Goal: Information Seeking & Learning: Learn about a topic

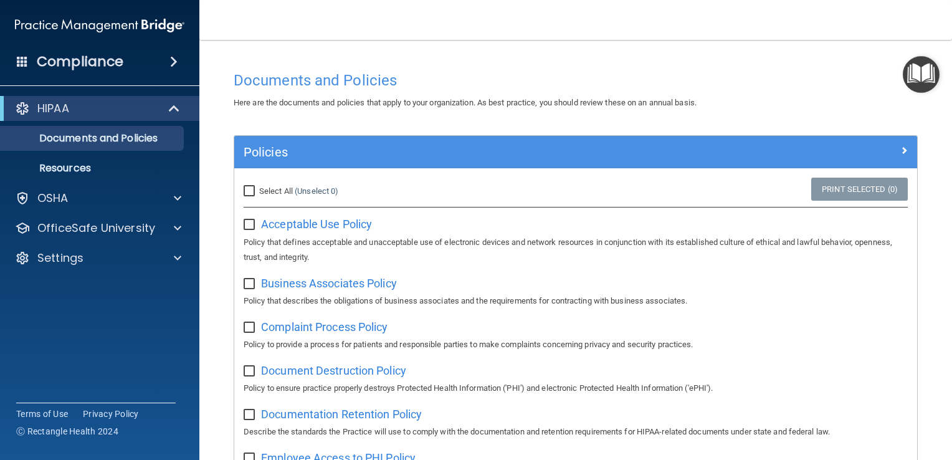
scroll to position [164, 0]
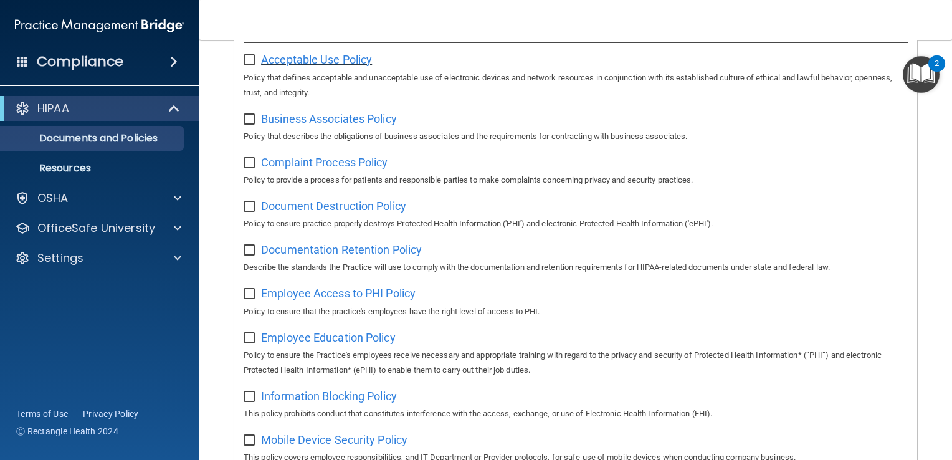
click at [351, 60] on span "Acceptable Use Policy" at bounding box center [316, 59] width 111 height 13
click at [246, 58] on input "checkbox" at bounding box center [251, 60] width 14 height 10
checkbox input "true"
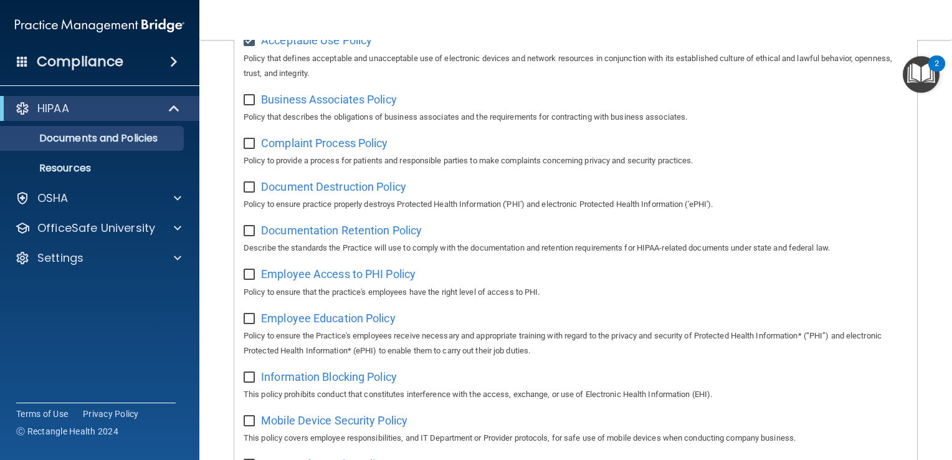
scroll to position [128, 0]
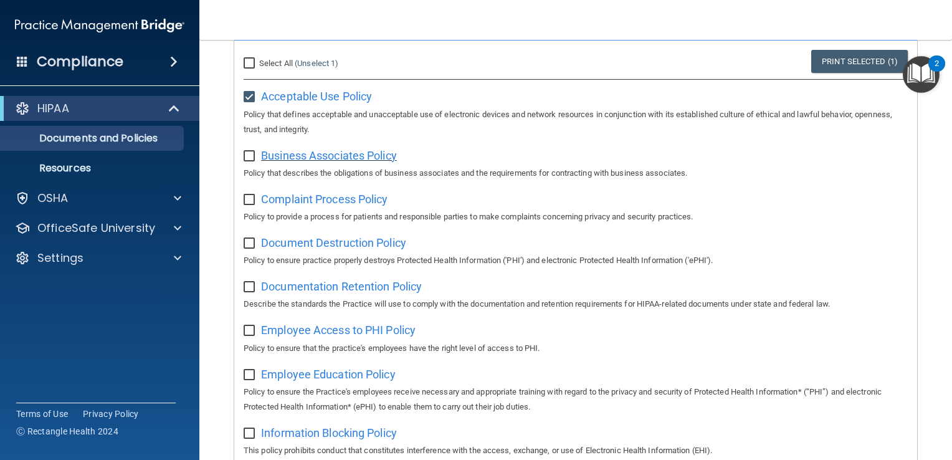
click at [315, 156] on span "Business Associates Policy" at bounding box center [329, 155] width 136 height 13
click at [251, 155] on input "checkbox" at bounding box center [251, 156] width 14 height 10
checkbox input "true"
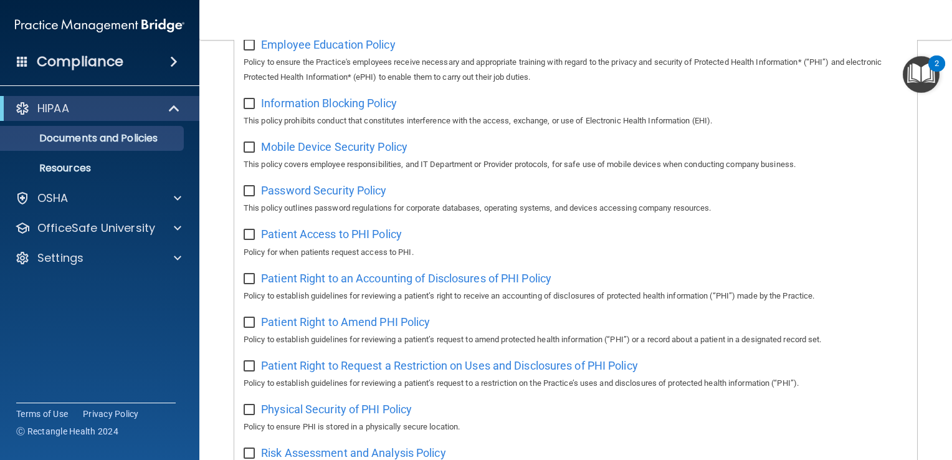
scroll to position [462, 0]
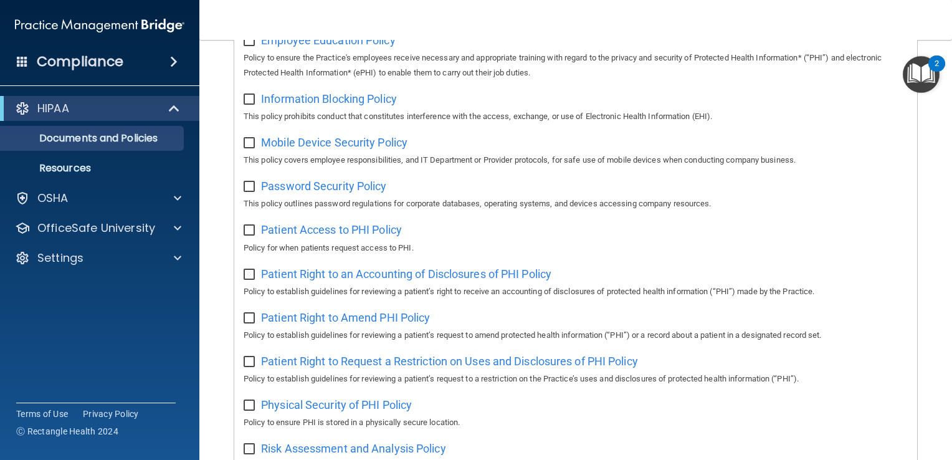
click at [117, 60] on h4 "Compliance" at bounding box center [80, 61] width 87 height 17
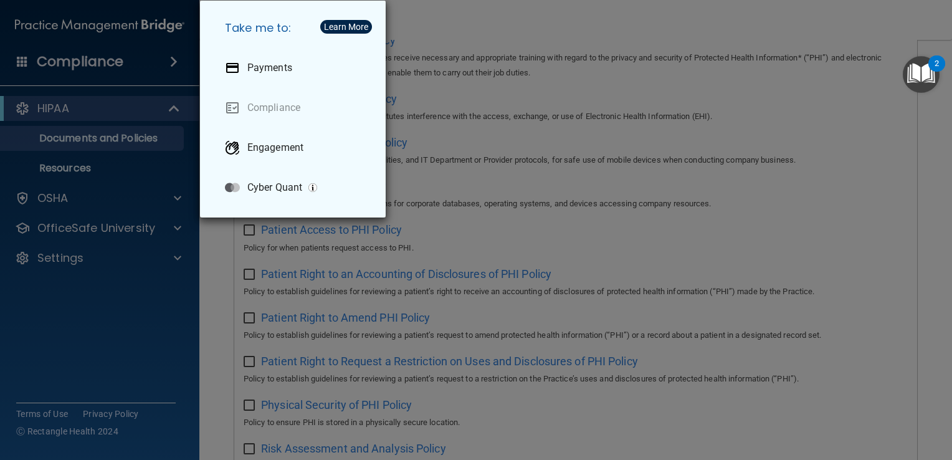
click at [72, 78] on div "Take me to: Payments Compliance Engagement Cyber Quant" at bounding box center [476, 230] width 952 height 460
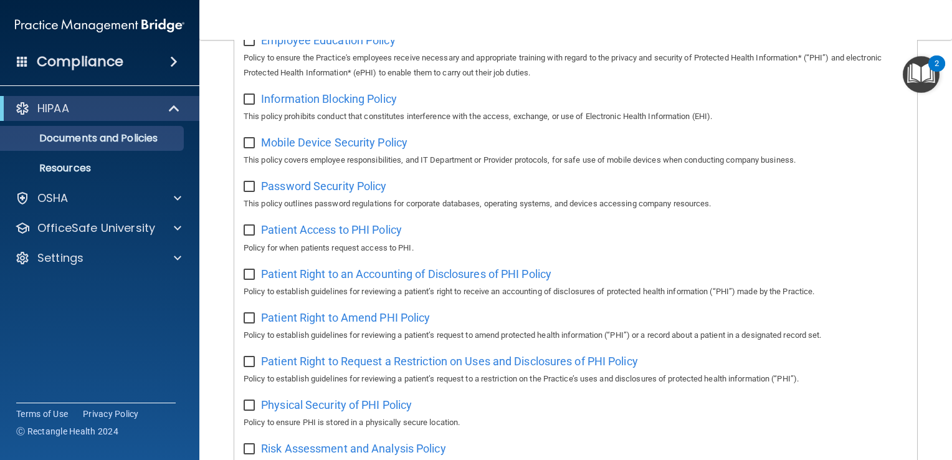
click at [21, 61] on span at bounding box center [22, 60] width 11 height 11
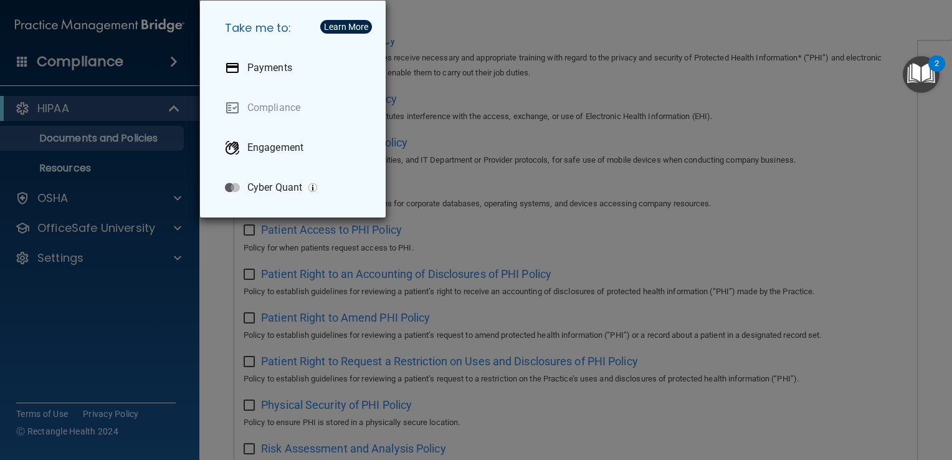
click at [151, 71] on div "Take me to: Payments Compliance Engagement Cyber Quant" at bounding box center [476, 230] width 952 height 460
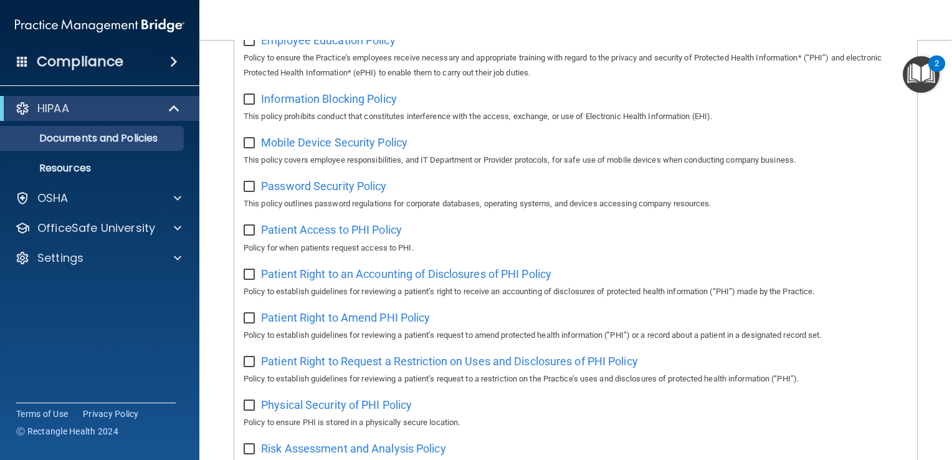
click at [174, 68] on span at bounding box center [173, 61] width 7 height 15
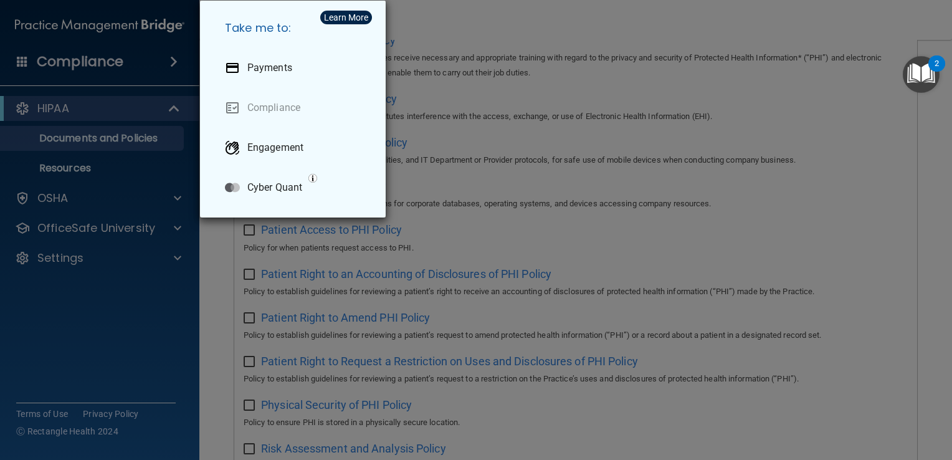
click at [174, 68] on div "Take me to: Payments Compliance Engagement Cyber Quant" at bounding box center [476, 230] width 952 height 460
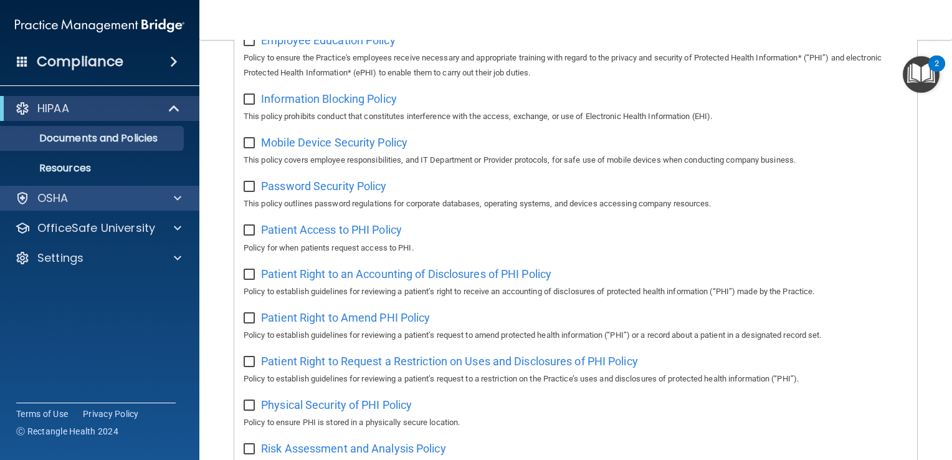
click at [93, 209] on div "OSHA" at bounding box center [100, 198] width 200 height 25
click at [176, 192] on span at bounding box center [177, 198] width 7 height 15
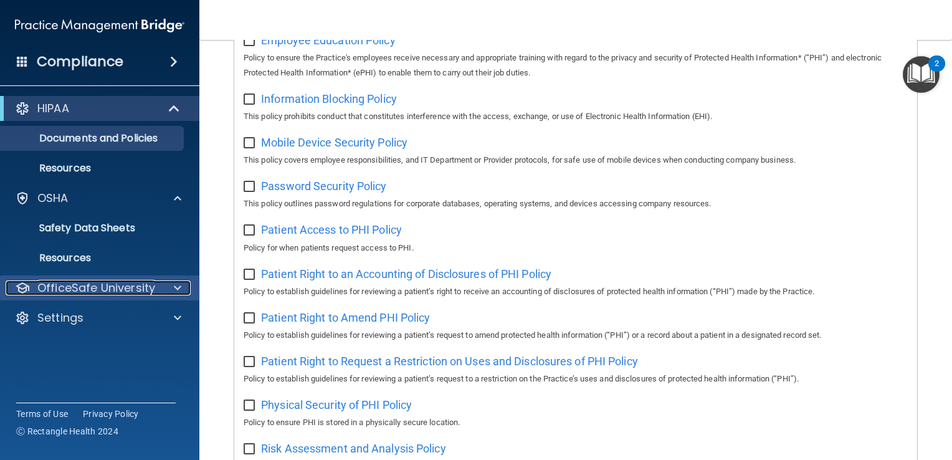
click at [132, 285] on p "OfficeSafe University" at bounding box center [96, 287] width 118 height 15
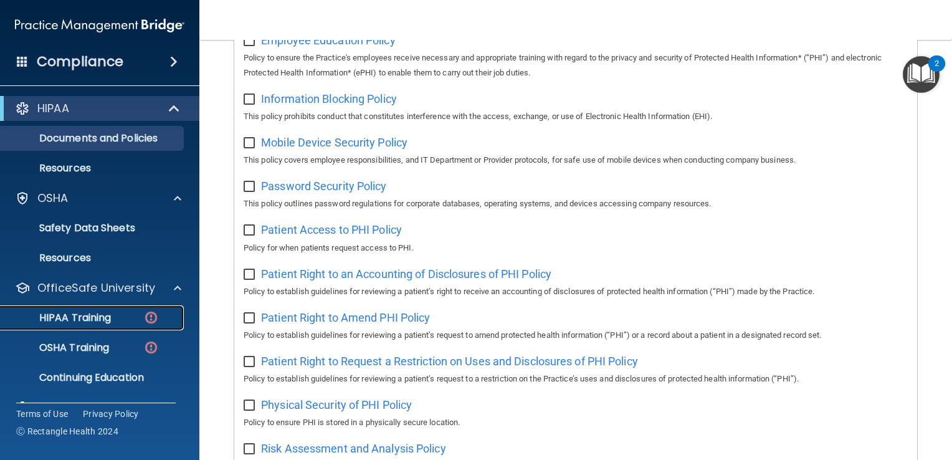
click at [100, 314] on p "HIPAA Training" at bounding box center [59, 317] width 103 height 12
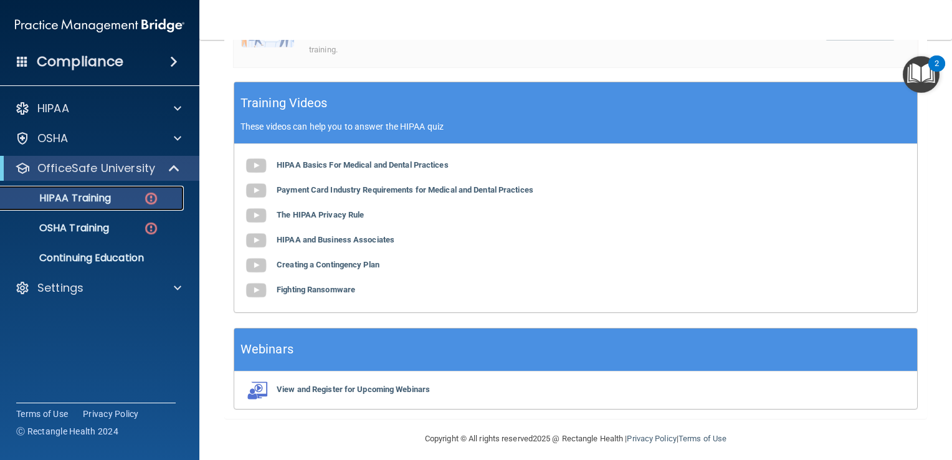
scroll to position [431, 0]
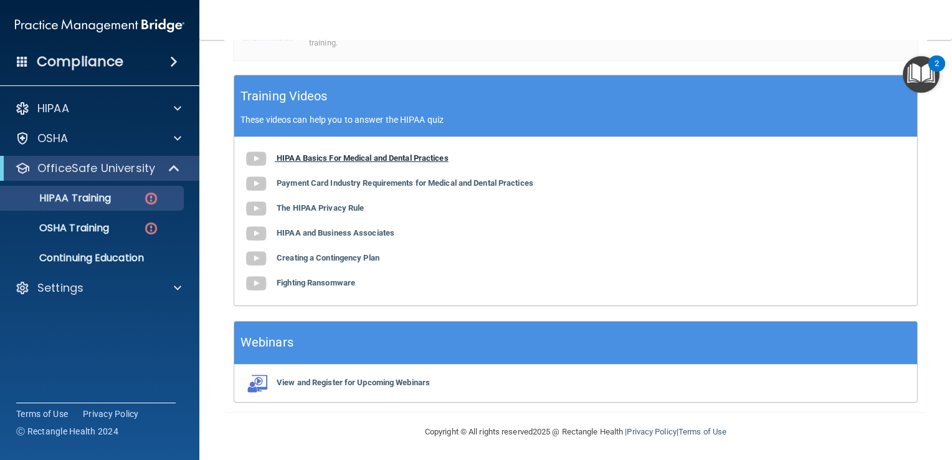
click at [306, 154] on b "HIPAA Basics For Medical and Dental Practices" at bounding box center [363, 157] width 172 height 9
click at [298, 179] on b "Payment Card Industry Requirements for Medical and Dental Practices" at bounding box center [405, 182] width 257 height 9
click at [354, 204] on b "The HIPAA Privacy Rule" at bounding box center [320, 207] width 87 height 9
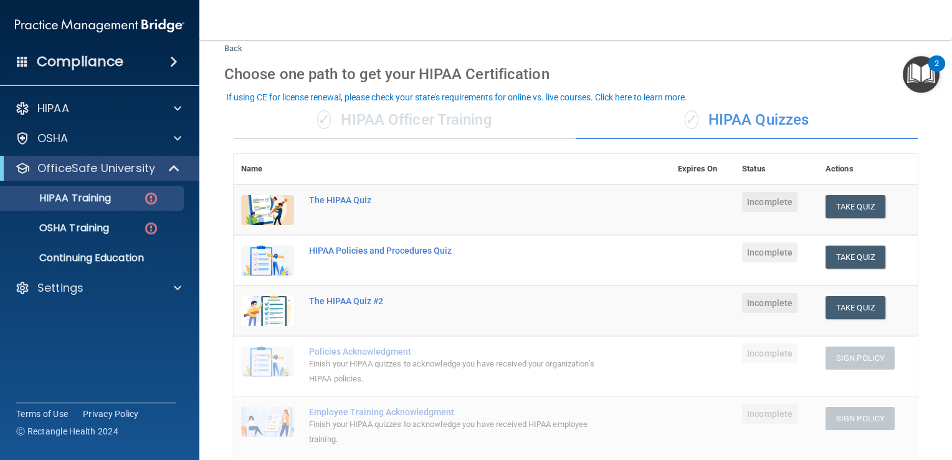
scroll to position [23, 0]
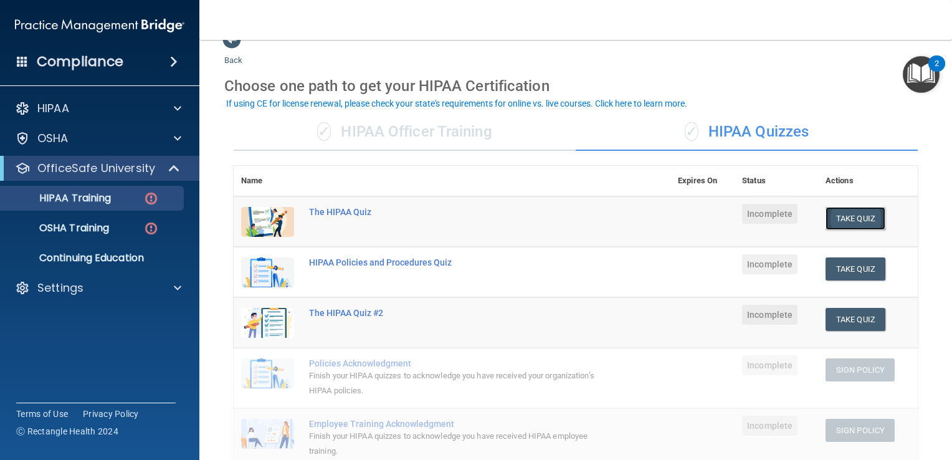
click at [866, 221] on button "Take Quiz" at bounding box center [855, 218] width 60 height 23
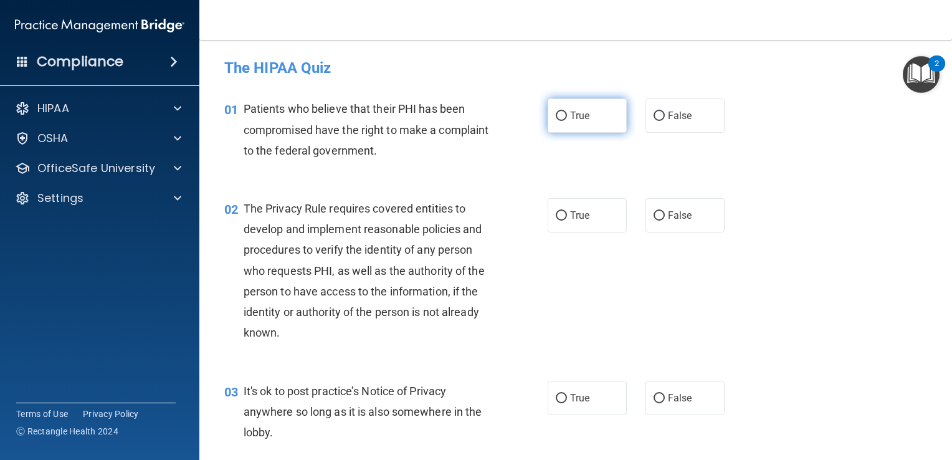
click at [590, 131] on label "True" at bounding box center [586, 115] width 79 height 34
click at [567, 121] on input "True" at bounding box center [561, 115] width 11 height 9
radio input "true"
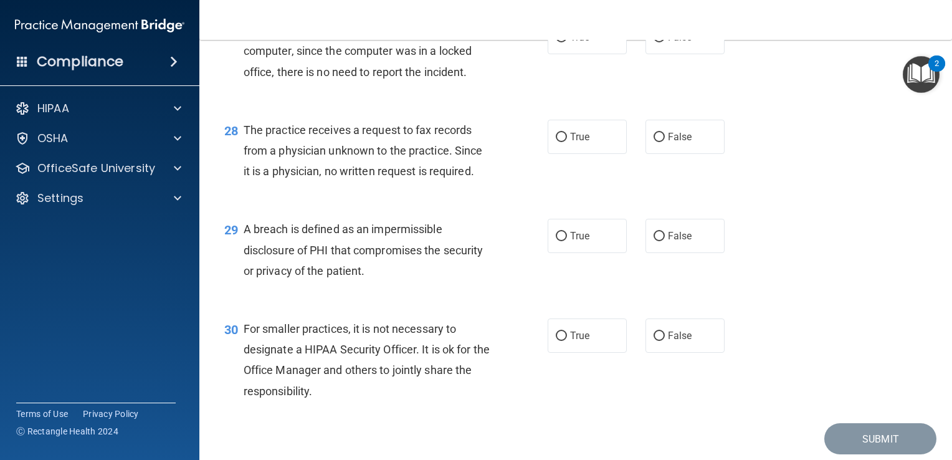
scroll to position [2977, 0]
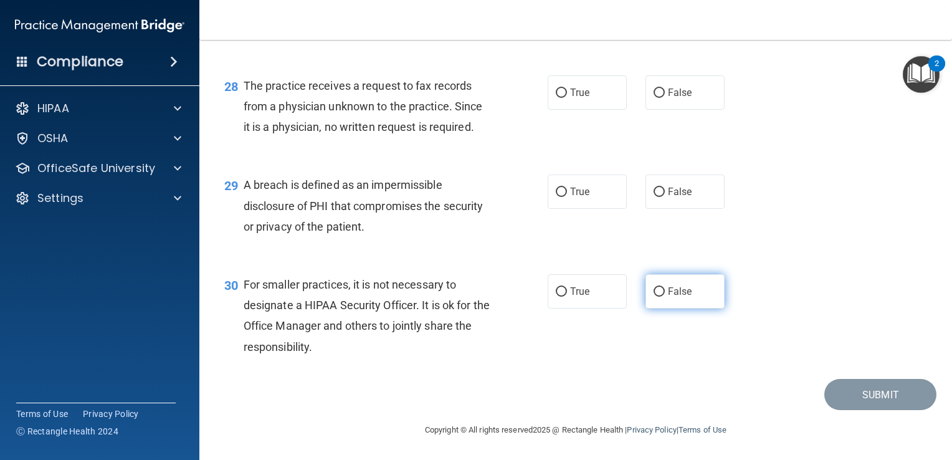
click at [679, 289] on span "False" at bounding box center [680, 291] width 24 height 12
click at [665, 289] on input "False" at bounding box center [658, 291] width 11 height 9
radio input "true"
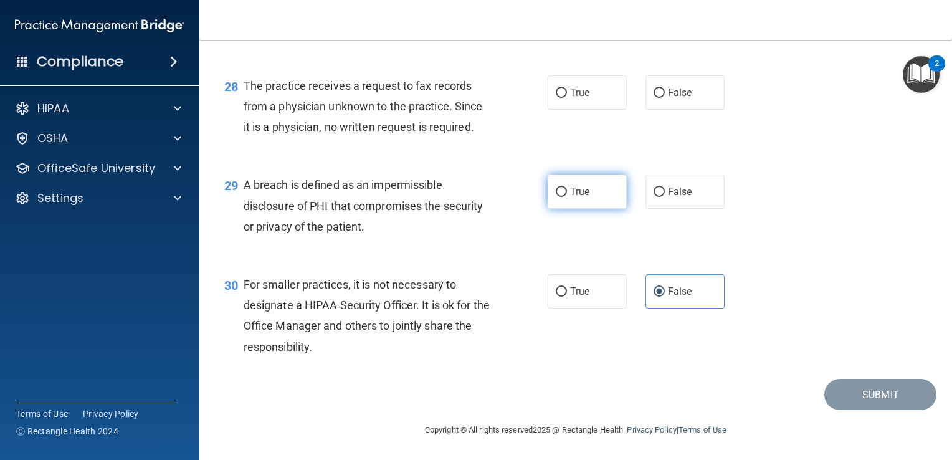
click at [592, 183] on label "True" at bounding box center [586, 191] width 79 height 34
click at [567, 187] on input "True" at bounding box center [561, 191] width 11 height 9
radio input "true"
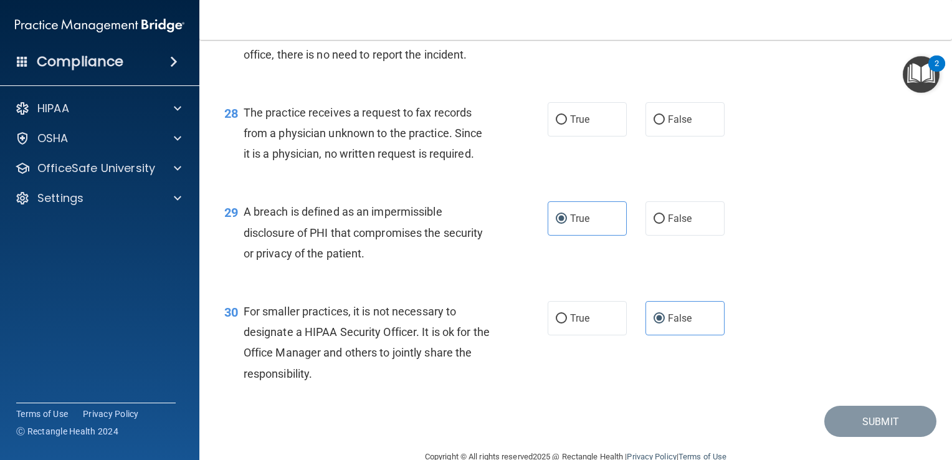
scroll to position [2913, 0]
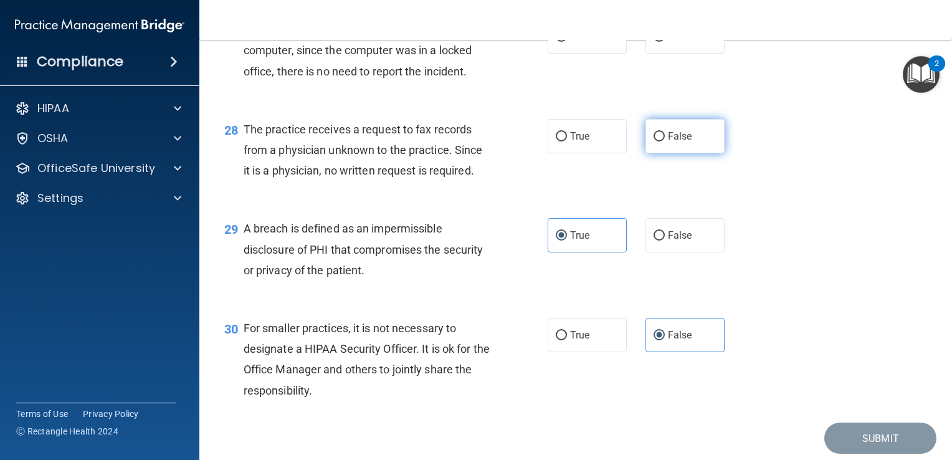
click at [647, 153] on label "False" at bounding box center [684, 136] width 79 height 34
click at [653, 141] on input "False" at bounding box center [658, 136] width 11 height 9
radio input "true"
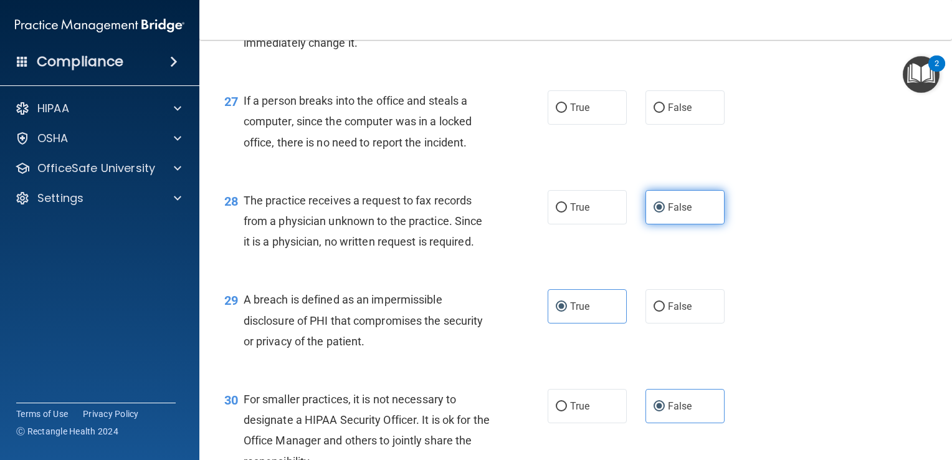
scroll to position [2840, 0]
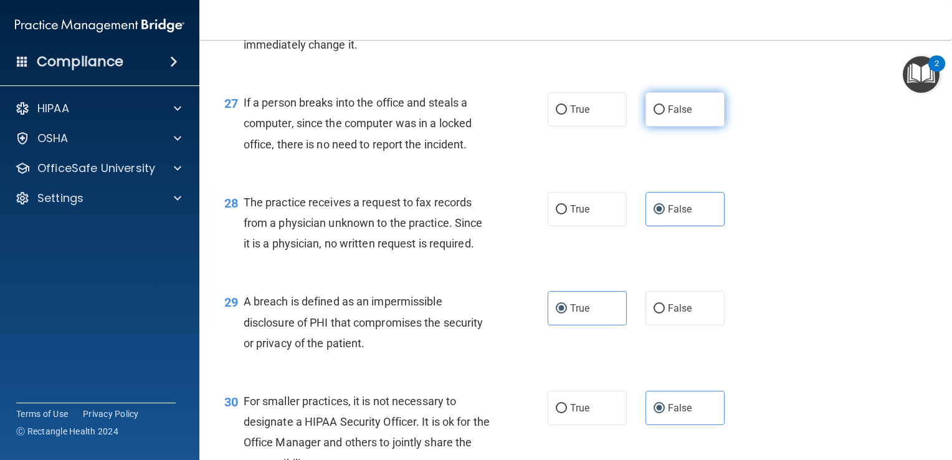
click at [658, 126] on label "False" at bounding box center [684, 109] width 79 height 34
click at [658, 115] on input "False" at bounding box center [658, 109] width 11 height 9
radio input "true"
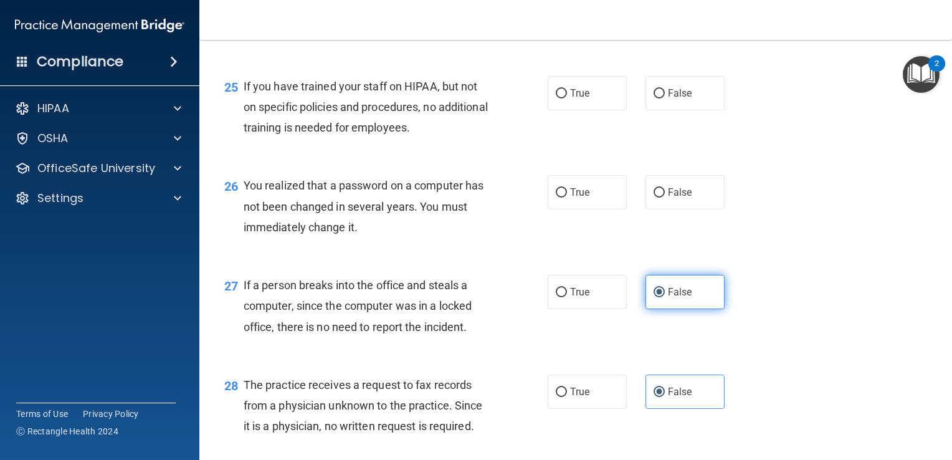
scroll to position [2656, 0]
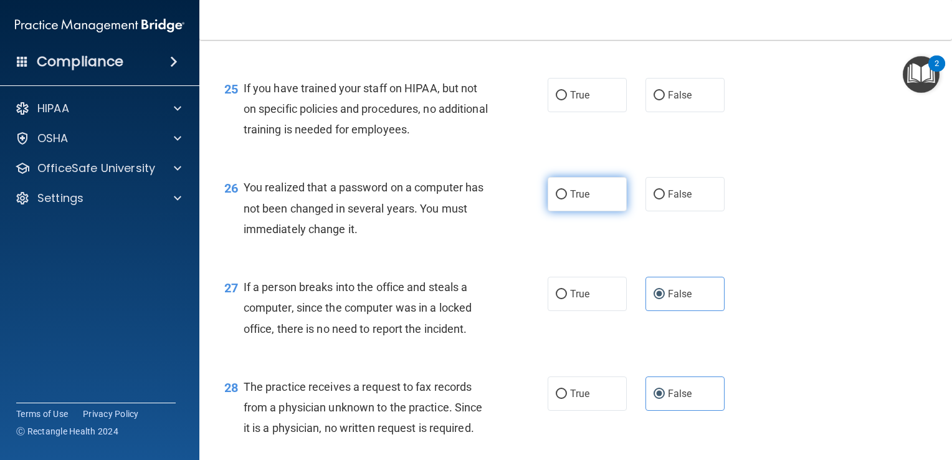
click at [596, 211] on label "True" at bounding box center [586, 194] width 79 height 34
click at [567, 199] on input "True" at bounding box center [561, 194] width 11 height 9
radio input "true"
click at [670, 108] on label "False" at bounding box center [684, 95] width 79 height 34
click at [665, 100] on input "False" at bounding box center [658, 95] width 11 height 9
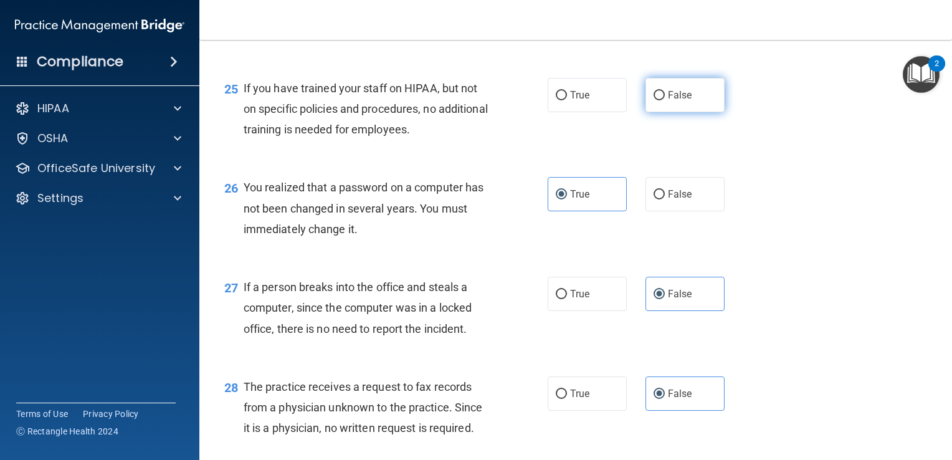
radio input "true"
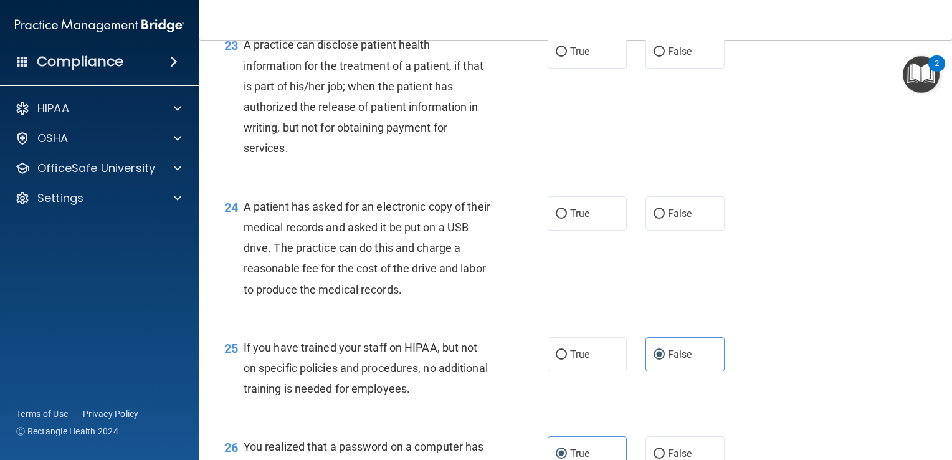
scroll to position [2395, 0]
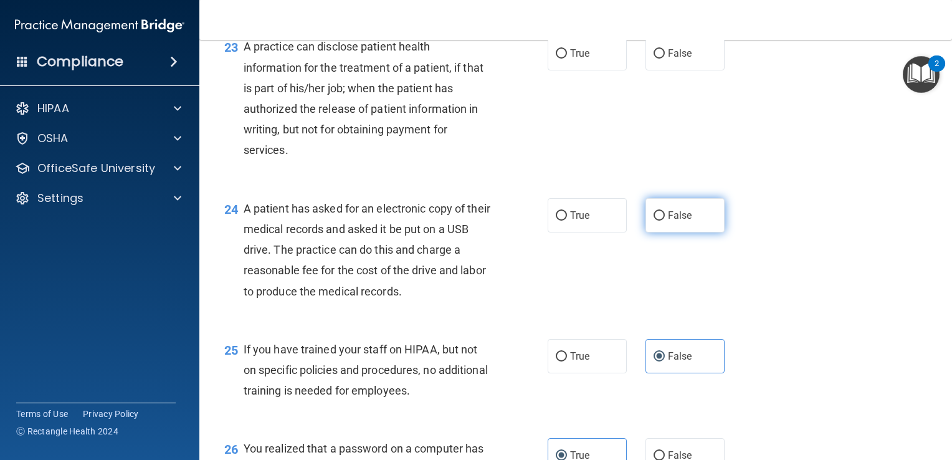
click at [693, 232] on label "False" at bounding box center [684, 215] width 79 height 34
click at [665, 220] on input "False" at bounding box center [658, 215] width 11 height 9
radio input "true"
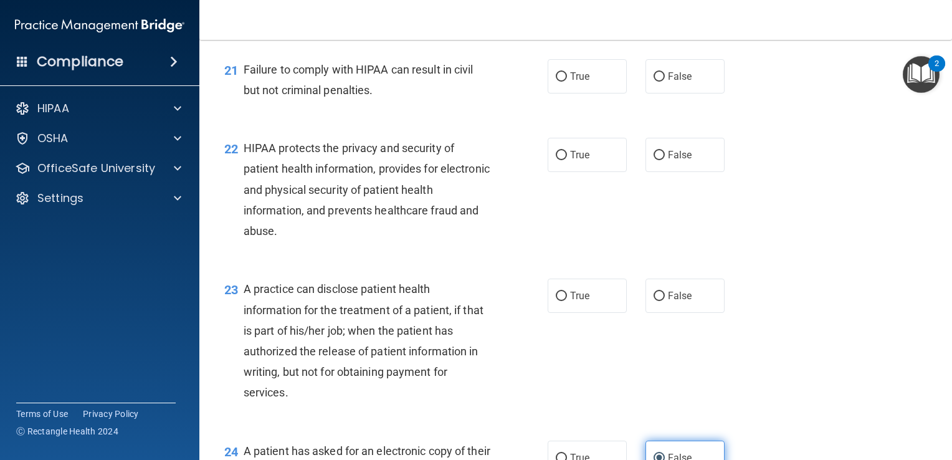
scroll to position [2153, 0]
click at [591, 171] on label "True" at bounding box center [586, 155] width 79 height 34
click at [567, 160] on input "True" at bounding box center [561, 155] width 11 height 9
radio input "true"
click at [695, 93] on label "False" at bounding box center [684, 76] width 79 height 34
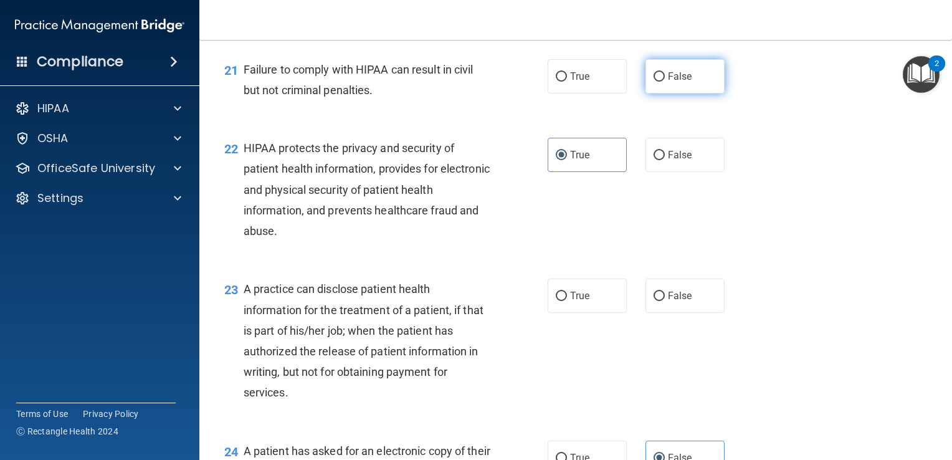
click at [665, 82] on input "False" at bounding box center [658, 76] width 11 height 9
radio input "true"
click at [659, 313] on label "False" at bounding box center [684, 295] width 79 height 34
click at [659, 301] on input "False" at bounding box center [658, 295] width 11 height 9
radio input "true"
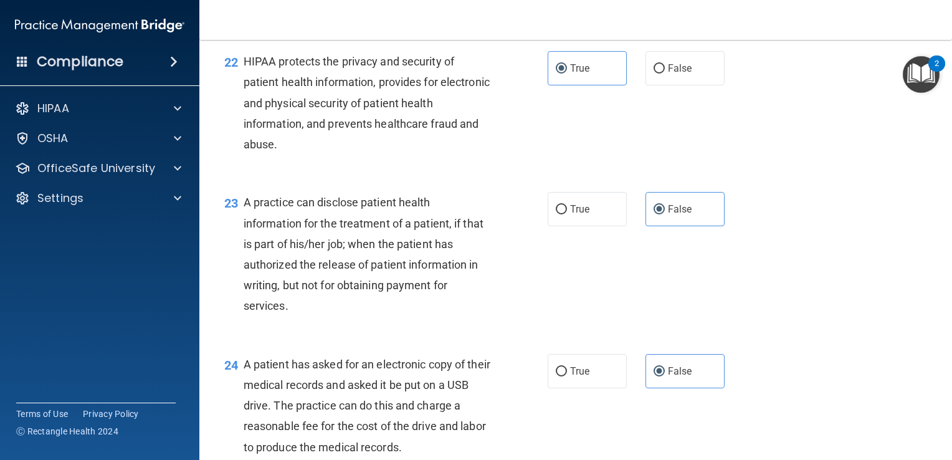
scroll to position [2312, 0]
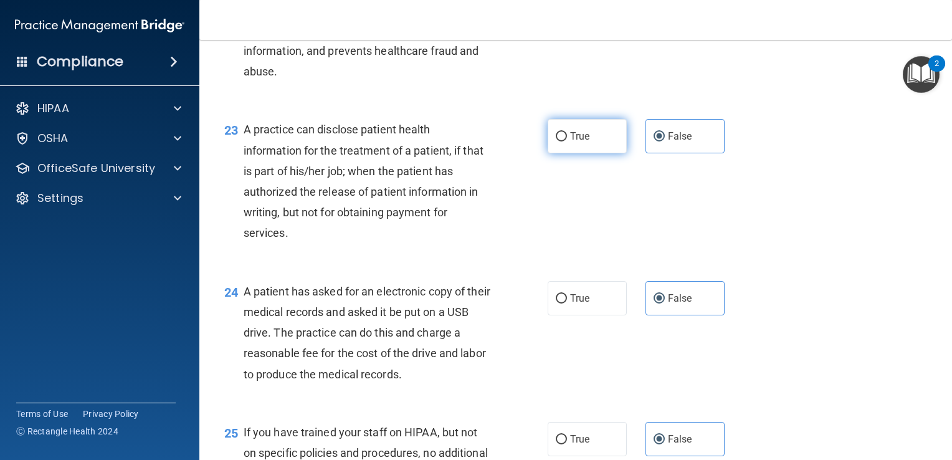
click at [581, 153] on label "True" at bounding box center [586, 136] width 79 height 34
click at [567, 141] on input "True" at bounding box center [561, 136] width 11 height 9
radio input "true"
radio input "false"
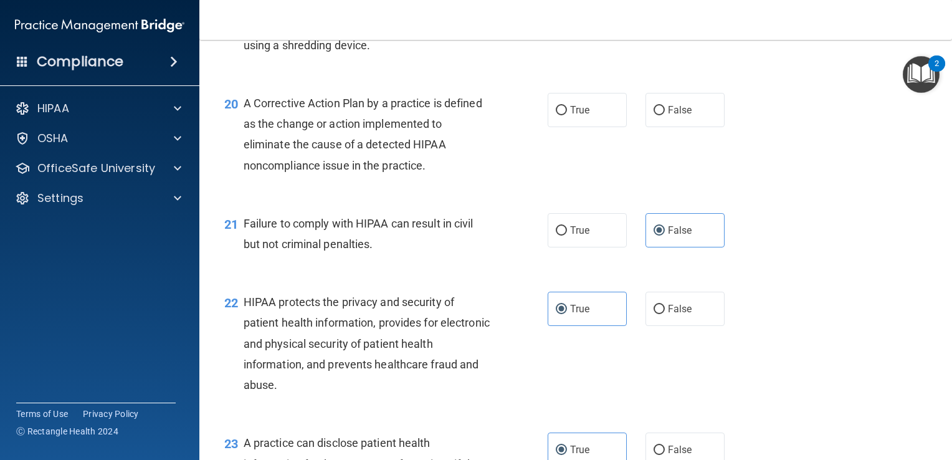
scroll to position [2000, 0]
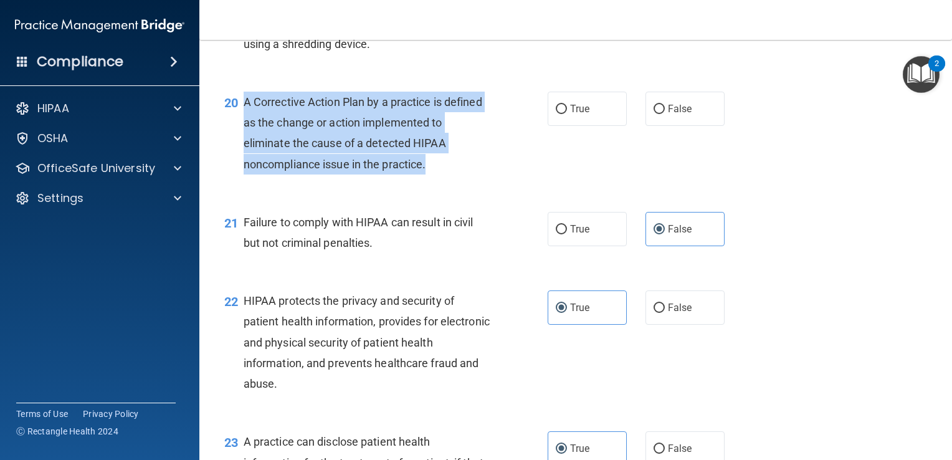
drag, startPoint x: 443, startPoint y: 191, endPoint x: 242, endPoint y: 127, distance: 211.2
click at [244, 127] on div "A Corrective Action Plan by a practice is defined as the change or action imple…" at bounding box center [372, 133] width 257 height 83
copy span "A Corrective Action Plan by a practice is defined as the change or action imple…"
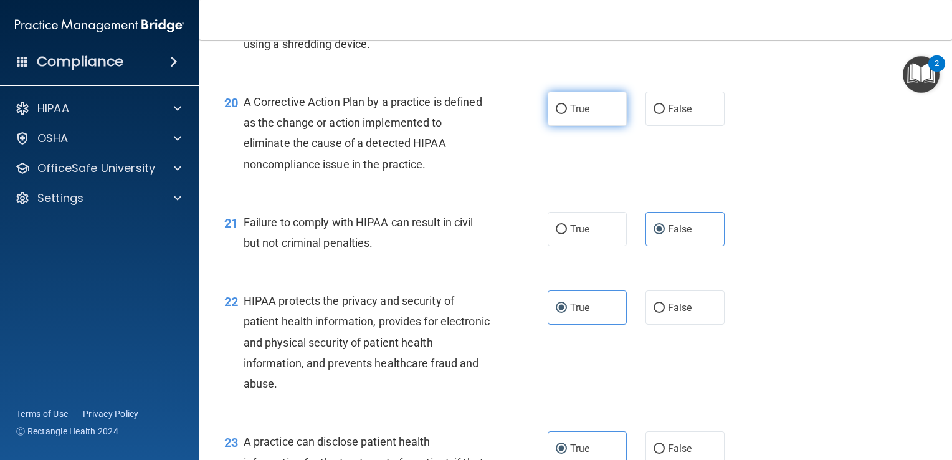
click at [585, 126] on label "True" at bounding box center [586, 109] width 79 height 34
click at [567, 114] on input "True" at bounding box center [561, 109] width 11 height 9
radio input "true"
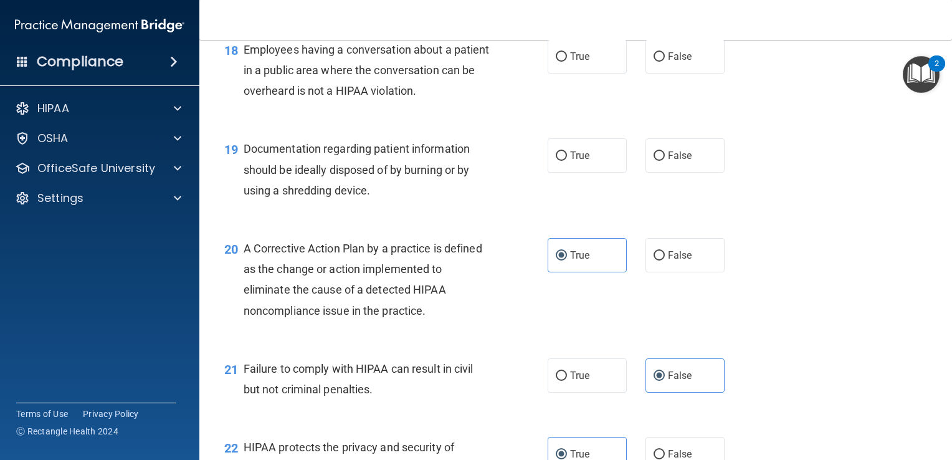
scroll to position [1794, 0]
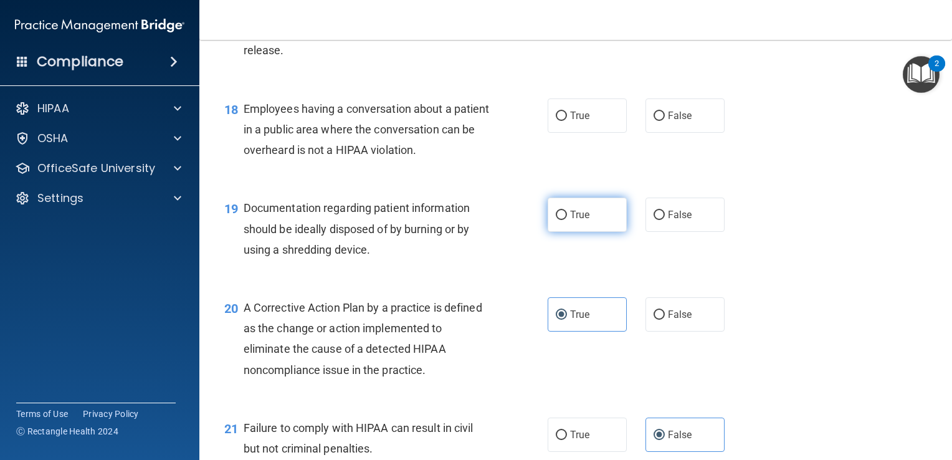
click at [573, 220] on span "True" at bounding box center [579, 215] width 19 height 12
click at [567, 220] on input "True" at bounding box center [561, 215] width 11 height 9
radio input "true"
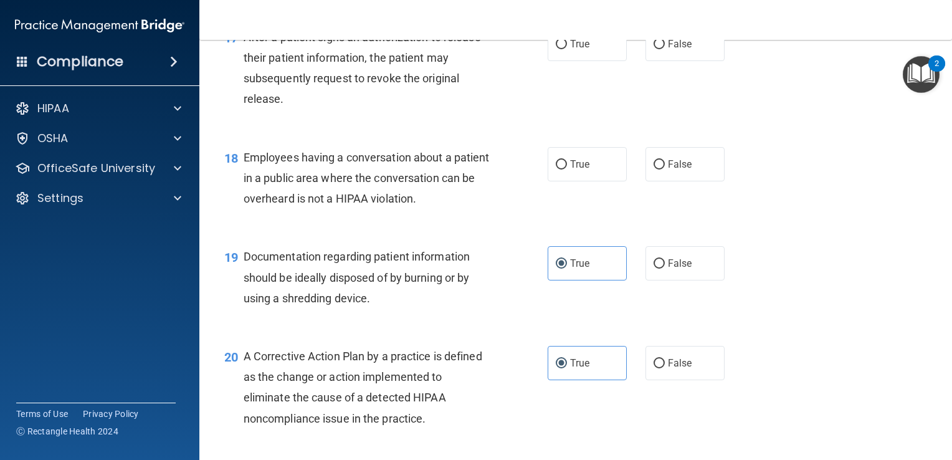
scroll to position [1742, 0]
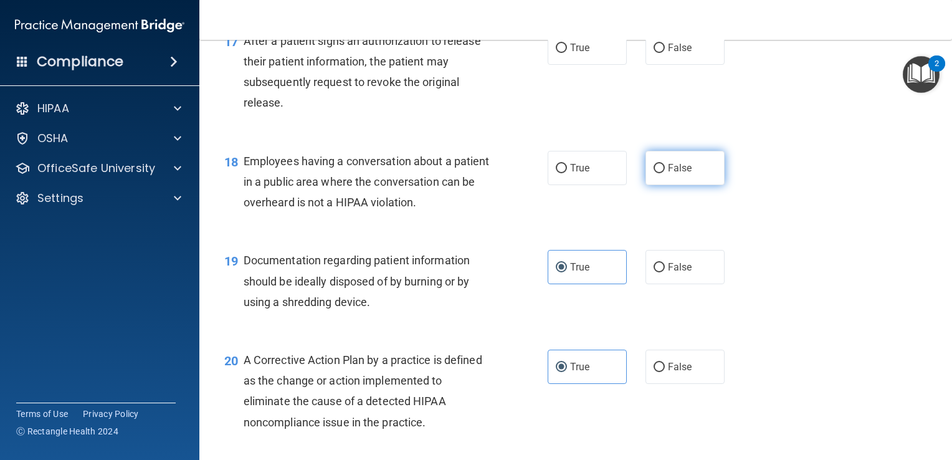
click at [680, 185] on label "False" at bounding box center [684, 168] width 79 height 34
click at [665, 173] on input "False" at bounding box center [658, 168] width 11 height 9
radio input "true"
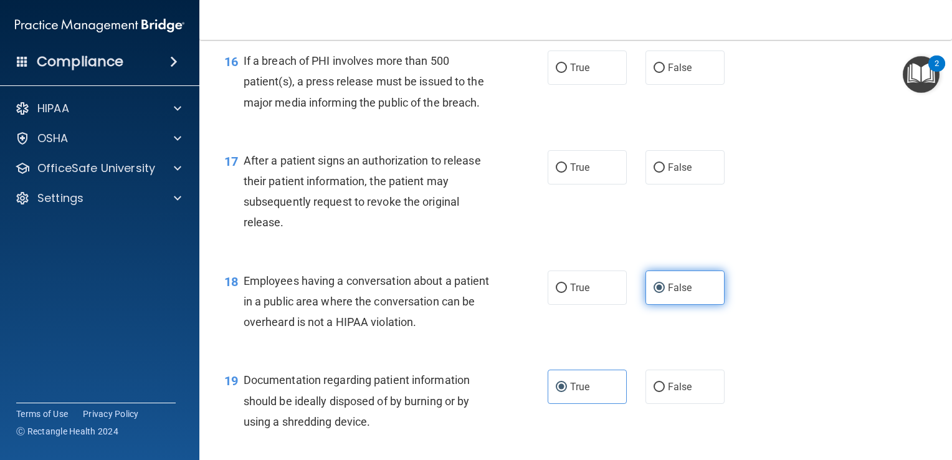
scroll to position [1622, 0]
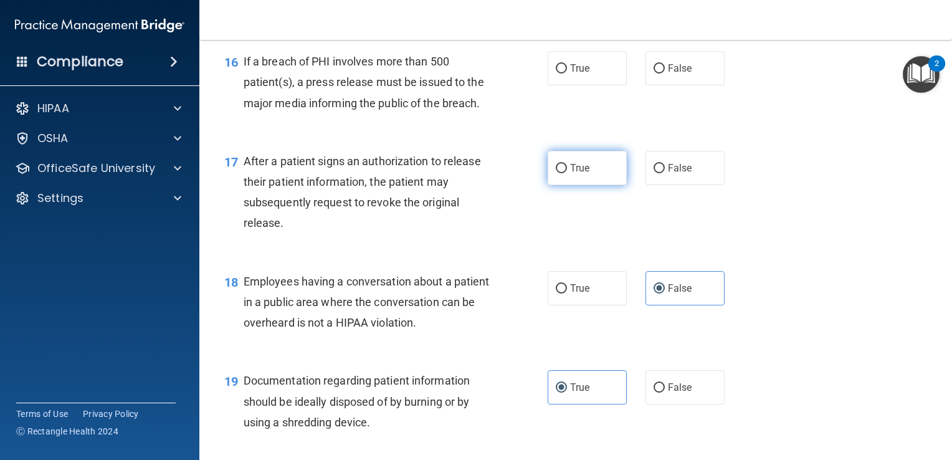
click at [578, 181] on label "True" at bounding box center [586, 168] width 79 height 34
click at [567, 173] on input "True" at bounding box center [561, 168] width 11 height 9
radio input "true"
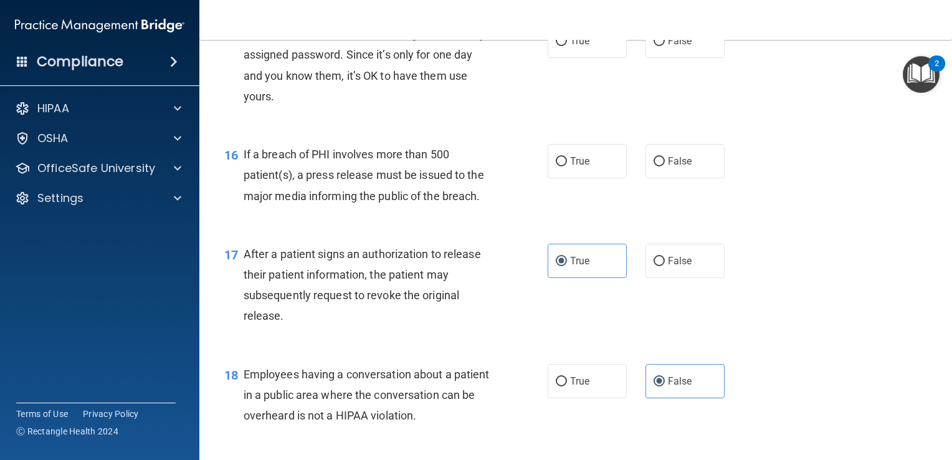
scroll to position [1527, 0]
click at [805, 251] on div "17 After a patient signs an authorization to release their patient information,…" at bounding box center [575, 290] width 721 height 120
click at [601, 180] on label "True" at bounding box center [586, 163] width 79 height 34
click at [567, 168] on input "True" at bounding box center [561, 163] width 11 height 9
radio input "true"
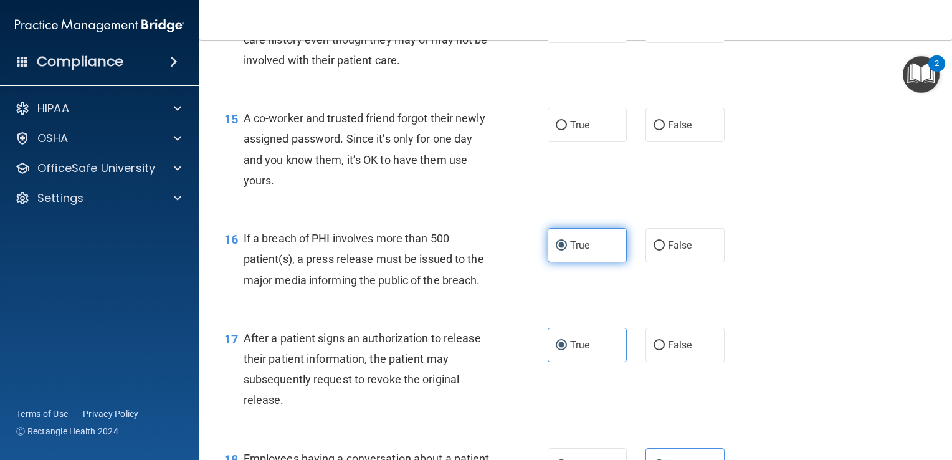
scroll to position [1416, 0]
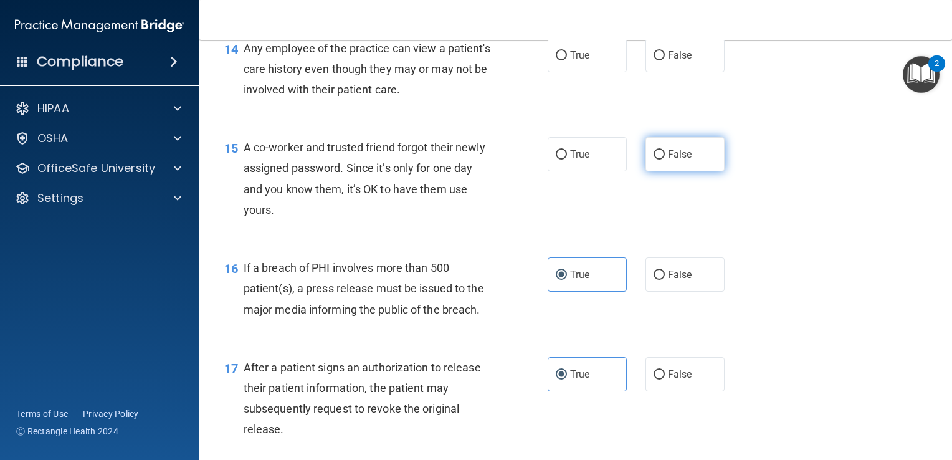
click at [663, 171] on label "False" at bounding box center [684, 154] width 79 height 34
click at [663, 159] on input "False" at bounding box center [658, 154] width 11 height 9
radio input "true"
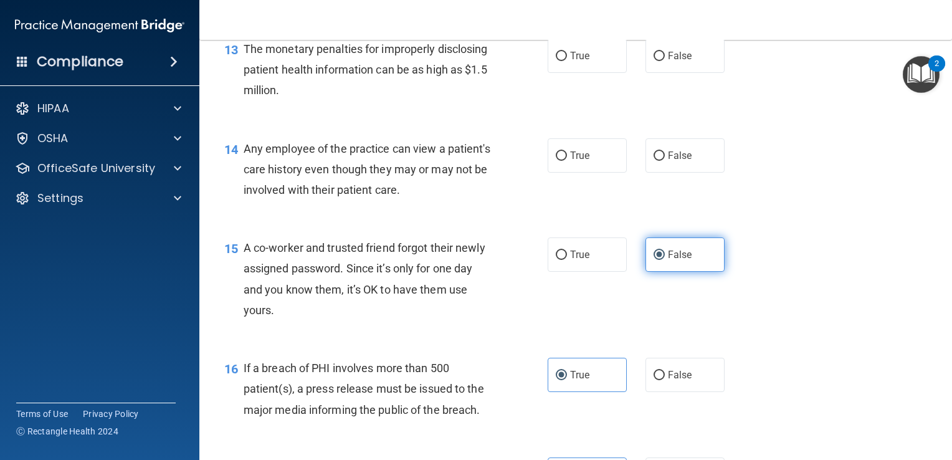
scroll to position [1292, 0]
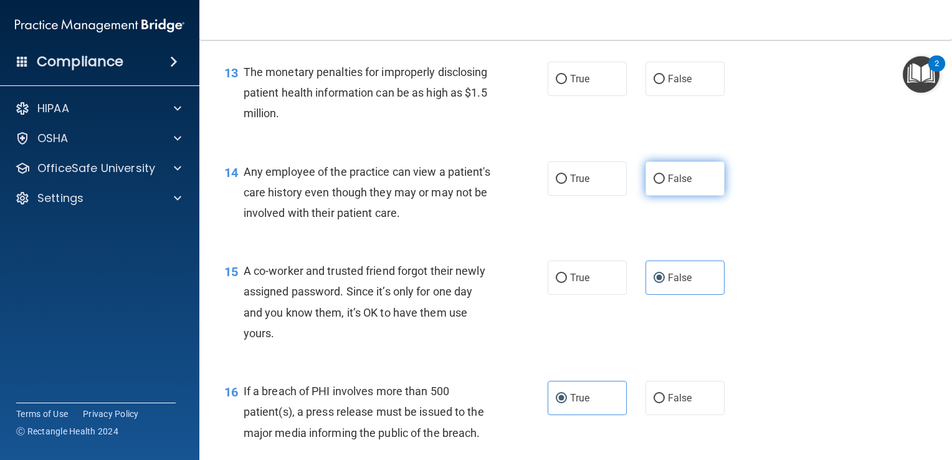
click at [693, 196] on label "False" at bounding box center [684, 178] width 79 height 34
click at [665, 184] on input "False" at bounding box center [658, 178] width 11 height 9
radio input "true"
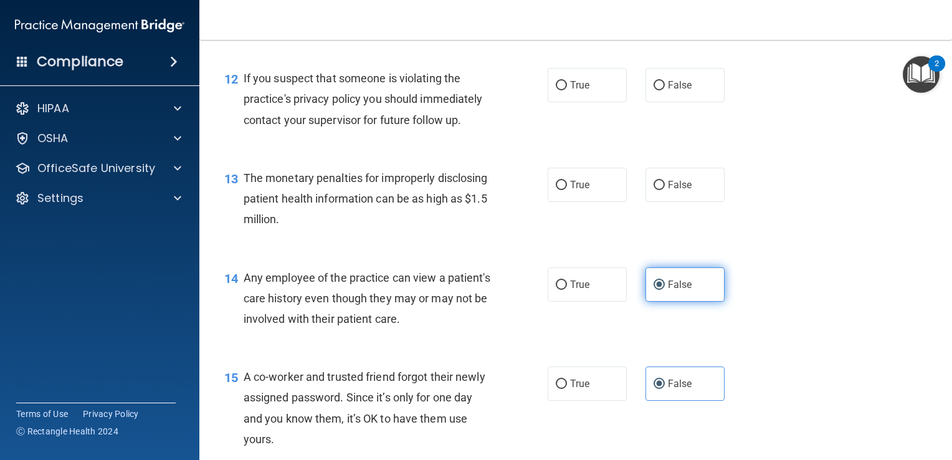
scroll to position [1179, 0]
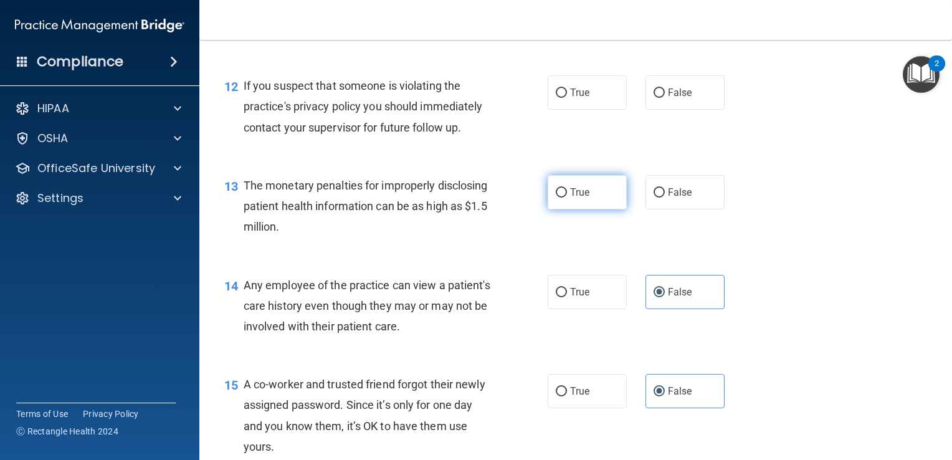
click at [570, 205] on label "True" at bounding box center [586, 192] width 79 height 34
click at [567, 197] on input "True" at bounding box center [561, 192] width 11 height 9
radio input "true"
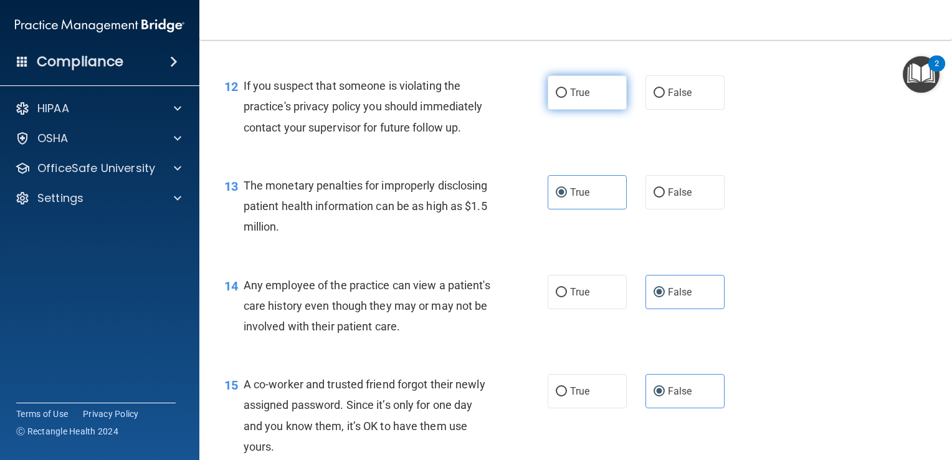
click at [570, 98] on span "True" at bounding box center [579, 93] width 19 height 12
click at [566, 98] on input "True" at bounding box center [561, 92] width 11 height 9
radio input "true"
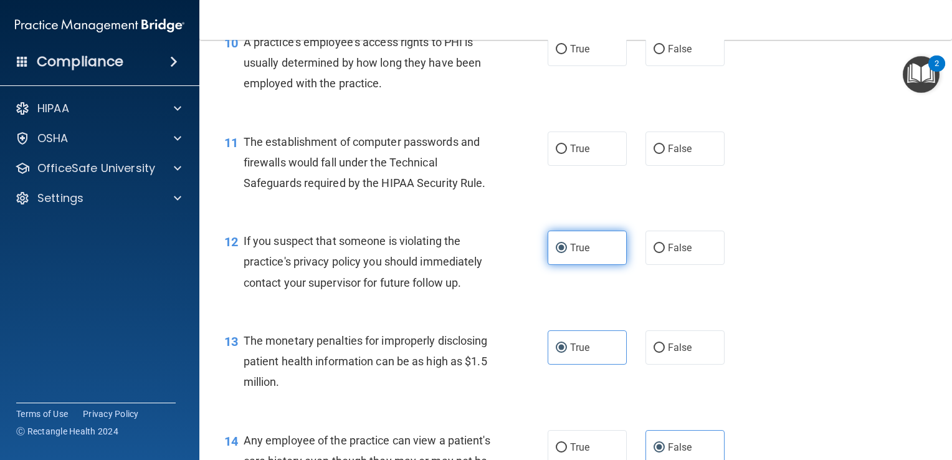
scroll to position [1023, 0]
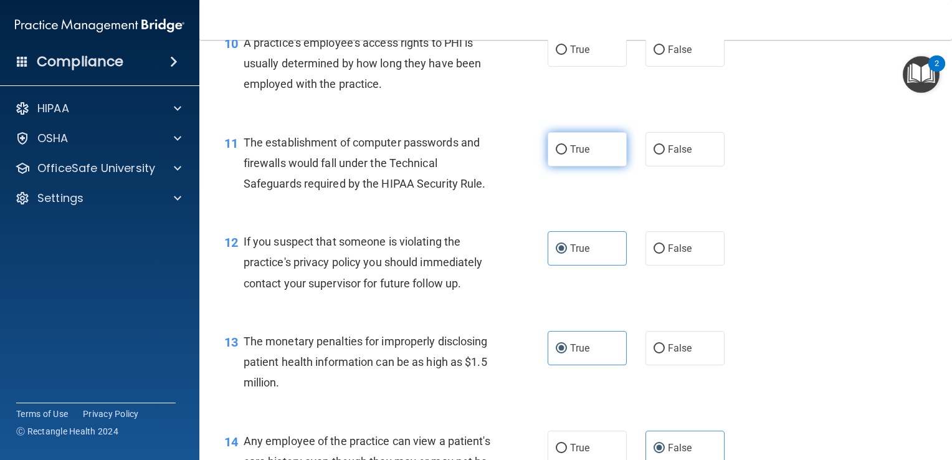
click at [561, 154] on input "True" at bounding box center [561, 149] width 11 height 9
radio input "true"
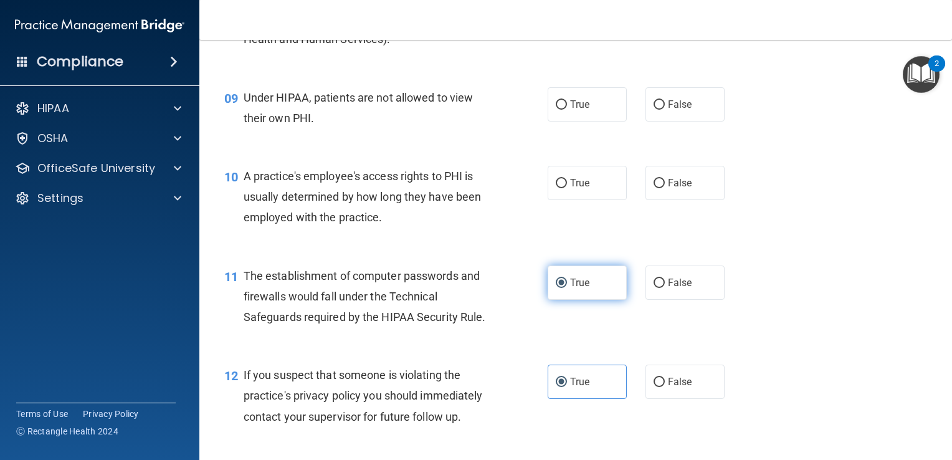
scroll to position [888, 0]
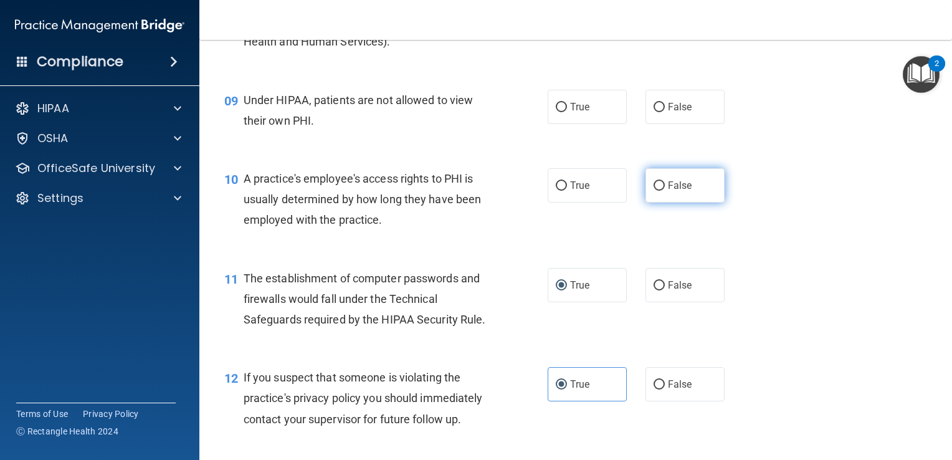
click at [668, 202] on label "False" at bounding box center [684, 185] width 79 height 34
click at [665, 191] on input "False" at bounding box center [658, 185] width 11 height 9
radio input "true"
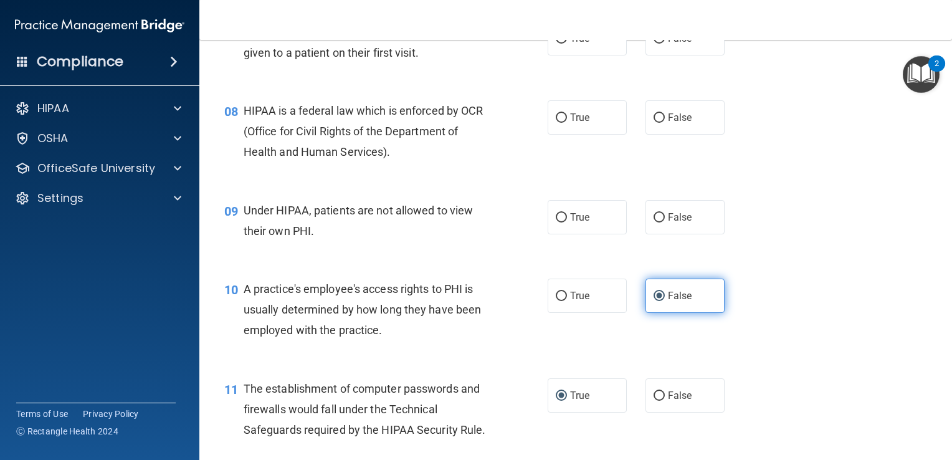
scroll to position [770, 0]
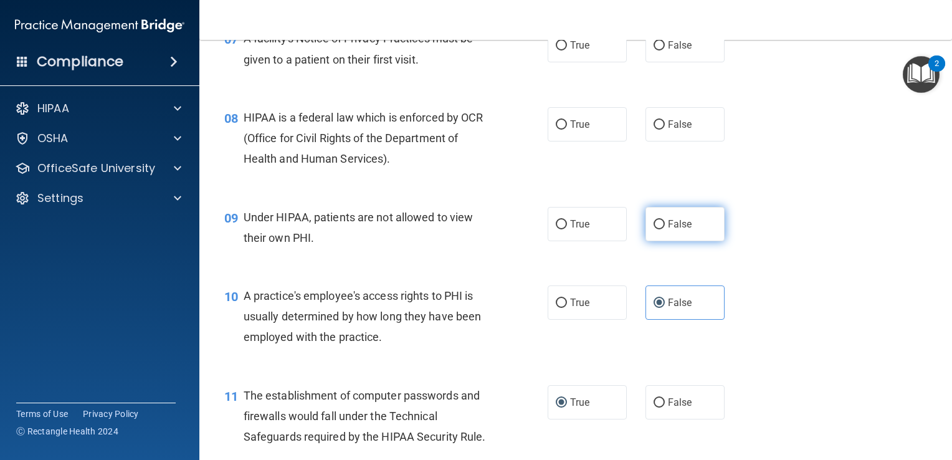
click at [668, 230] on span "False" at bounding box center [680, 224] width 24 height 12
click at [663, 229] on input "False" at bounding box center [658, 224] width 11 height 9
radio input "true"
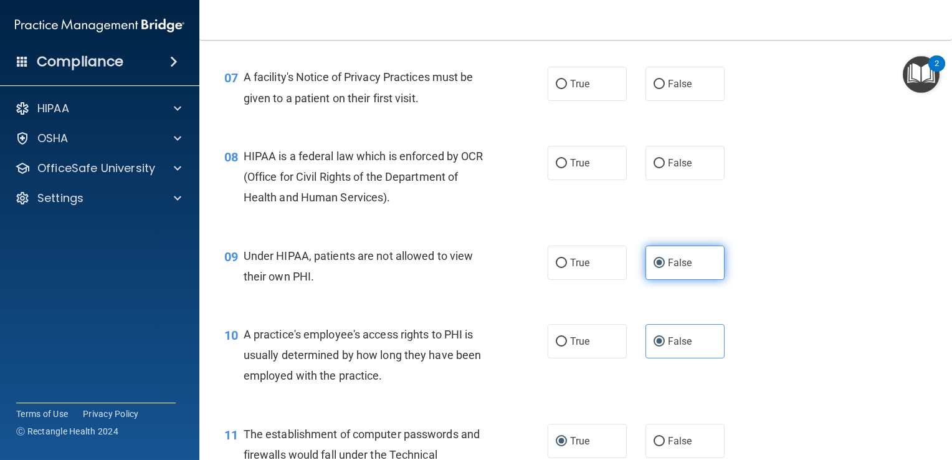
scroll to position [726, 0]
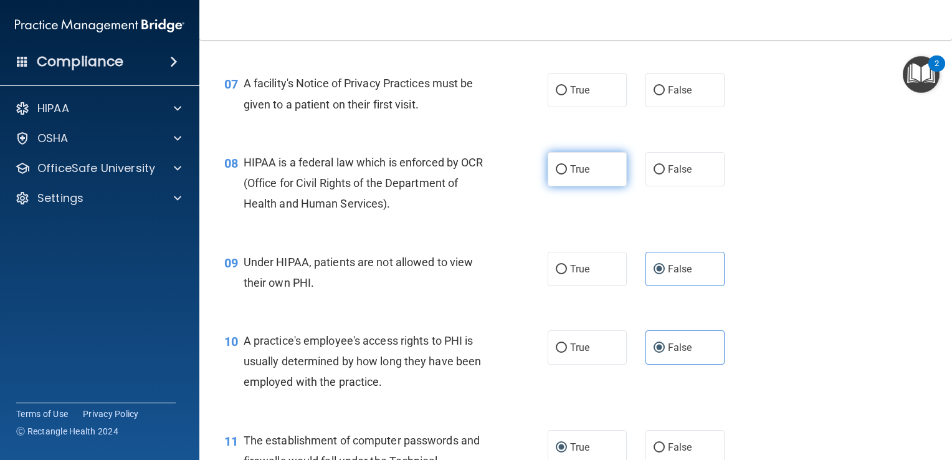
click at [580, 175] on span "True" at bounding box center [579, 169] width 19 height 12
click at [567, 174] on input "True" at bounding box center [561, 169] width 11 height 9
radio input "true"
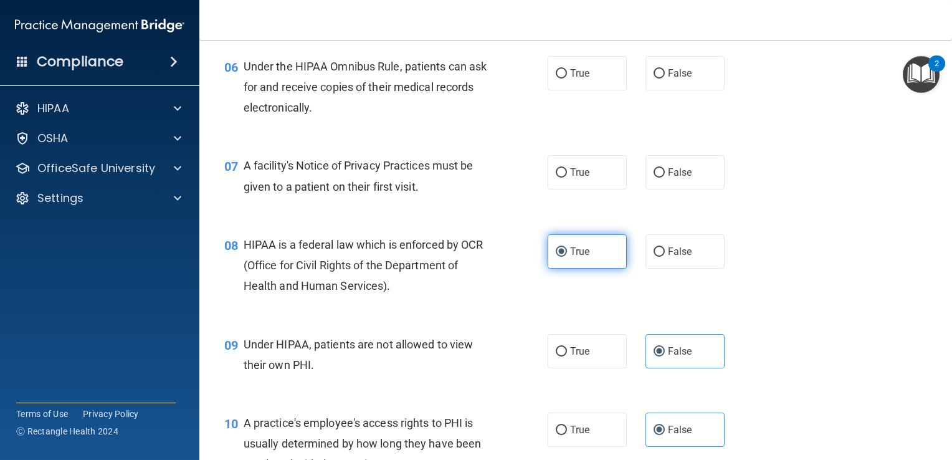
scroll to position [643, 0]
click at [580, 179] on span "True" at bounding box center [579, 173] width 19 height 12
click at [567, 178] on input "True" at bounding box center [561, 173] width 11 height 9
radio input "true"
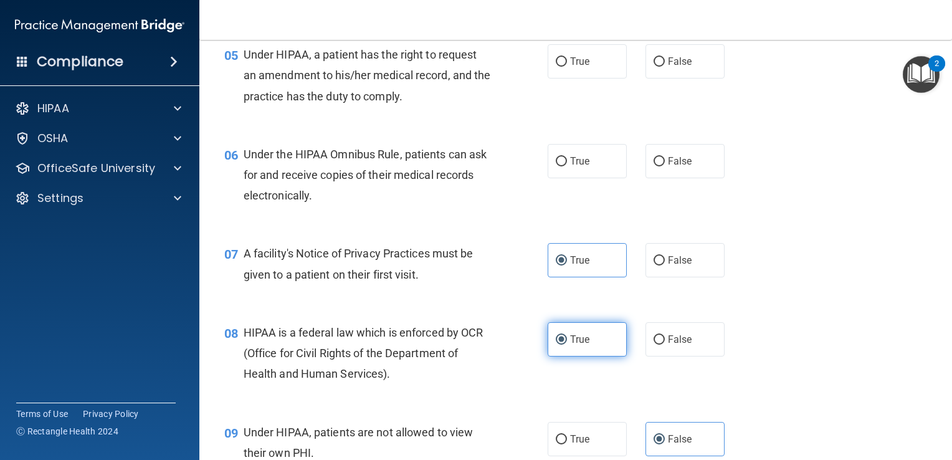
scroll to position [531, 0]
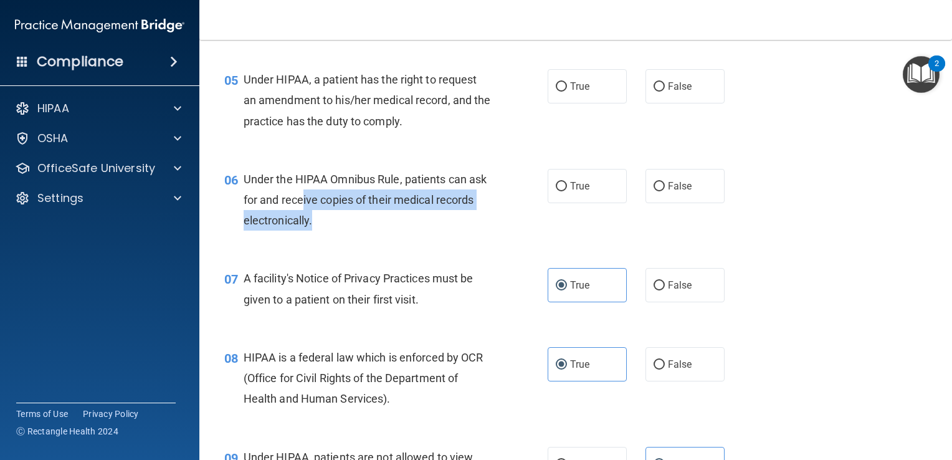
drag, startPoint x: 374, startPoint y: 243, endPoint x: 321, endPoint y: 211, distance: 61.5
click at [321, 211] on div "Under the HIPAA Omnibus Rule, patients can ask for and receive copies of their …" at bounding box center [372, 200] width 257 height 62
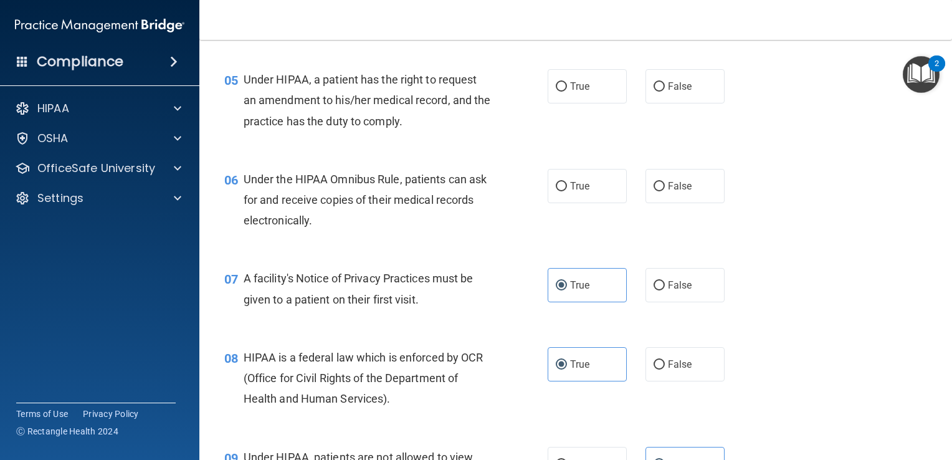
click at [306, 212] on div "Under the HIPAA Omnibus Rule, patients can ask for and receive copies of their …" at bounding box center [372, 200] width 257 height 62
drag, startPoint x: 295, startPoint y: 201, endPoint x: 404, endPoint y: 201, distance: 108.4
click at [404, 201] on span "Under the HIPAA Omnibus Rule, patients can ask for and receive copies of their …" at bounding box center [366, 200] width 244 height 54
copy span "HIPAA Omnibus Rule,"
click at [478, 173] on div "06 Under the HIPAA Omnibus Rule, patients can ask for and receive copies of the…" at bounding box center [575, 203] width 721 height 100
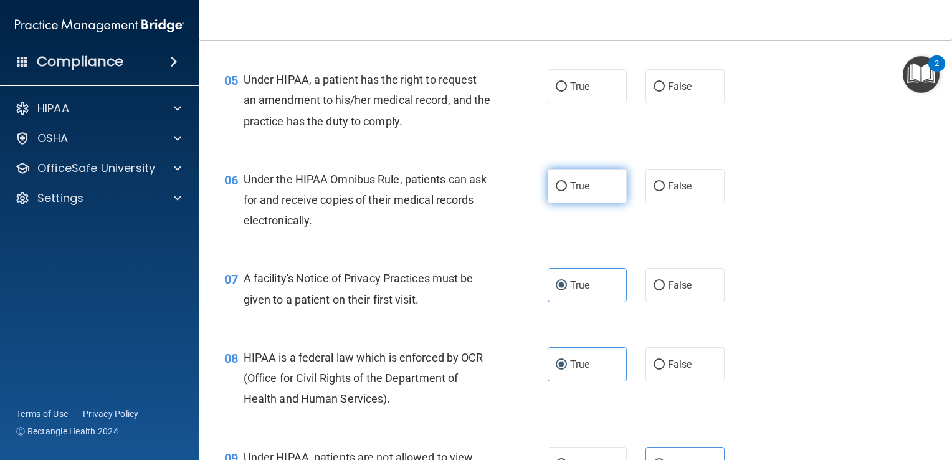
click at [556, 191] on input "True" at bounding box center [561, 186] width 11 height 9
radio input "true"
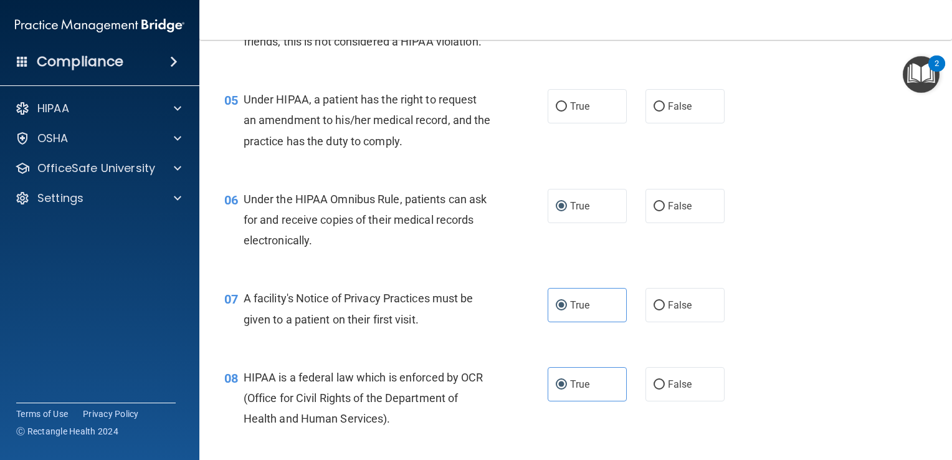
scroll to position [498, 0]
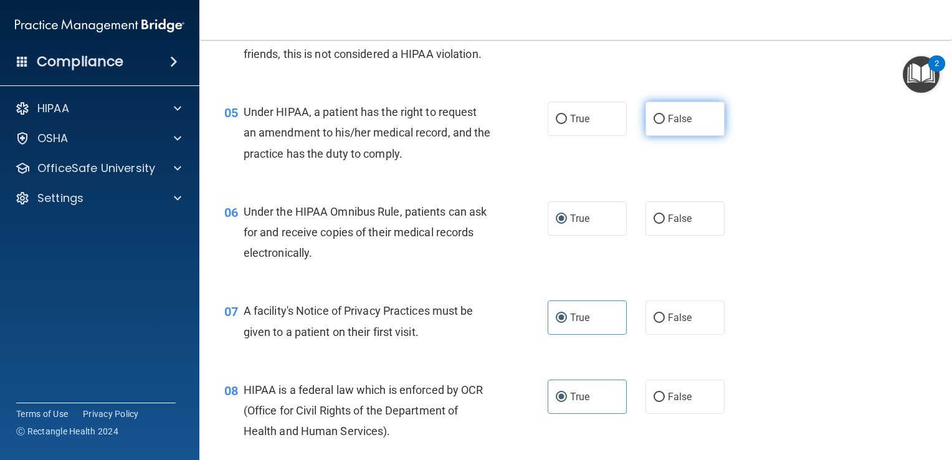
click at [660, 131] on label "False" at bounding box center [684, 119] width 79 height 34
click at [660, 124] on input "False" at bounding box center [658, 119] width 11 height 9
radio input "true"
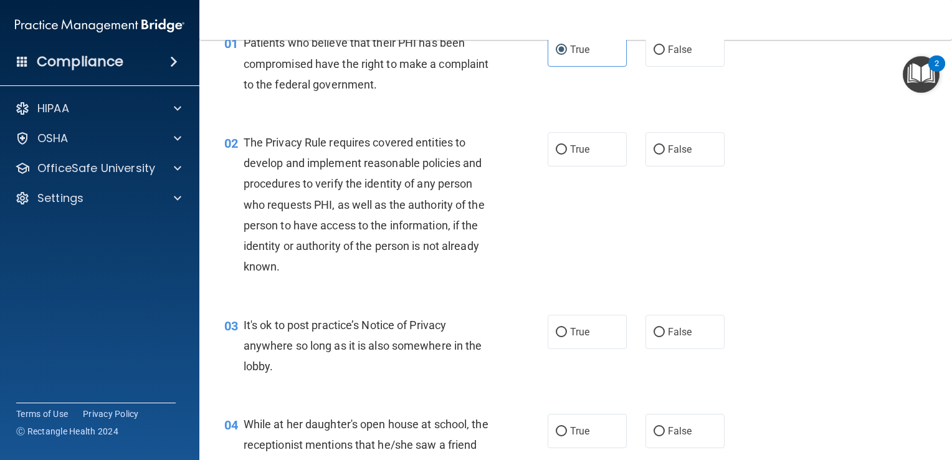
scroll to position [64, 0]
click at [580, 151] on span "True" at bounding box center [579, 151] width 19 height 12
click at [567, 151] on input "True" at bounding box center [561, 151] width 11 height 9
radio input "true"
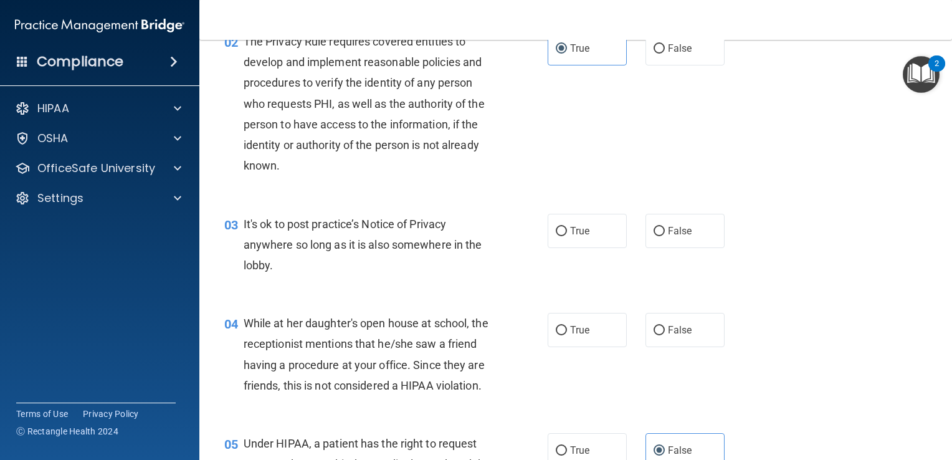
scroll to position [168, 0]
click at [671, 238] on label "False" at bounding box center [684, 229] width 79 height 34
click at [665, 235] on input "False" at bounding box center [658, 229] width 11 height 9
radio input "true"
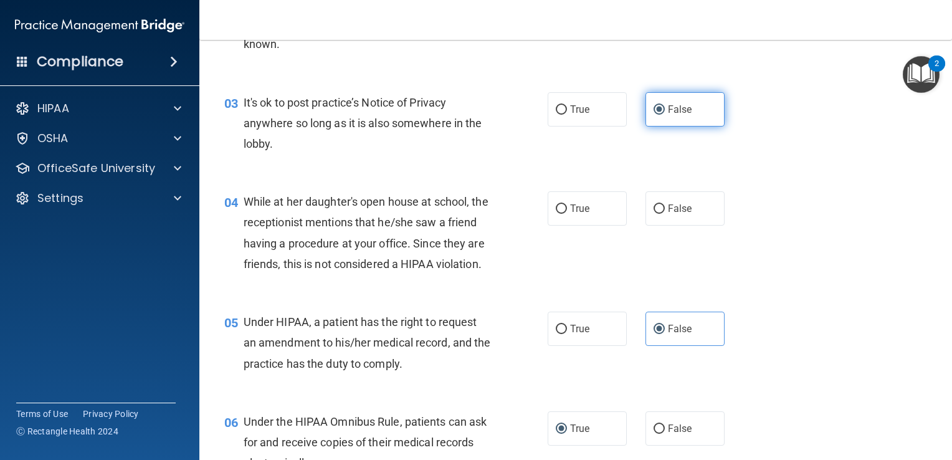
scroll to position [301, 0]
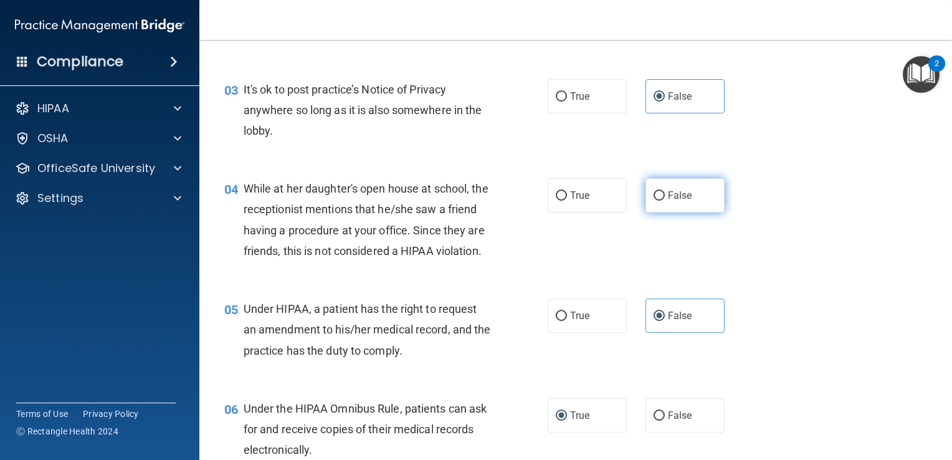
click at [677, 198] on span "False" at bounding box center [680, 195] width 24 height 12
click at [665, 198] on input "False" at bounding box center [658, 195] width 11 height 9
radio input "true"
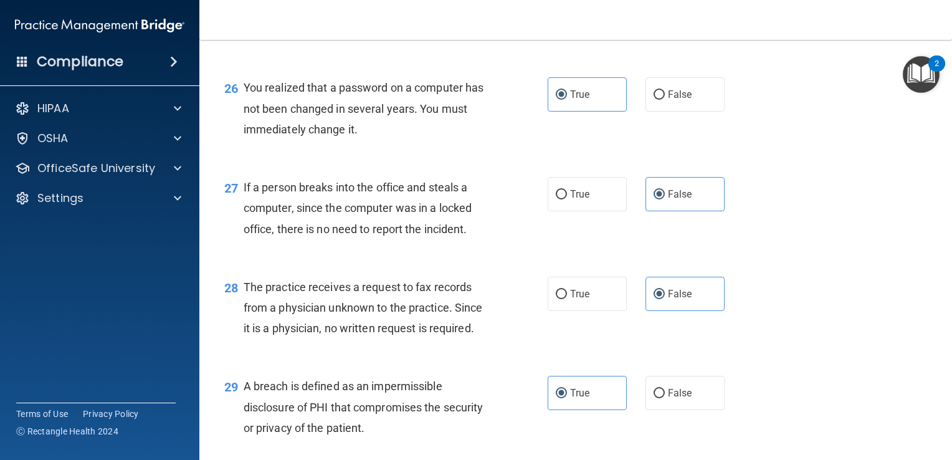
scroll to position [2977, 0]
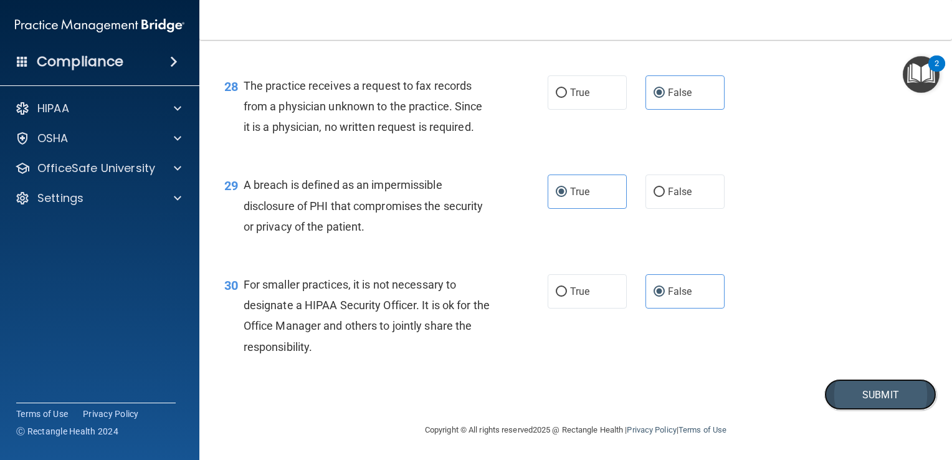
click at [850, 400] on button "Submit" at bounding box center [880, 395] width 112 height 32
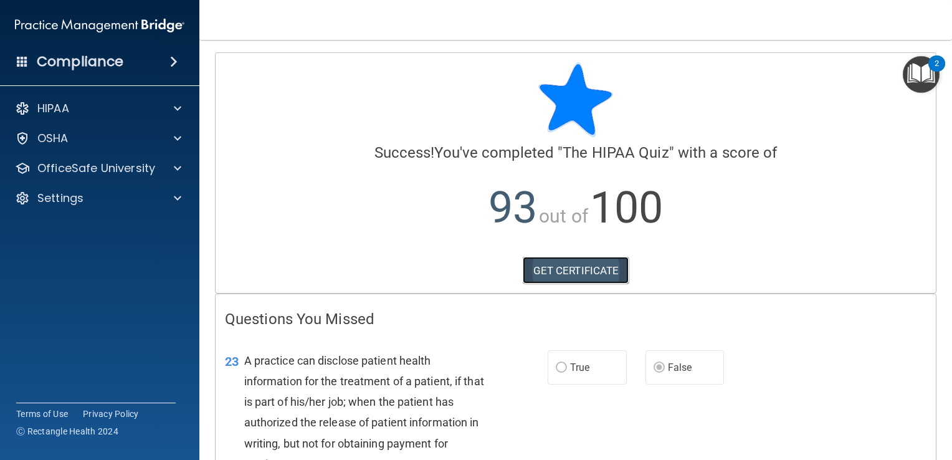
click at [576, 265] on link "GET CERTIFICATE" at bounding box center [576, 270] width 107 height 27
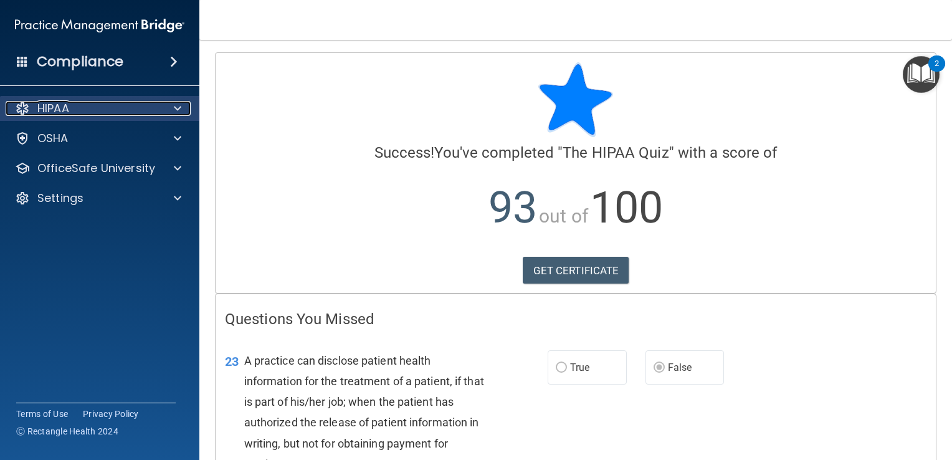
click at [172, 108] on div at bounding box center [175, 108] width 31 height 15
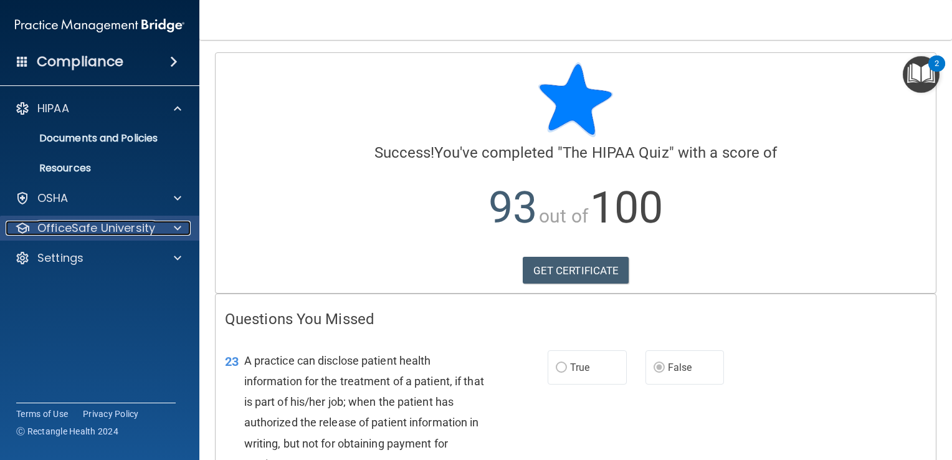
click at [185, 229] on div at bounding box center [175, 227] width 31 height 15
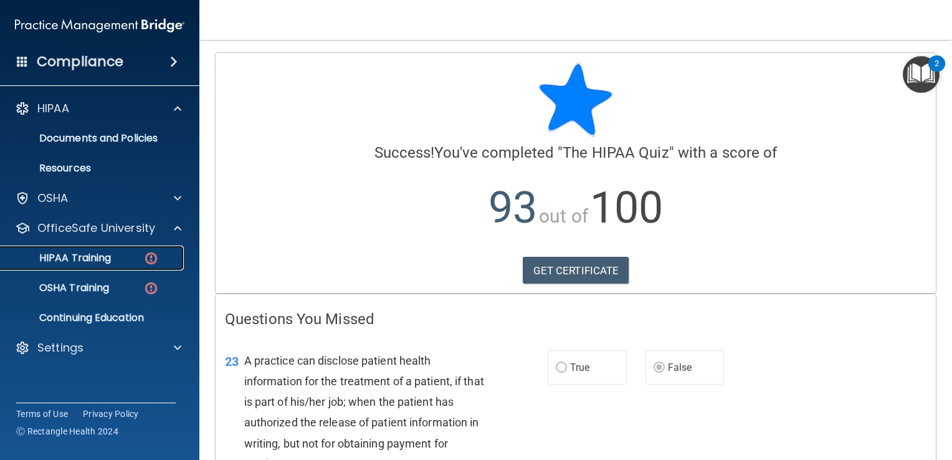
click at [105, 260] on p "HIPAA Training" at bounding box center [59, 258] width 103 height 12
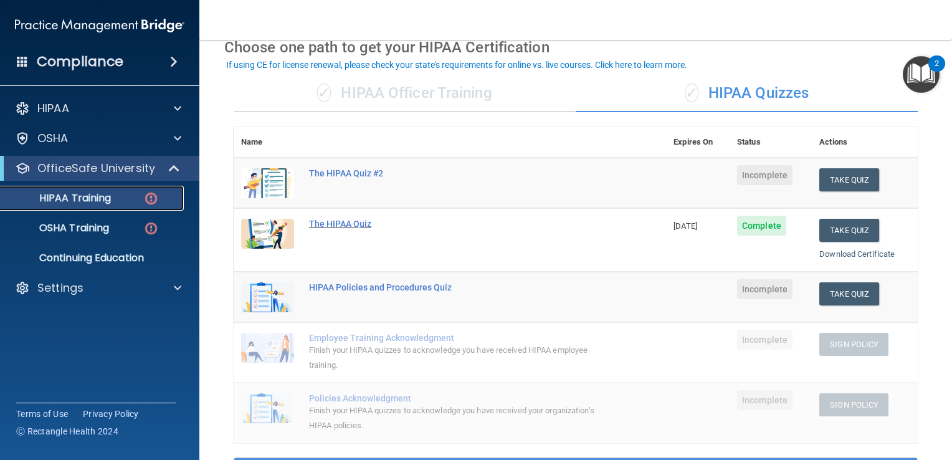
scroll to position [62, 0]
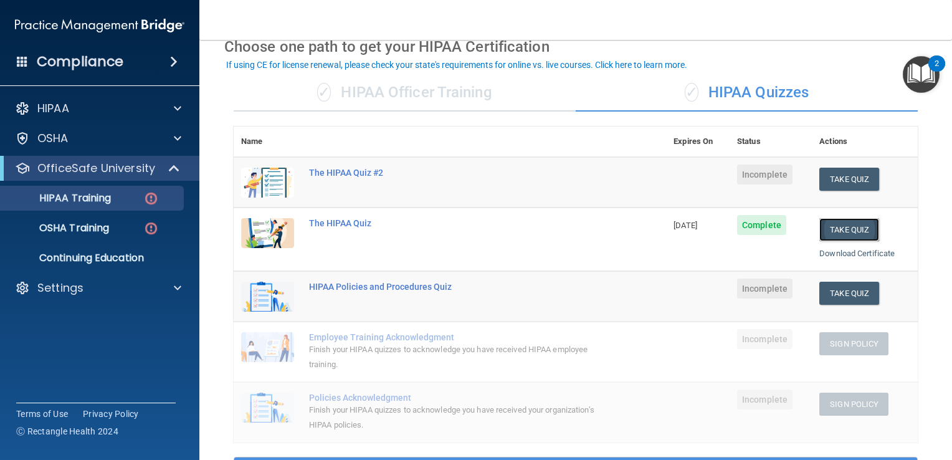
click at [824, 235] on button "Take Quiz" at bounding box center [849, 229] width 60 height 23
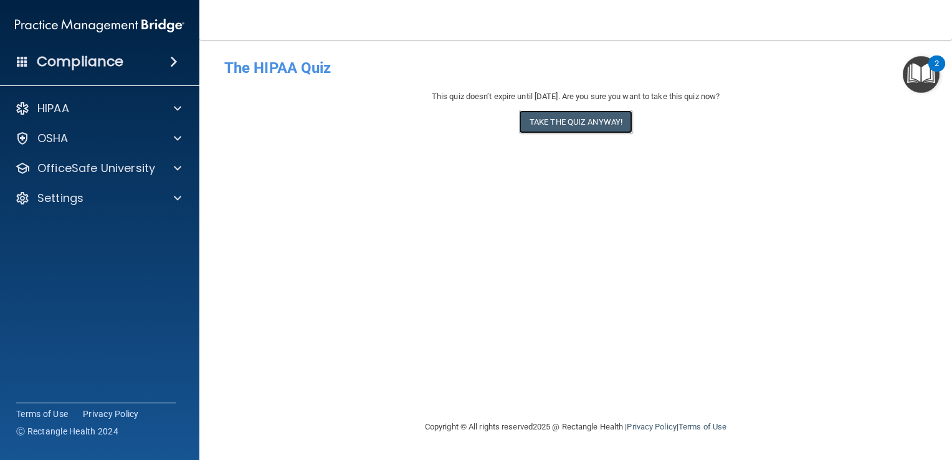
drag, startPoint x: 591, startPoint y: 130, endPoint x: 628, endPoint y: 226, distance: 102.9
drag, startPoint x: 628, startPoint y: 226, endPoint x: 569, endPoint y: 250, distance: 63.7
click at [569, 250] on div "- The HIPAA Quiz This quiz doesn’t expire until 10/01/2026. Are you sure you wa…" at bounding box center [575, 229] width 703 height 354
click at [175, 176] on div "OfficeSafe University" at bounding box center [100, 168] width 200 height 25
click at [179, 166] on span at bounding box center [177, 168] width 7 height 15
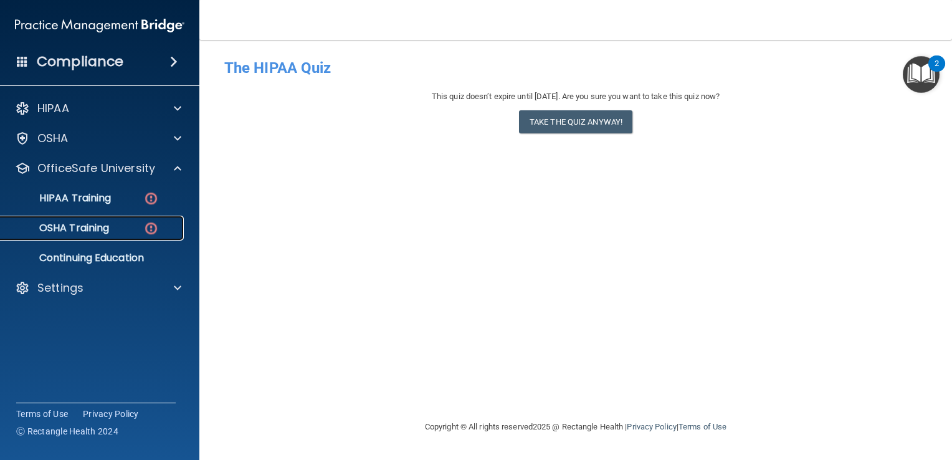
click at [102, 225] on p "OSHA Training" at bounding box center [58, 228] width 101 height 12
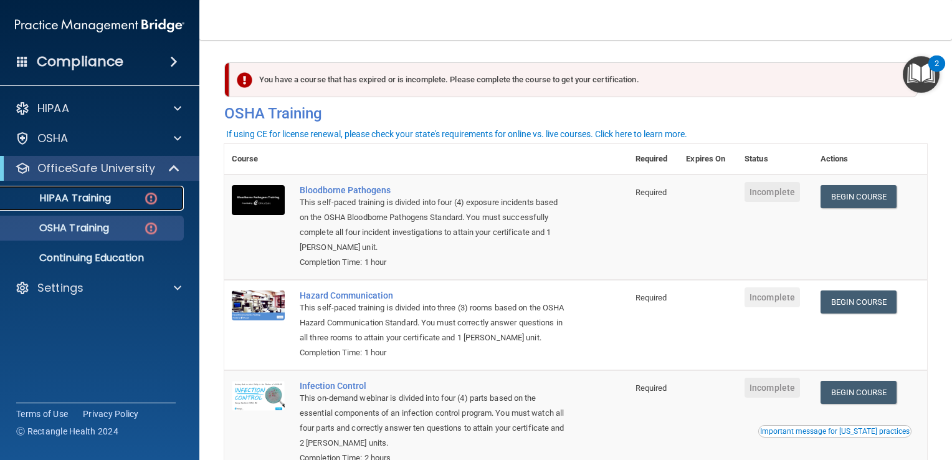
click at [106, 200] on p "HIPAA Training" at bounding box center [59, 198] width 103 height 12
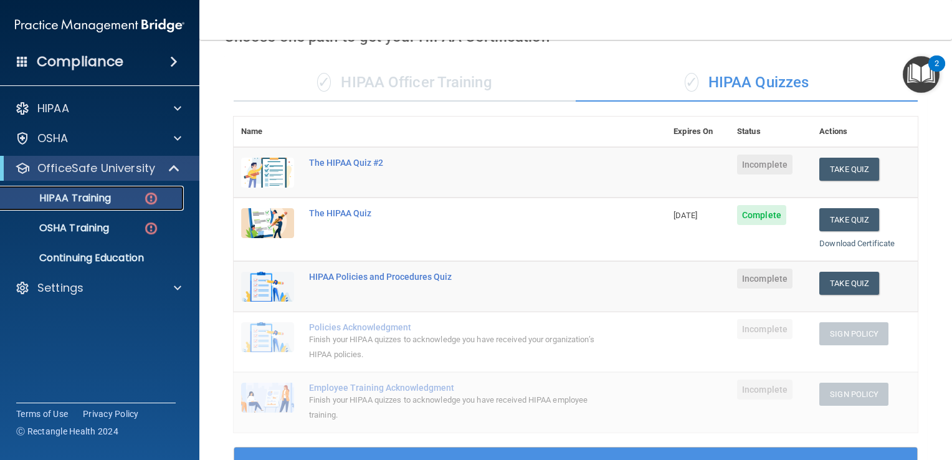
scroll to position [1, 0]
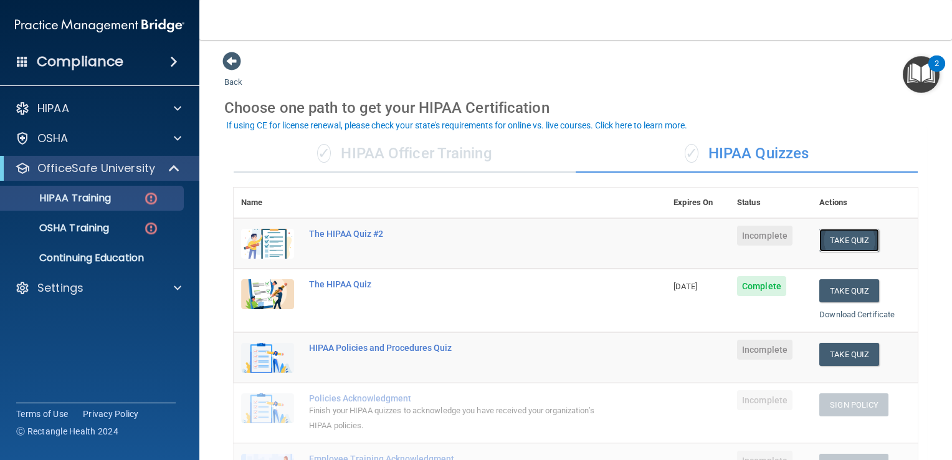
click at [836, 245] on button "Take Quiz" at bounding box center [849, 240] width 60 height 23
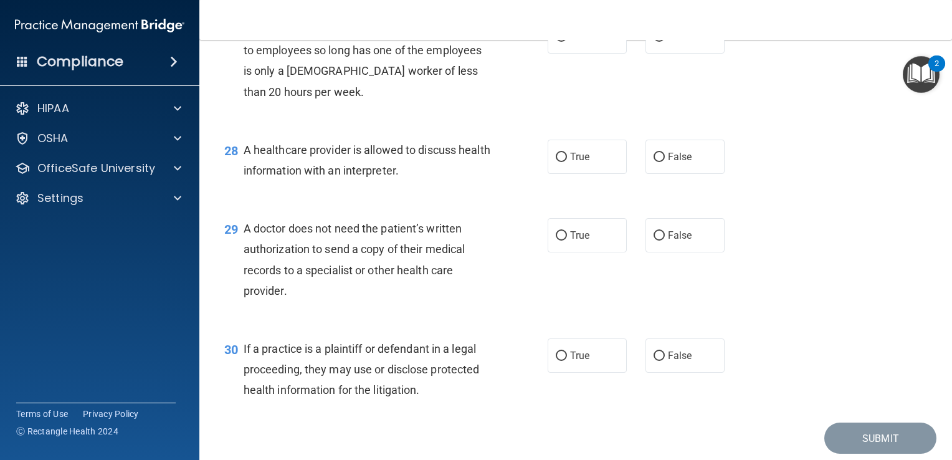
scroll to position [2998, 0]
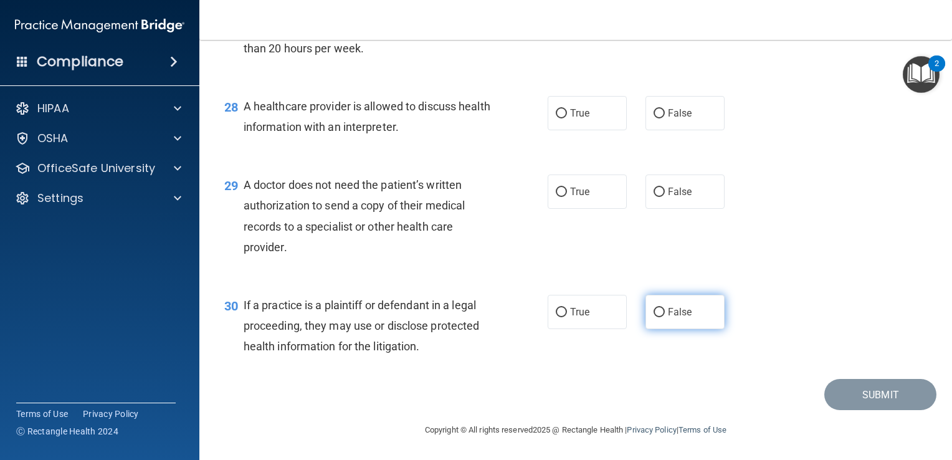
click at [675, 321] on label "False" at bounding box center [684, 312] width 79 height 34
click at [665, 317] on input "False" at bounding box center [658, 312] width 11 height 9
radio input "true"
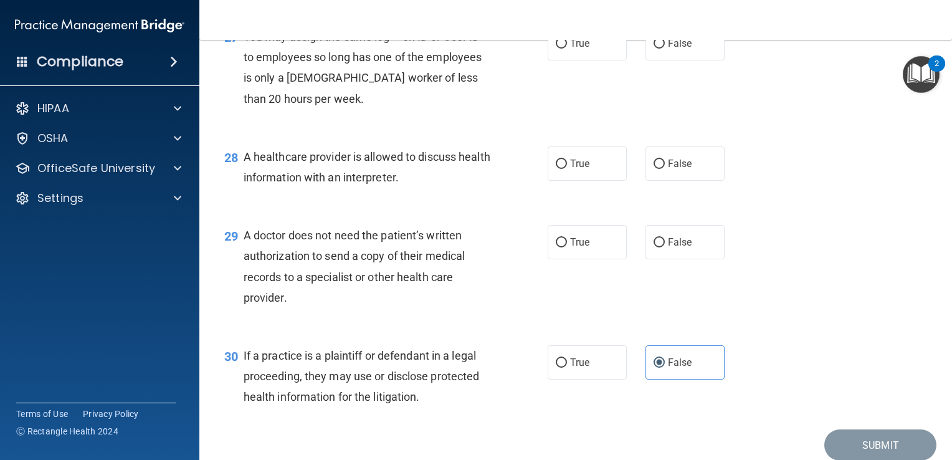
scroll to position [2853, 0]
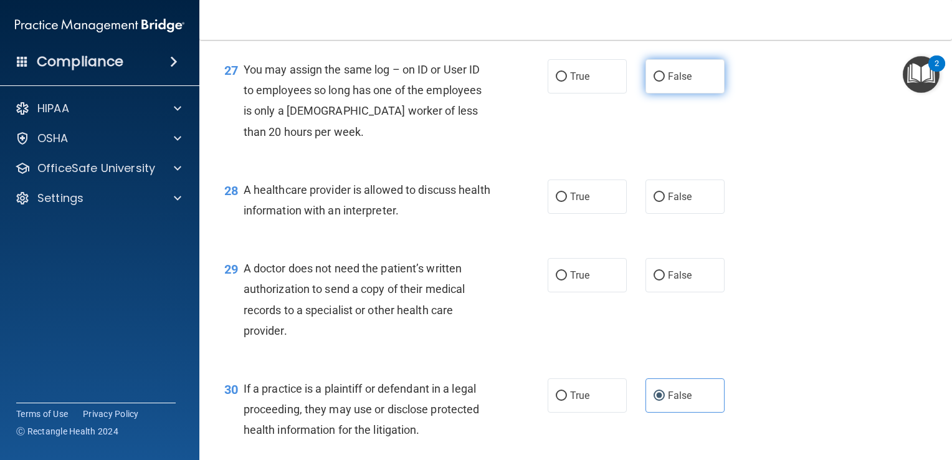
click at [668, 82] on span "False" at bounding box center [680, 76] width 24 height 12
click at [663, 82] on input "False" at bounding box center [658, 76] width 11 height 9
radio input "true"
click at [675, 214] on label "False" at bounding box center [684, 196] width 79 height 34
click at [665, 202] on input "False" at bounding box center [658, 196] width 11 height 9
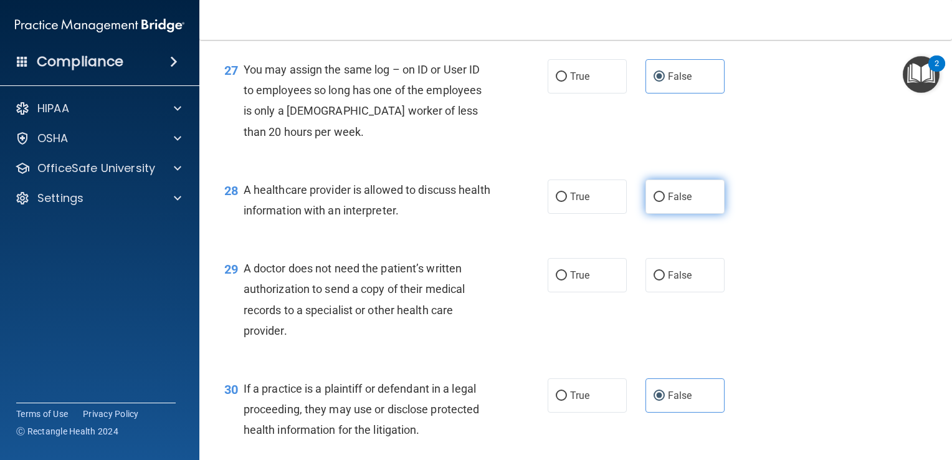
radio input "true"
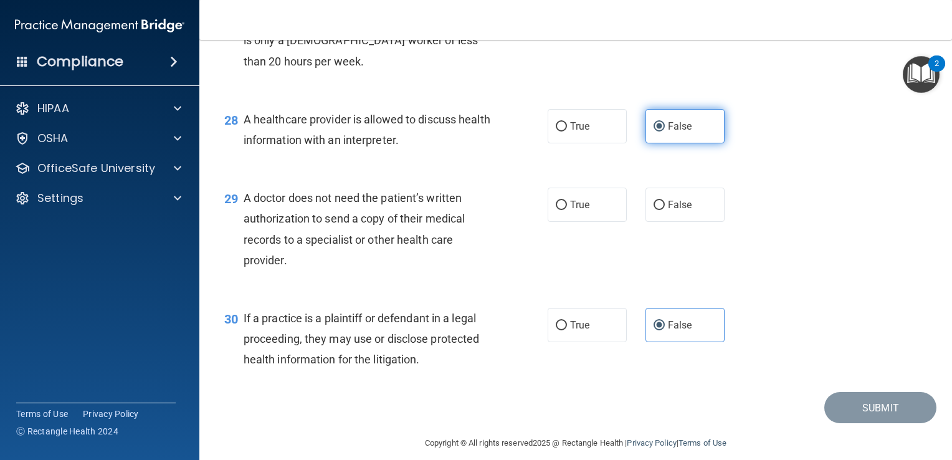
scroll to position [2977, 0]
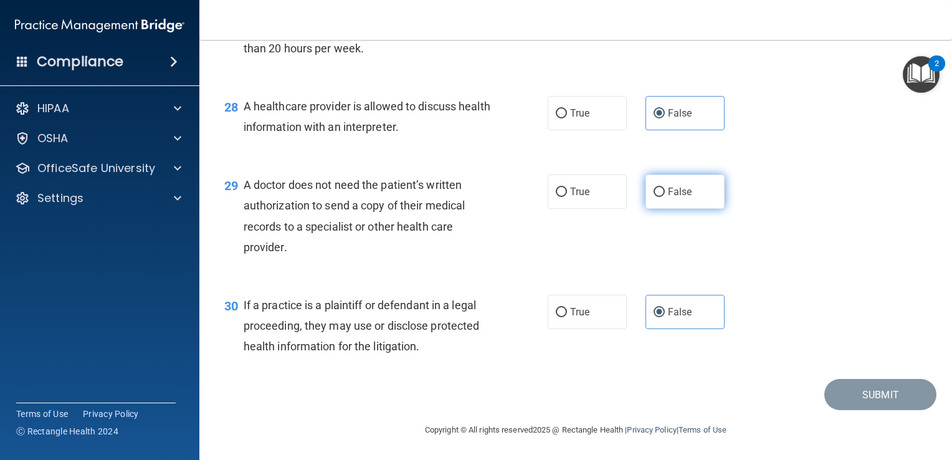
click at [668, 197] on span "False" at bounding box center [680, 192] width 24 height 12
click at [665, 197] on input "False" at bounding box center [658, 191] width 11 height 9
radio input "true"
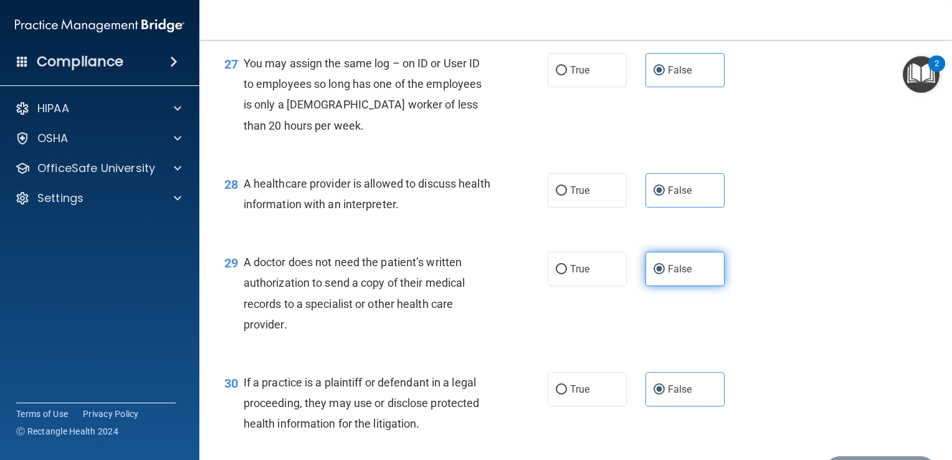
scroll to position [2783, 0]
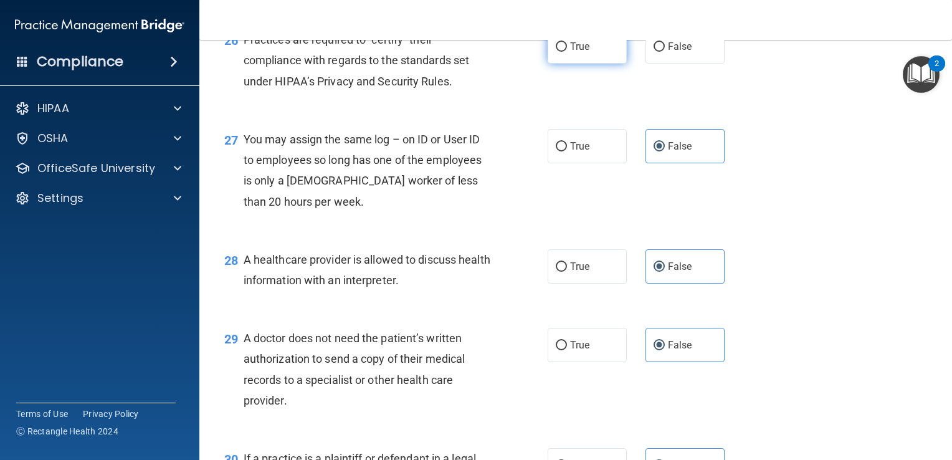
click at [571, 52] on span "True" at bounding box center [579, 46] width 19 height 12
click at [567, 52] on input "True" at bounding box center [561, 46] width 11 height 9
radio input "true"
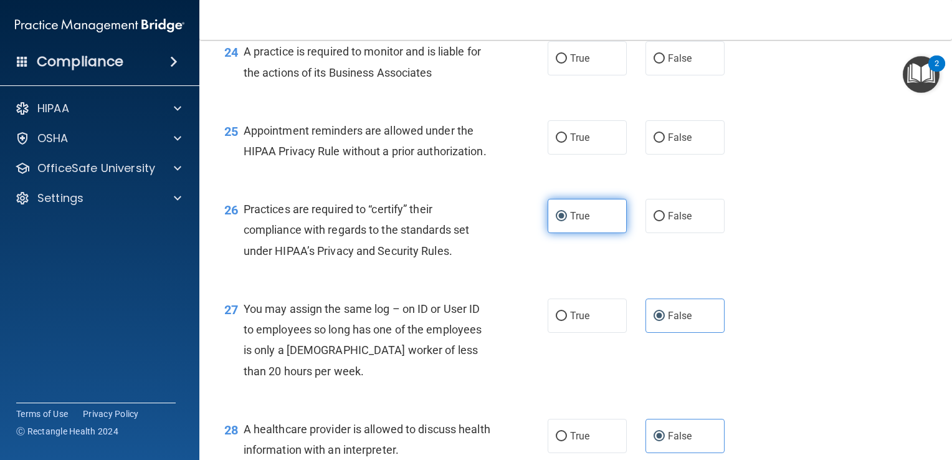
scroll to position [2611, 0]
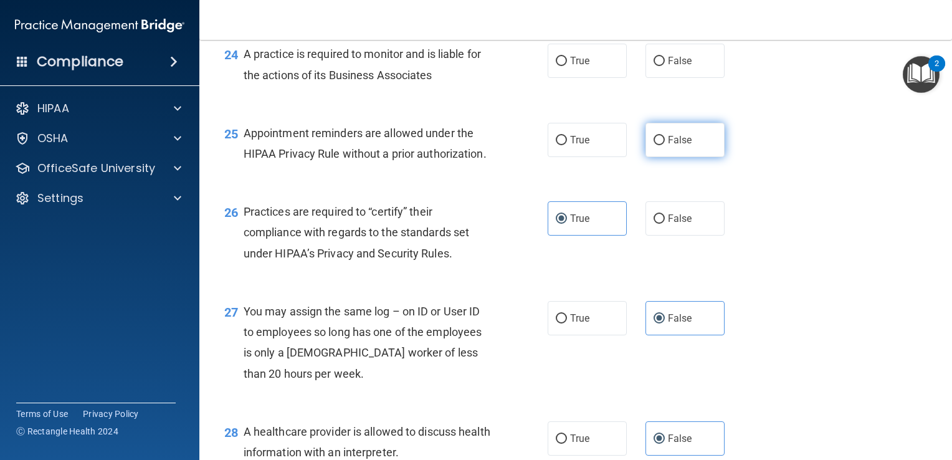
click at [661, 157] on label "False" at bounding box center [684, 140] width 79 height 34
click at [661, 145] on input "False" at bounding box center [658, 140] width 11 height 9
radio input "true"
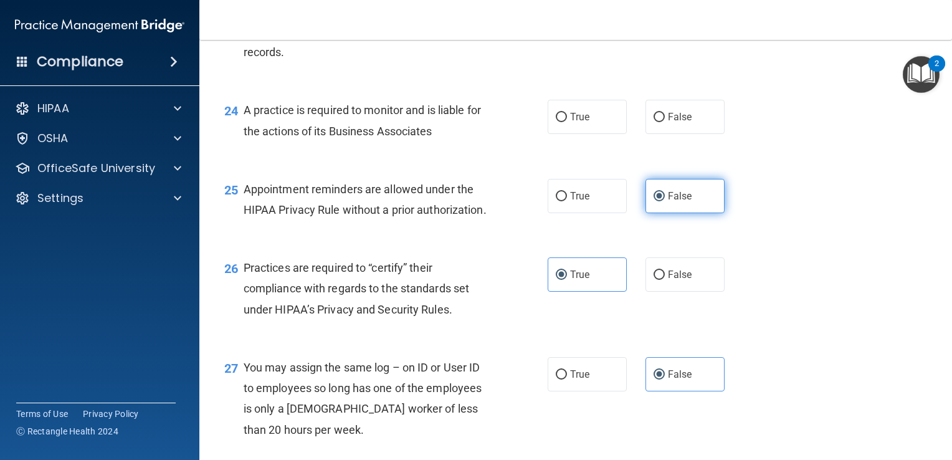
scroll to position [2554, 0]
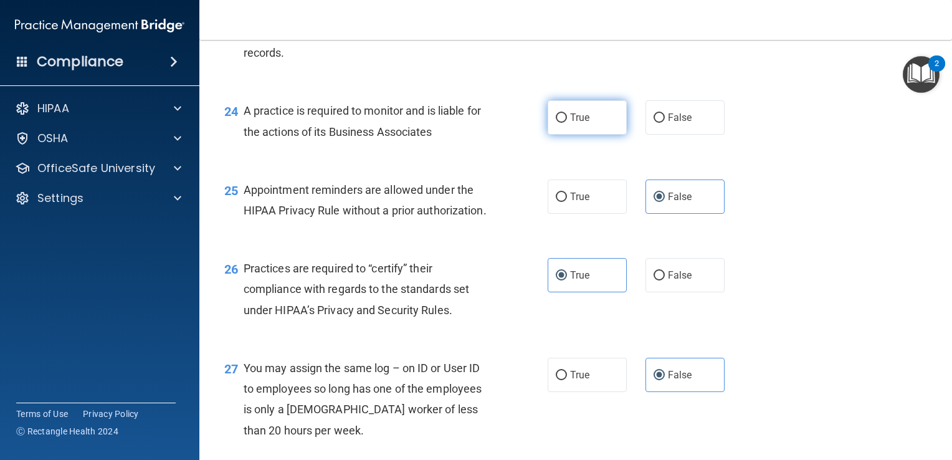
click at [597, 135] on label "True" at bounding box center [586, 117] width 79 height 34
click at [567, 123] on input "True" at bounding box center [561, 117] width 11 height 9
radio input "true"
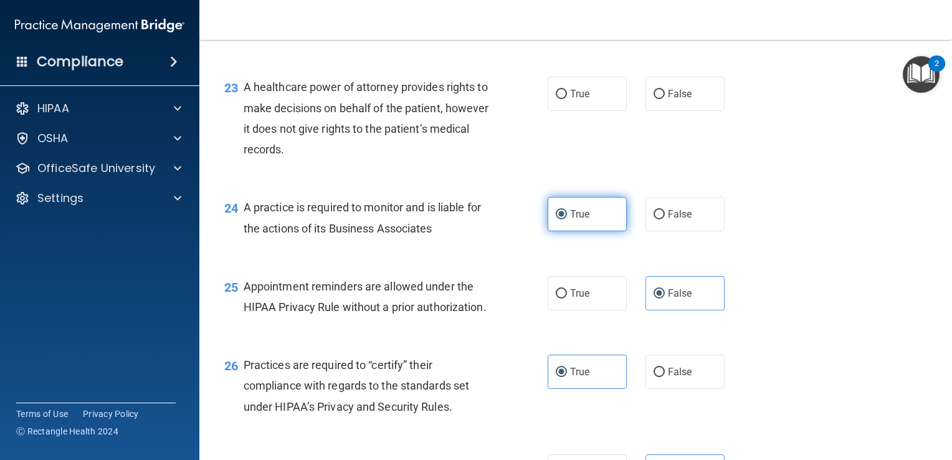
scroll to position [2453, 0]
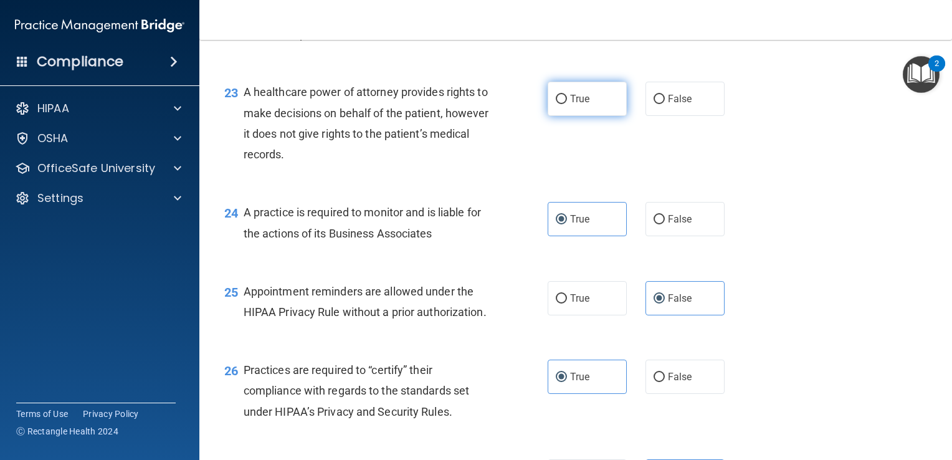
click at [601, 116] on label "True" at bounding box center [586, 99] width 79 height 34
click at [567, 104] on input "True" at bounding box center [561, 99] width 11 height 9
radio input "true"
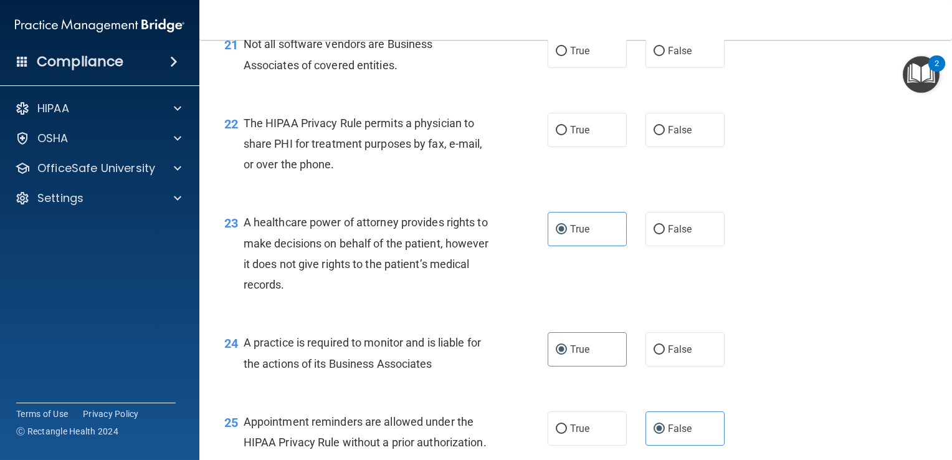
scroll to position [2319, 0]
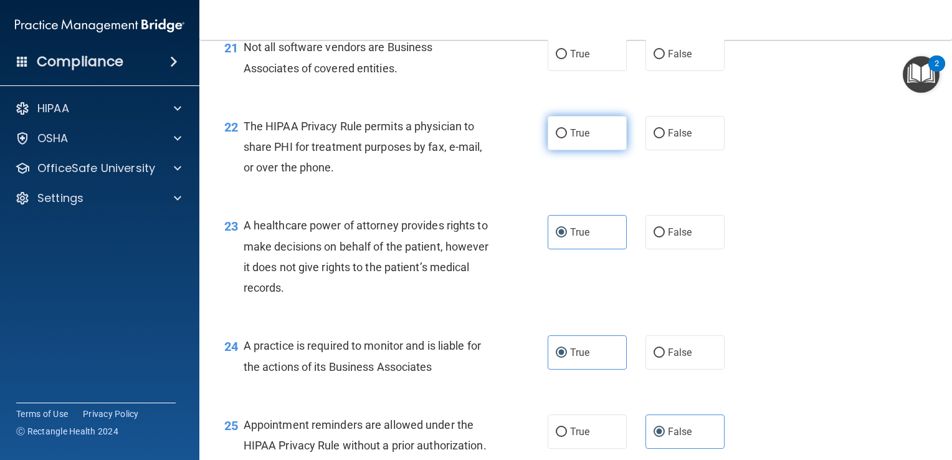
click at [574, 150] on label "True" at bounding box center [586, 133] width 79 height 34
click at [567, 138] on input "True" at bounding box center [561, 133] width 11 height 9
radio input "true"
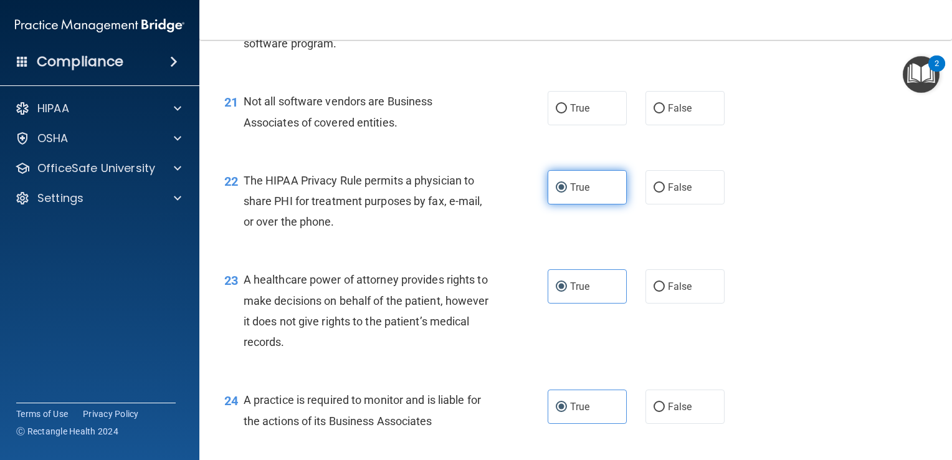
scroll to position [2255, 0]
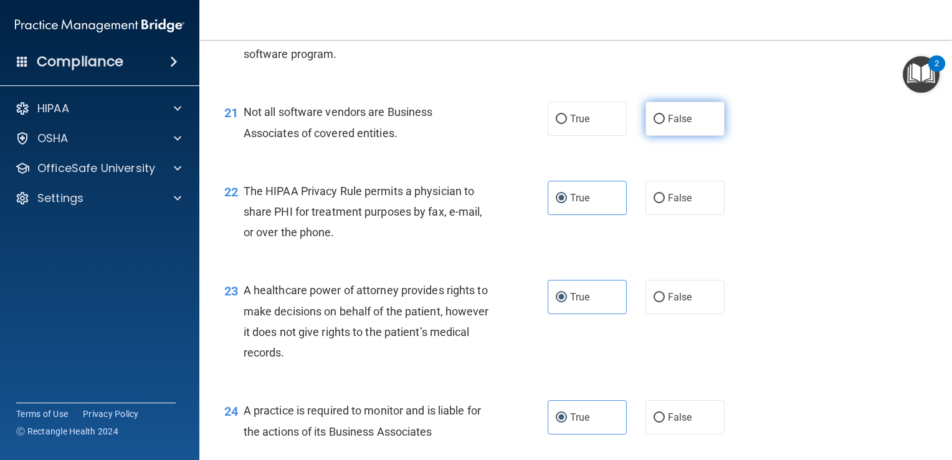
click at [675, 125] on span "False" at bounding box center [680, 119] width 24 height 12
click at [665, 124] on input "False" at bounding box center [658, 119] width 11 height 9
radio input "true"
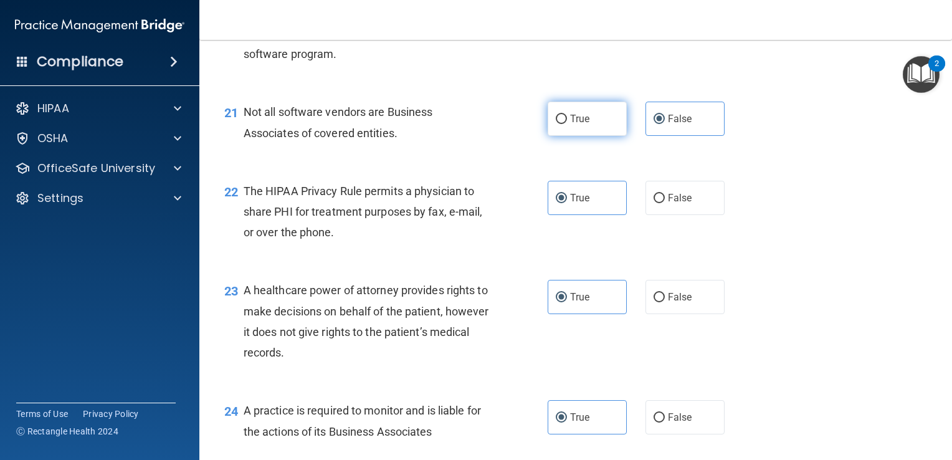
click at [593, 136] on label "True" at bounding box center [586, 119] width 79 height 34
click at [567, 124] on input "True" at bounding box center [561, 119] width 11 height 9
radio input "true"
radio input "false"
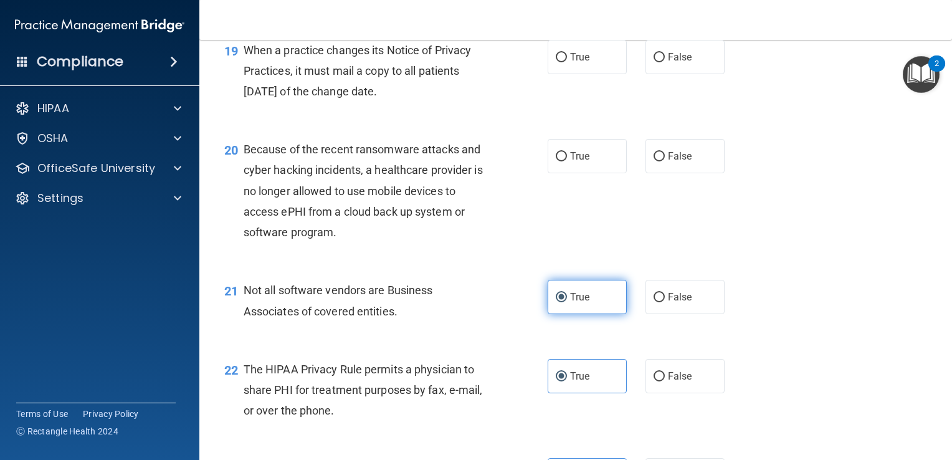
scroll to position [2069, 0]
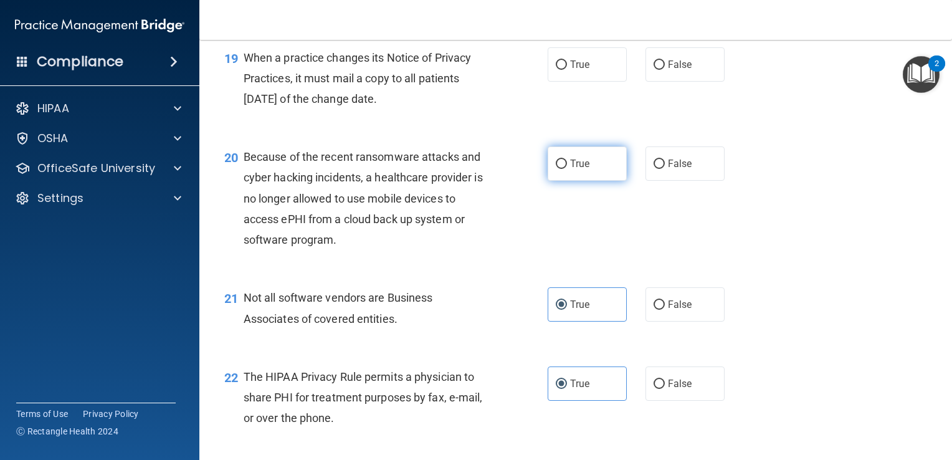
click at [600, 181] on label "True" at bounding box center [586, 163] width 79 height 34
click at [567, 169] on input "True" at bounding box center [561, 163] width 11 height 9
radio input "true"
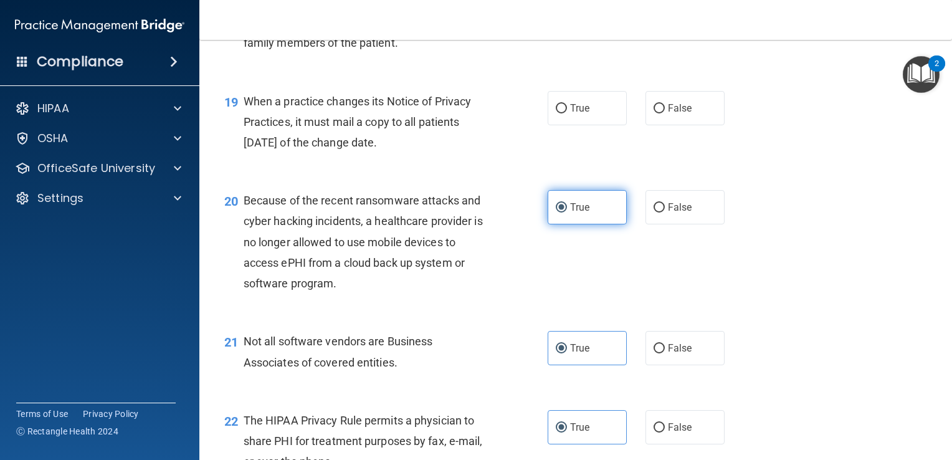
scroll to position [2016, 0]
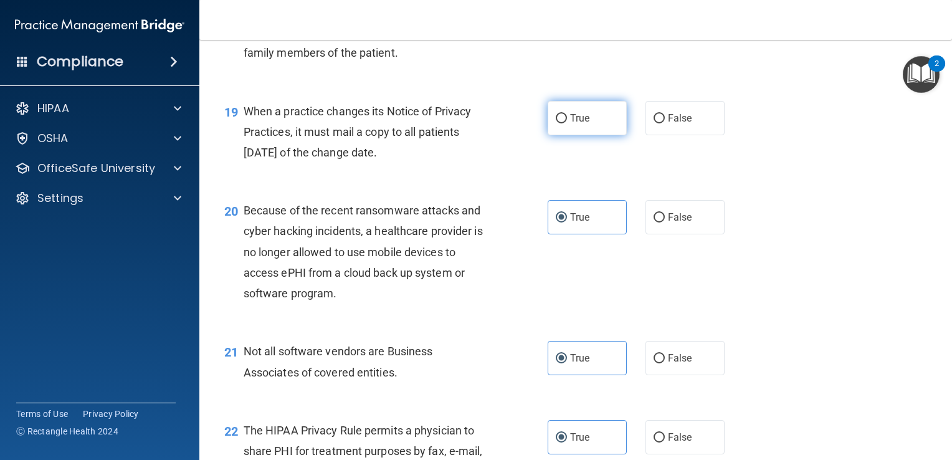
click at [586, 135] on label "True" at bounding box center [586, 118] width 79 height 34
click at [567, 123] on input "True" at bounding box center [561, 118] width 11 height 9
radio input "true"
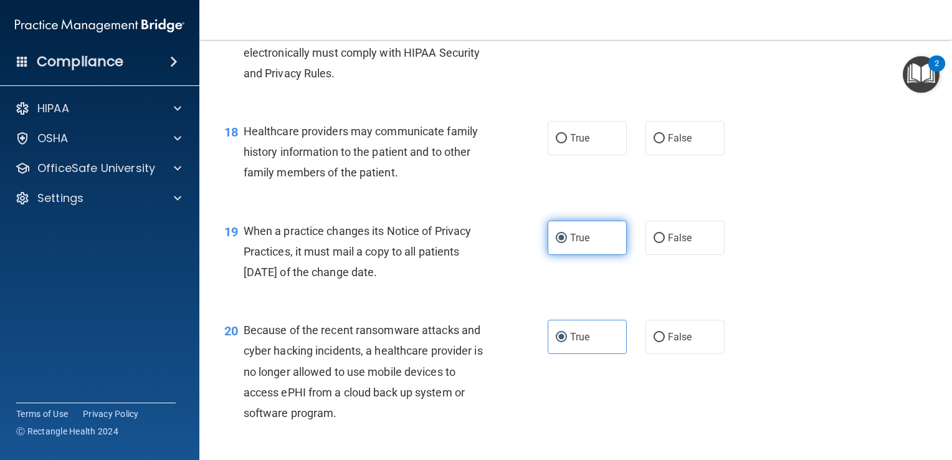
scroll to position [1892, 0]
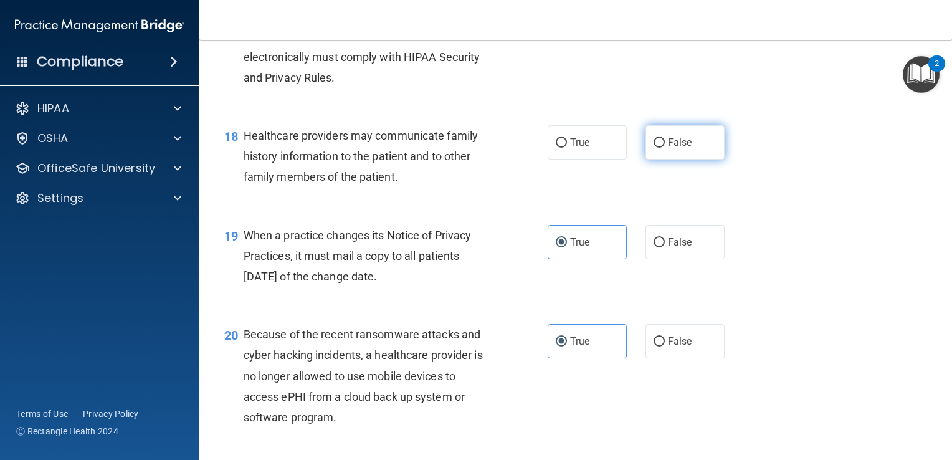
click at [670, 148] on span "False" at bounding box center [680, 142] width 24 height 12
click at [665, 148] on input "False" at bounding box center [658, 142] width 11 height 9
radio input "true"
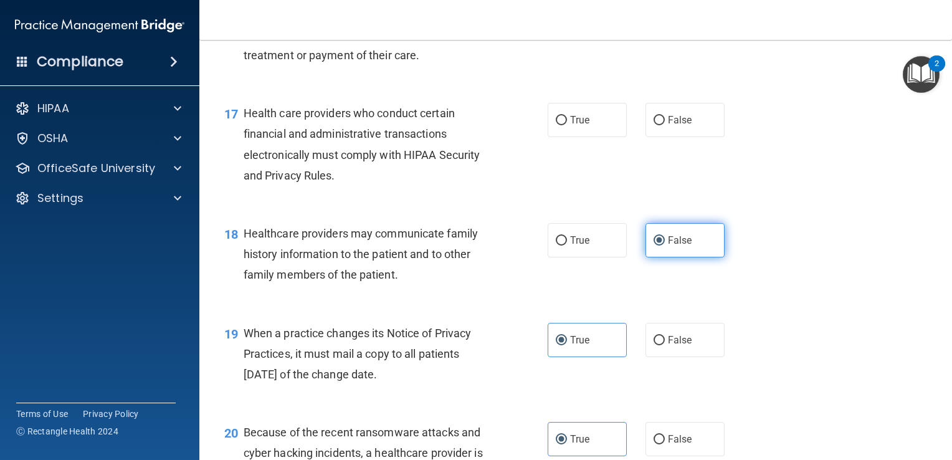
scroll to position [1765, 0]
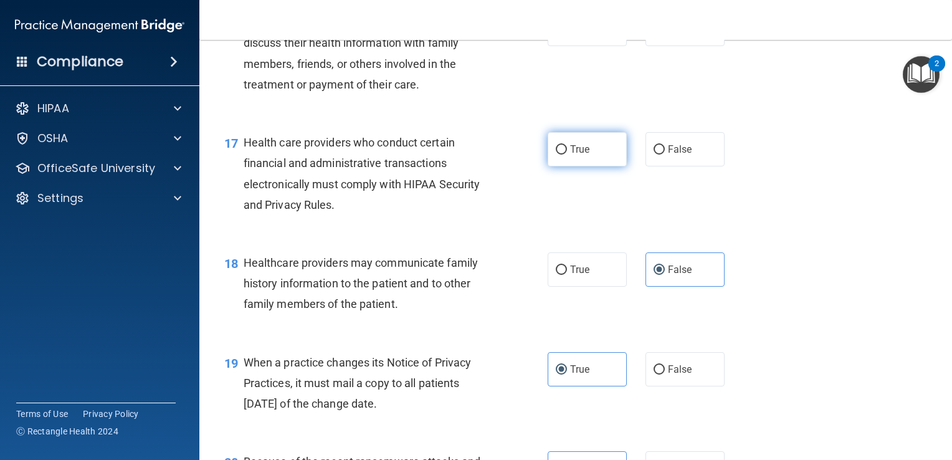
click at [596, 166] on label "True" at bounding box center [586, 149] width 79 height 34
click at [567, 154] on input "True" at bounding box center [561, 149] width 11 height 9
radio input "true"
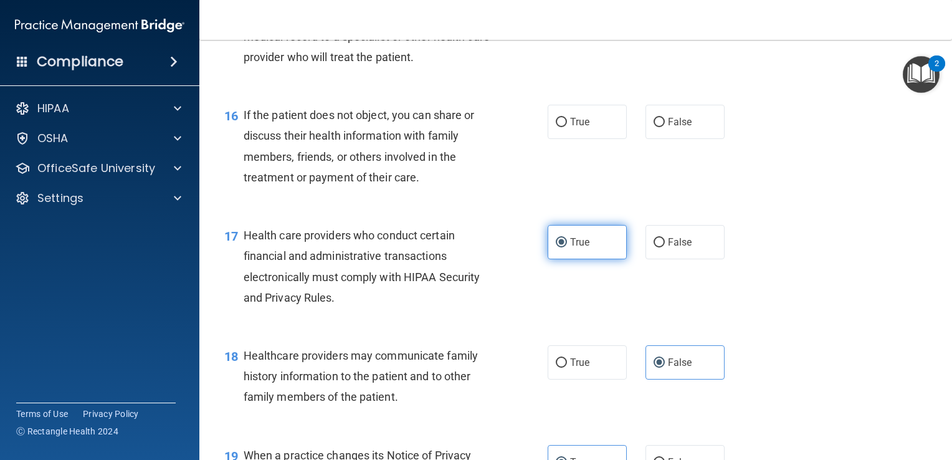
scroll to position [1670, 0]
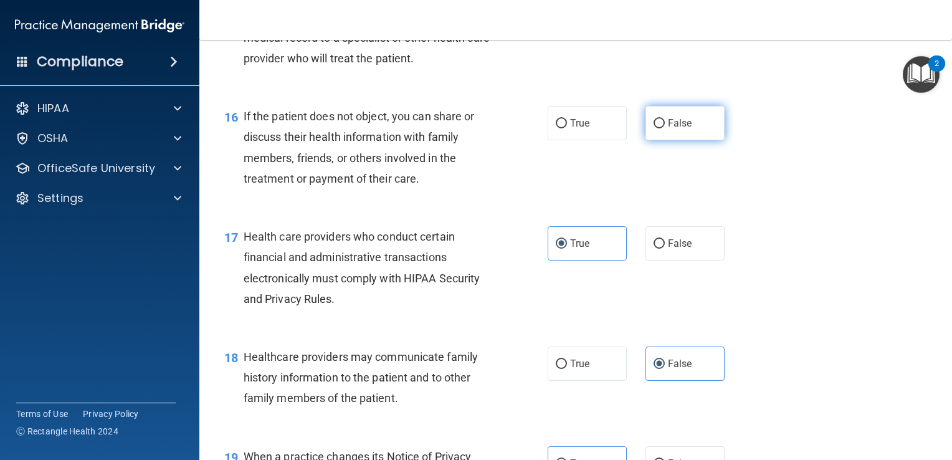
click at [668, 129] on span "False" at bounding box center [680, 123] width 24 height 12
click at [665, 128] on input "False" at bounding box center [658, 123] width 11 height 9
radio input "true"
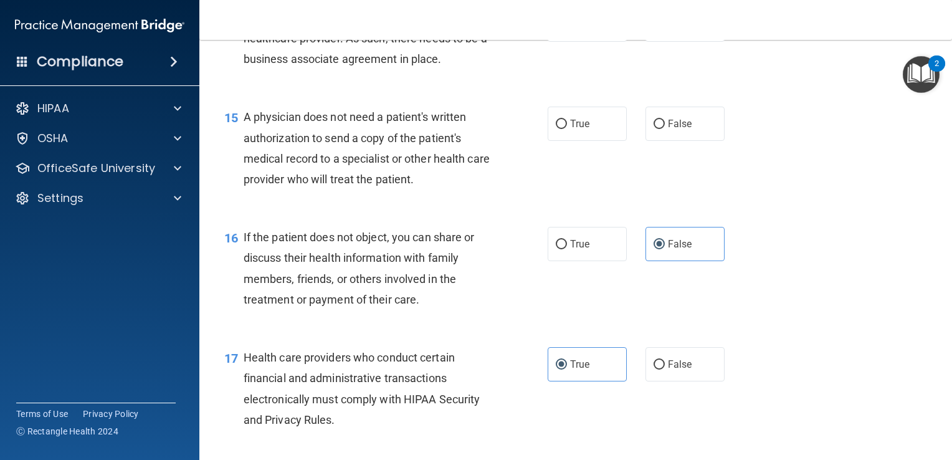
scroll to position [1550, 0]
click at [676, 141] on label "False" at bounding box center [684, 124] width 79 height 34
click at [665, 129] on input "False" at bounding box center [658, 124] width 11 height 9
radio input "true"
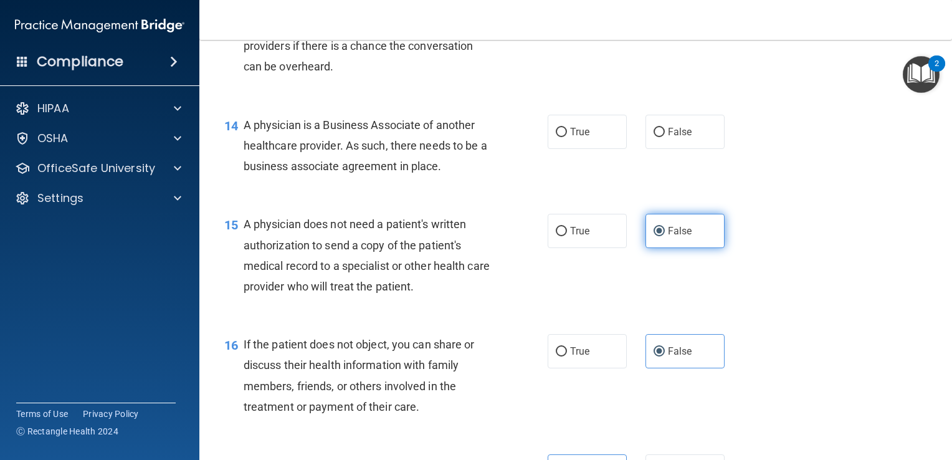
scroll to position [1418, 0]
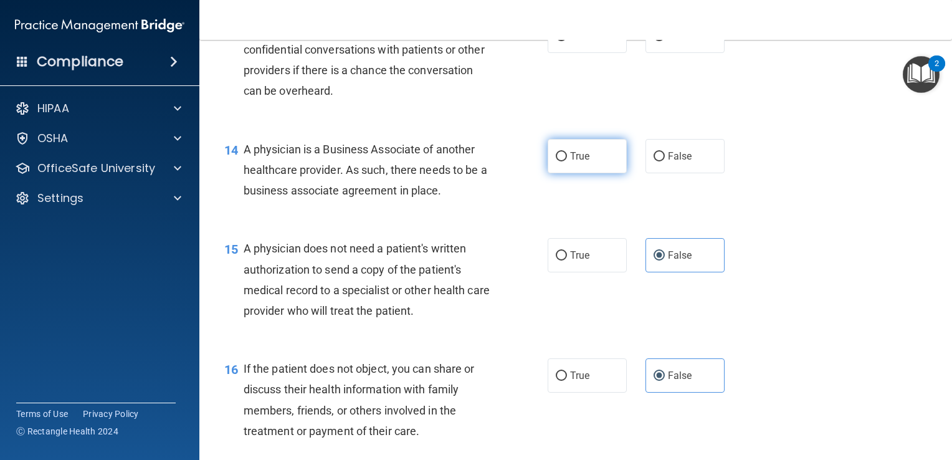
click at [587, 173] on label "True" at bounding box center [586, 156] width 79 height 34
click at [567, 161] on input "True" at bounding box center [561, 156] width 11 height 9
radio input "true"
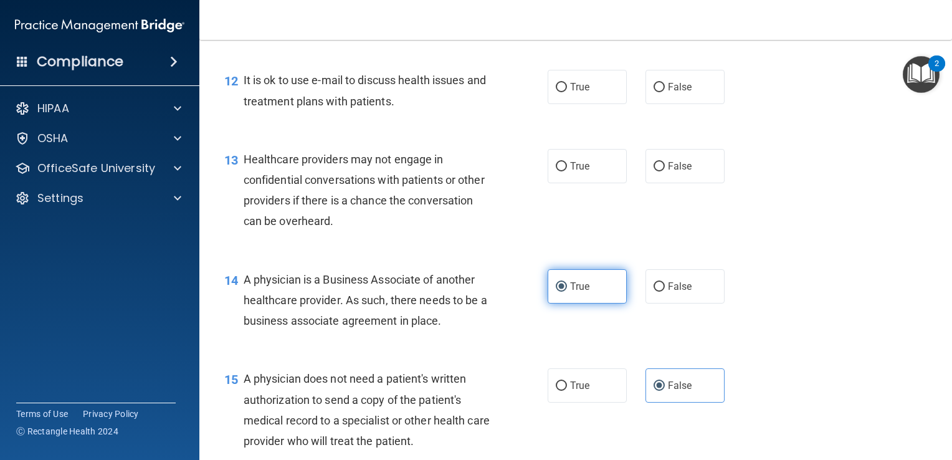
scroll to position [1287, 0]
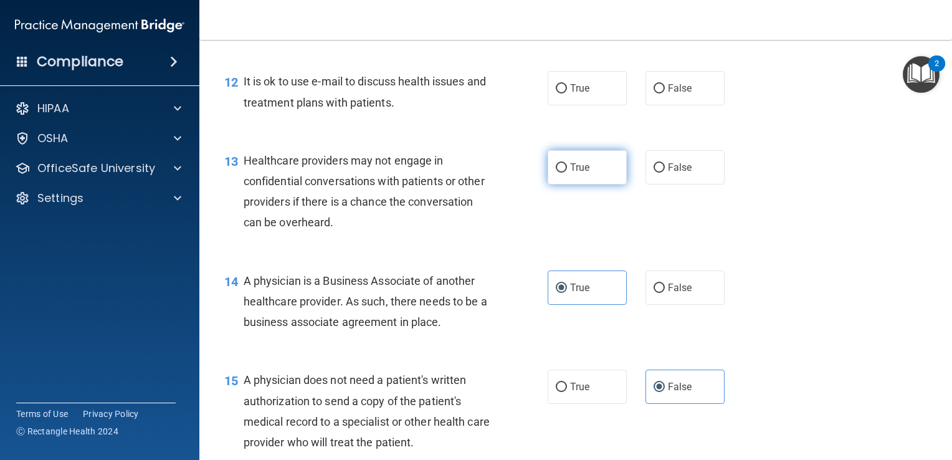
click at [602, 184] on label "True" at bounding box center [586, 167] width 79 height 34
click at [567, 173] on input "True" at bounding box center [561, 167] width 11 height 9
radio input "true"
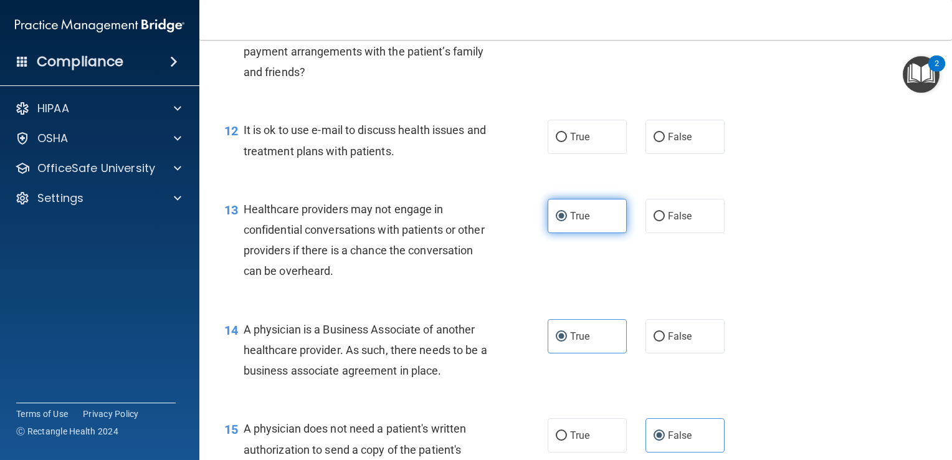
scroll to position [1236, 0]
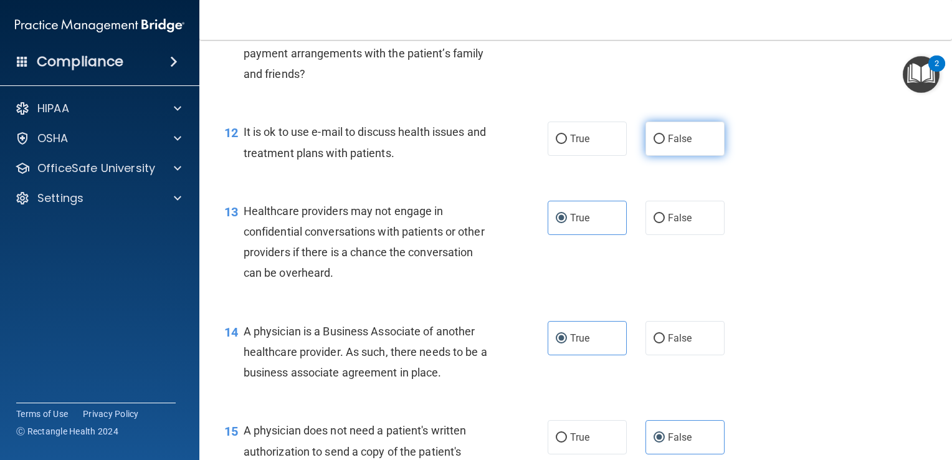
click at [681, 156] on label "False" at bounding box center [684, 138] width 79 height 34
click at [665, 144] on input "False" at bounding box center [658, 139] width 11 height 9
radio input "true"
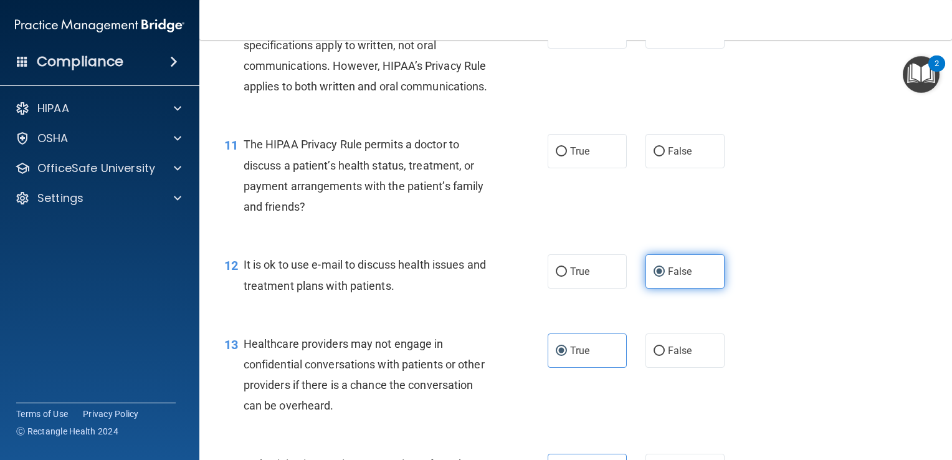
scroll to position [1104, 0]
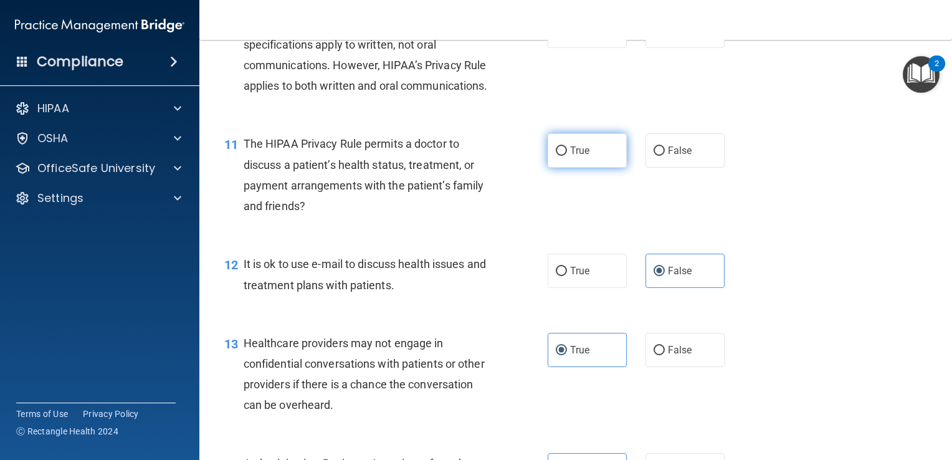
click at [586, 168] on label "True" at bounding box center [586, 150] width 79 height 34
click at [567, 156] on input "True" at bounding box center [561, 150] width 11 height 9
radio input "true"
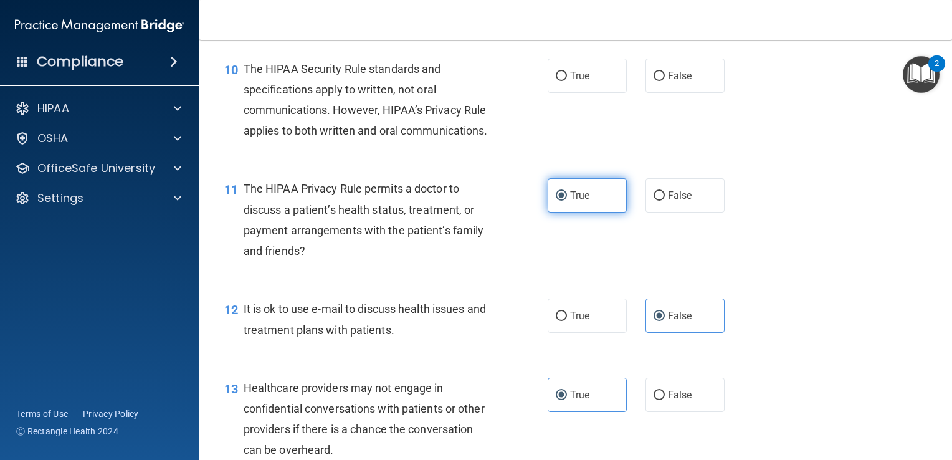
scroll to position [992, 0]
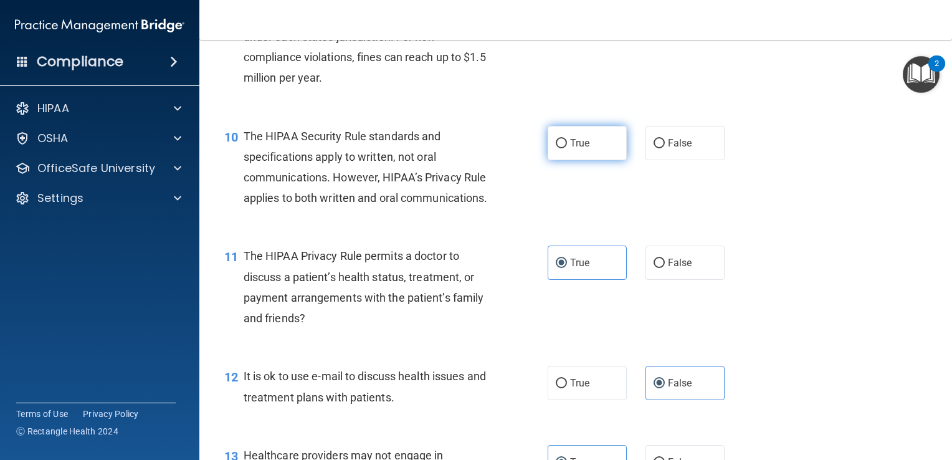
click at [585, 150] on label "True" at bounding box center [586, 143] width 79 height 34
click at [567, 148] on input "True" at bounding box center [561, 143] width 11 height 9
radio input "true"
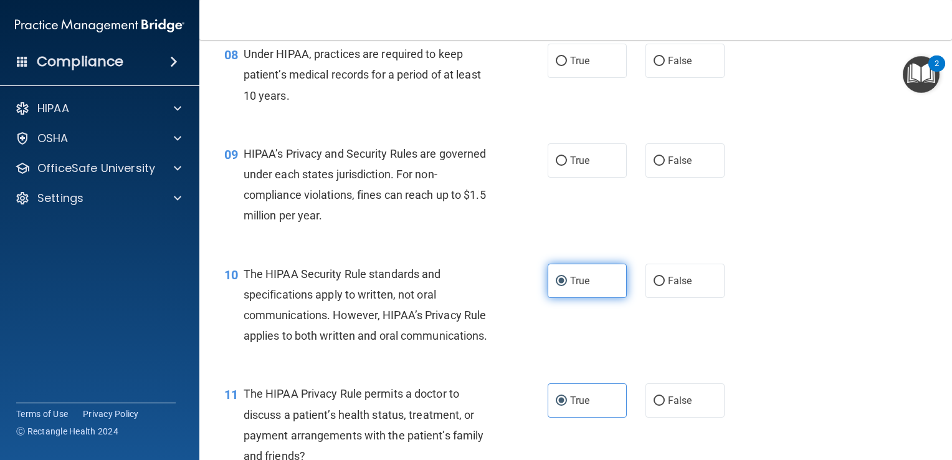
scroll to position [853, 0]
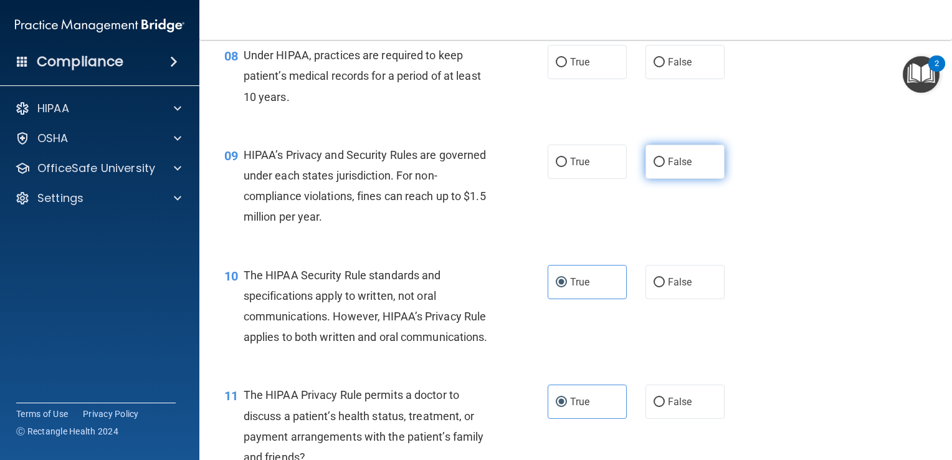
click at [668, 179] on label "False" at bounding box center [684, 162] width 79 height 34
click at [665, 167] on input "False" at bounding box center [658, 162] width 11 height 9
radio input "true"
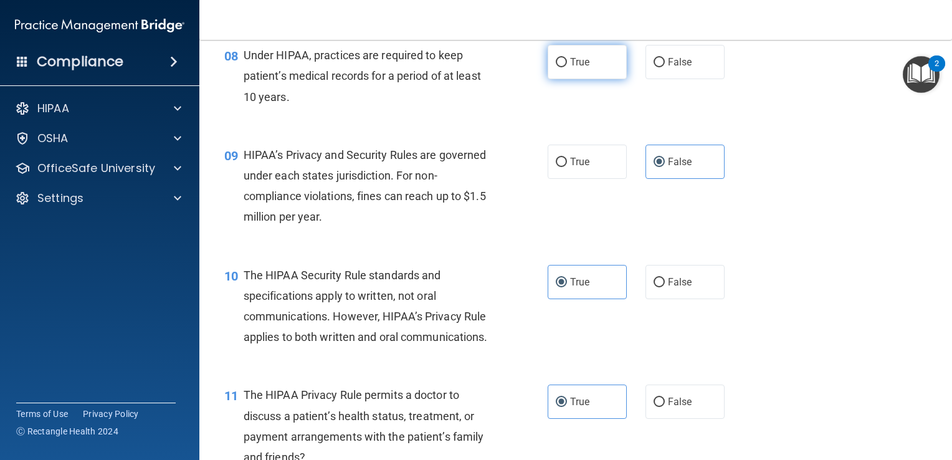
click at [600, 79] on label "True" at bounding box center [586, 62] width 79 height 34
click at [567, 67] on input "True" at bounding box center [561, 62] width 11 height 9
radio input "true"
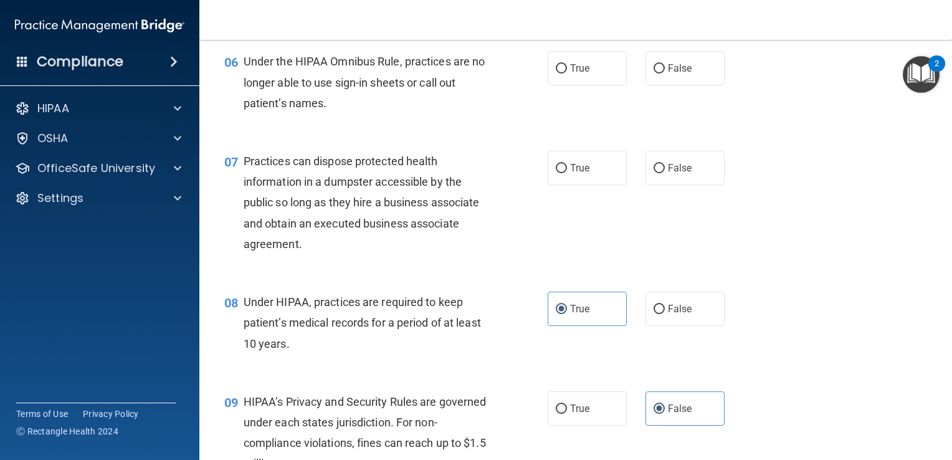
scroll to position [605, 0]
click at [655, 174] on input "False" at bounding box center [658, 169] width 11 height 9
radio input "true"
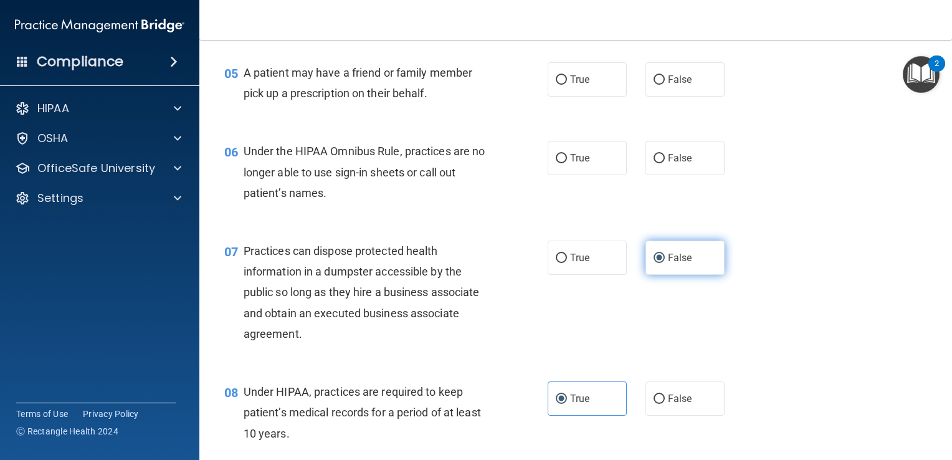
scroll to position [514, 0]
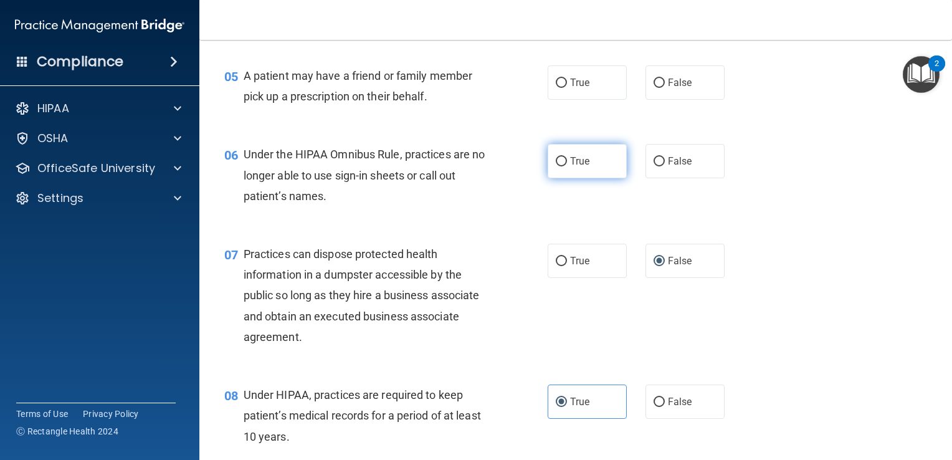
click at [597, 178] on label "True" at bounding box center [586, 161] width 79 height 34
click at [567, 166] on input "True" at bounding box center [561, 161] width 11 height 9
radio input "true"
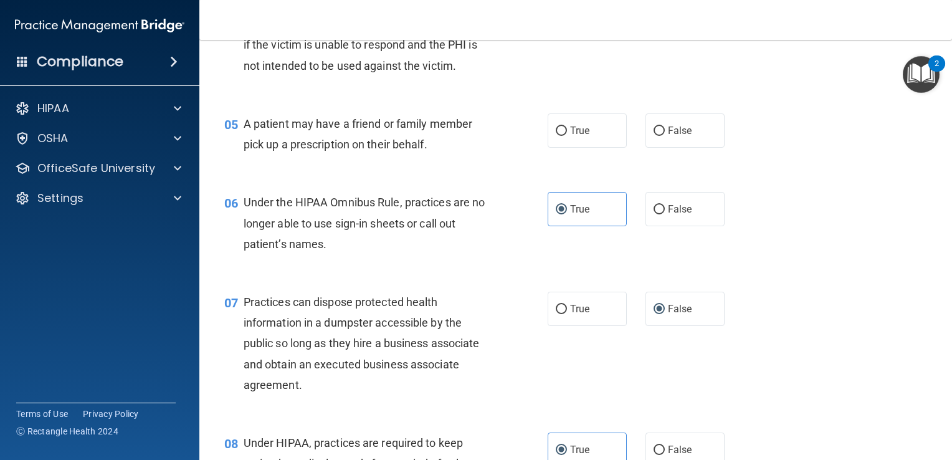
scroll to position [470, 0]
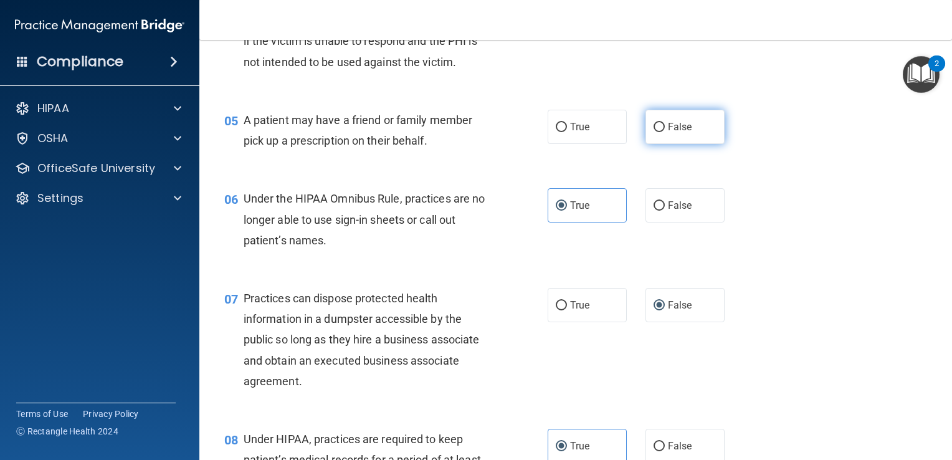
click at [677, 144] on label "False" at bounding box center [684, 127] width 79 height 34
click at [665, 132] on input "False" at bounding box center [658, 127] width 11 height 9
radio input "true"
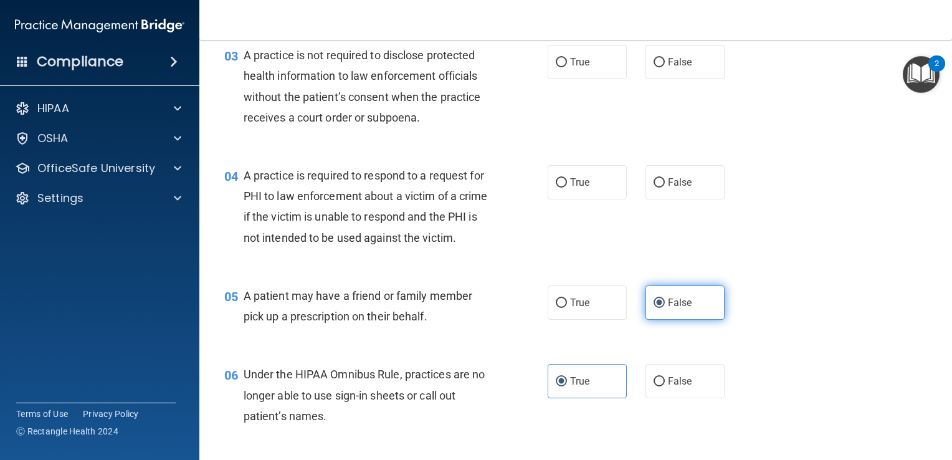
scroll to position [293, 0]
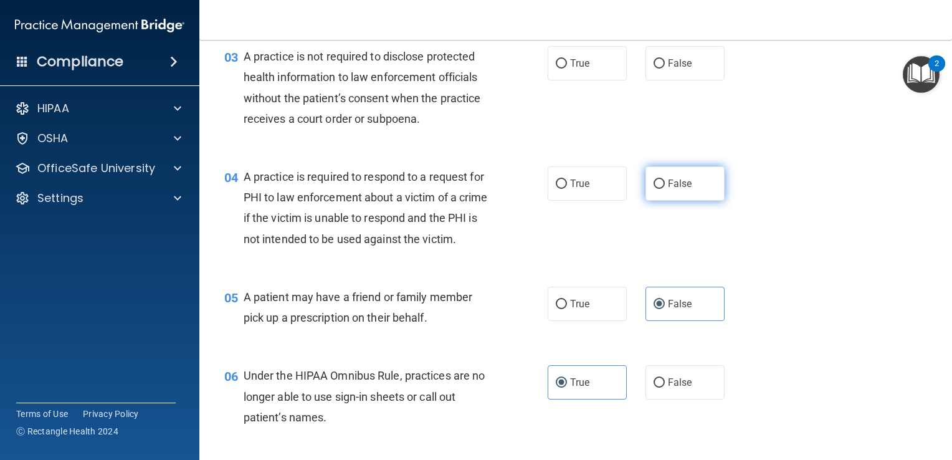
click at [683, 178] on span "False" at bounding box center [680, 184] width 24 height 12
click at [665, 179] on input "False" at bounding box center [658, 183] width 11 height 9
radio input "true"
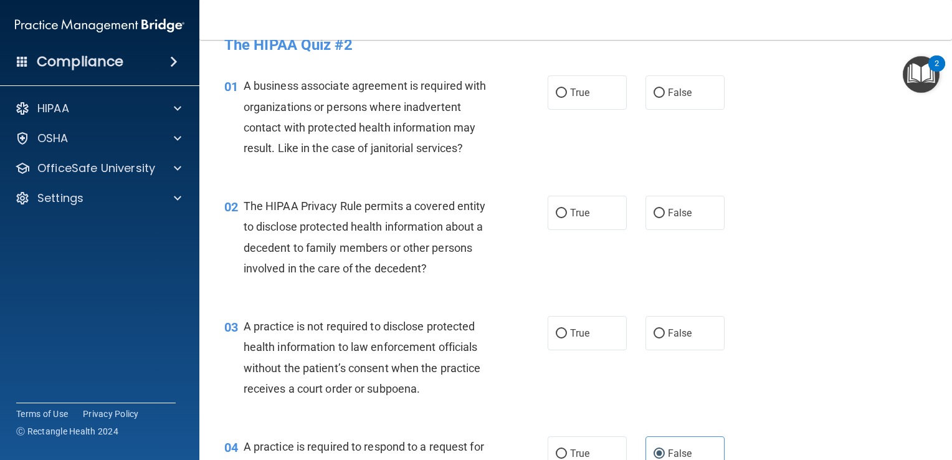
scroll to position [14, 0]
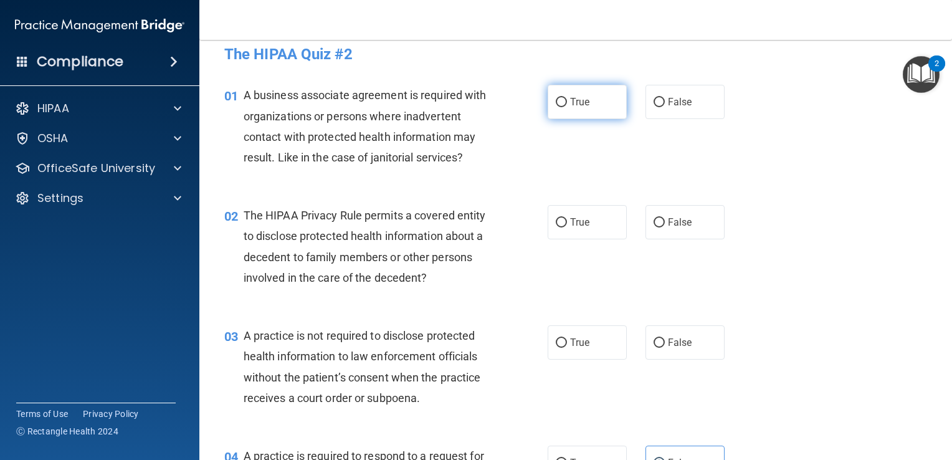
click at [567, 116] on label "True" at bounding box center [586, 102] width 79 height 34
click at [567, 107] on input "True" at bounding box center [561, 102] width 11 height 9
radio input "true"
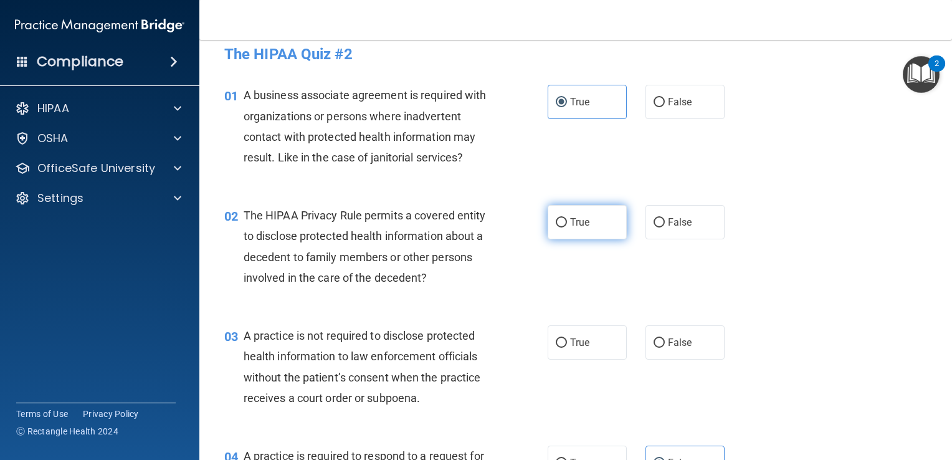
click at [585, 232] on label "True" at bounding box center [586, 222] width 79 height 34
click at [567, 227] on input "True" at bounding box center [561, 222] width 11 height 9
radio input "true"
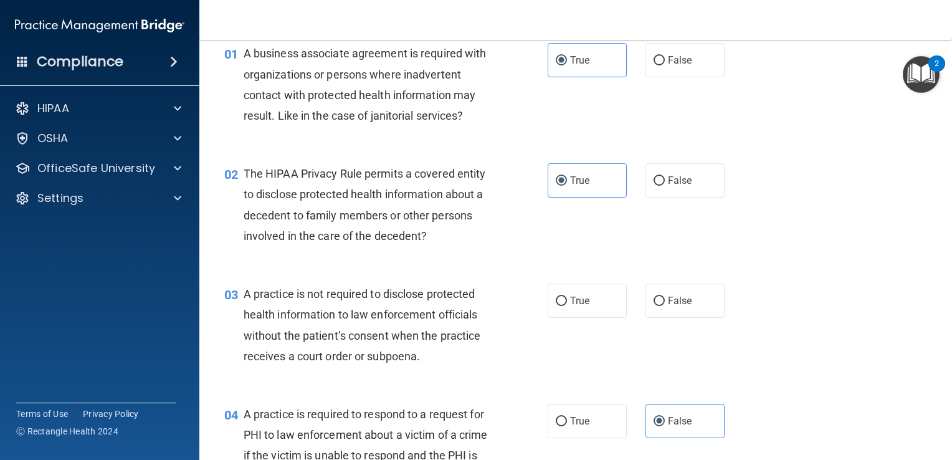
scroll to position [65, 0]
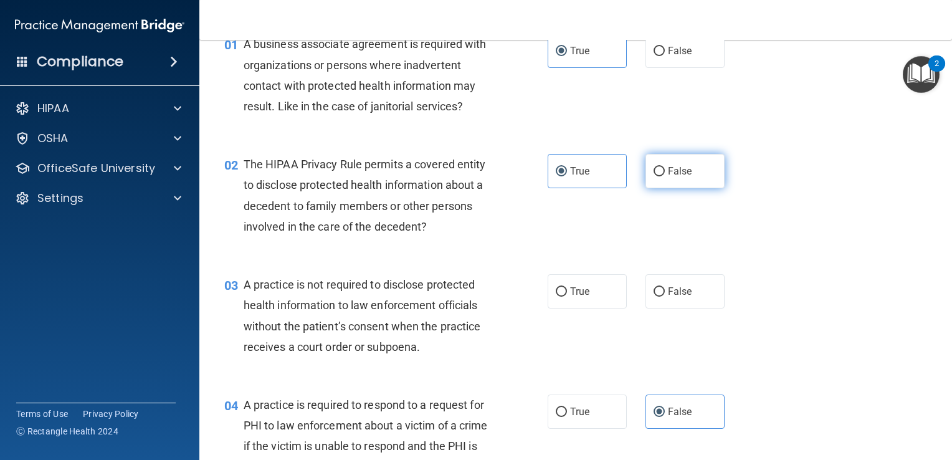
click at [693, 180] on label "False" at bounding box center [684, 171] width 79 height 34
click at [665, 176] on input "False" at bounding box center [658, 171] width 11 height 9
radio input "true"
radio input "false"
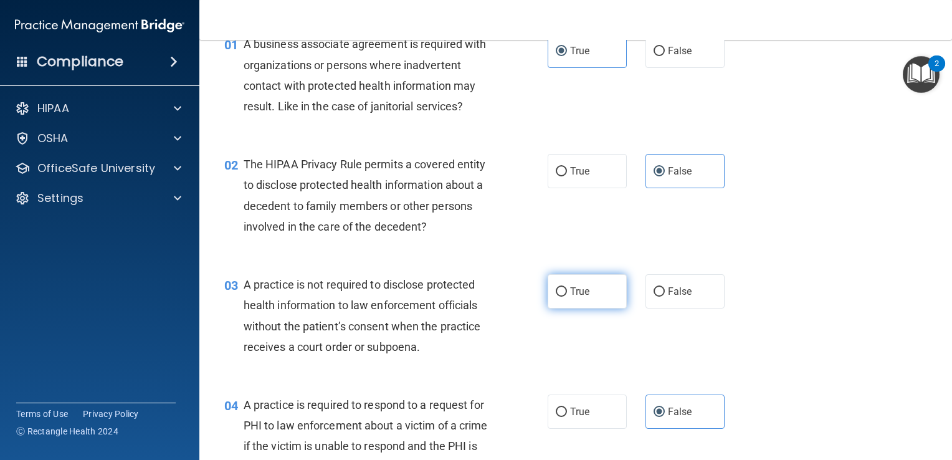
click at [592, 303] on label "True" at bounding box center [586, 291] width 79 height 34
click at [567, 296] on input "True" at bounding box center [561, 291] width 11 height 9
radio input "true"
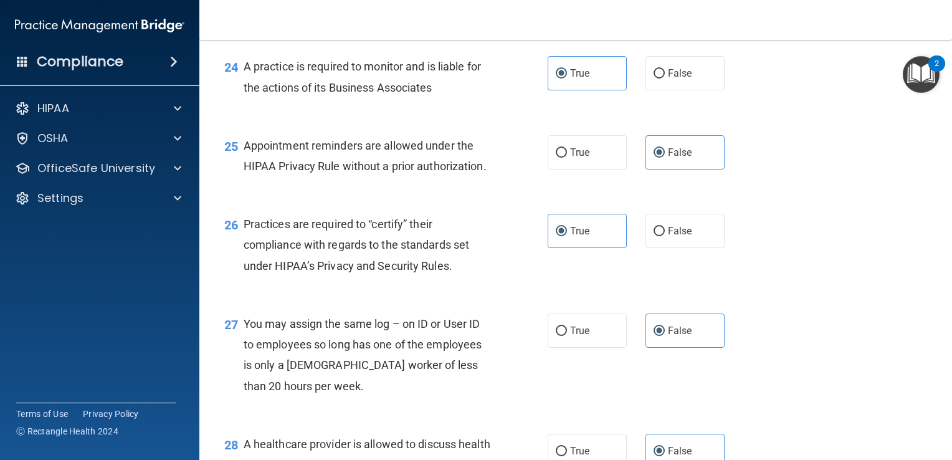
scroll to position [2998, 0]
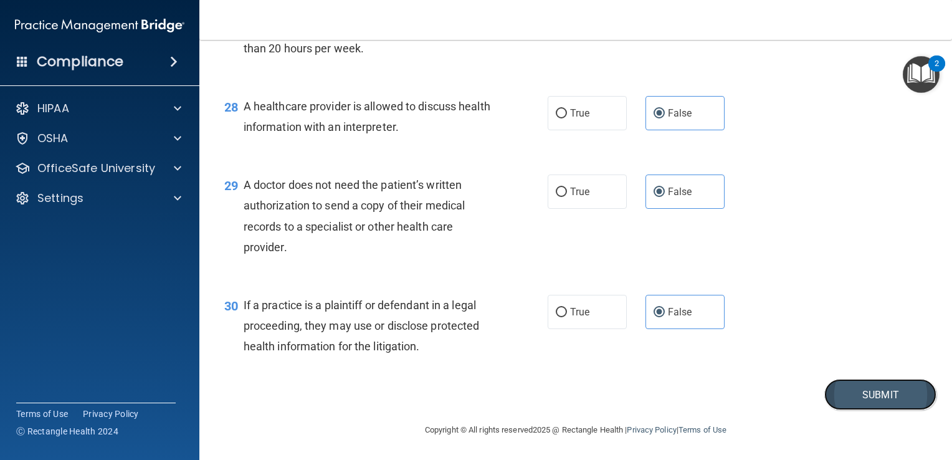
click at [836, 384] on button "Submit" at bounding box center [880, 395] width 112 height 32
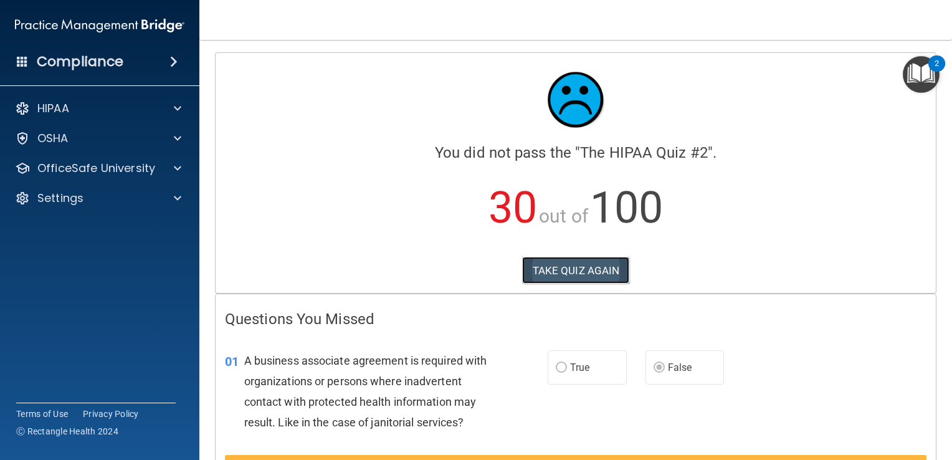
click at [585, 263] on button "TAKE QUIZ AGAIN" at bounding box center [576, 270] width 108 height 27
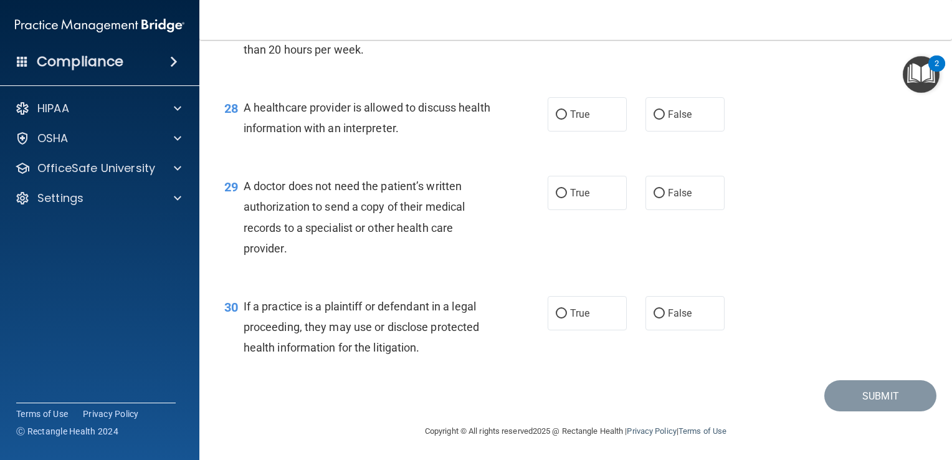
scroll to position [2998, 0]
click at [562, 318] on label "True" at bounding box center [586, 312] width 79 height 34
click at [562, 317] on input "True" at bounding box center [561, 312] width 11 height 9
radio input "true"
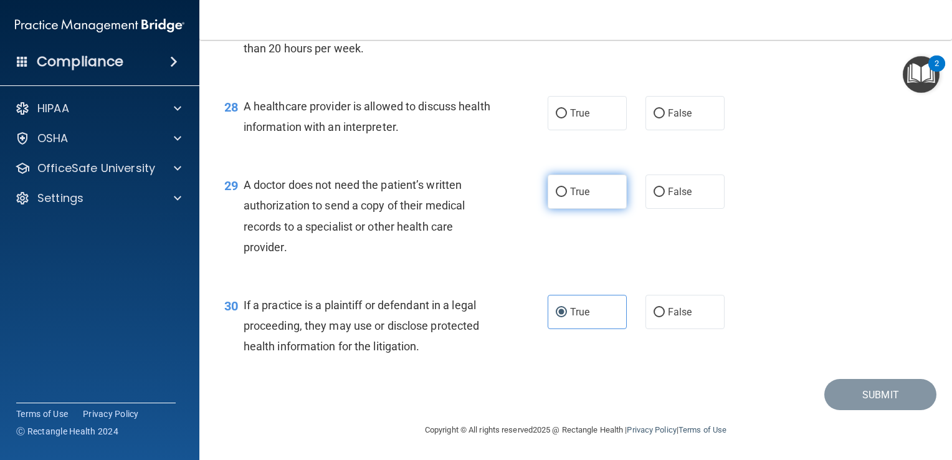
click at [570, 190] on span "True" at bounding box center [579, 192] width 19 height 12
click at [567, 190] on input "True" at bounding box center [561, 191] width 11 height 9
radio input "true"
click at [567, 129] on label "True" at bounding box center [586, 113] width 79 height 34
click at [567, 118] on input "True" at bounding box center [561, 113] width 11 height 9
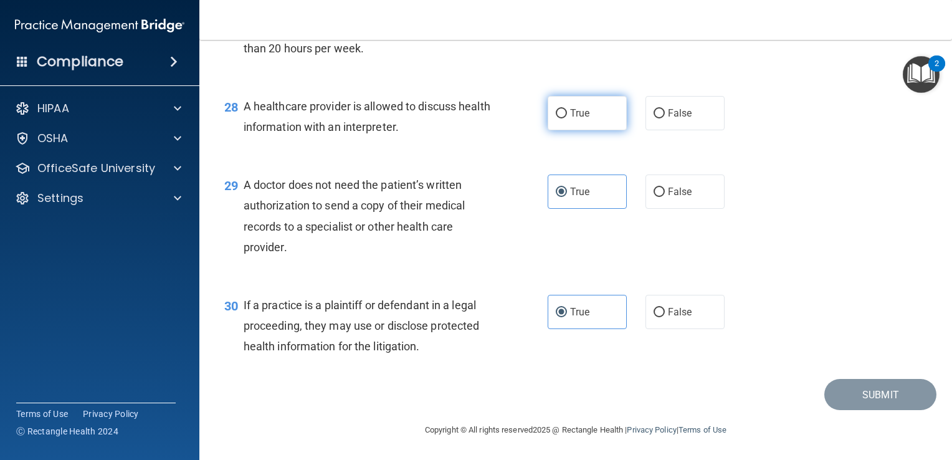
radio input "true"
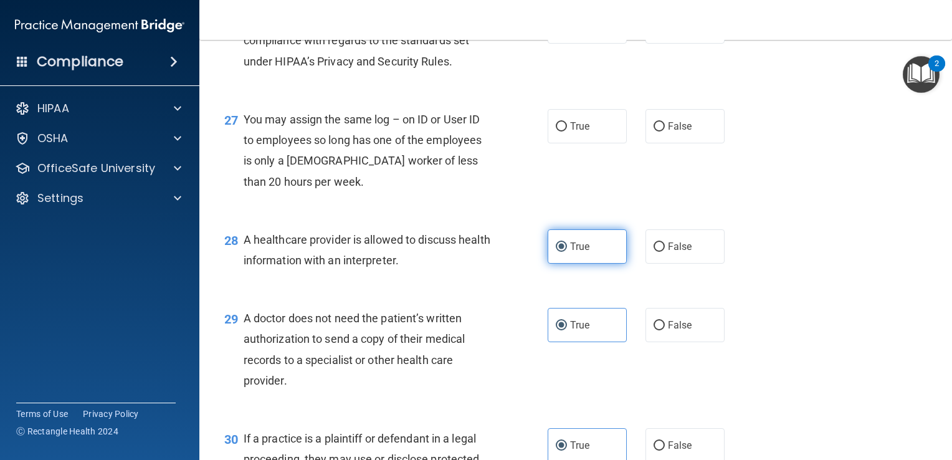
scroll to position [2803, 0]
click at [701, 143] on label "False" at bounding box center [684, 126] width 79 height 34
click at [665, 131] on input "False" at bounding box center [658, 126] width 11 height 9
radio input "true"
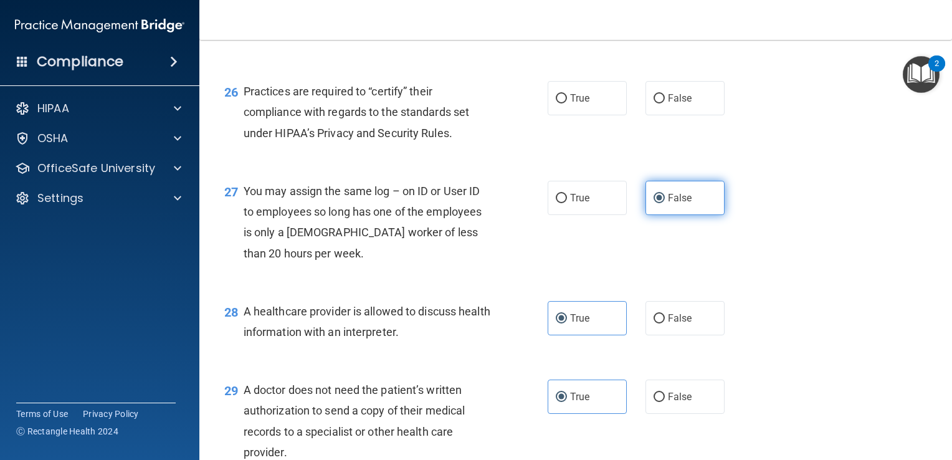
scroll to position [2726, 0]
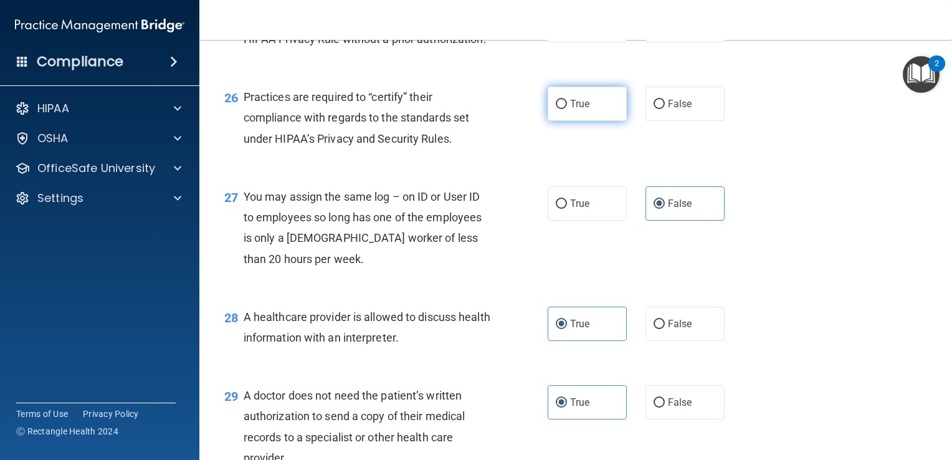
click at [573, 110] on span "True" at bounding box center [579, 104] width 19 height 12
click at [567, 109] on input "True" at bounding box center [561, 104] width 11 height 9
radio input "true"
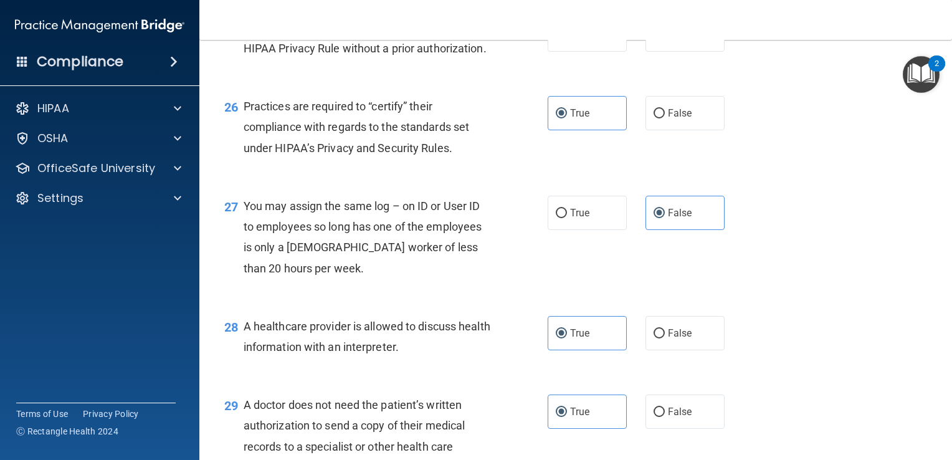
scroll to position [2717, 0]
click at [650, 130] on label "False" at bounding box center [684, 112] width 79 height 34
click at [653, 118] on input "False" at bounding box center [658, 112] width 11 height 9
radio input "true"
radio input "false"
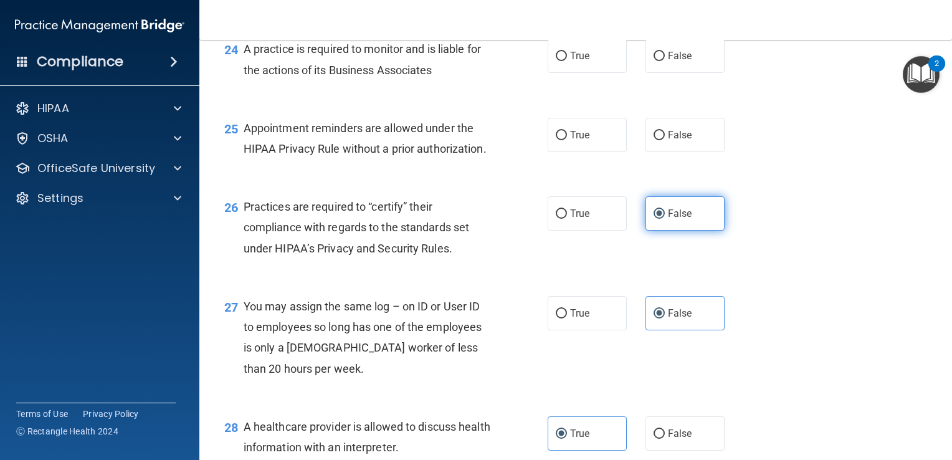
scroll to position [2617, 0]
click at [570, 140] on span "True" at bounding box center [579, 134] width 19 height 12
click at [567, 140] on input "True" at bounding box center [561, 134] width 11 height 9
radio input "true"
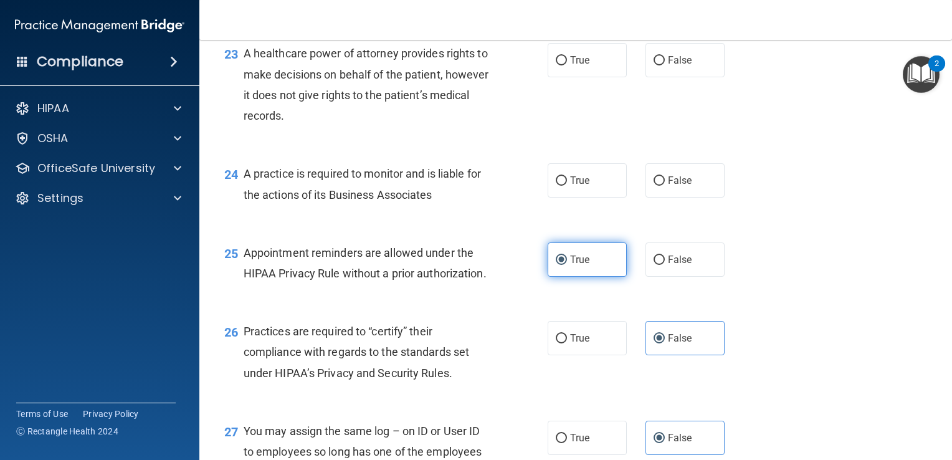
scroll to position [2492, 0]
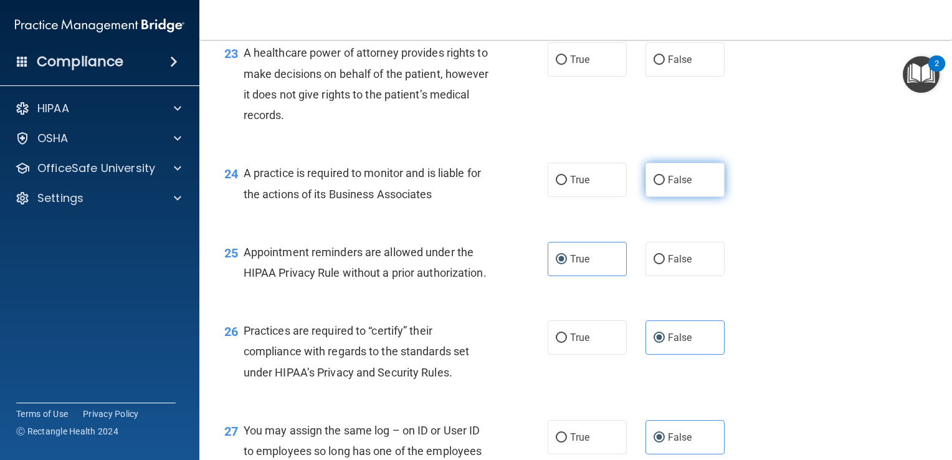
click at [678, 197] on label "False" at bounding box center [684, 180] width 79 height 34
click at [665, 185] on input "False" at bounding box center [658, 180] width 11 height 9
radio input "true"
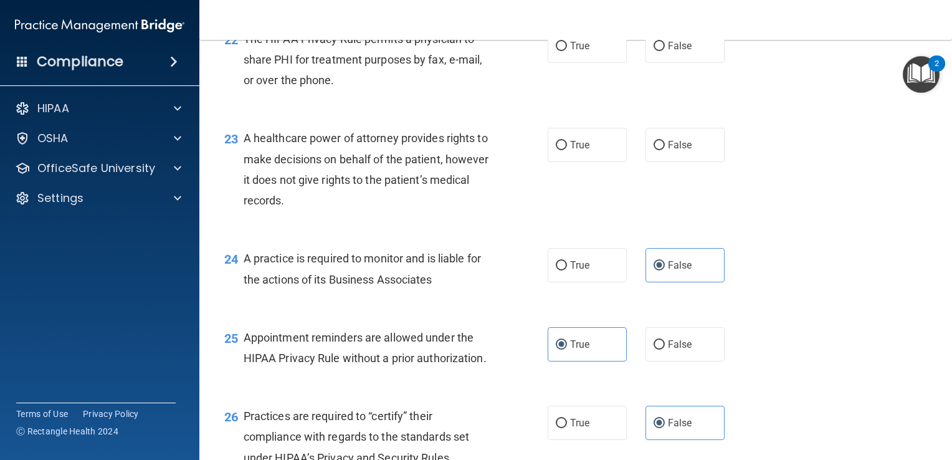
scroll to position [2407, 0]
click at [687, 162] on label "False" at bounding box center [684, 145] width 79 height 34
click at [665, 150] on input "False" at bounding box center [658, 145] width 11 height 9
radio input "true"
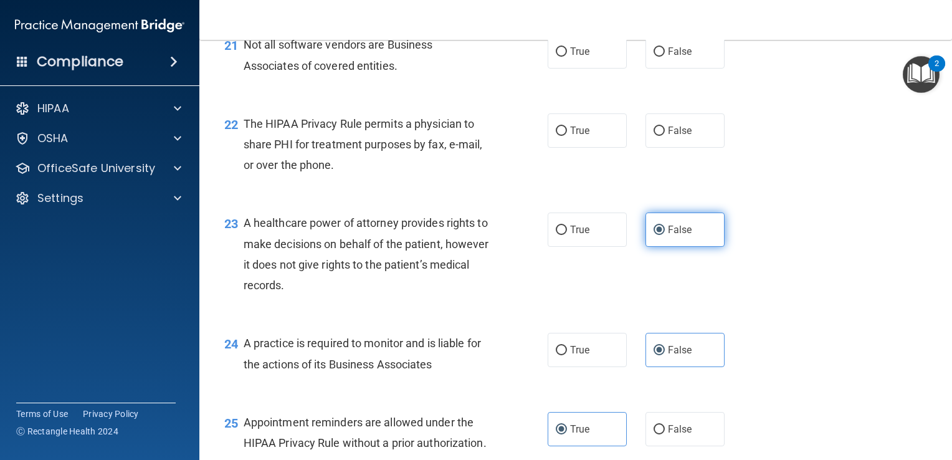
scroll to position [2321, 0]
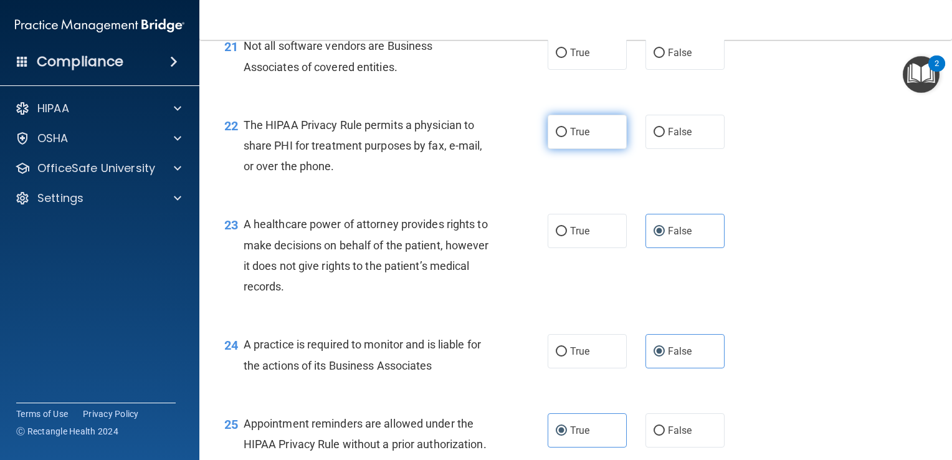
click at [600, 149] on label "True" at bounding box center [586, 132] width 79 height 34
click at [567, 137] on input "True" at bounding box center [561, 132] width 11 height 9
radio input "true"
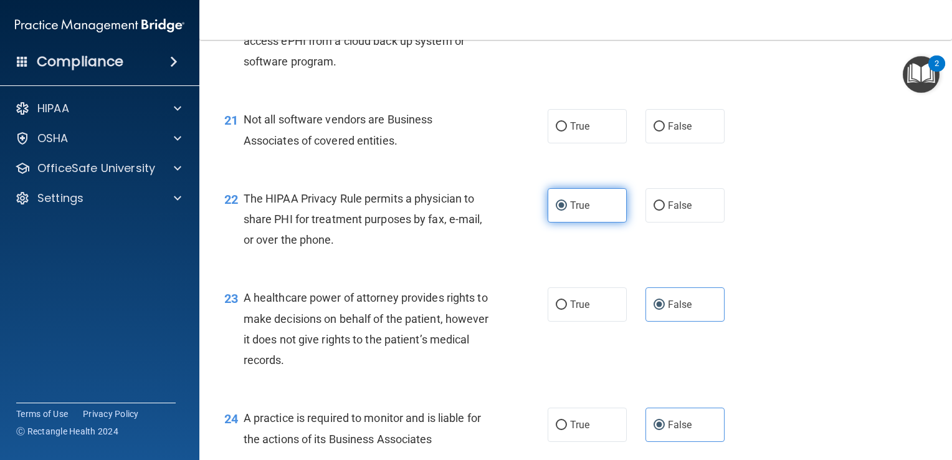
scroll to position [2242, 0]
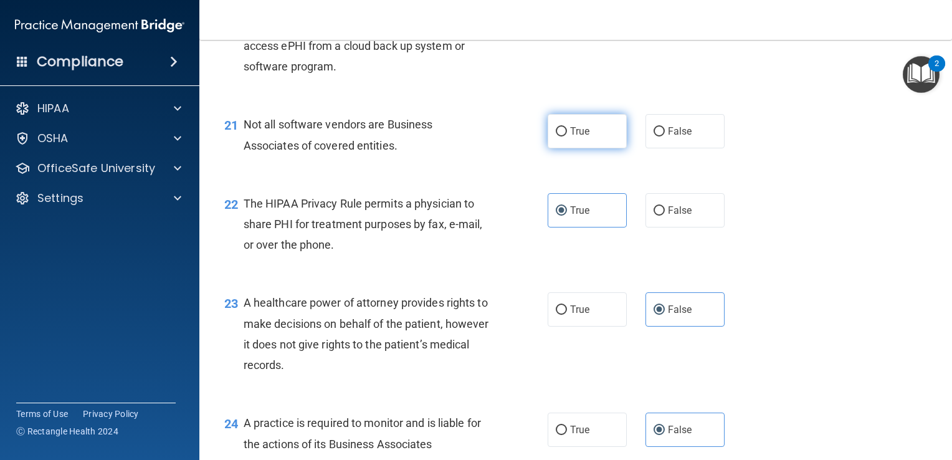
click at [592, 148] on label "True" at bounding box center [586, 131] width 79 height 34
click at [567, 136] on input "True" at bounding box center [561, 131] width 11 height 9
radio input "true"
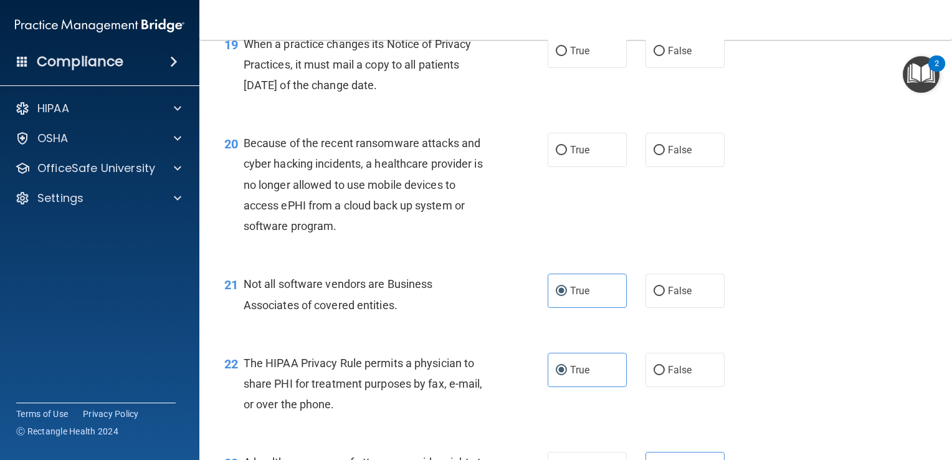
scroll to position [2083, 0]
click at [682, 156] on span "False" at bounding box center [680, 150] width 24 height 12
click at [665, 155] on input "False" at bounding box center [658, 150] width 11 height 9
radio input "true"
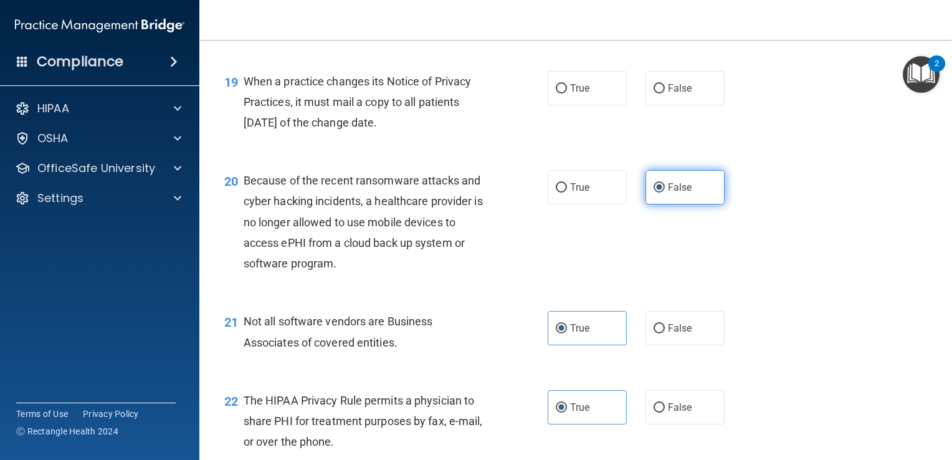
scroll to position [2044, 0]
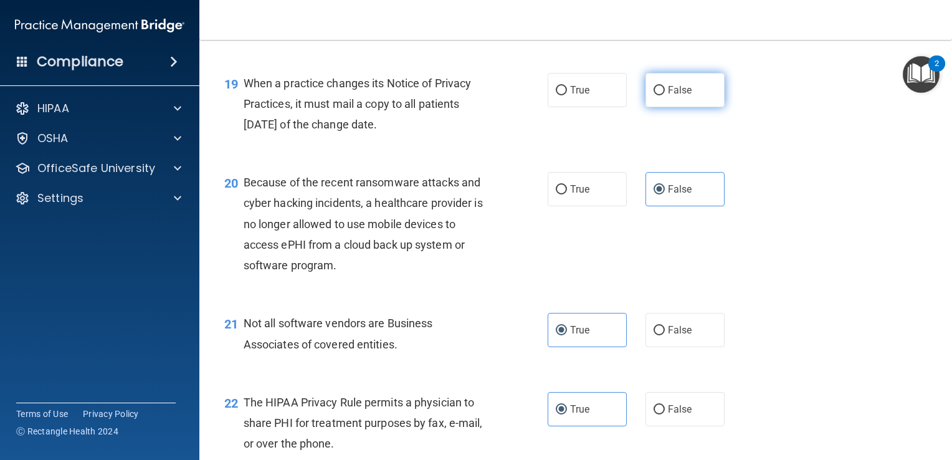
click at [668, 96] on span "False" at bounding box center [680, 90] width 24 height 12
click at [665, 95] on input "False" at bounding box center [658, 90] width 11 height 9
radio input "true"
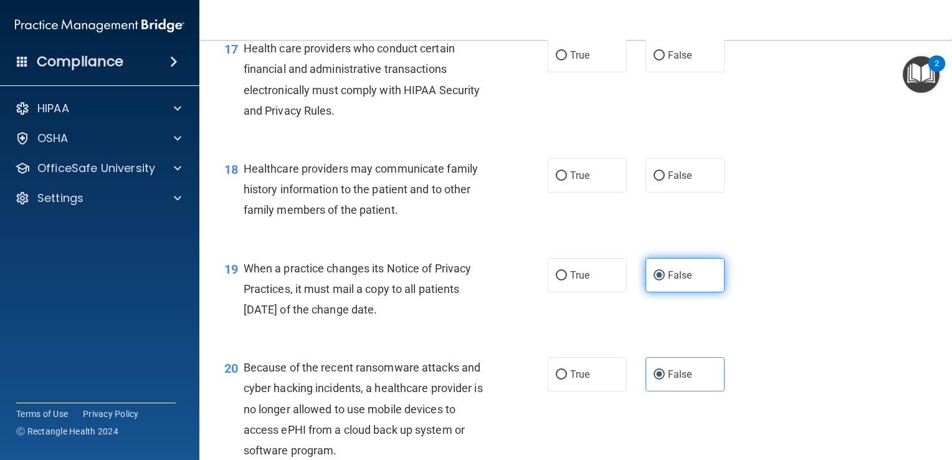
scroll to position [1857, 0]
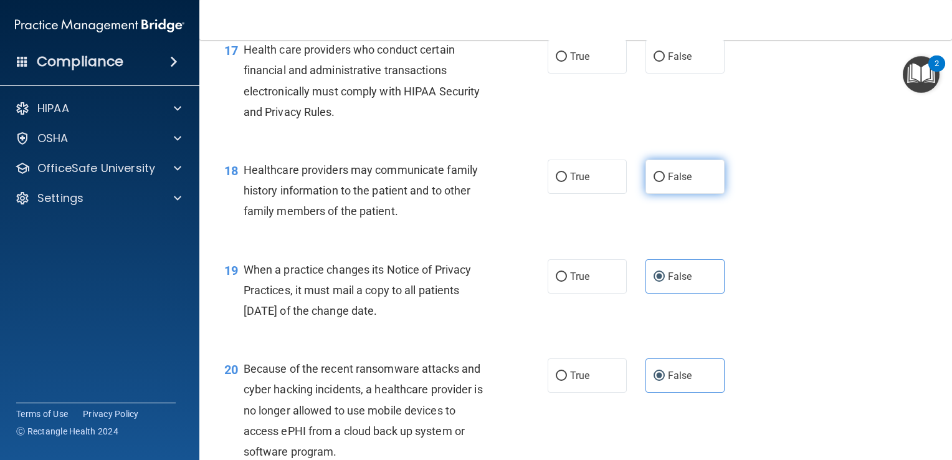
click at [668, 182] on span "False" at bounding box center [680, 177] width 24 height 12
click at [665, 182] on input "False" at bounding box center [658, 177] width 11 height 9
radio input "true"
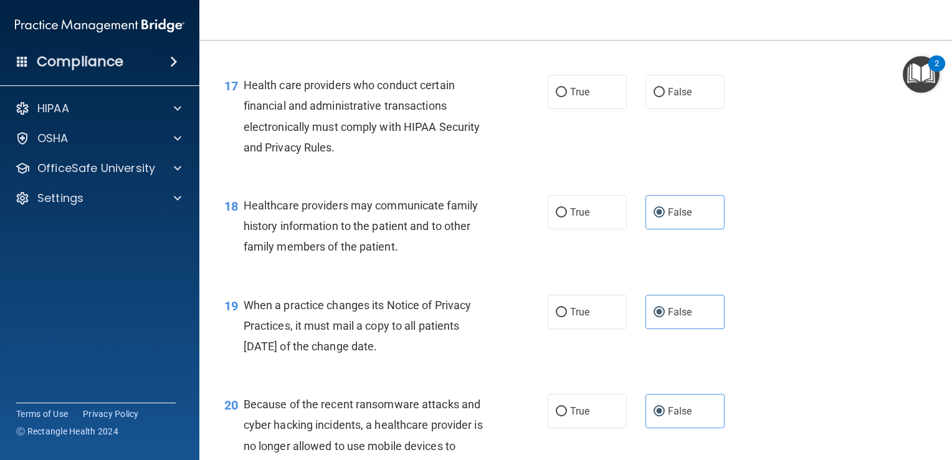
scroll to position [1821, 0]
click at [601, 110] on label "True" at bounding box center [586, 92] width 79 height 34
click at [567, 98] on input "True" at bounding box center [561, 92] width 11 height 9
radio input "true"
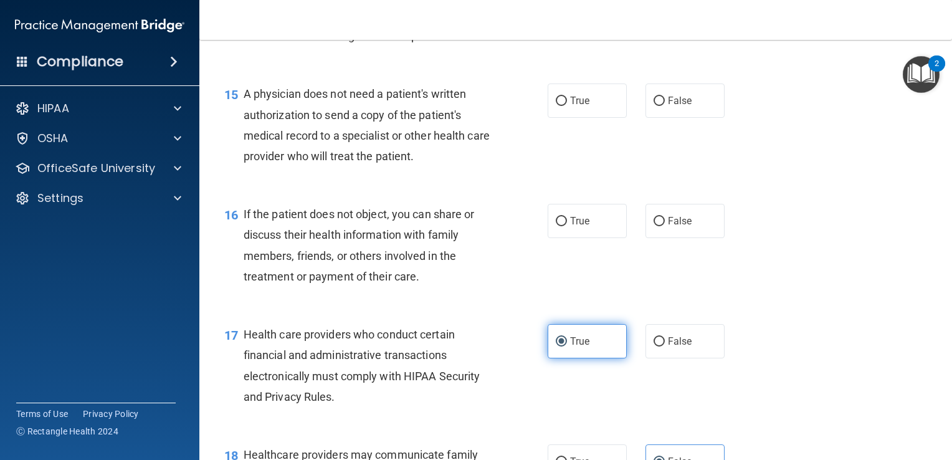
scroll to position [1555, 0]
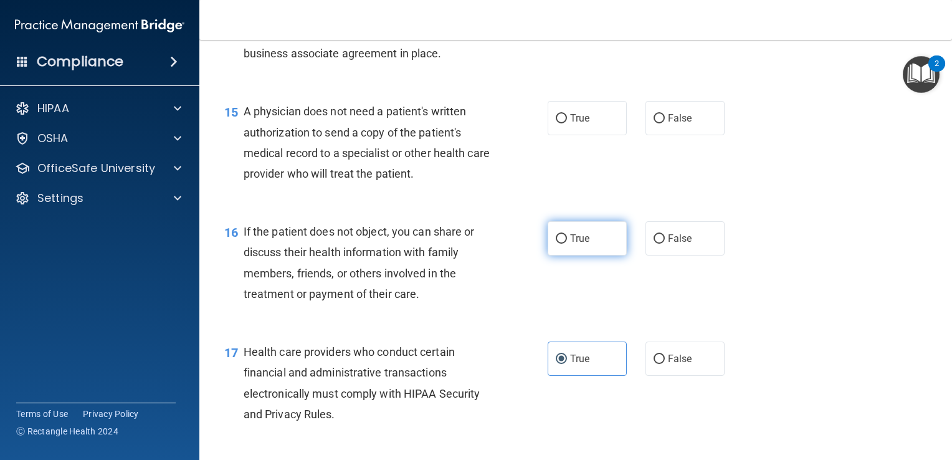
click at [585, 255] on label "True" at bounding box center [586, 238] width 79 height 34
click at [567, 244] on input "True" at bounding box center [561, 238] width 11 height 9
radio input "true"
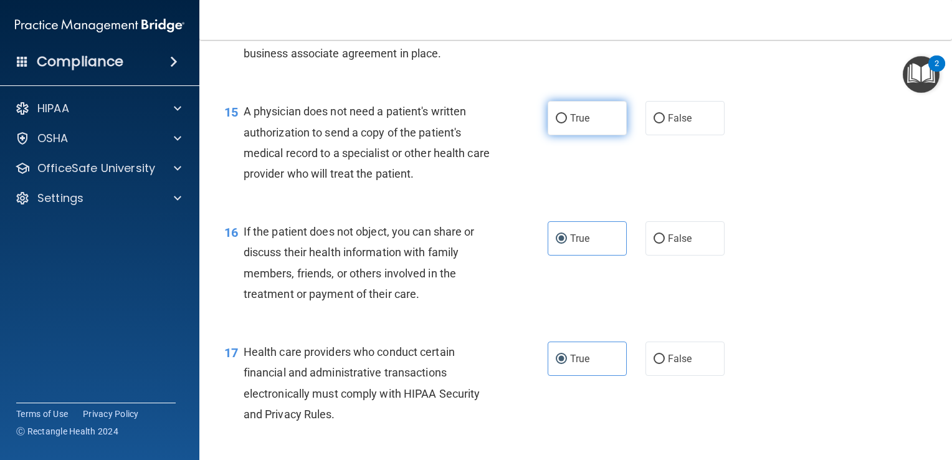
click at [583, 124] on span "True" at bounding box center [579, 118] width 19 height 12
click at [567, 123] on input "True" at bounding box center [561, 118] width 11 height 9
radio input "true"
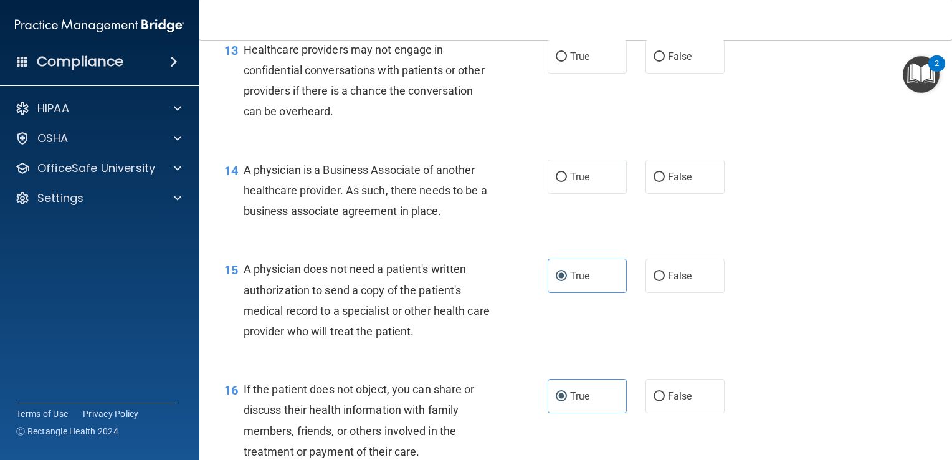
scroll to position [1393, 0]
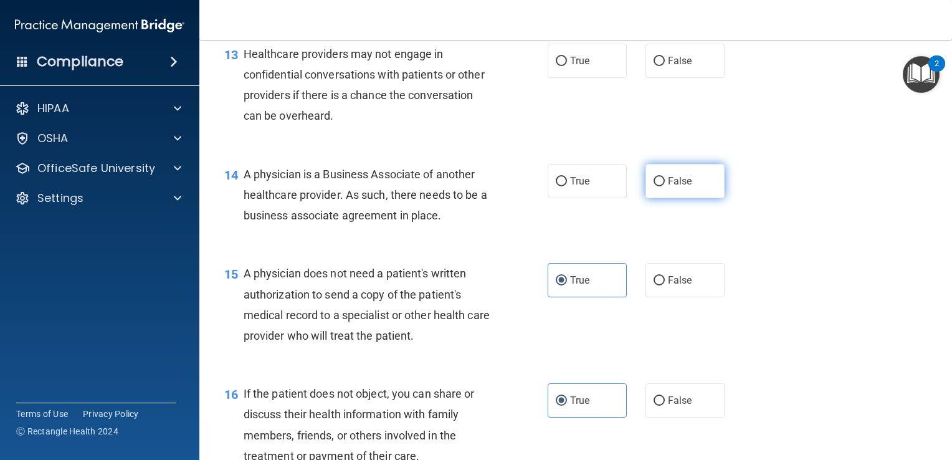
click at [688, 198] on label "False" at bounding box center [684, 181] width 79 height 34
click at [665, 186] on input "False" at bounding box center [658, 181] width 11 height 9
radio input "true"
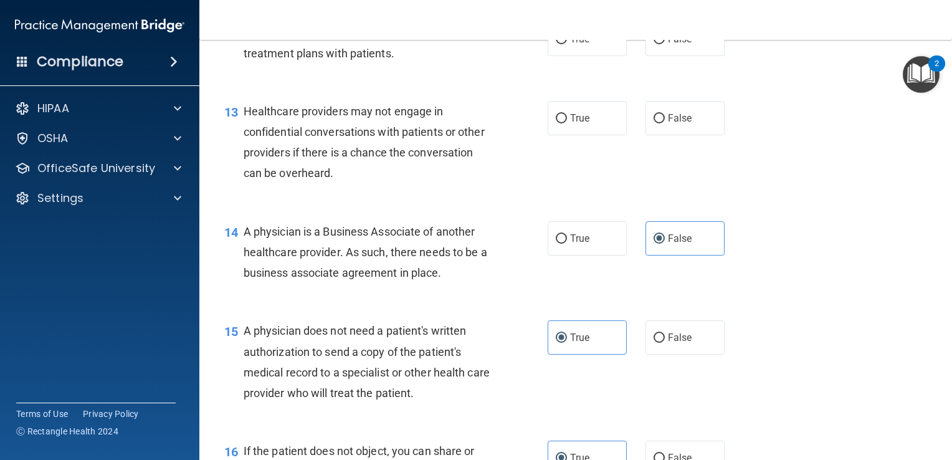
scroll to position [1334, 0]
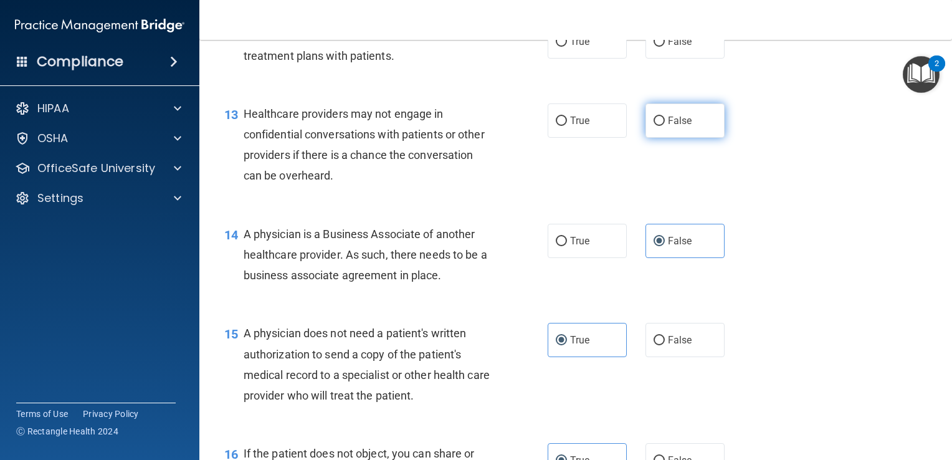
click at [702, 138] on label "False" at bounding box center [684, 120] width 79 height 34
click at [665, 126] on input "False" at bounding box center [658, 120] width 11 height 9
radio input "true"
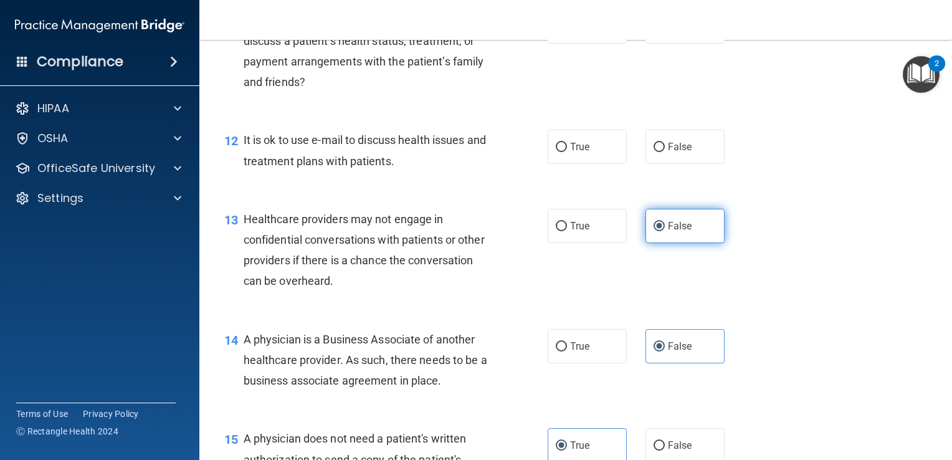
scroll to position [1206, 0]
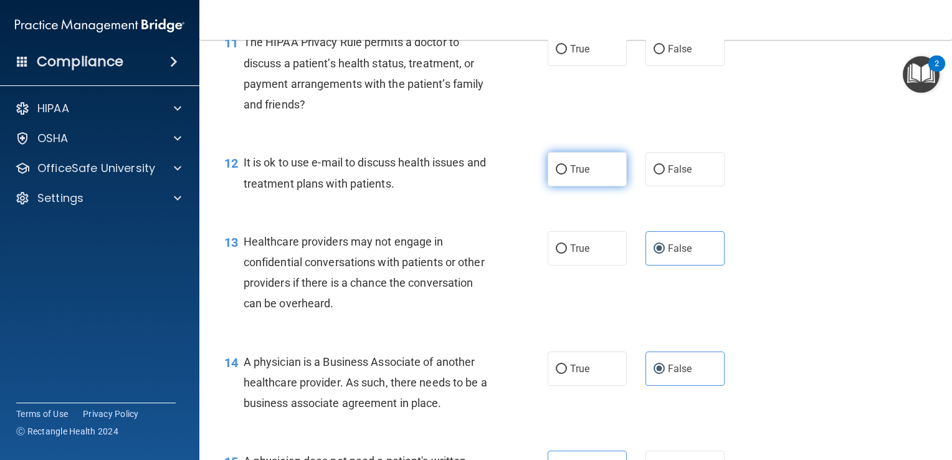
click at [587, 186] on label "True" at bounding box center [586, 169] width 79 height 34
click at [567, 174] on input "True" at bounding box center [561, 169] width 11 height 9
radio input "true"
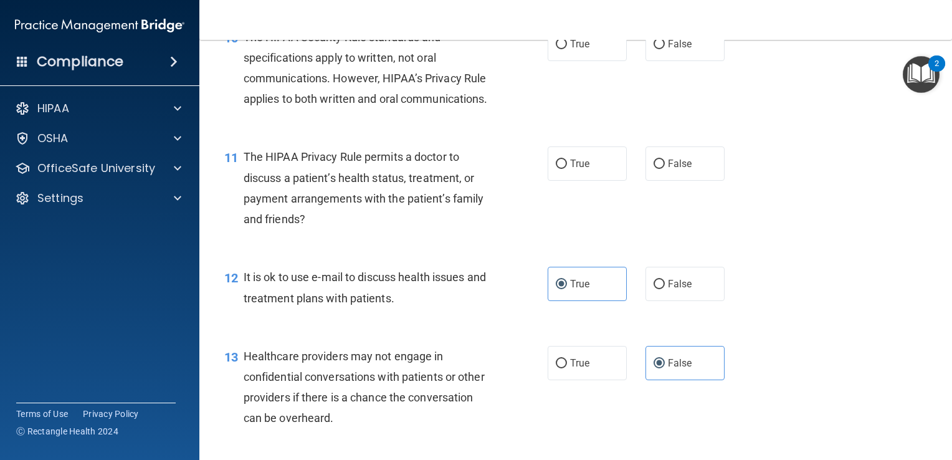
scroll to position [1092, 0]
click at [677, 169] on span "False" at bounding box center [680, 163] width 24 height 12
click at [665, 168] on input "False" at bounding box center [658, 163] width 11 height 9
radio input "true"
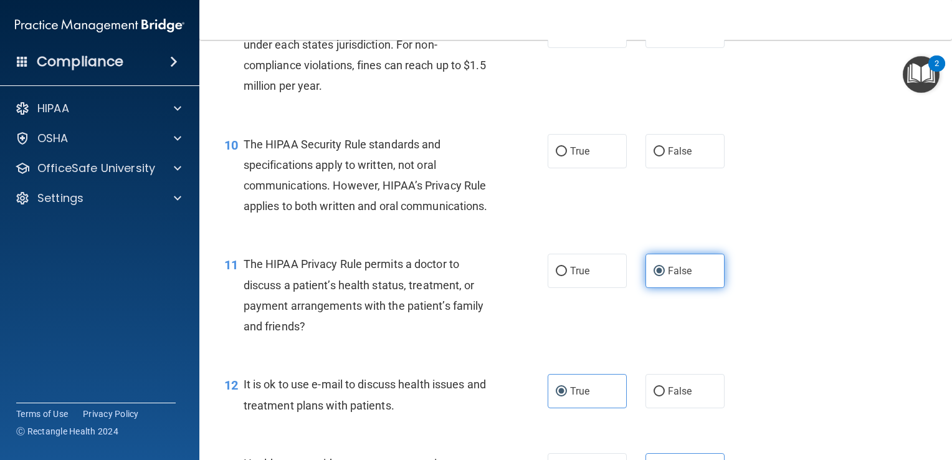
scroll to position [984, 0]
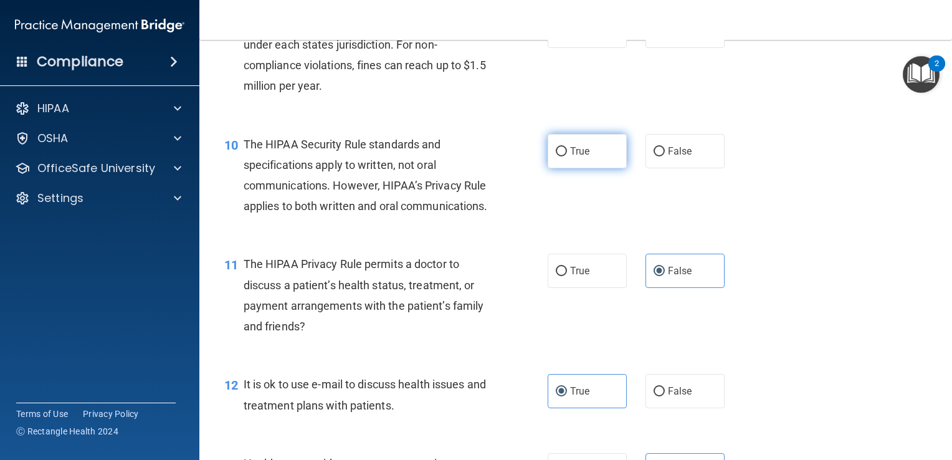
click at [580, 157] on span "True" at bounding box center [579, 151] width 19 height 12
click at [567, 156] on input "True" at bounding box center [561, 151] width 11 height 9
radio input "true"
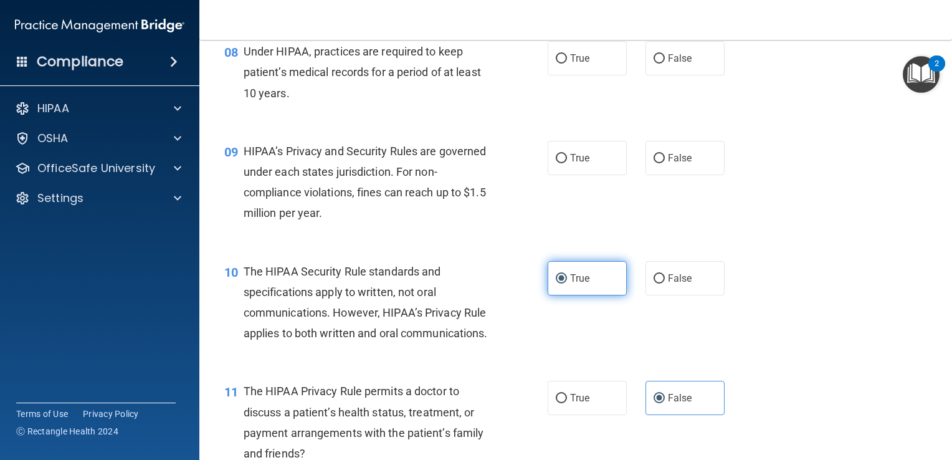
scroll to position [856, 0]
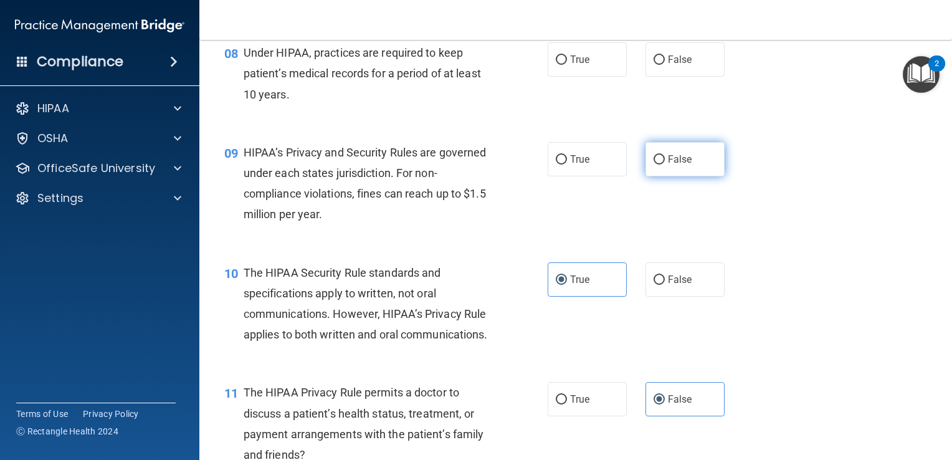
click at [675, 165] on span "False" at bounding box center [680, 159] width 24 height 12
click at [665, 164] on input "False" at bounding box center [658, 159] width 11 height 9
radio input "true"
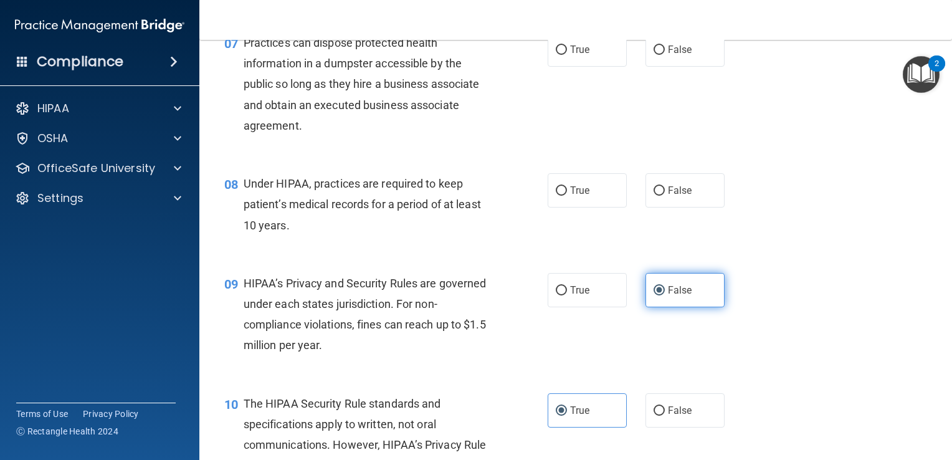
scroll to position [724, 0]
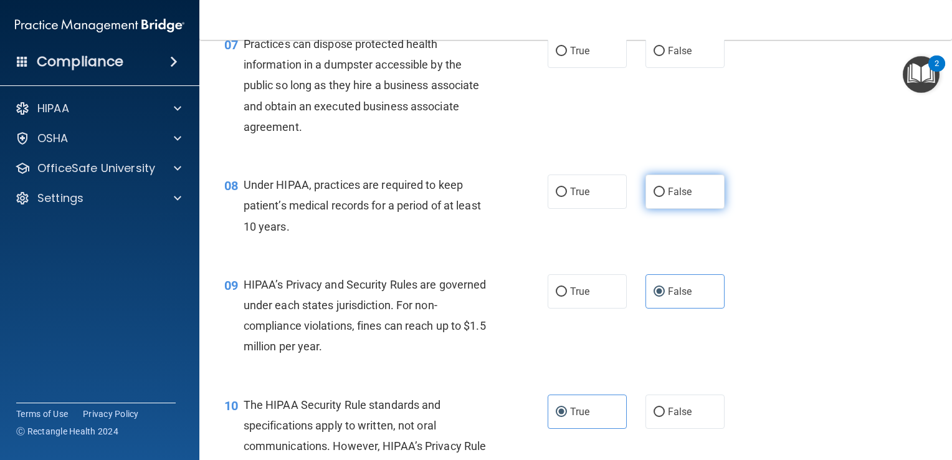
click at [668, 209] on label "False" at bounding box center [684, 191] width 79 height 34
click at [665, 197] on input "False" at bounding box center [658, 191] width 11 height 9
radio input "true"
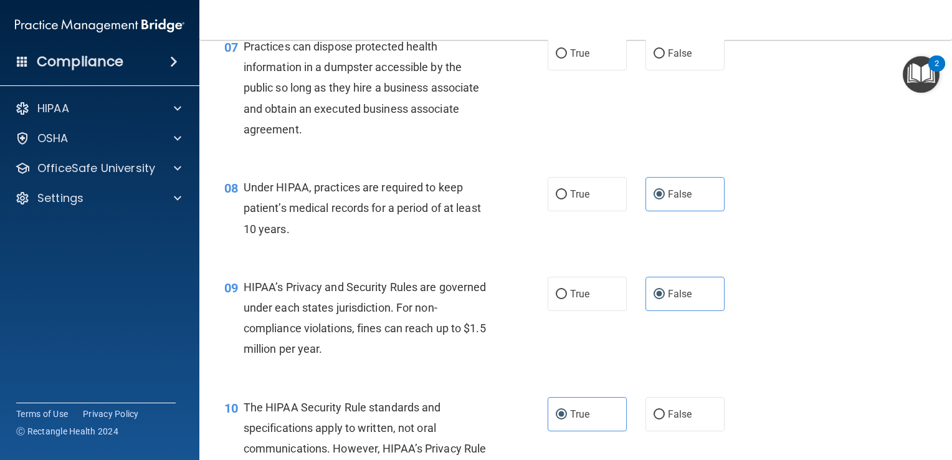
scroll to position [718, 0]
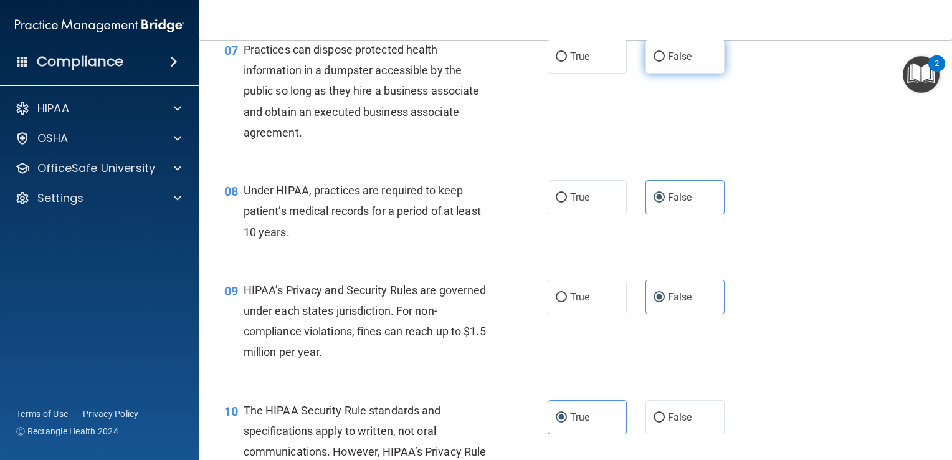
click at [645, 66] on label "False" at bounding box center [684, 56] width 79 height 34
click at [653, 62] on input "False" at bounding box center [658, 56] width 11 height 9
radio input "true"
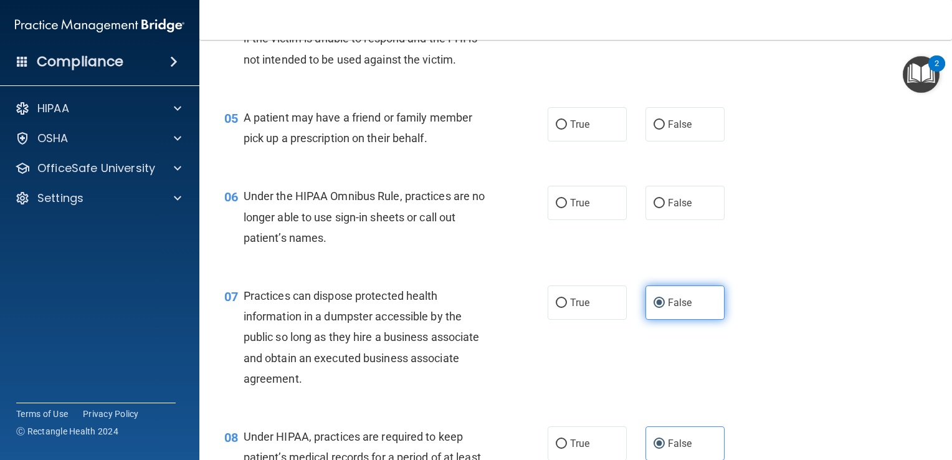
scroll to position [471, 0]
click at [686, 213] on label "False" at bounding box center [684, 203] width 79 height 34
click at [665, 209] on input "False" at bounding box center [658, 203] width 11 height 9
radio input "true"
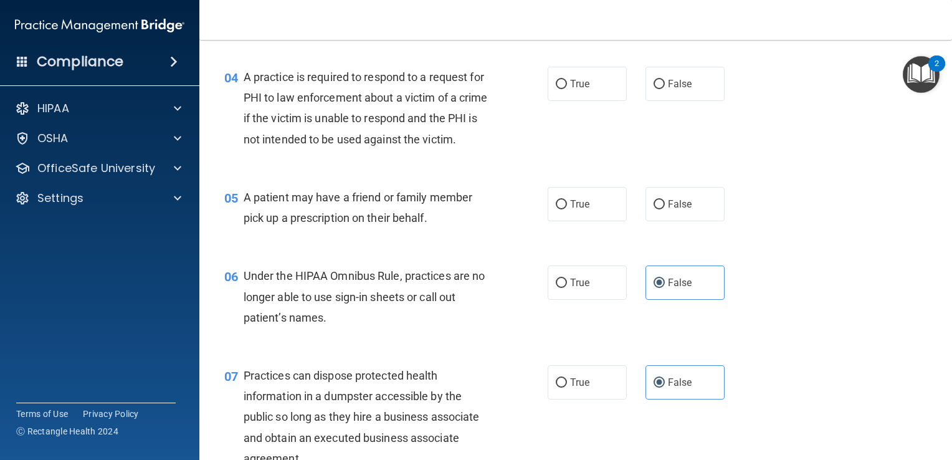
scroll to position [392, 0]
click at [587, 222] on label "True" at bounding box center [586, 204] width 79 height 34
click at [567, 210] on input "True" at bounding box center [561, 205] width 11 height 9
radio input "true"
click at [569, 93] on label "True" at bounding box center [586, 84] width 79 height 34
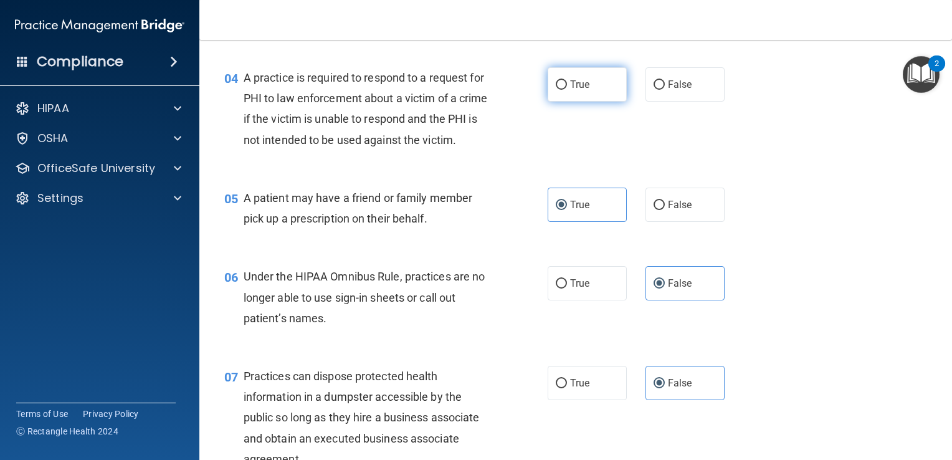
click at [567, 90] on input "True" at bounding box center [561, 84] width 11 height 9
radio input "true"
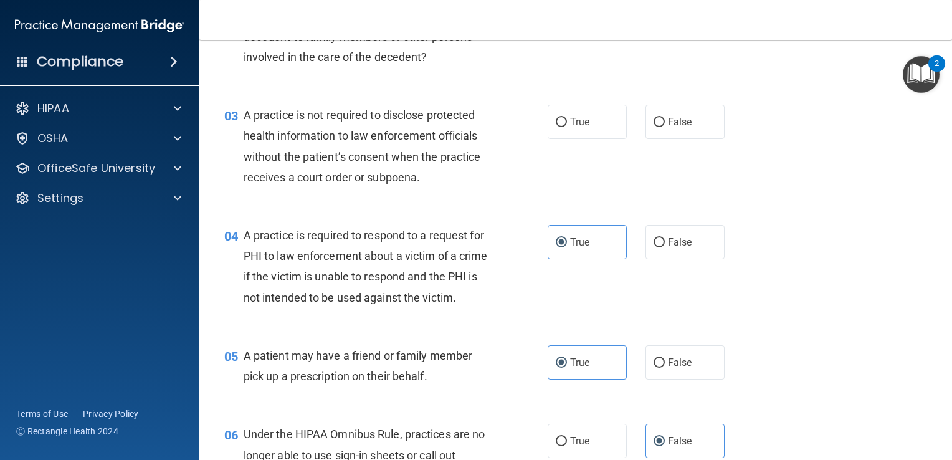
scroll to position [233, 0]
click at [675, 131] on label "False" at bounding box center [684, 123] width 79 height 34
click at [665, 128] on input "False" at bounding box center [658, 123] width 11 height 9
radio input "true"
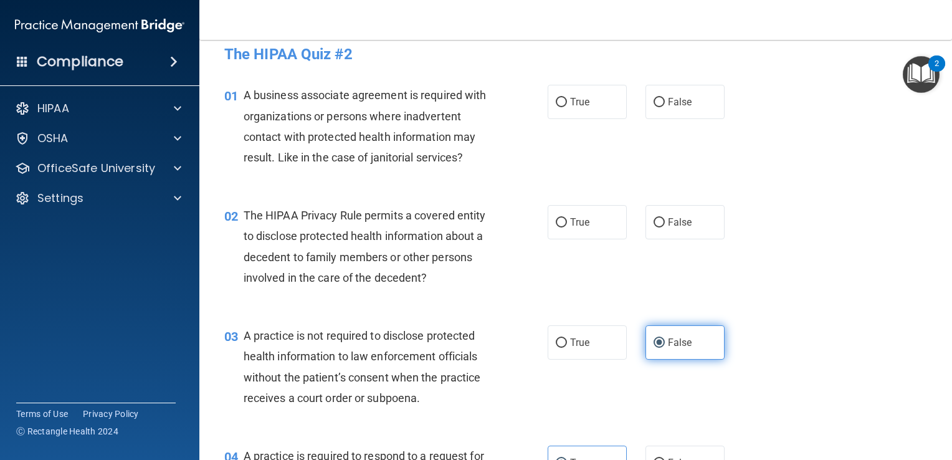
scroll to position [7, 0]
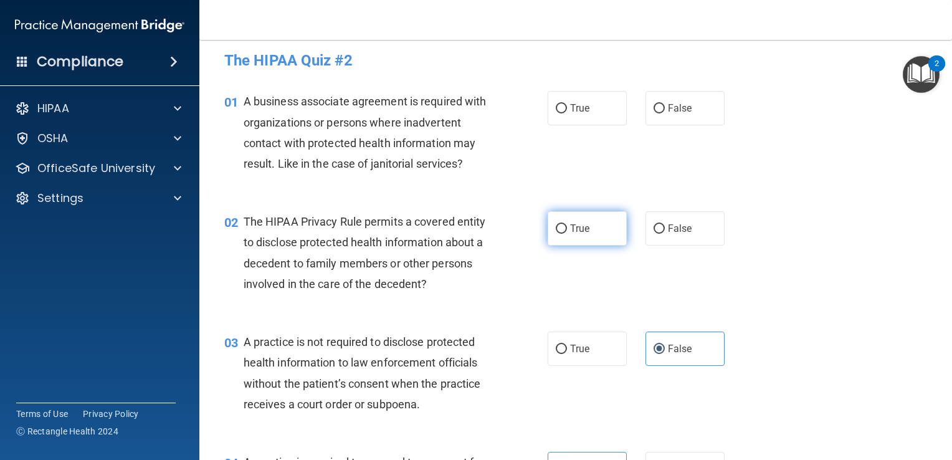
click at [592, 217] on label "True" at bounding box center [586, 228] width 79 height 34
click at [567, 224] on input "True" at bounding box center [561, 228] width 11 height 9
radio input "true"
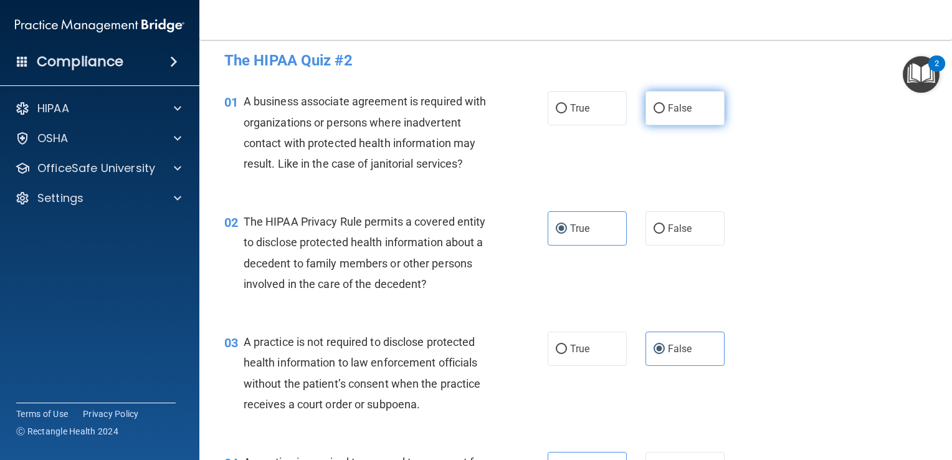
click at [688, 113] on label "False" at bounding box center [684, 108] width 79 height 34
click at [665, 113] on input "False" at bounding box center [658, 108] width 11 height 9
radio input "true"
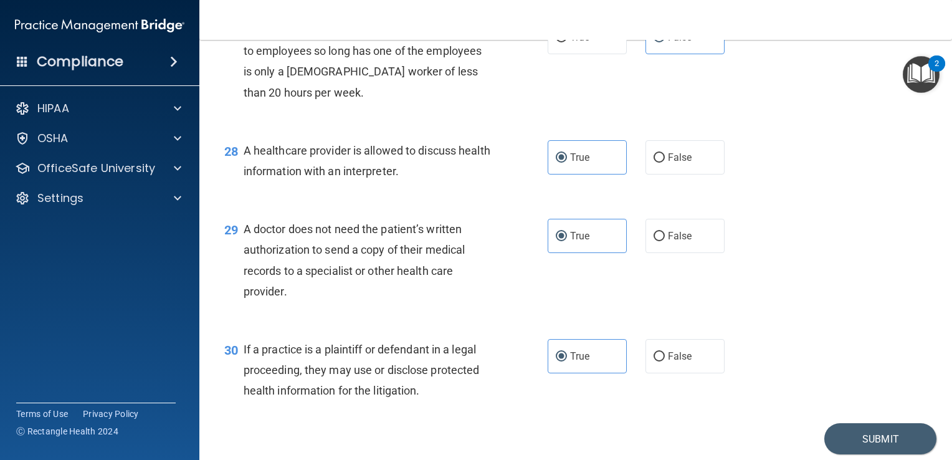
scroll to position [2998, 0]
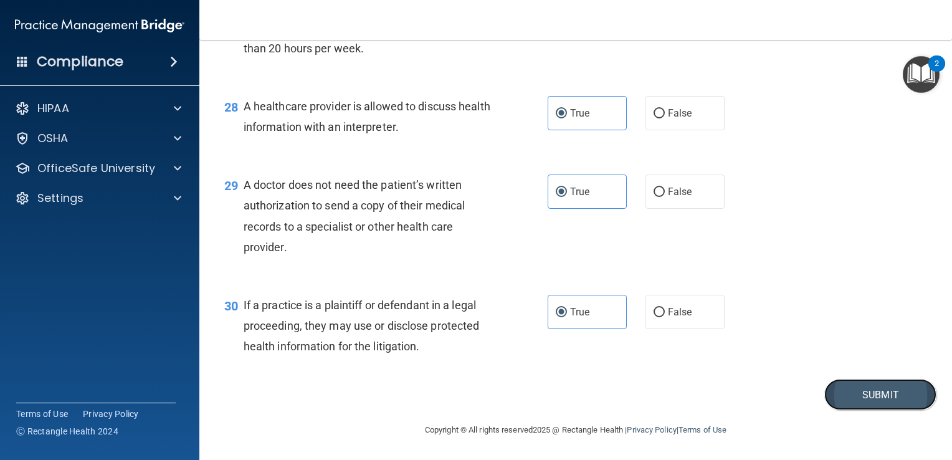
click at [855, 395] on button "Submit" at bounding box center [880, 395] width 112 height 32
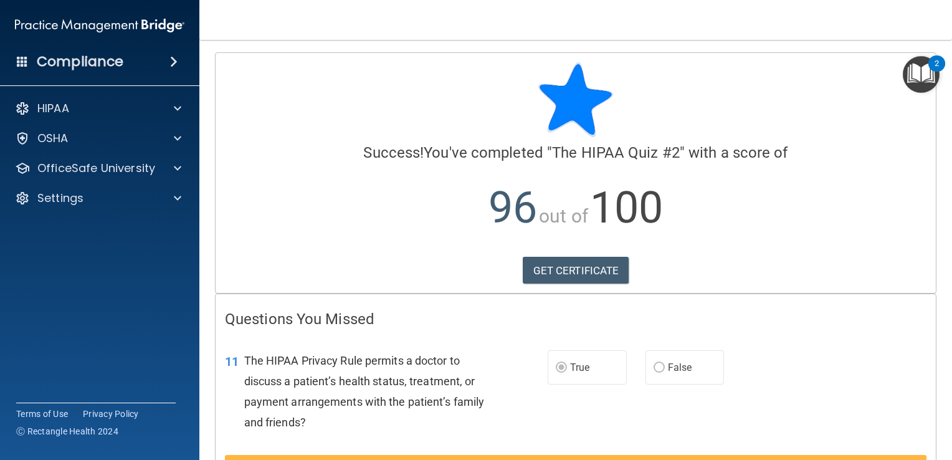
scroll to position [60, 0]
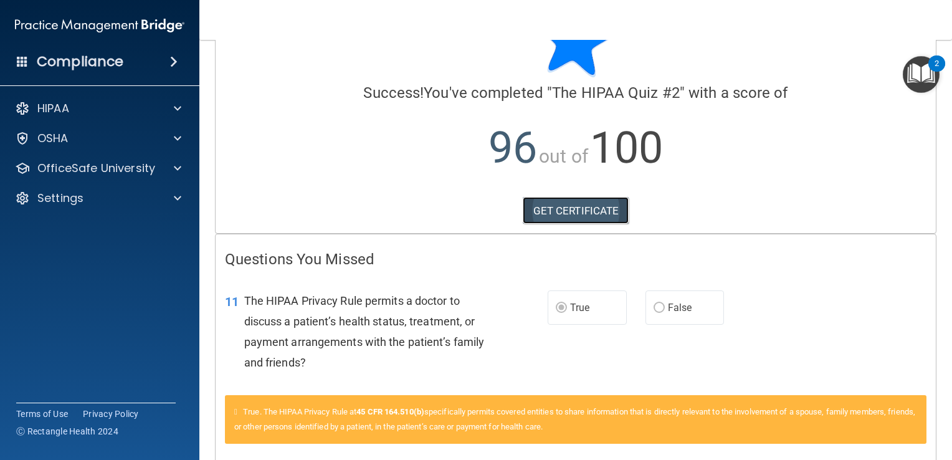
click at [573, 206] on link "GET CERTIFICATE" at bounding box center [576, 210] width 107 height 27
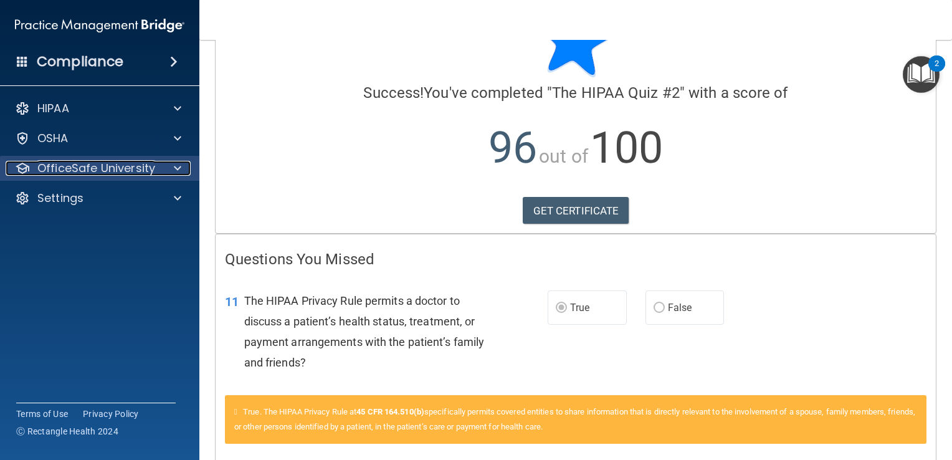
click at [178, 173] on span at bounding box center [177, 168] width 7 height 15
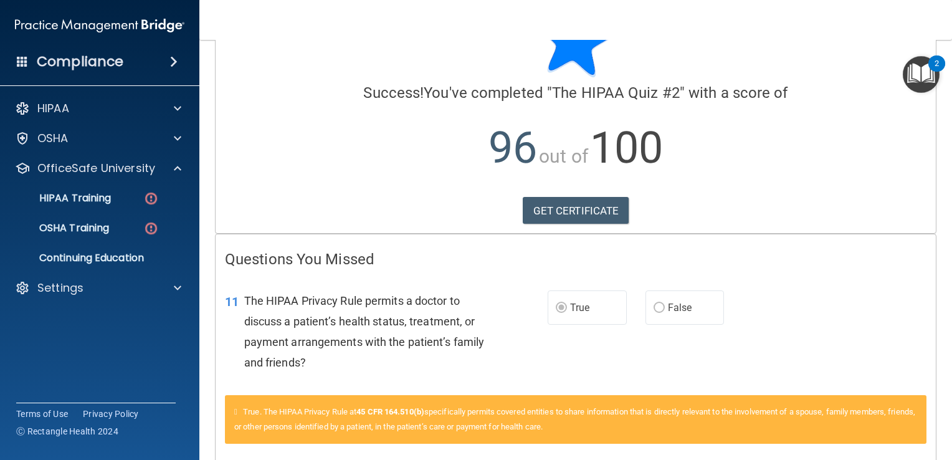
click at [320, 173] on p "96 out of 100" at bounding box center [575, 148] width 701 height 80
click at [87, 197] on p "HIPAA Training" at bounding box center [59, 198] width 103 height 12
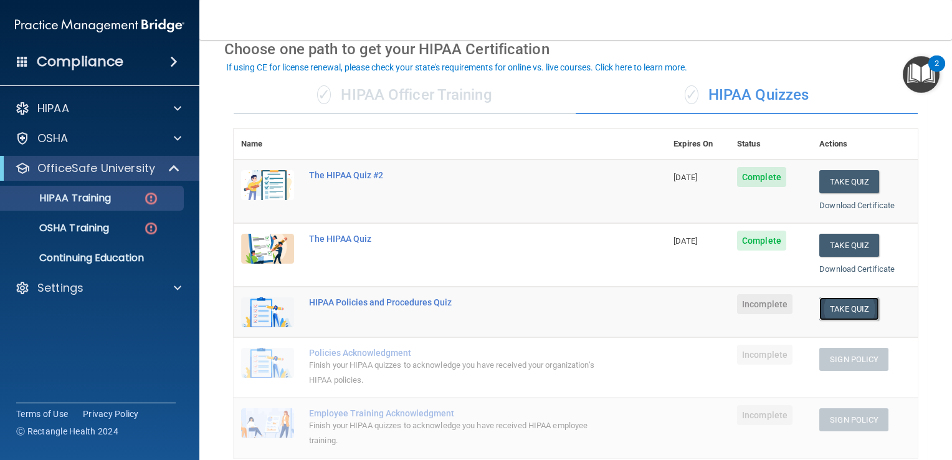
click at [840, 307] on button "Take Quiz" at bounding box center [849, 308] width 60 height 23
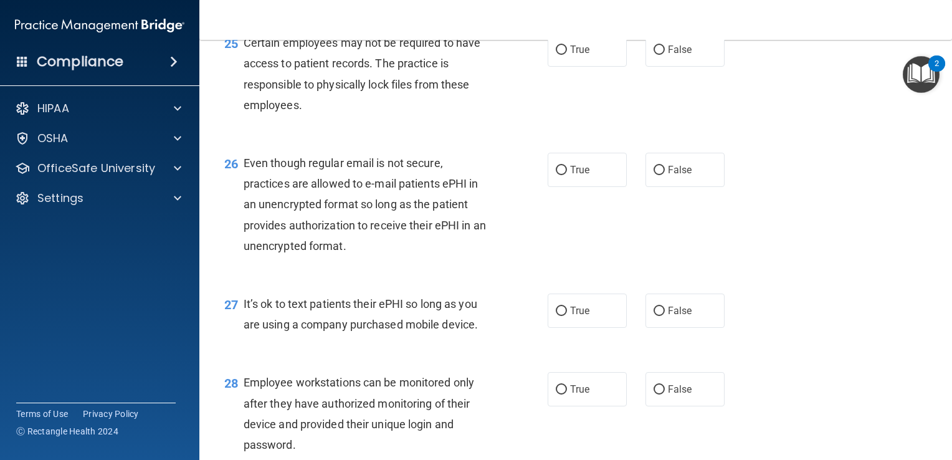
scroll to position [3246, 0]
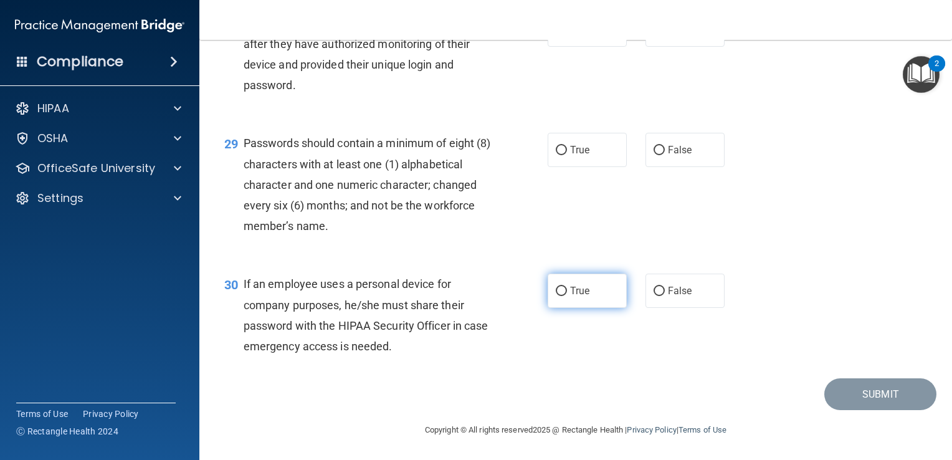
click at [571, 308] on label "True" at bounding box center [586, 290] width 79 height 34
click at [567, 296] on input "True" at bounding box center [561, 291] width 11 height 9
radio input "true"
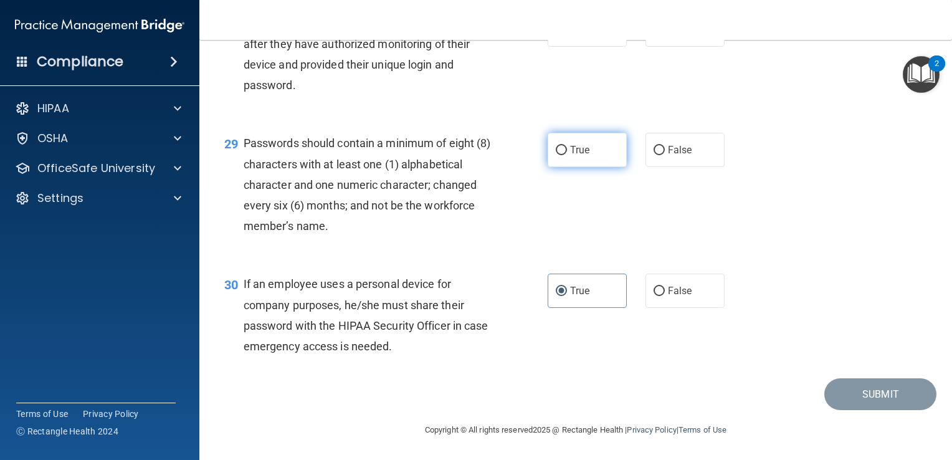
click at [564, 157] on label "True" at bounding box center [586, 150] width 79 height 34
click at [564, 155] on input "True" at bounding box center [561, 150] width 11 height 9
radio input "true"
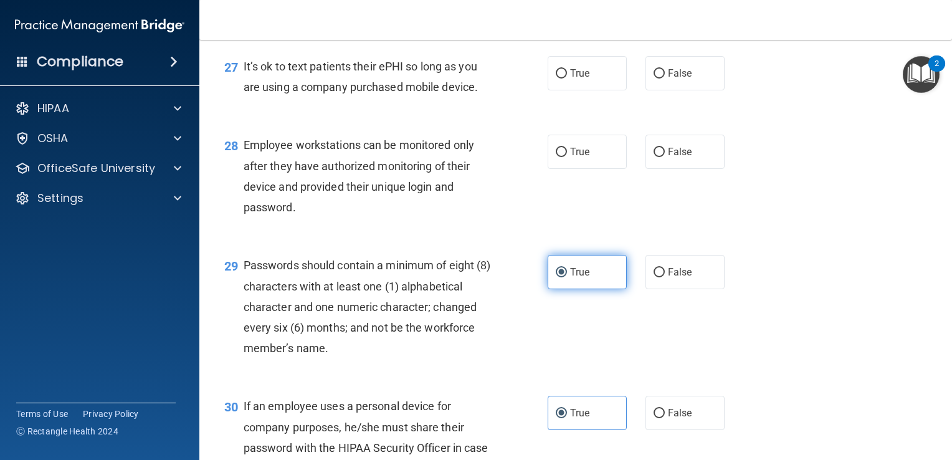
scroll to position [3054, 0]
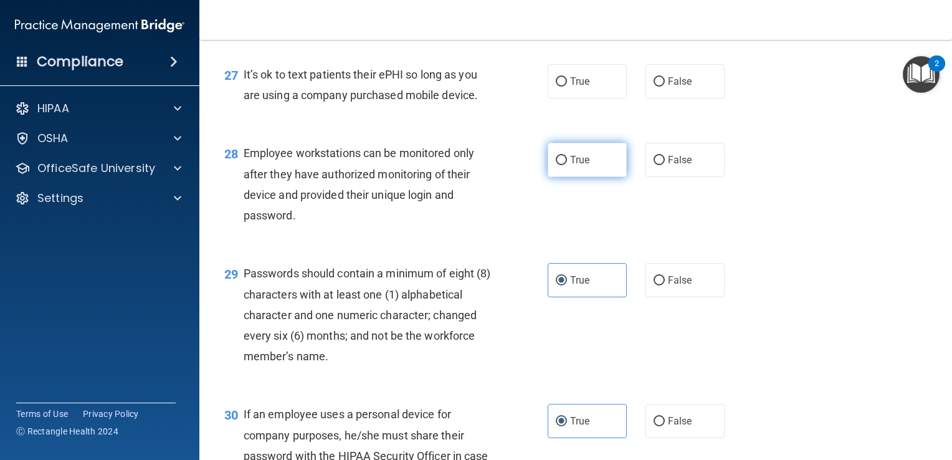
click at [556, 165] on input "True" at bounding box center [561, 160] width 11 height 9
radio input "true"
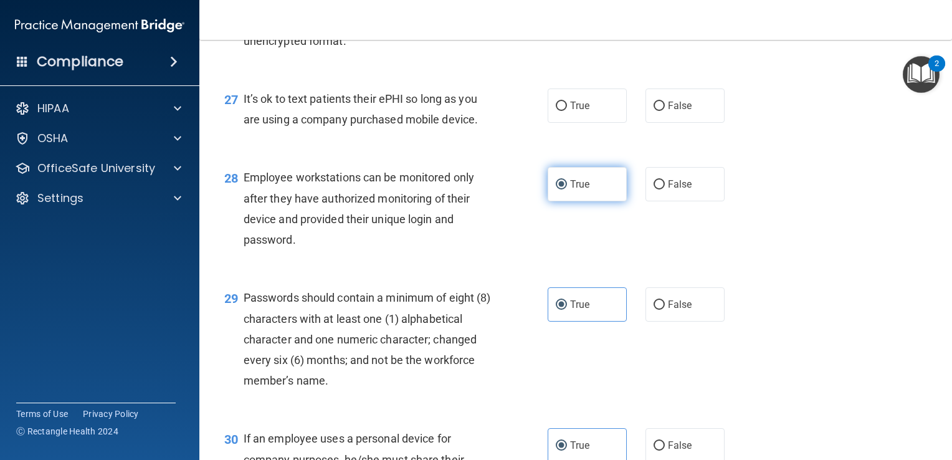
scroll to position [3030, 0]
click at [663, 123] on label "False" at bounding box center [684, 106] width 79 height 34
click at [663, 111] on input "False" at bounding box center [658, 106] width 11 height 9
radio input "true"
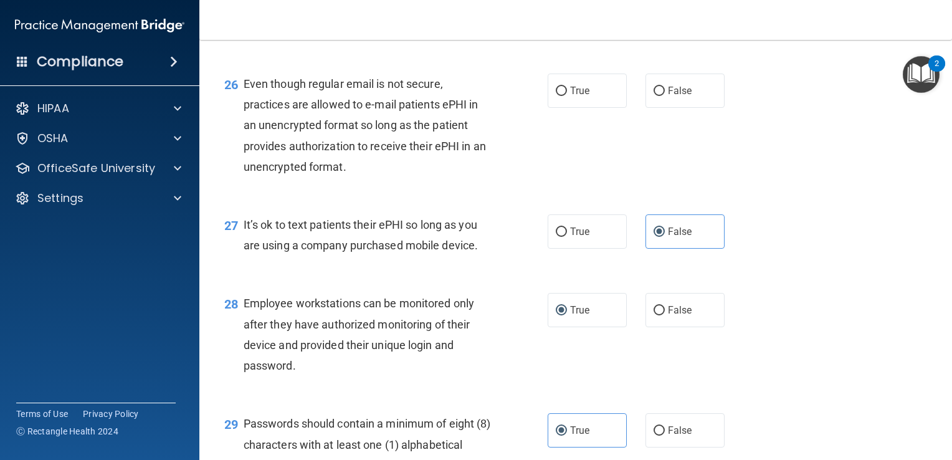
scroll to position [2897, 0]
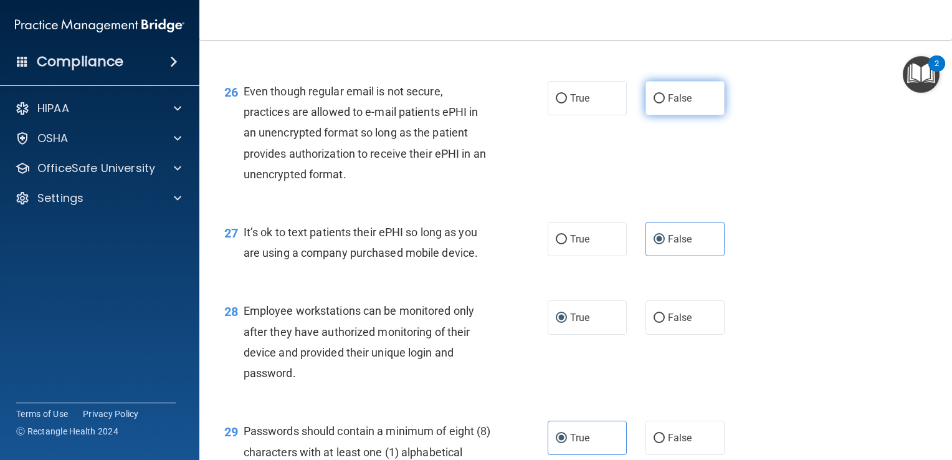
click at [685, 115] on label "False" at bounding box center [684, 98] width 79 height 34
click at [665, 103] on input "False" at bounding box center [658, 98] width 11 height 9
radio input "true"
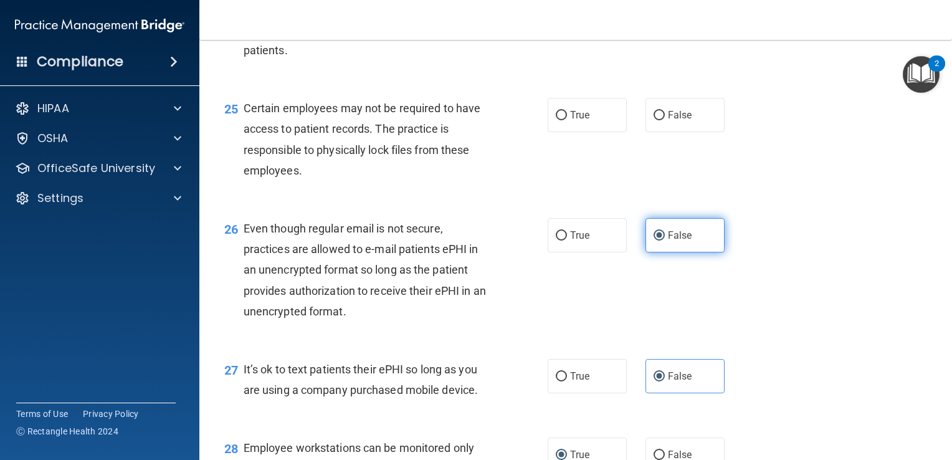
scroll to position [2706, 0]
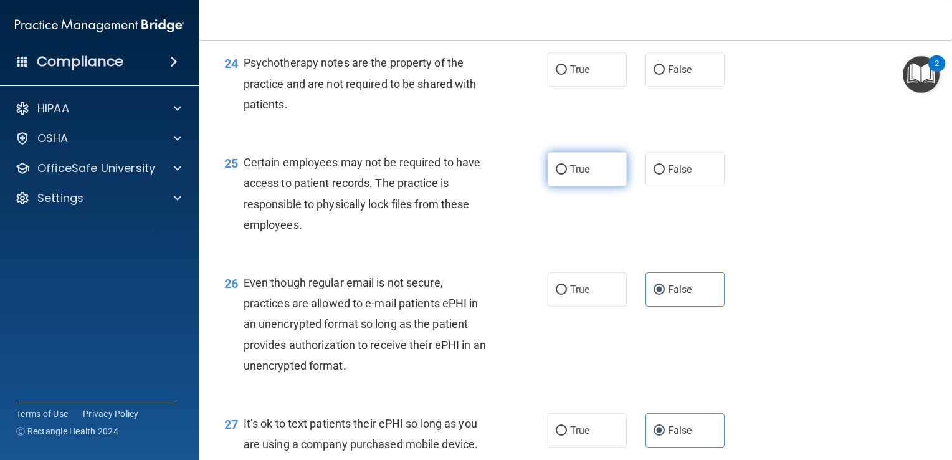
click at [583, 175] on span "True" at bounding box center [579, 169] width 19 height 12
click at [567, 174] on input "True" at bounding box center [561, 169] width 11 height 9
radio input "true"
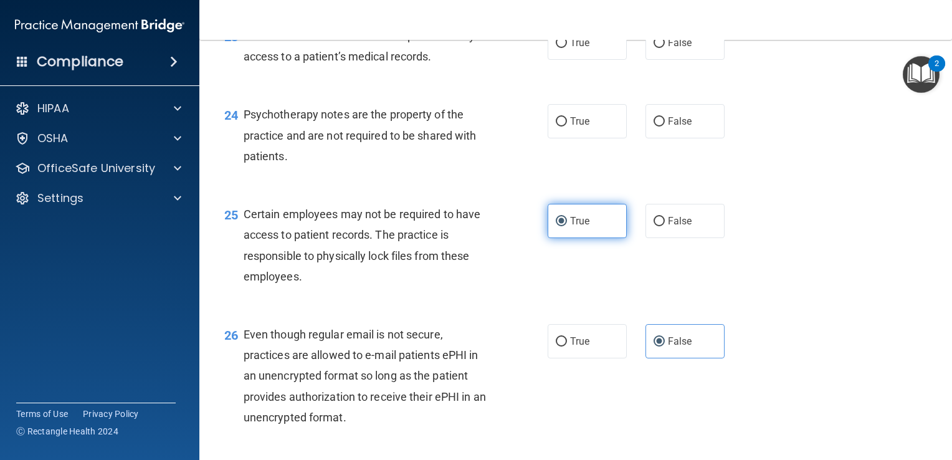
scroll to position [2651, 0]
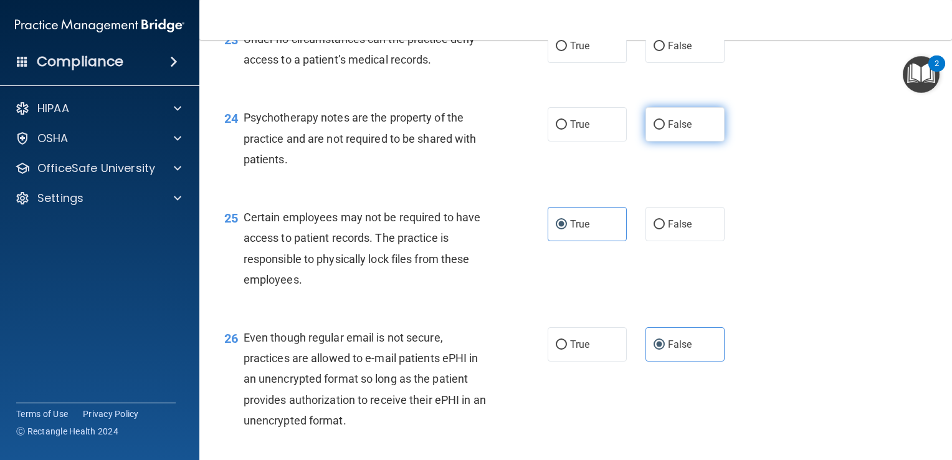
click at [668, 130] on span "False" at bounding box center [680, 124] width 24 height 12
click at [663, 130] on input "False" at bounding box center [658, 124] width 11 height 9
radio input "true"
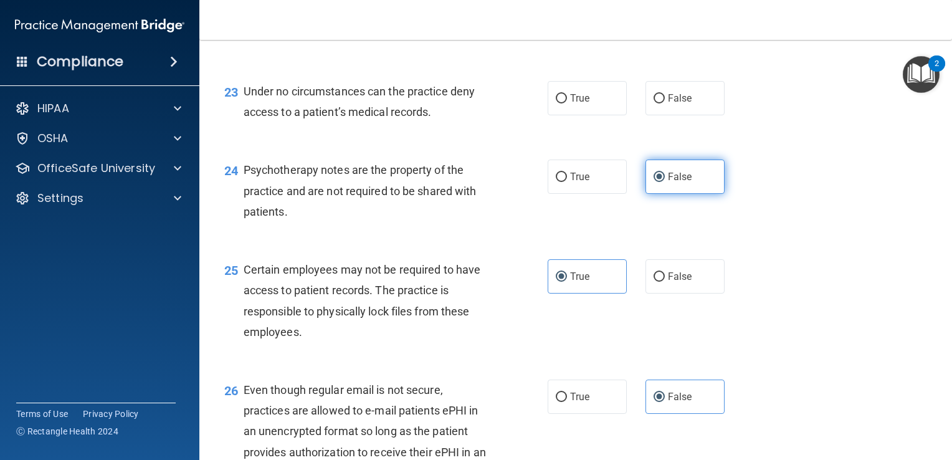
scroll to position [2599, 0]
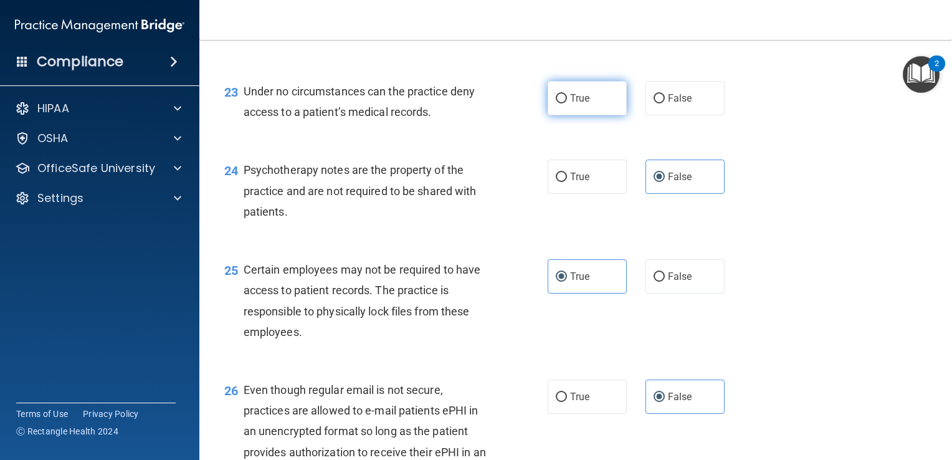
click at [584, 115] on label "True" at bounding box center [586, 98] width 79 height 34
click at [567, 103] on input "True" at bounding box center [561, 98] width 11 height 9
radio input "true"
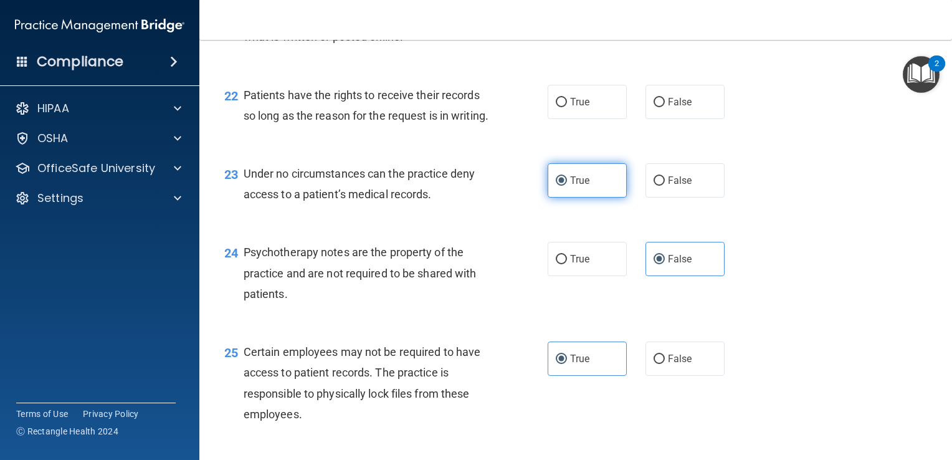
scroll to position [2516, 0]
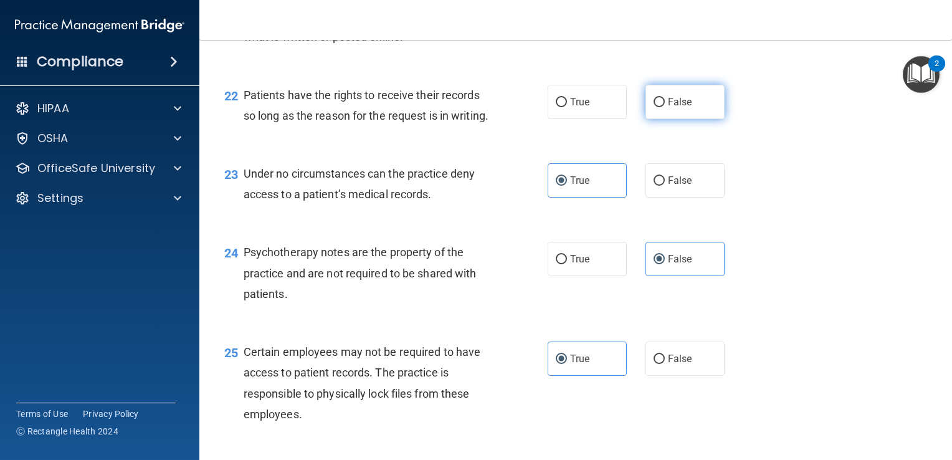
click at [653, 107] on input "False" at bounding box center [658, 102] width 11 height 9
radio input "true"
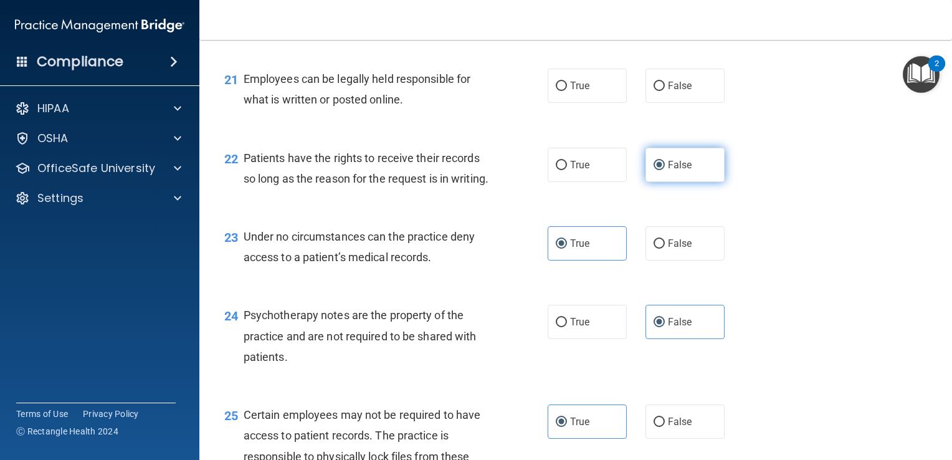
scroll to position [2433, 0]
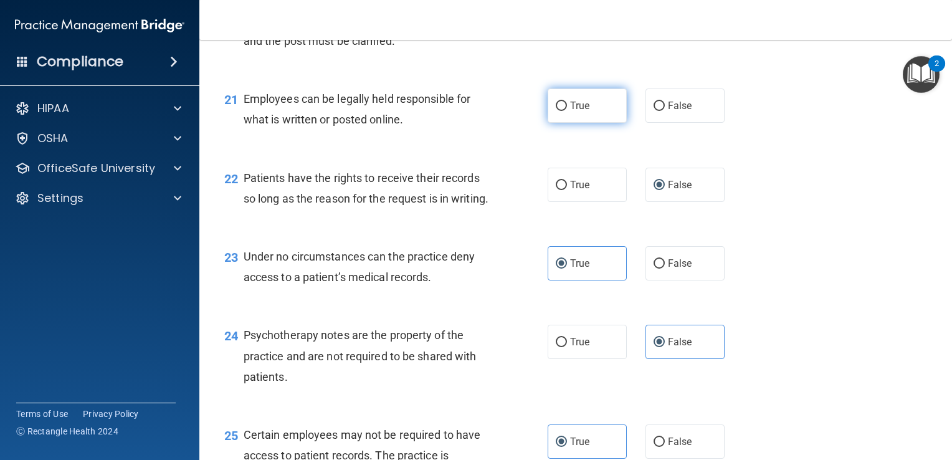
click at [580, 111] on span "True" at bounding box center [579, 106] width 19 height 12
click at [567, 111] on input "True" at bounding box center [561, 106] width 11 height 9
radio input "true"
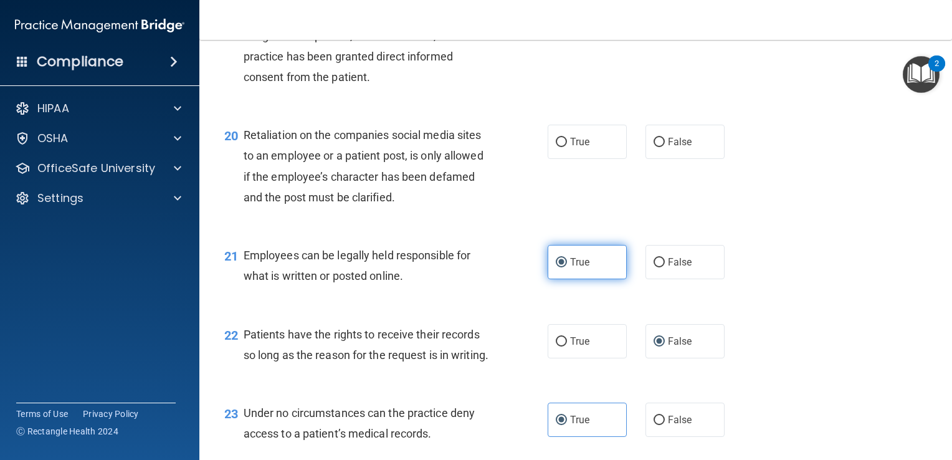
scroll to position [2277, 0]
click at [689, 159] on label "False" at bounding box center [684, 142] width 79 height 34
click at [665, 147] on input "False" at bounding box center [658, 142] width 11 height 9
radio input "true"
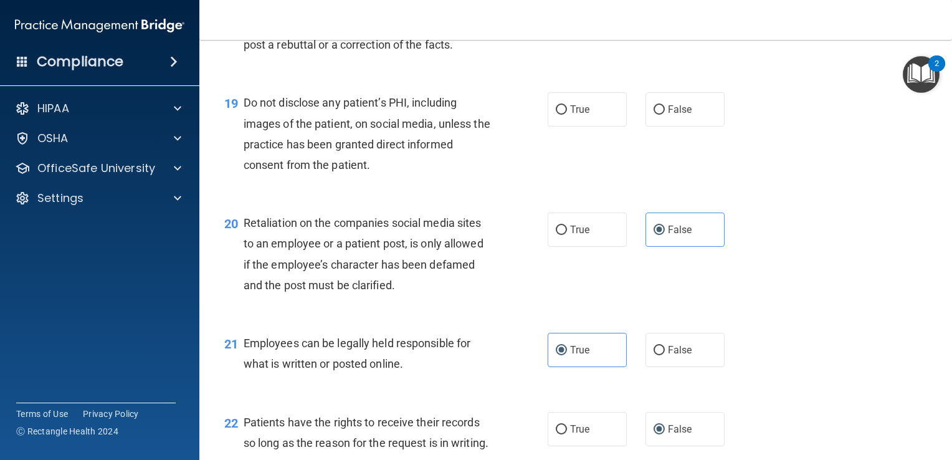
scroll to position [2188, 0]
click at [571, 128] on label "True" at bounding box center [586, 110] width 79 height 34
click at [567, 116] on input "True" at bounding box center [561, 111] width 11 height 9
radio input "true"
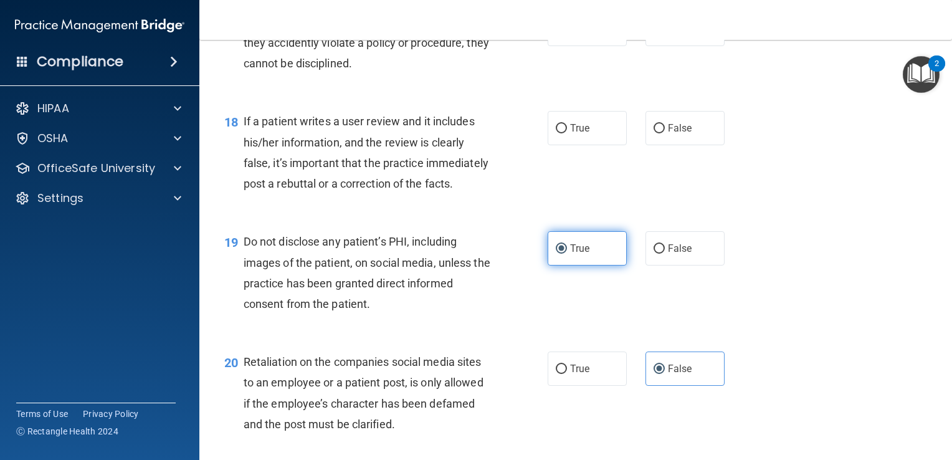
scroll to position [2050, 0]
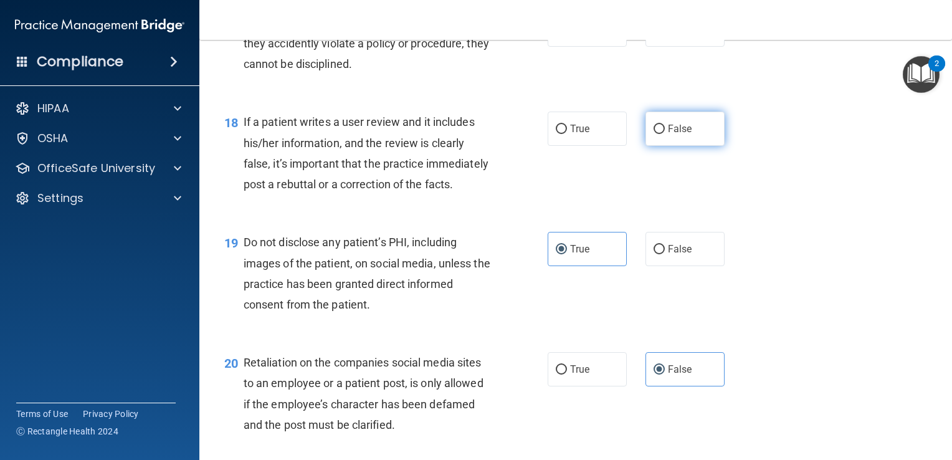
click at [676, 135] on span "False" at bounding box center [680, 129] width 24 height 12
click at [665, 134] on input "False" at bounding box center [658, 129] width 11 height 9
radio input "true"
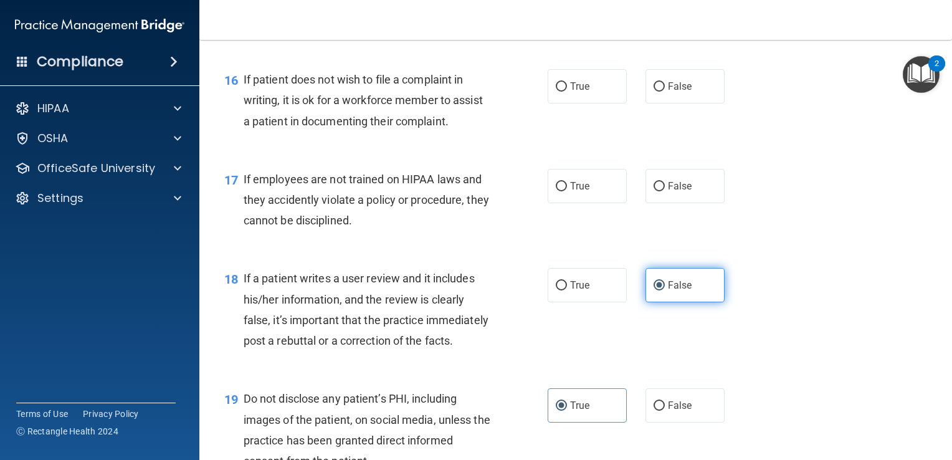
scroll to position [1893, 0]
click at [675, 199] on label "False" at bounding box center [684, 186] width 79 height 34
click at [665, 192] on input "False" at bounding box center [658, 186] width 11 height 9
radio input "true"
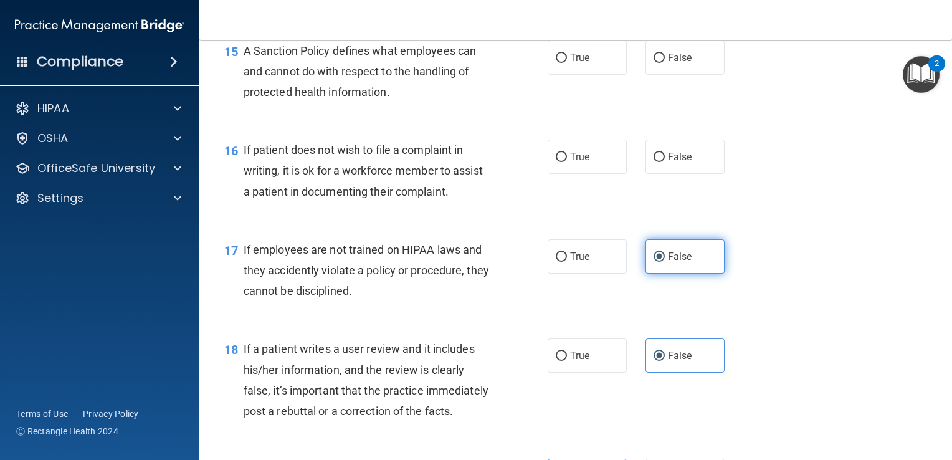
scroll to position [1821, 0]
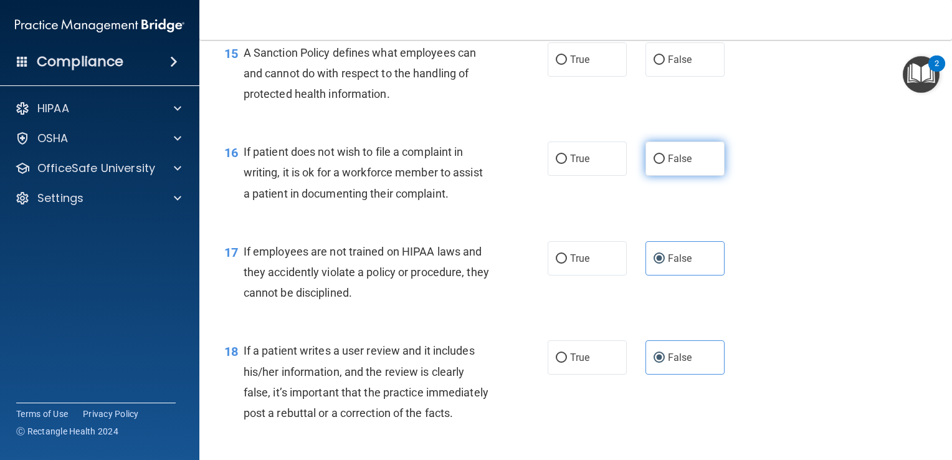
click at [657, 164] on input "False" at bounding box center [658, 158] width 11 height 9
radio input "true"
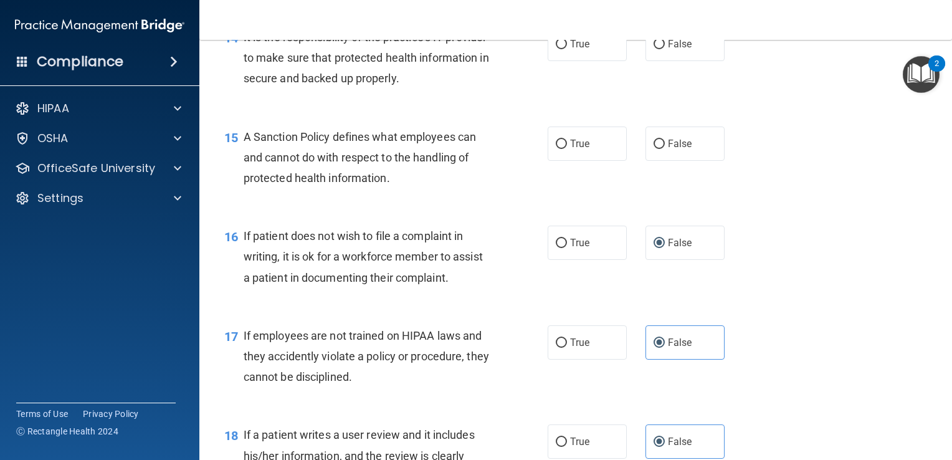
scroll to position [1736, 0]
click at [568, 260] on label "True" at bounding box center [586, 243] width 79 height 34
click at [567, 249] on input "True" at bounding box center [561, 243] width 11 height 9
radio input "true"
radio input "false"
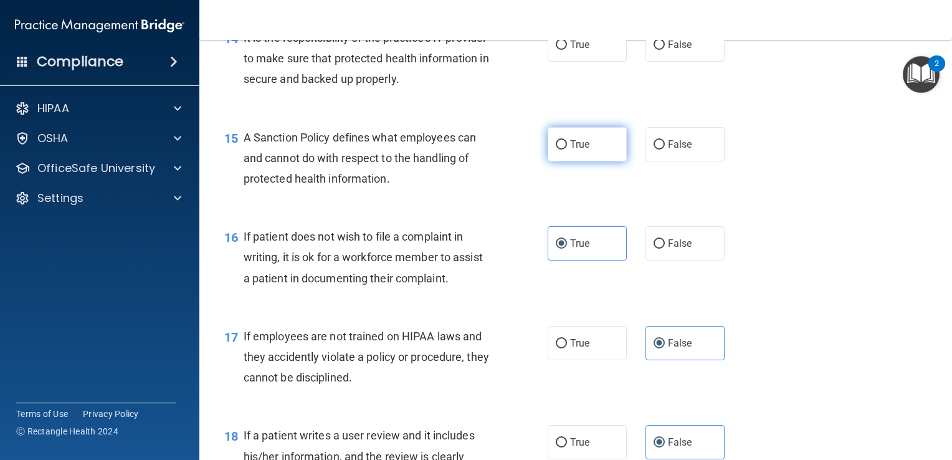
click at [576, 150] on span "True" at bounding box center [579, 144] width 19 height 12
click at [567, 149] on input "True" at bounding box center [561, 144] width 11 height 9
radio input "true"
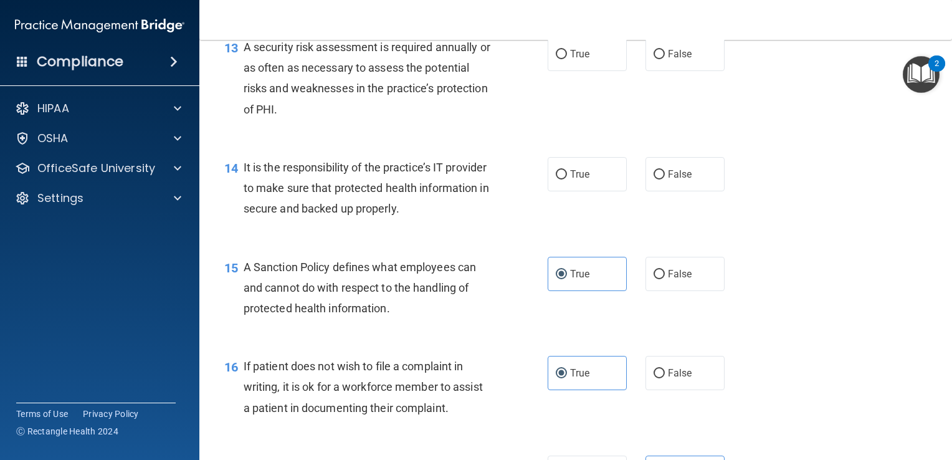
scroll to position [1607, 0]
click at [683, 180] on span "False" at bounding box center [680, 174] width 24 height 12
click at [665, 179] on input "False" at bounding box center [658, 174] width 11 height 9
radio input "true"
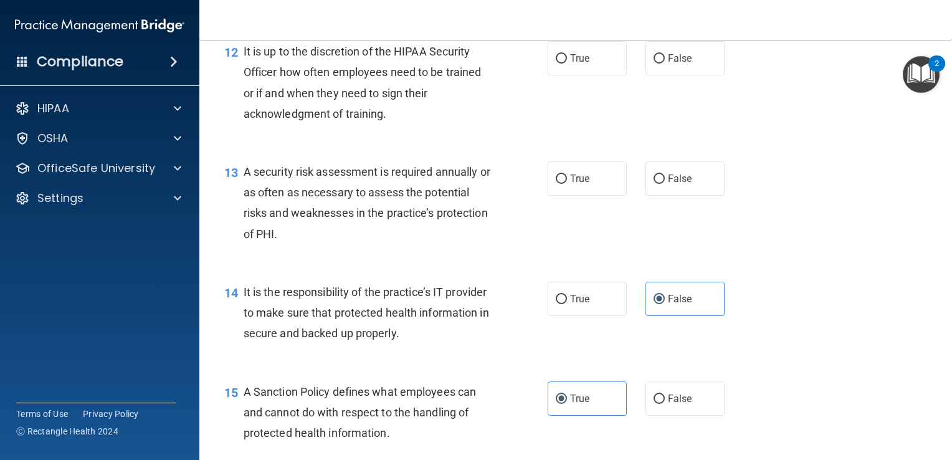
scroll to position [1481, 0]
click at [606, 318] on label "True" at bounding box center [586, 300] width 79 height 34
click at [567, 306] on input "True" at bounding box center [561, 300] width 11 height 9
radio input "true"
radio input "false"
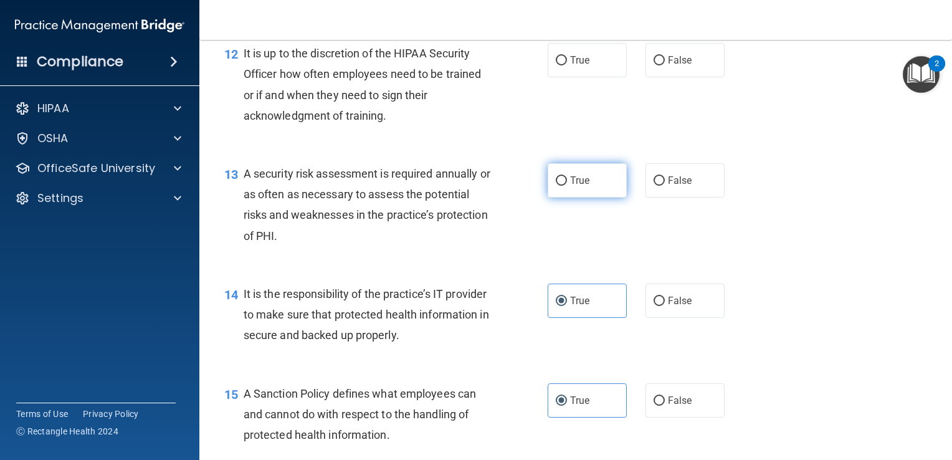
click at [586, 194] on label "True" at bounding box center [586, 180] width 79 height 34
click at [567, 186] on input "True" at bounding box center [561, 180] width 11 height 9
radio input "true"
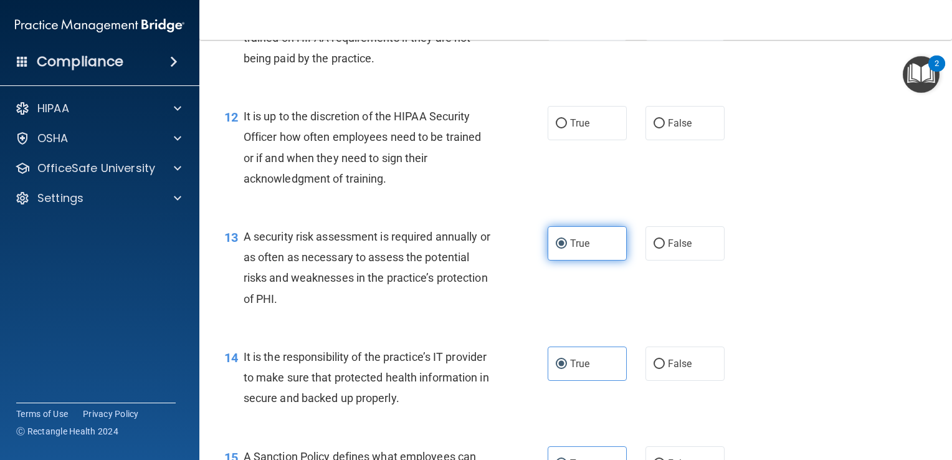
scroll to position [1413, 0]
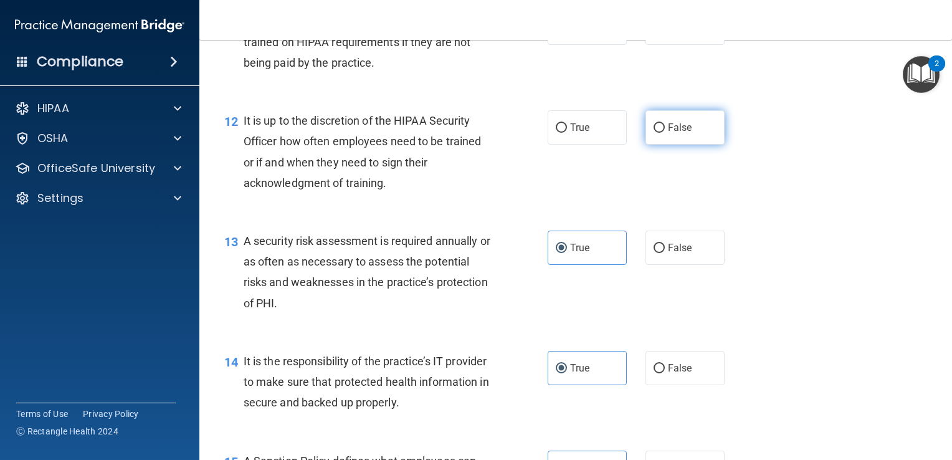
click at [668, 133] on span "False" at bounding box center [680, 127] width 24 height 12
click at [665, 133] on input "False" at bounding box center [658, 127] width 11 height 9
radio input "true"
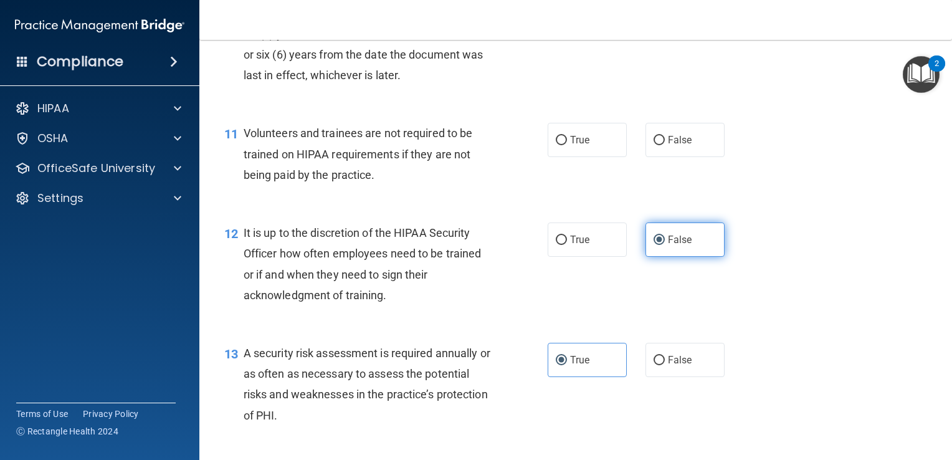
scroll to position [1301, 0]
click at [668, 153] on label "False" at bounding box center [684, 140] width 79 height 34
click at [665, 146] on input "False" at bounding box center [658, 140] width 11 height 9
radio input "true"
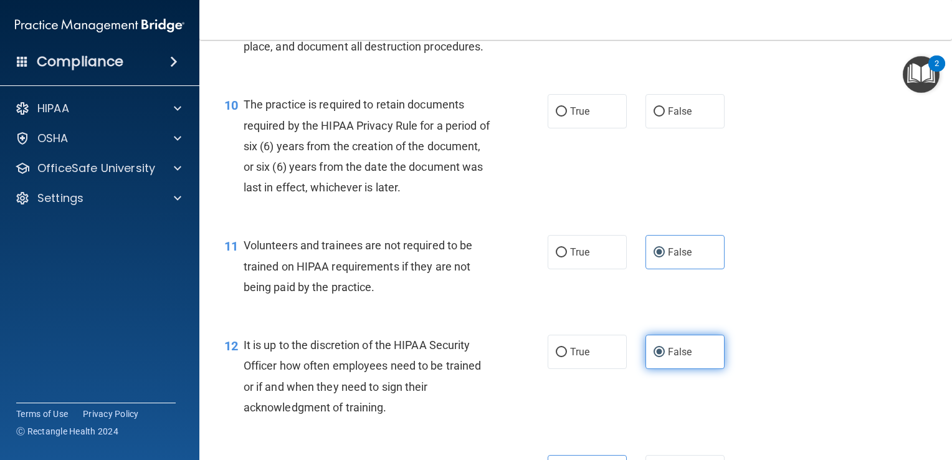
scroll to position [1187, 0]
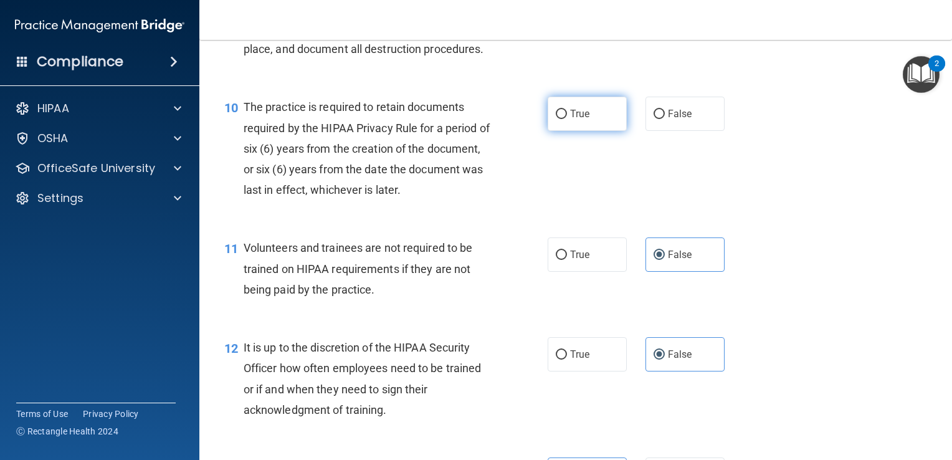
click at [561, 128] on label "True" at bounding box center [586, 114] width 79 height 34
click at [561, 119] on input "True" at bounding box center [561, 114] width 11 height 9
radio input "true"
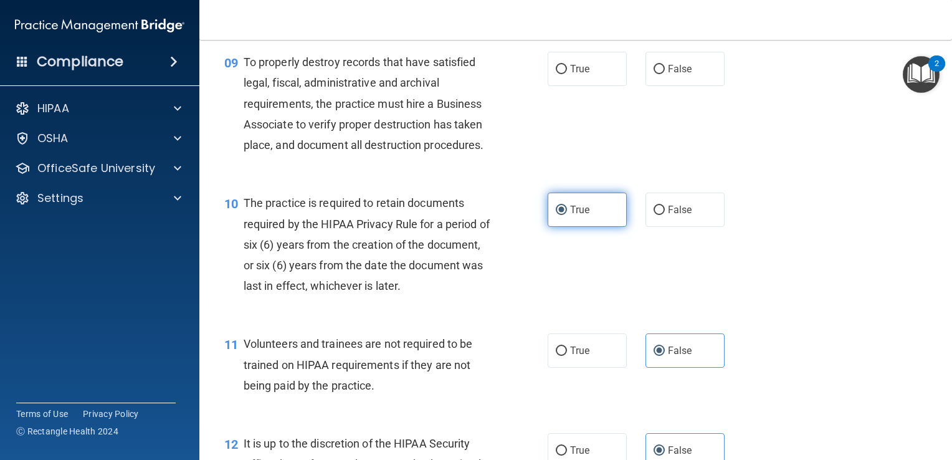
scroll to position [1028, 0]
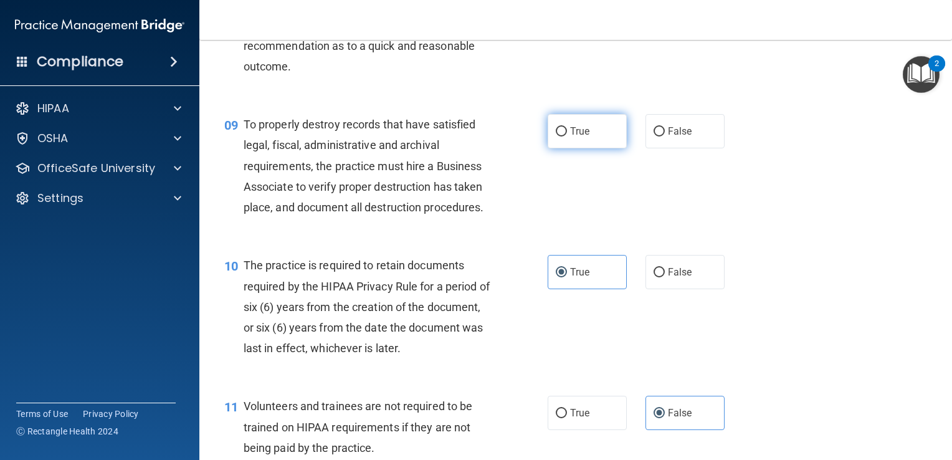
click at [556, 136] on input "True" at bounding box center [561, 131] width 11 height 9
radio input "true"
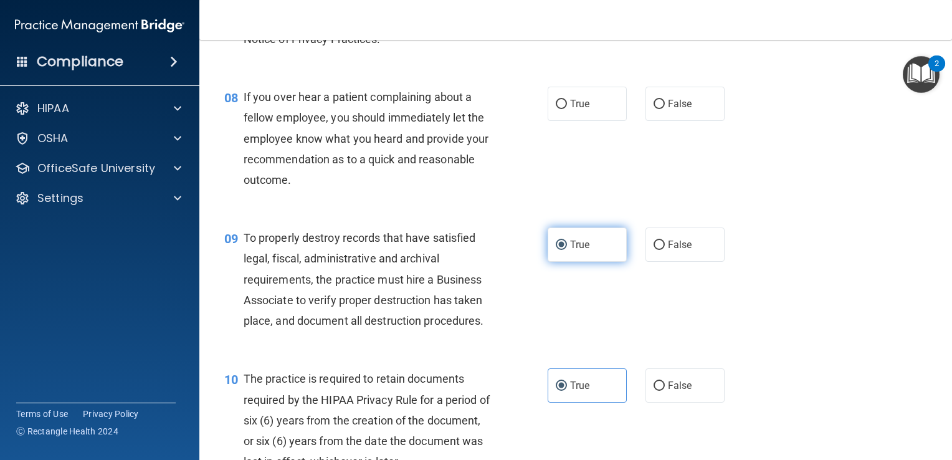
scroll to position [914, 0]
click at [671, 110] on span "False" at bounding box center [680, 104] width 24 height 12
click at [665, 110] on input "False" at bounding box center [658, 104] width 11 height 9
radio input "true"
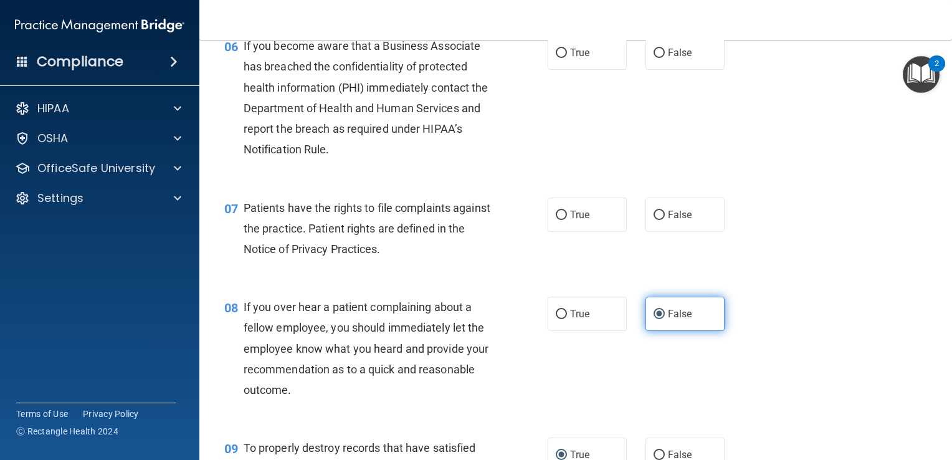
scroll to position [704, 0]
click at [570, 232] on label "True" at bounding box center [586, 215] width 79 height 34
click at [567, 220] on input "True" at bounding box center [561, 215] width 11 height 9
radio input "true"
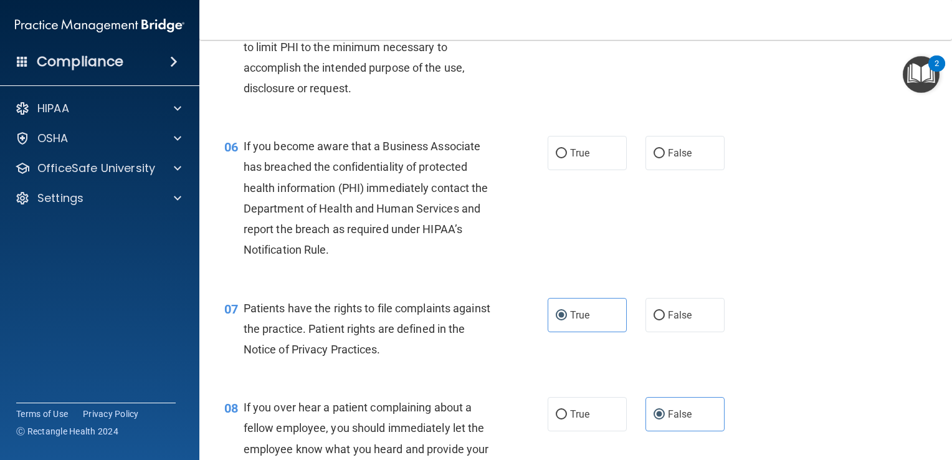
scroll to position [600, 0]
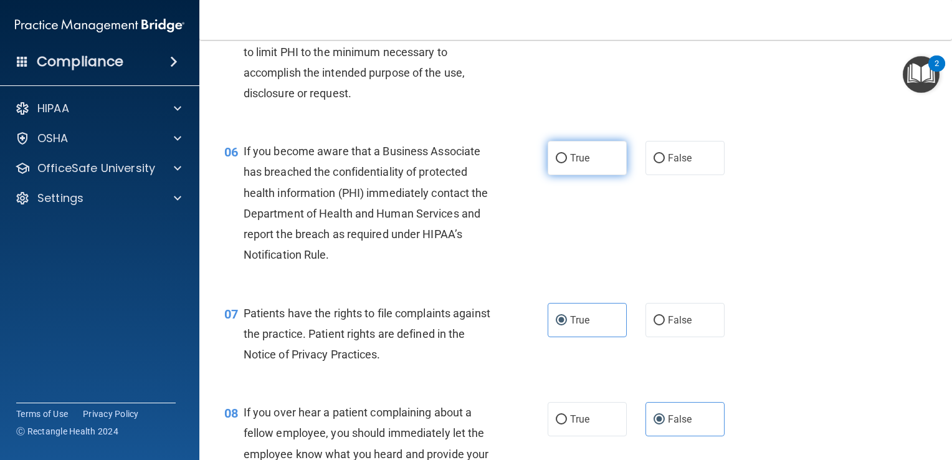
click at [576, 164] on span "True" at bounding box center [579, 158] width 19 height 12
click at [567, 163] on input "True" at bounding box center [561, 158] width 11 height 9
radio input "true"
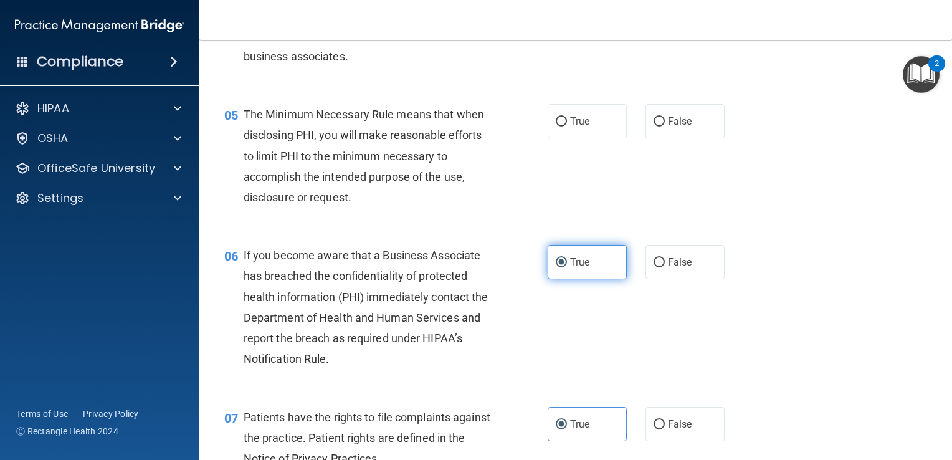
scroll to position [495, 0]
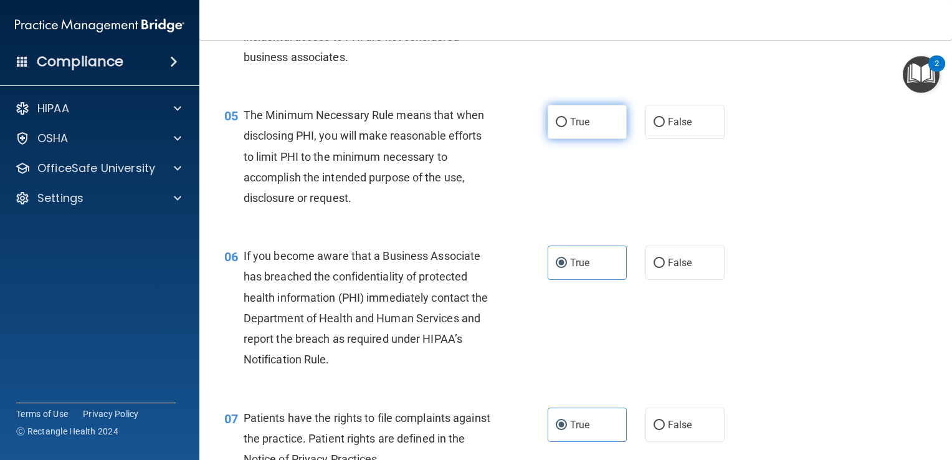
click at [587, 139] on label "True" at bounding box center [586, 122] width 79 height 34
click at [567, 127] on input "True" at bounding box center [561, 122] width 11 height 9
radio input "true"
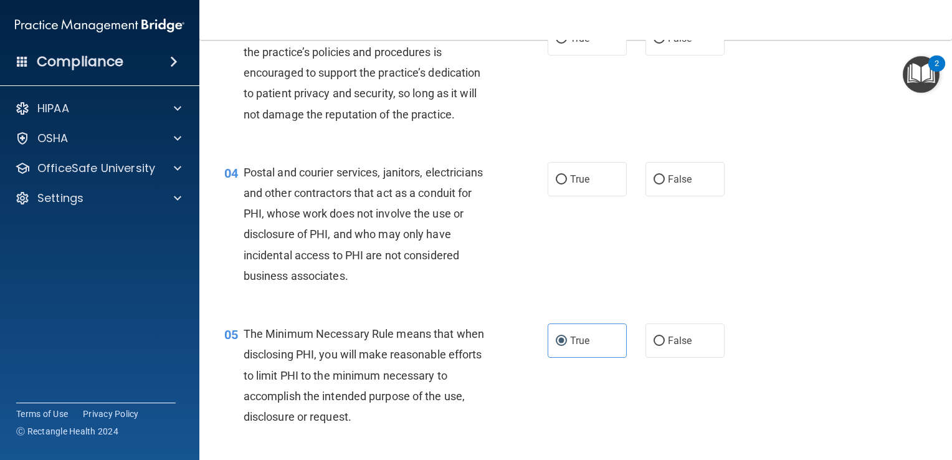
scroll to position [274, 0]
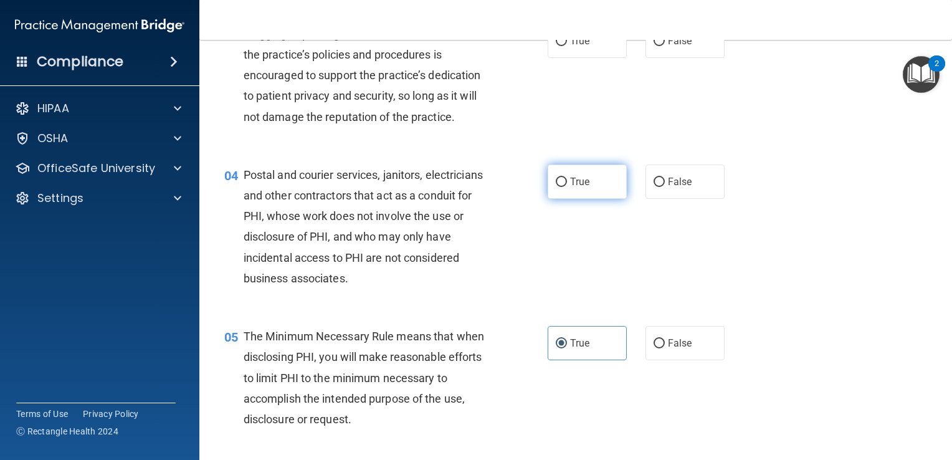
click at [557, 187] on input "True" at bounding box center [561, 182] width 11 height 9
radio input "true"
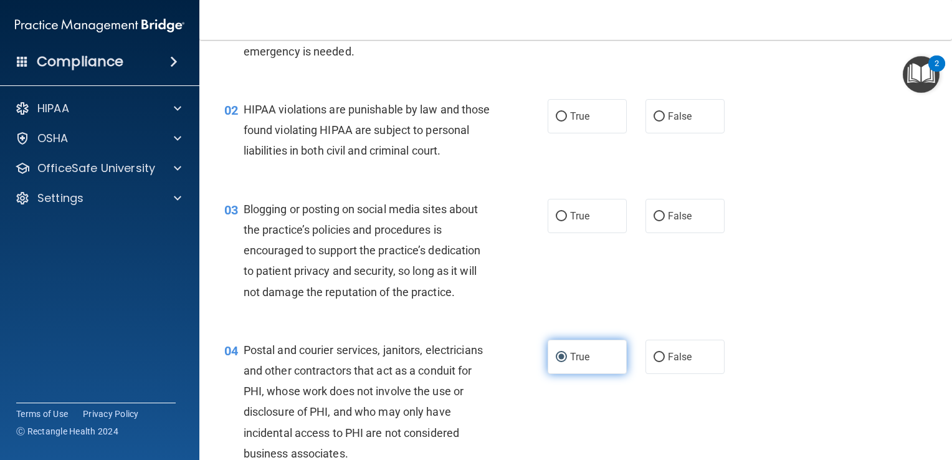
scroll to position [97, 0]
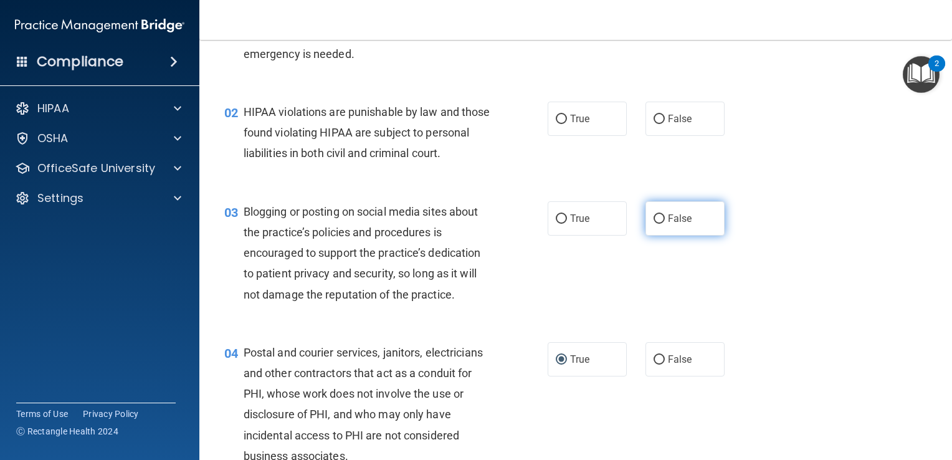
click at [655, 229] on label "False" at bounding box center [684, 218] width 79 height 34
click at [655, 224] on input "False" at bounding box center [658, 218] width 11 height 9
radio input "true"
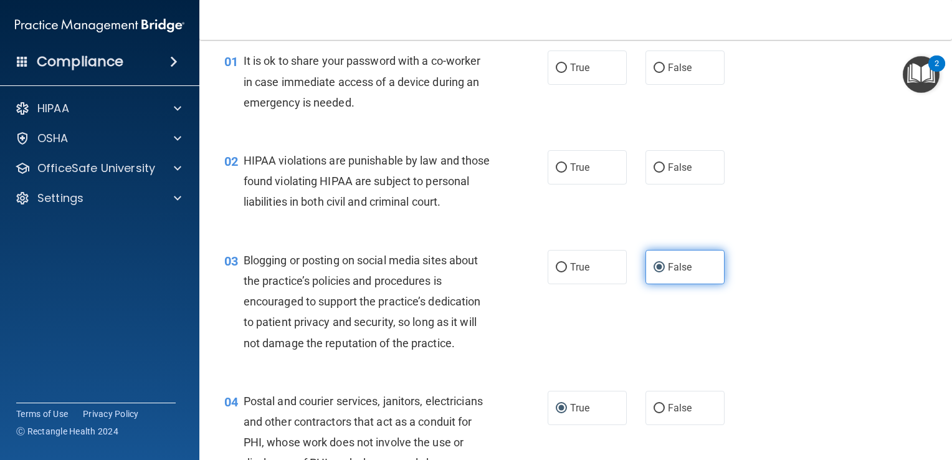
scroll to position [45, 0]
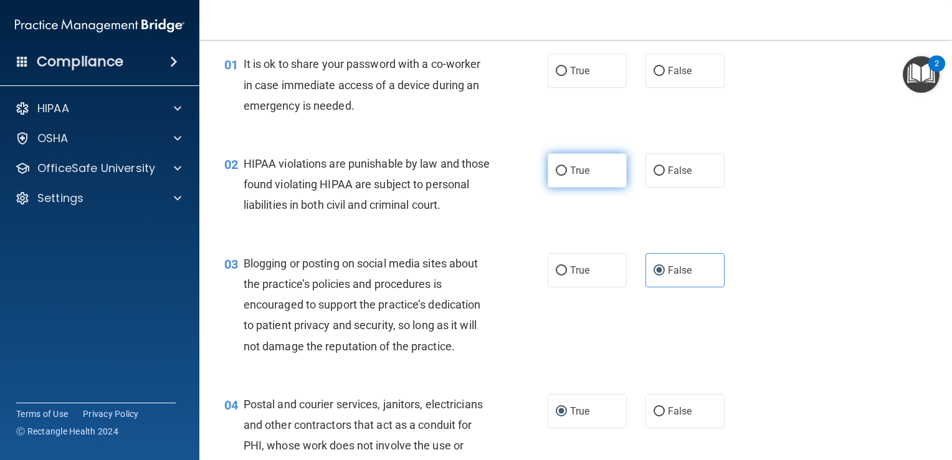
click at [566, 182] on label "True" at bounding box center [586, 170] width 79 height 34
click at [566, 176] on input "True" at bounding box center [561, 170] width 11 height 9
radio input "true"
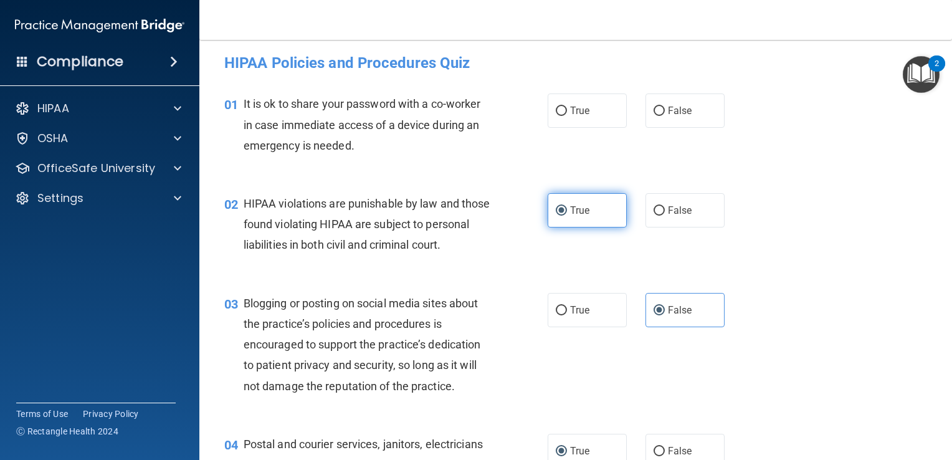
scroll to position [0, 0]
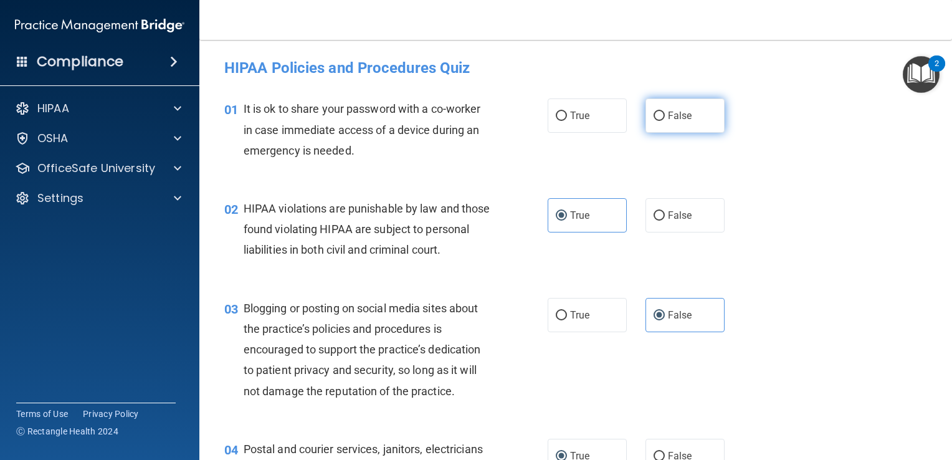
click at [701, 100] on label "False" at bounding box center [684, 115] width 79 height 34
click at [665, 111] on input "False" at bounding box center [658, 115] width 11 height 9
radio input "true"
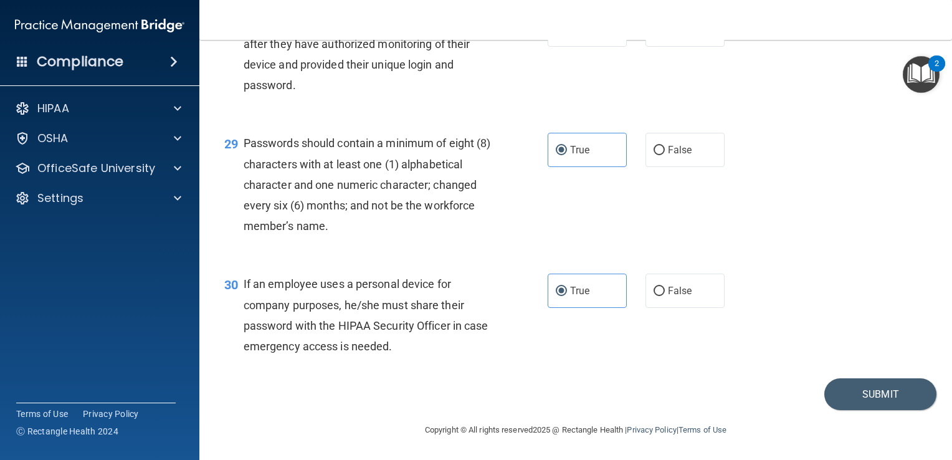
scroll to position [3246, 0]
click at [876, 400] on button "Submit" at bounding box center [880, 394] width 112 height 32
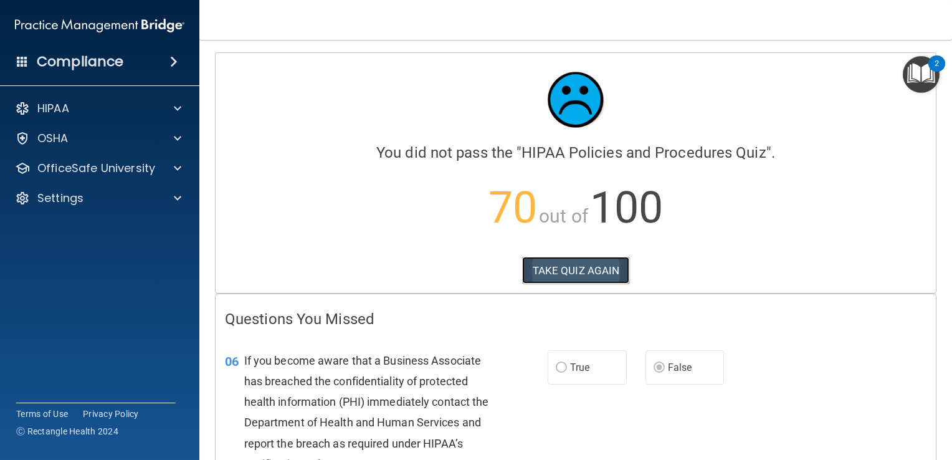
click at [603, 268] on button "TAKE QUIZ AGAIN" at bounding box center [576, 270] width 108 height 27
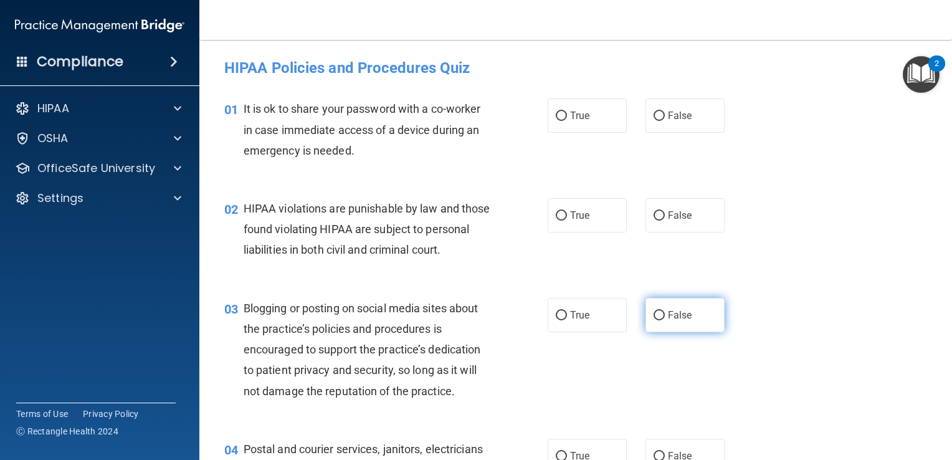
click at [686, 332] on label "False" at bounding box center [684, 315] width 79 height 34
click at [665, 320] on input "False" at bounding box center [658, 315] width 11 height 9
radio input "true"
click at [701, 325] on label "False" at bounding box center [684, 315] width 79 height 34
click at [665, 320] on input "False" at bounding box center [658, 315] width 11 height 9
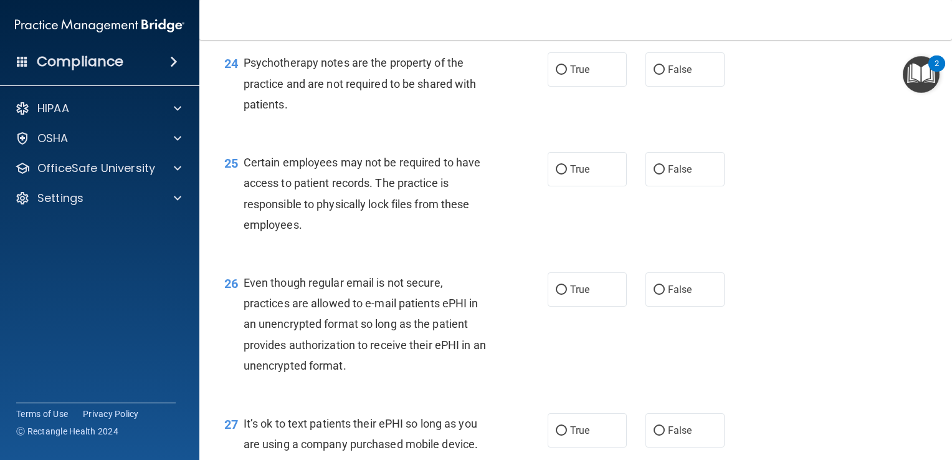
scroll to position [3246, 0]
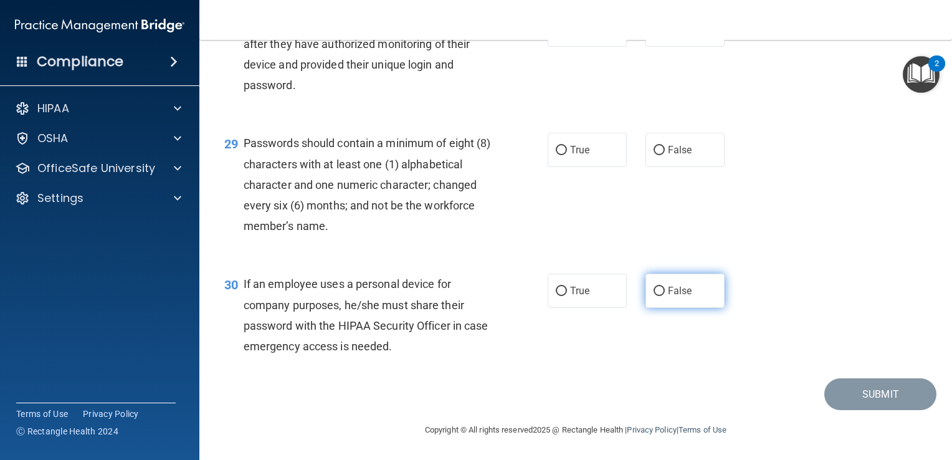
click at [691, 290] on label "False" at bounding box center [684, 290] width 79 height 34
click at [665, 290] on input "False" at bounding box center [658, 291] width 11 height 9
radio input "true"
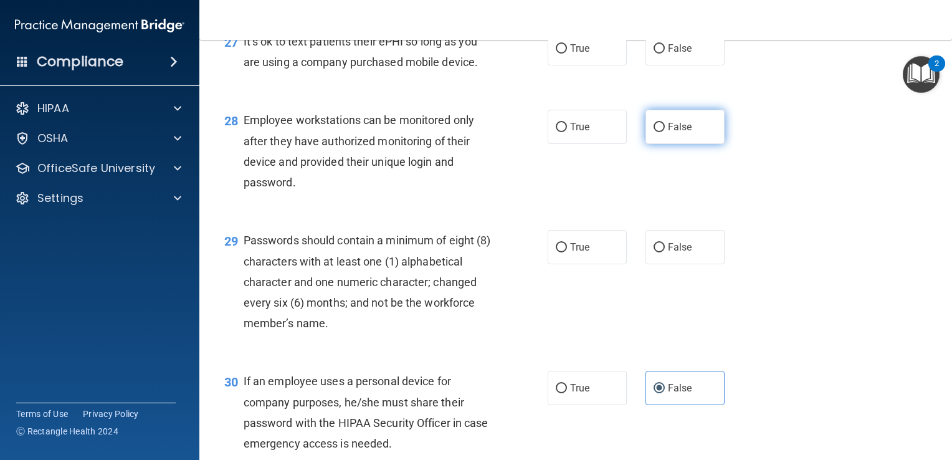
click at [671, 133] on span "False" at bounding box center [680, 127] width 24 height 12
click at [665, 132] on input "False" at bounding box center [658, 127] width 11 height 9
radio input "true"
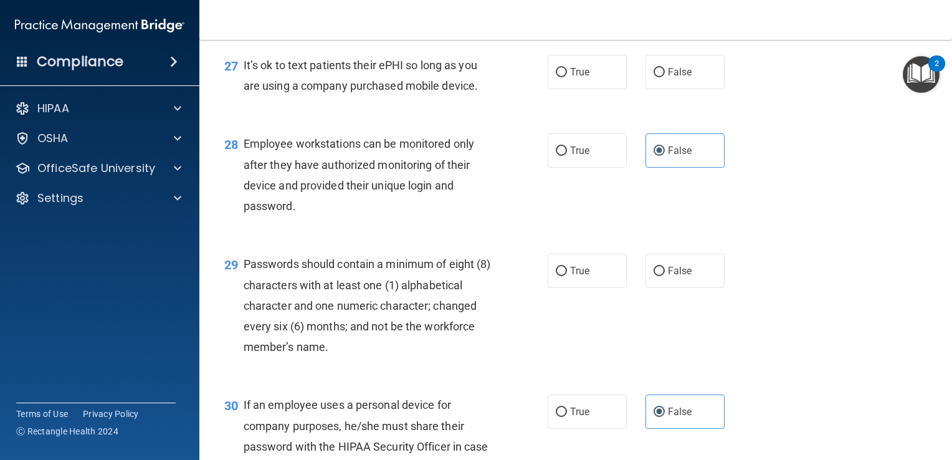
scroll to position [3134, 0]
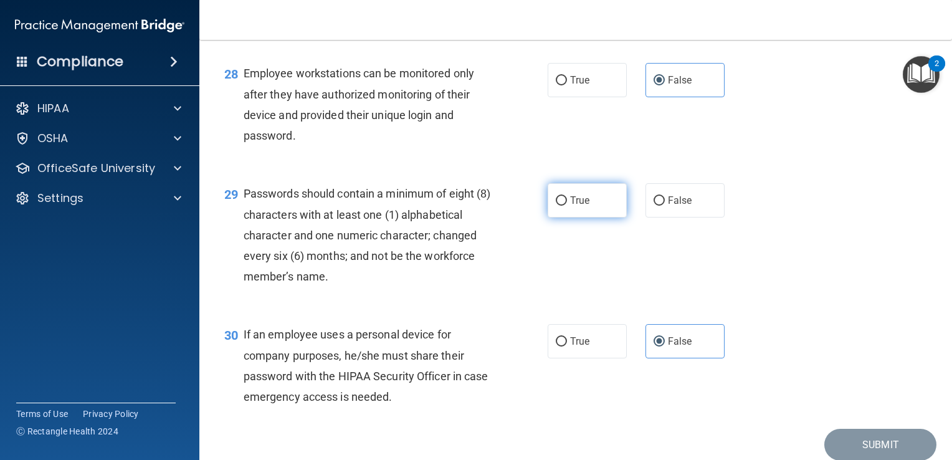
click at [592, 217] on label "True" at bounding box center [586, 200] width 79 height 34
click at [567, 206] on input "True" at bounding box center [561, 200] width 11 height 9
radio input "true"
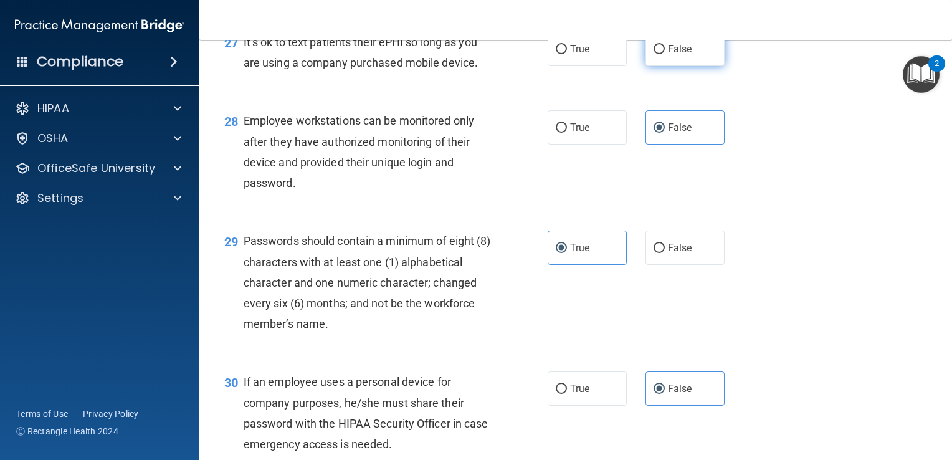
click at [666, 66] on label "False" at bounding box center [684, 49] width 79 height 34
click at [665, 54] on input "False" at bounding box center [658, 49] width 11 height 9
radio input "true"
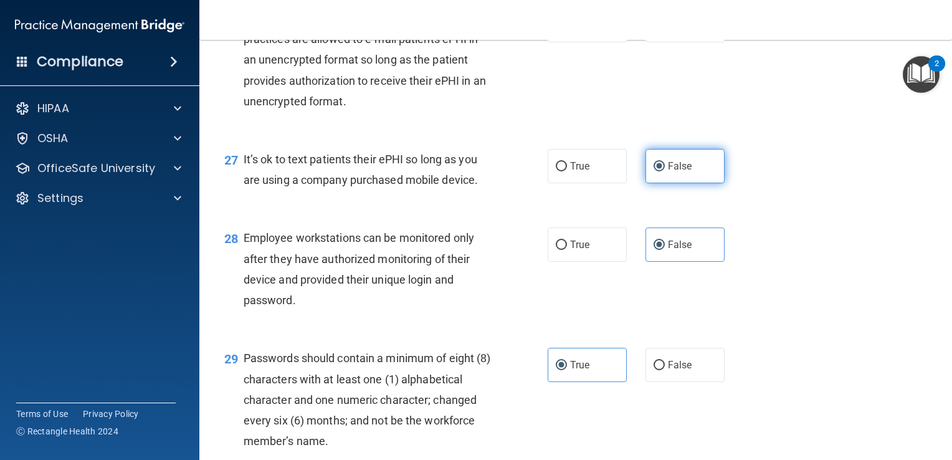
scroll to position [2962, 0]
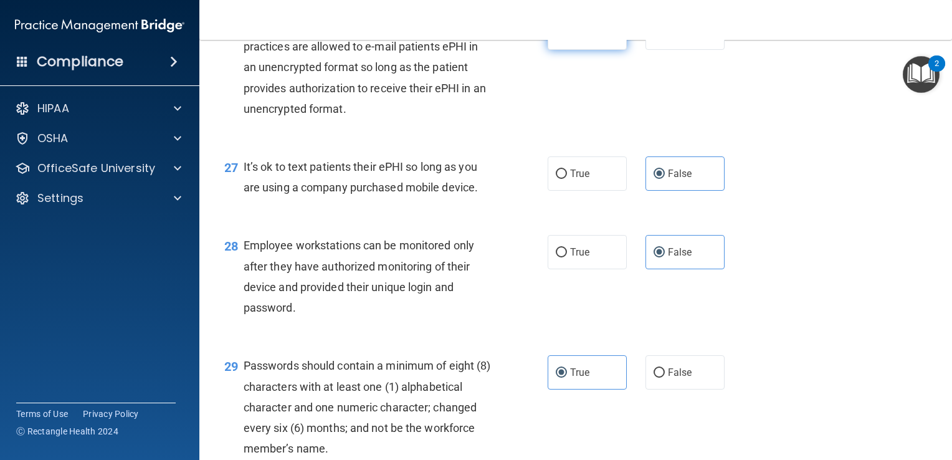
click at [580, 39] on span "True" at bounding box center [579, 33] width 19 height 12
click at [567, 38] on input "True" at bounding box center [561, 33] width 11 height 9
radio input "true"
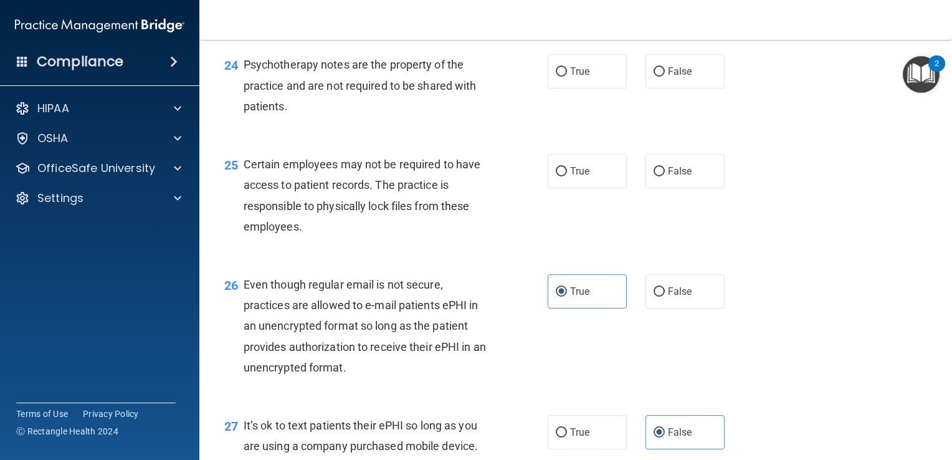
scroll to position [2686, 0]
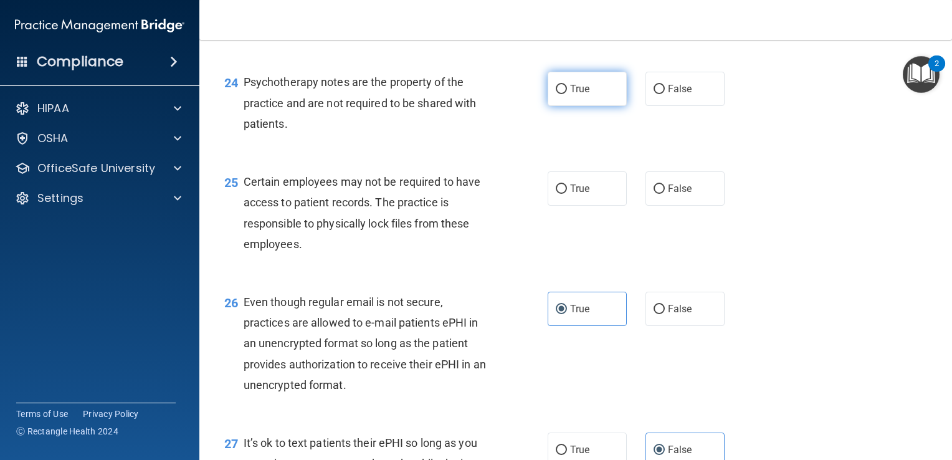
click at [570, 95] on span "True" at bounding box center [579, 89] width 19 height 12
click at [567, 94] on input "True" at bounding box center [561, 89] width 11 height 9
radio input "true"
click at [668, 16] on span "False" at bounding box center [680, 10] width 24 height 12
click at [665, 16] on input "False" at bounding box center [658, 10] width 11 height 9
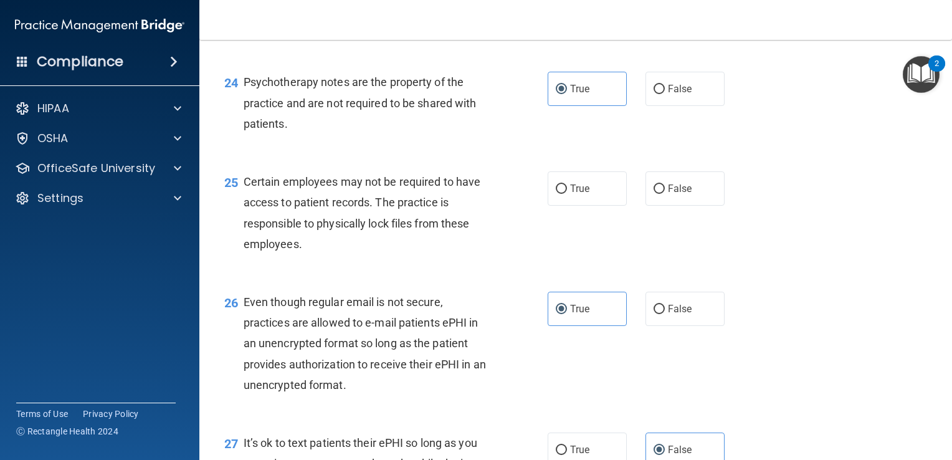
radio input "true"
click at [678, 194] on span "False" at bounding box center [680, 188] width 24 height 12
click at [665, 194] on input "False" at bounding box center [658, 188] width 11 height 9
radio input "true"
click at [593, 206] on label "True" at bounding box center [586, 188] width 79 height 34
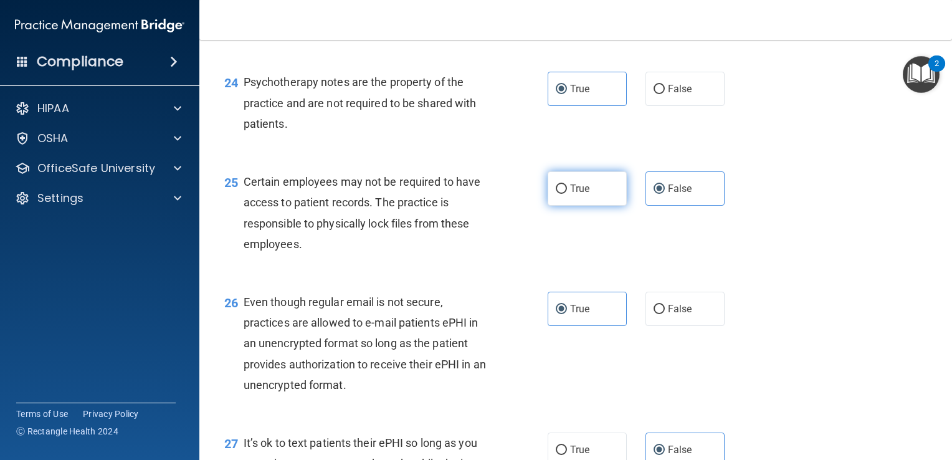
click at [567, 194] on input "True" at bounding box center [561, 188] width 11 height 9
radio input "true"
radio input "false"
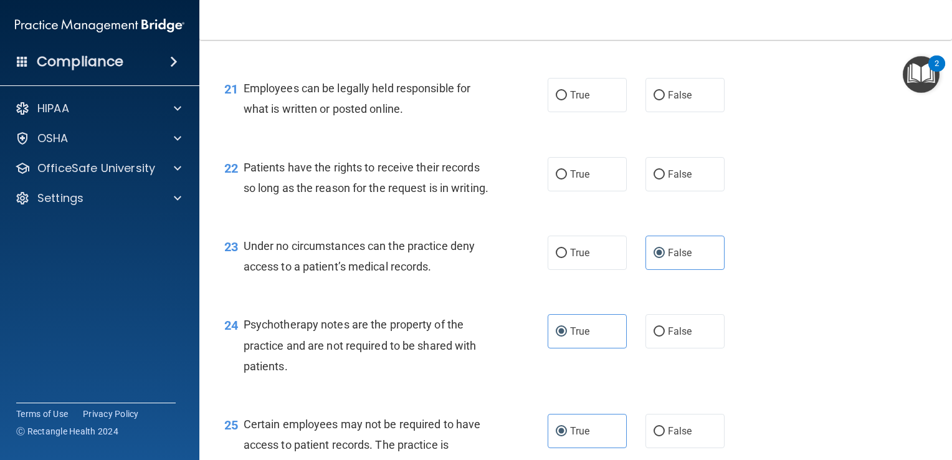
scroll to position [2442, 0]
click at [684, 193] on label "False" at bounding box center [684, 176] width 79 height 34
click at [665, 181] on input "False" at bounding box center [658, 176] width 11 height 9
radio input "true"
click at [598, 114] on label "True" at bounding box center [586, 97] width 79 height 34
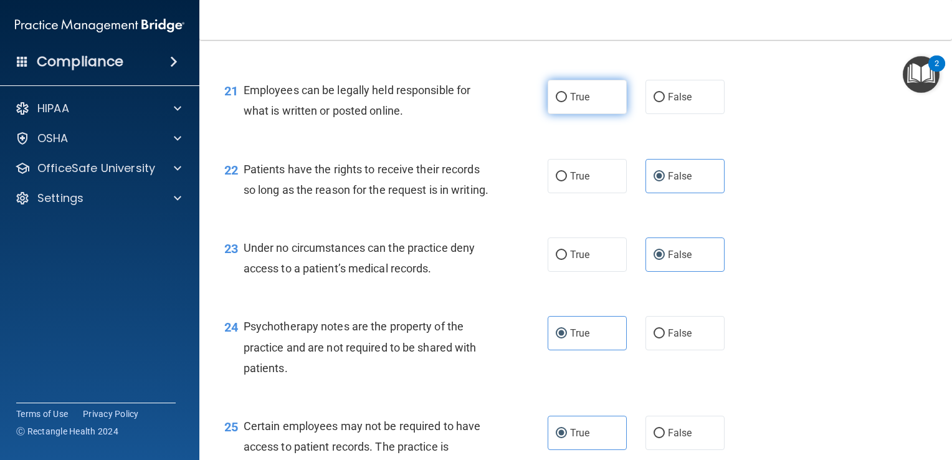
click at [567, 102] on input "True" at bounding box center [561, 97] width 11 height 9
radio input "true"
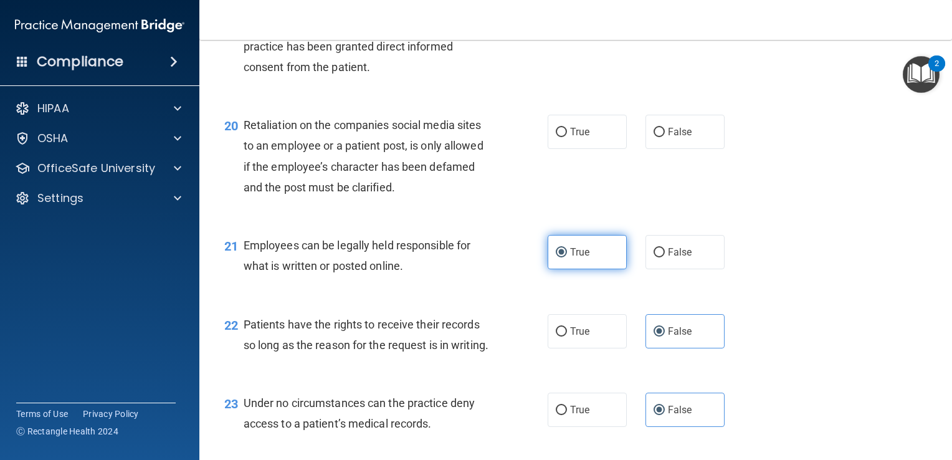
scroll to position [2286, 0]
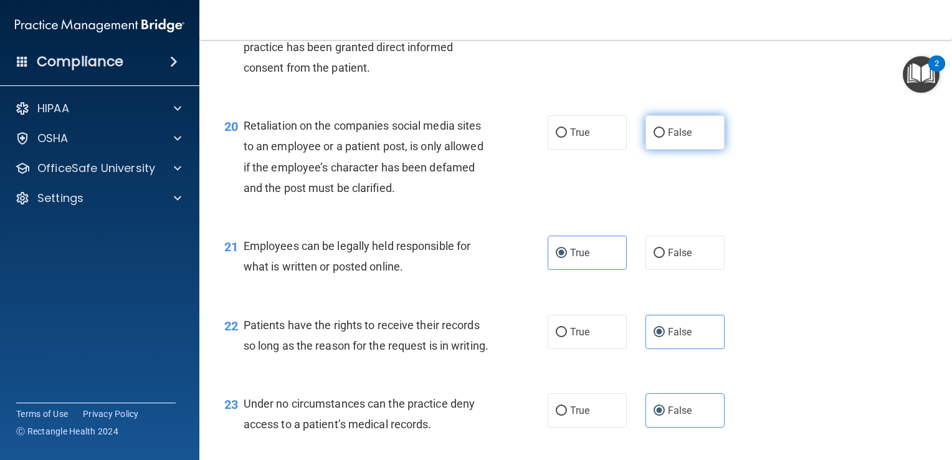
click at [672, 149] on label "False" at bounding box center [684, 132] width 79 height 34
click at [665, 138] on input "False" at bounding box center [658, 132] width 11 height 9
radio input "true"
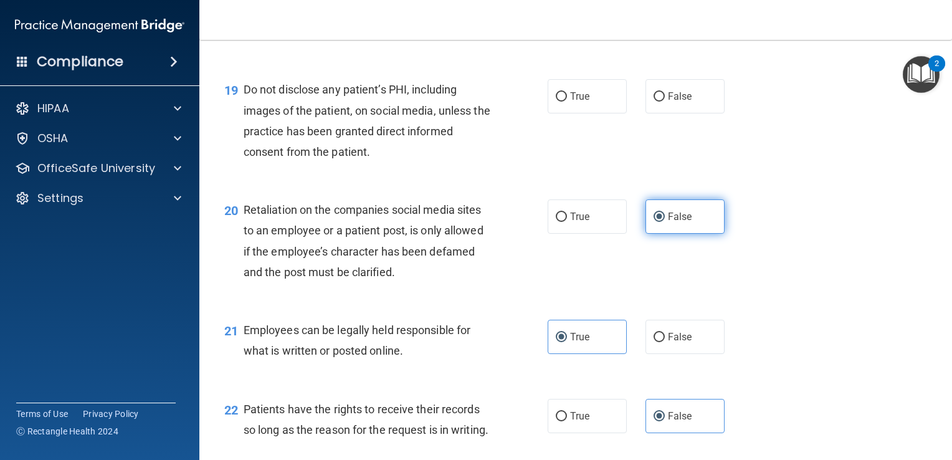
scroll to position [2202, 0]
click at [579, 113] on label "True" at bounding box center [586, 96] width 79 height 34
click at [567, 102] on input "True" at bounding box center [561, 96] width 11 height 9
radio input "true"
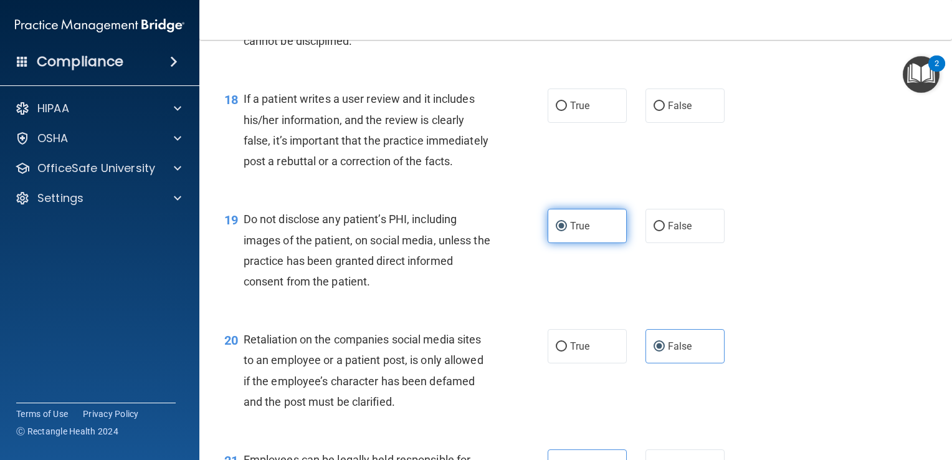
scroll to position [2034, 0]
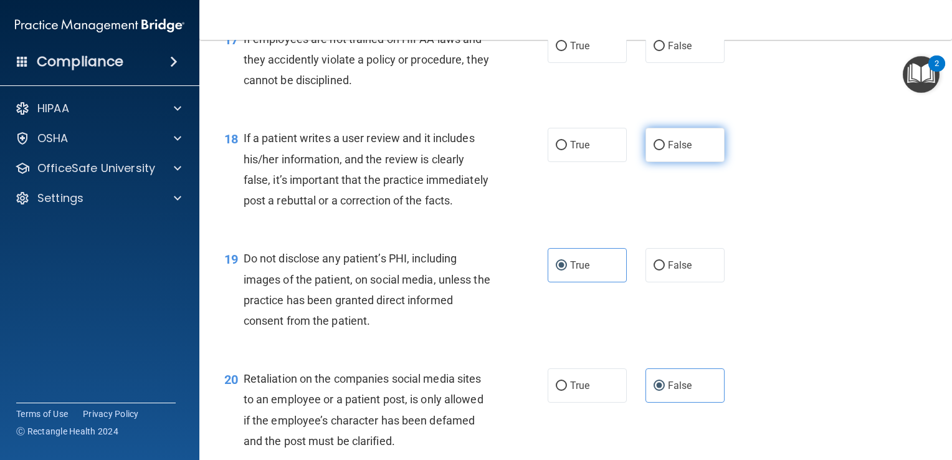
click at [670, 151] on span "False" at bounding box center [680, 145] width 24 height 12
click at [665, 150] on input "False" at bounding box center [658, 145] width 11 height 9
radio input "true"
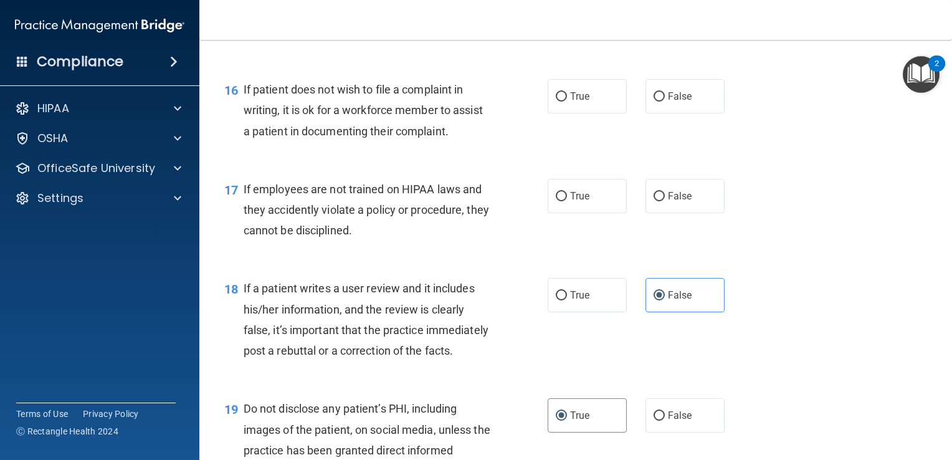
scroll to position [1883, 0]
click at [670, 102] on span "False" at bounding box center [680, 96] width 24 height 12
click at [665, 102] on input "False" at bounding box center [658, 96] width 11 height 9
radio input "true"
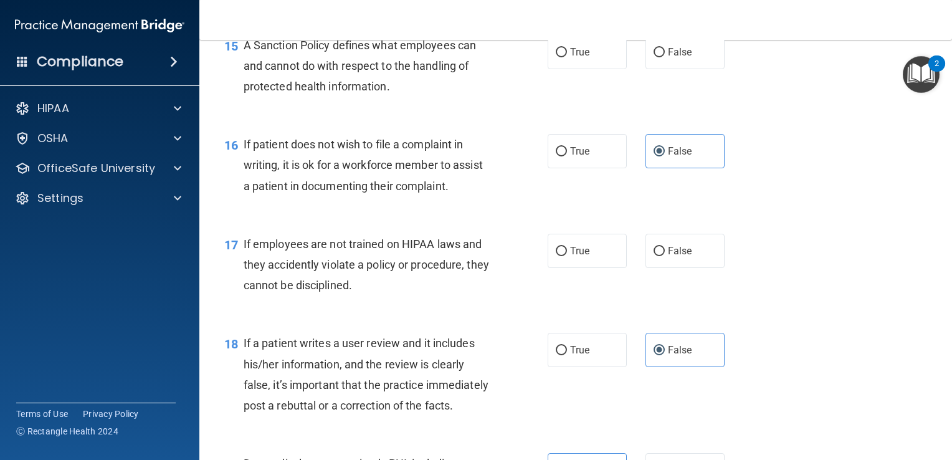
scroll to position [1831, 0]
click at [673, 255] on span "False" at bounding box center [680, 249] width 24 height 12
click at [665, 254] on input "False" at bounding box center [658, 249] width 11 height 9
radio input "true"
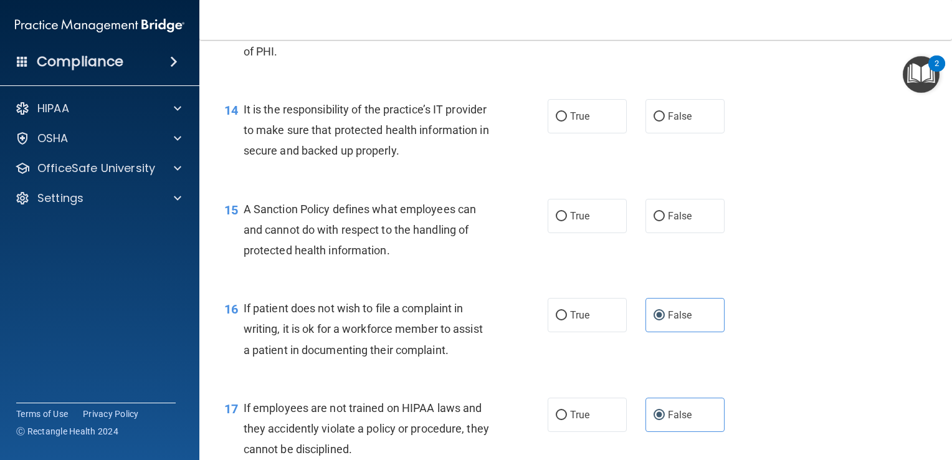
scroll to position [1664, 0]
click at [692, 234] on label "False" at bounding box center [684, 216] width 79 height 34
click at [665, 222] on input "False" at bounding box center [658, 216] width 11 height 9
radio input "true"
click at [681, 123] on span "False" at bounding box center [680, 117] width 24 height 12
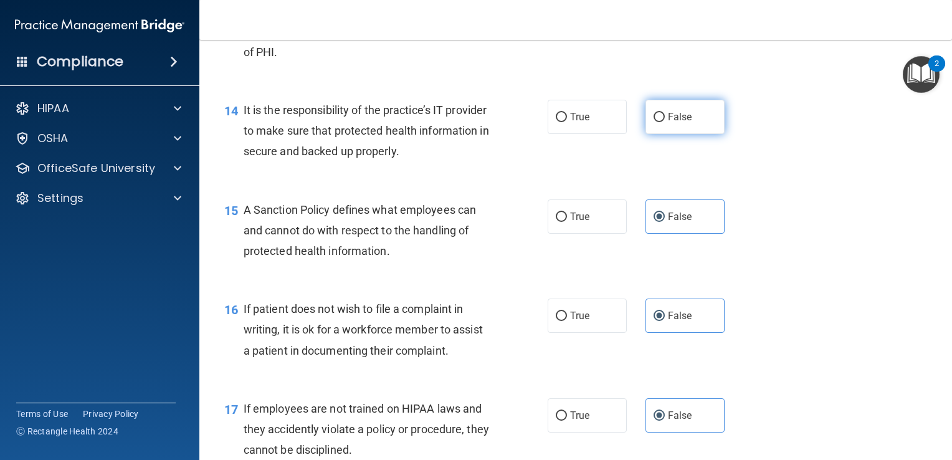
click at [665, 122] on input "False" at bounding box center [658, 117] width 11 height 9
radio input "true"
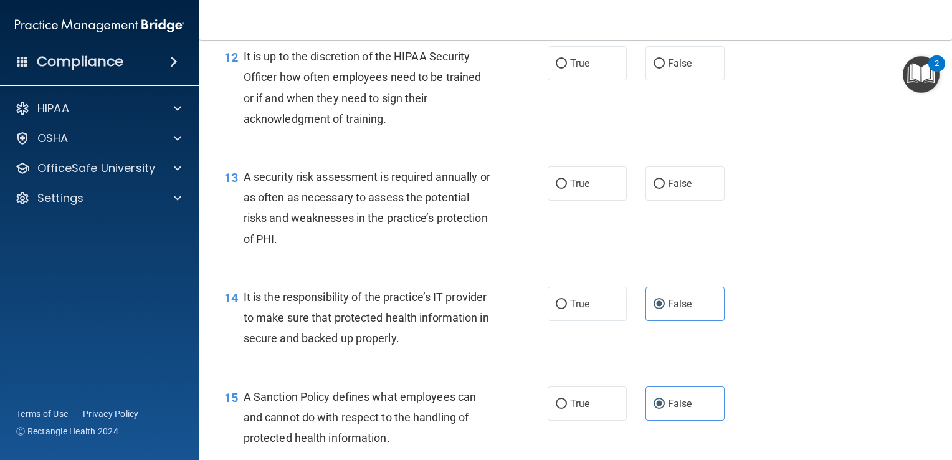
scroll to position [1478, 0]
click at [594, 200] on label "True" at bounding box center [586, 183] width 79 height 34
click at [567, 188] on input "True" at bounding box center [561, 183] width 11 height 9
radio input "true"
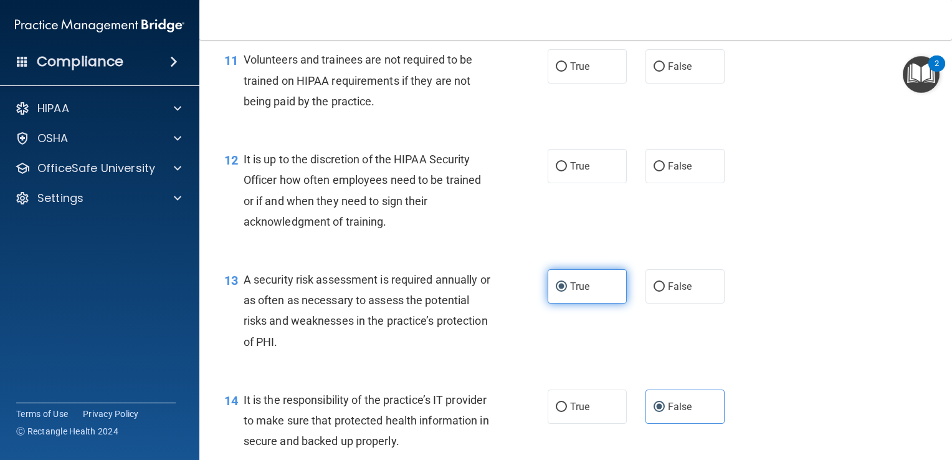
scroll to position [1373, 0]
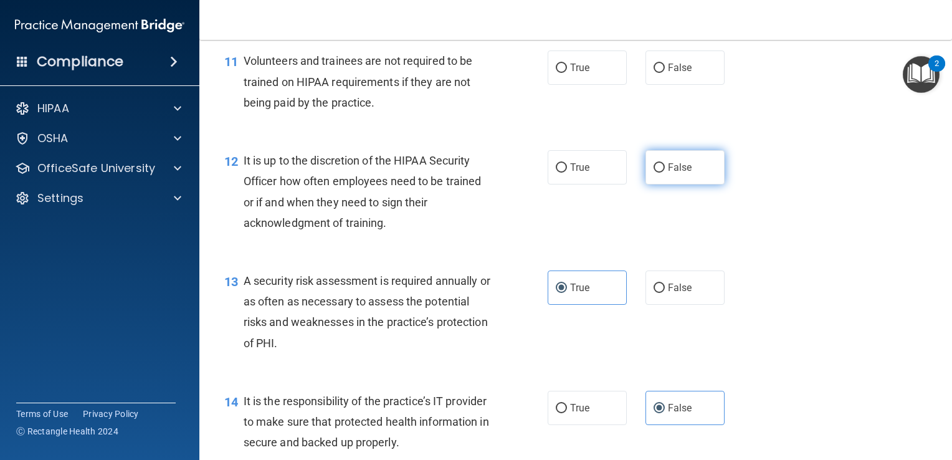
click at [659, 184] on label "False" at bounding box center [684, 167] width 79 height 34
click at [659, 173] on input "False" at bounding box center [658, 167] width 11 height 9
radio input "true"
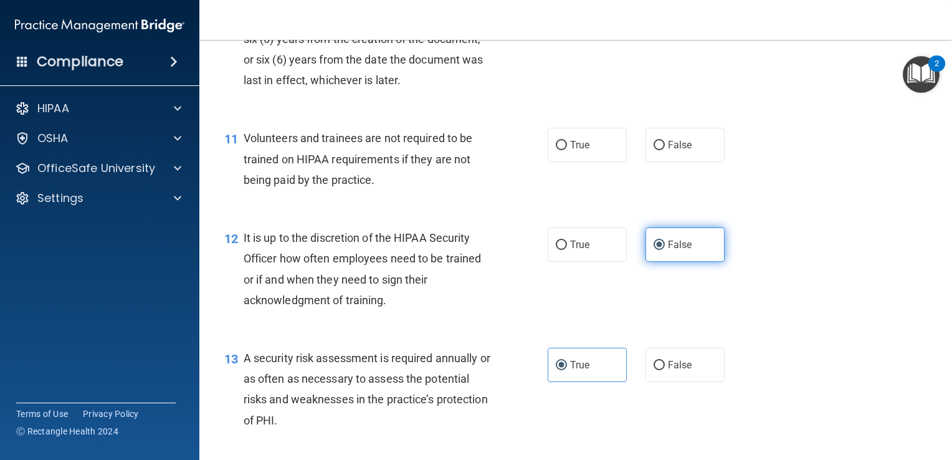
scroll to position [1296, 0]
click at [656, 151] on input "False" at bounding box center [658, 145] width 11 height 9
radio input "true"
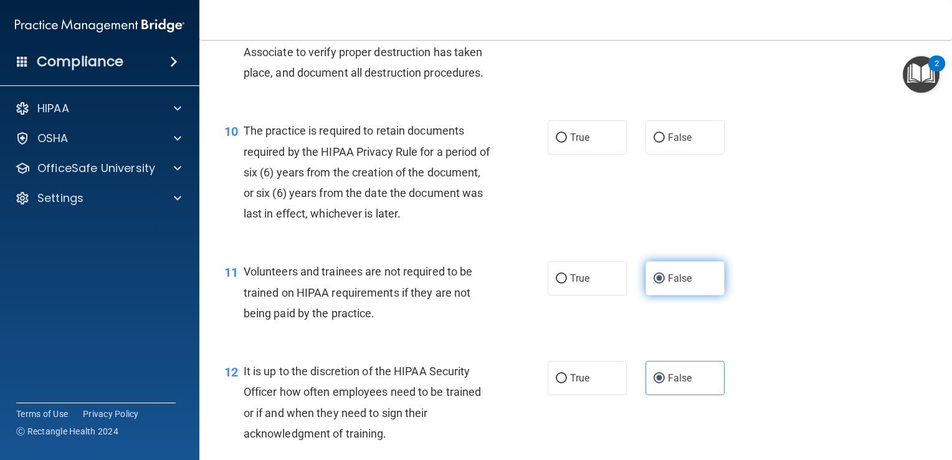
scroll to position [1160, 0]
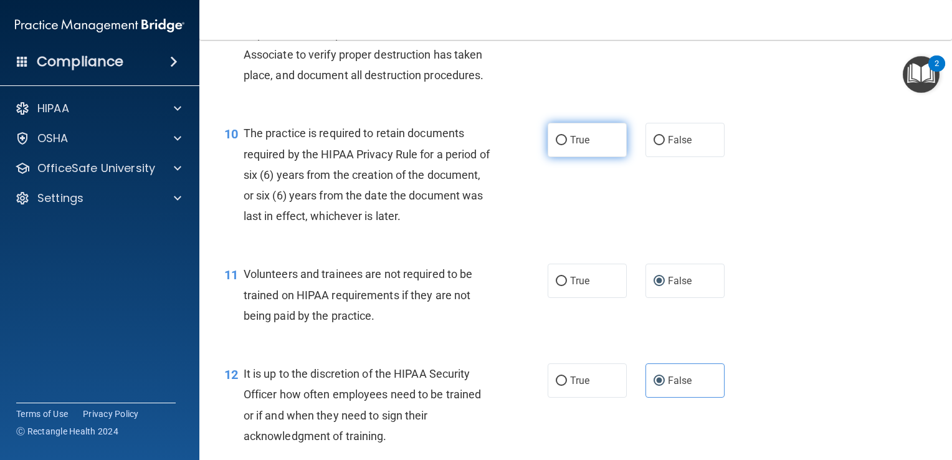
click at [548, 157] on label "True" at bounding box center [586, 140] width 79 height 34
click at [556, 145] on input "True" at bounding box center [561, 140] width 11 height 9
radio input "true"
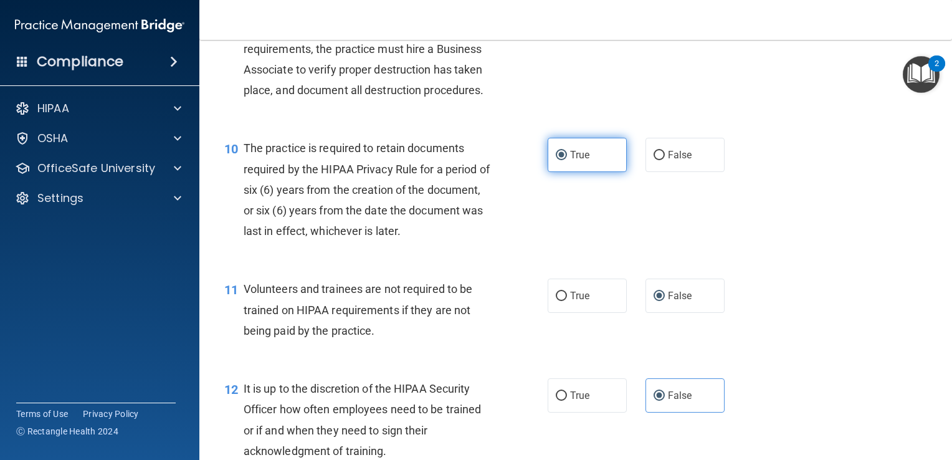
scroll to position [1144, 0]
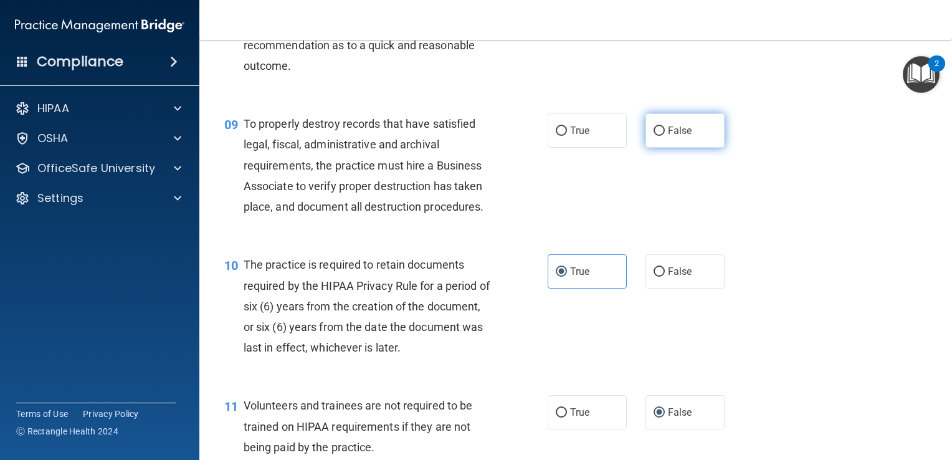
click at [673, 136] on span "False" at bounding box center [680, 131] width 24 height 12
click at [665, 136] on input "False" at bounding box center [658, 130] width 11 height 9
radio input "true"
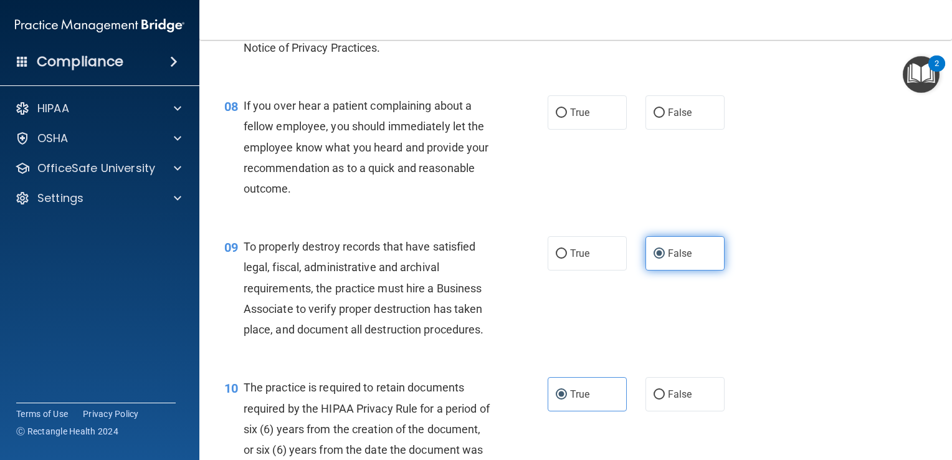
scroll to position [878, 0]
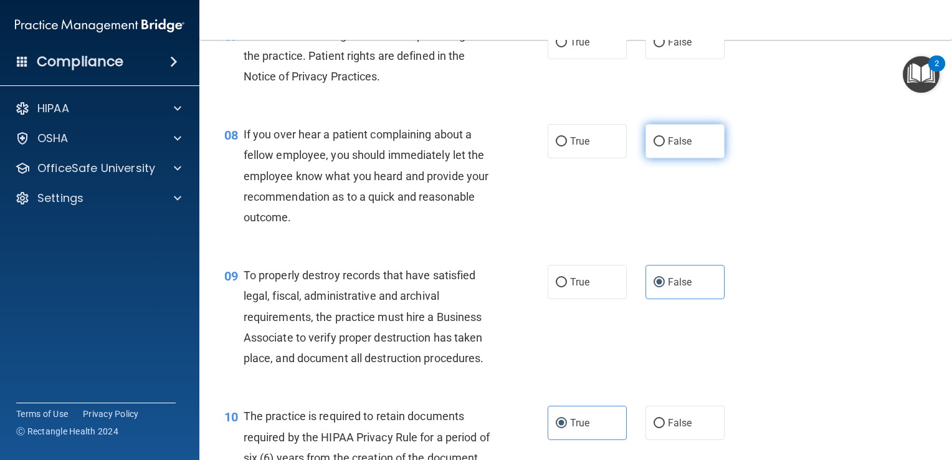
click at [667, 158] on label "False" at bounding box center [684, 141] width 79 height 34
click at [665, 146] on input "False" at bounding box center [658, 141] width 11 height 9
radio input "true"
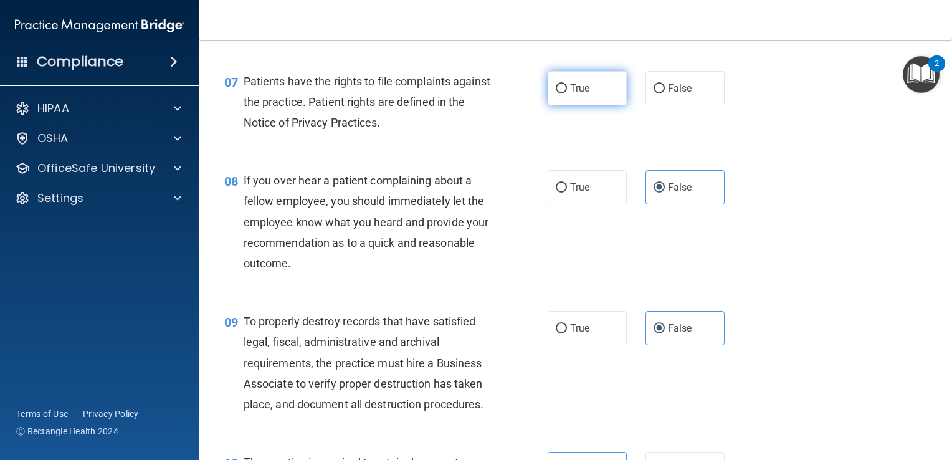
click at [582, 94] on span "True" at bounding box center [579, 88] width 19 height 12
click at [567, 93] on input "True" at bounding box center [561, 88] width 11 height 9
radio input "true"
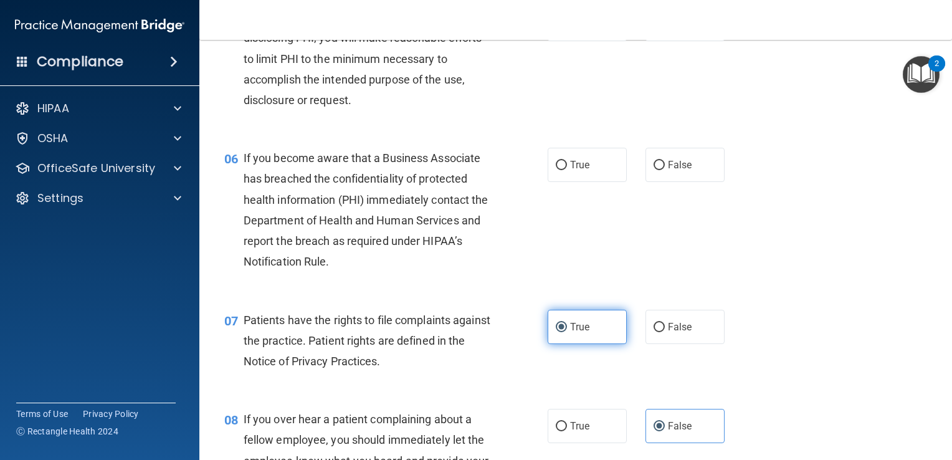
scroll to position [592, 0]
click at [678, 171] on span "False" at bounding box center [680, 165] width 24 height 12
click at [665, 171] on input "False" at bounding box center [658, 165] width 11 height 9
radio input "true"
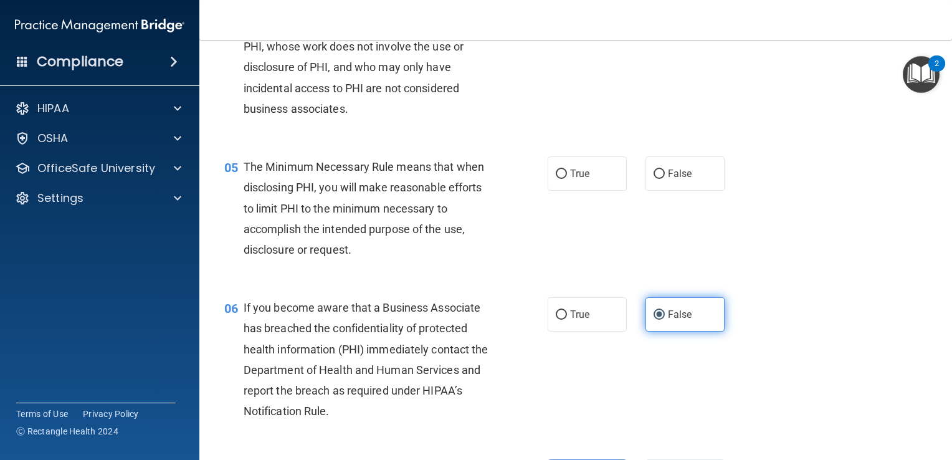
scroll to position [443, 0]
click at [593, 189] on label "True" at bounding box center [586, 174] width 79 height 34
click at [567, 179] on input "True" at bounding box center [561, 174] width 11 height 9
radio input "true"
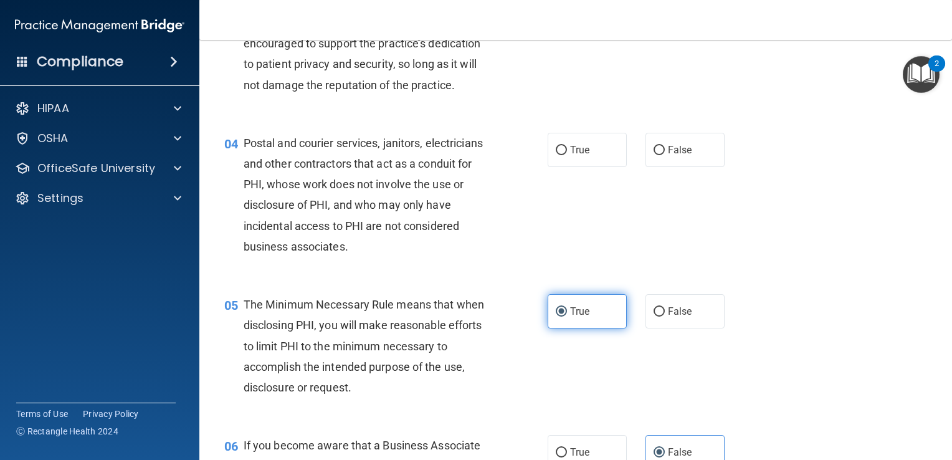
scroll to position [306, 0]
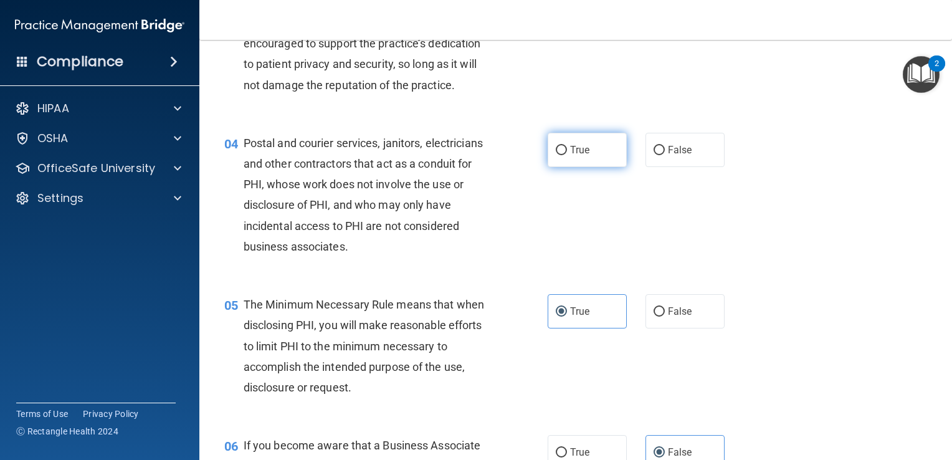
click at [584, 156] on span "True" at bounding box center [579, 150] width 19 height 12
click at [567, 155] on input "True" at bounding box center [561, 150] width 11 height 9
radio input "true"
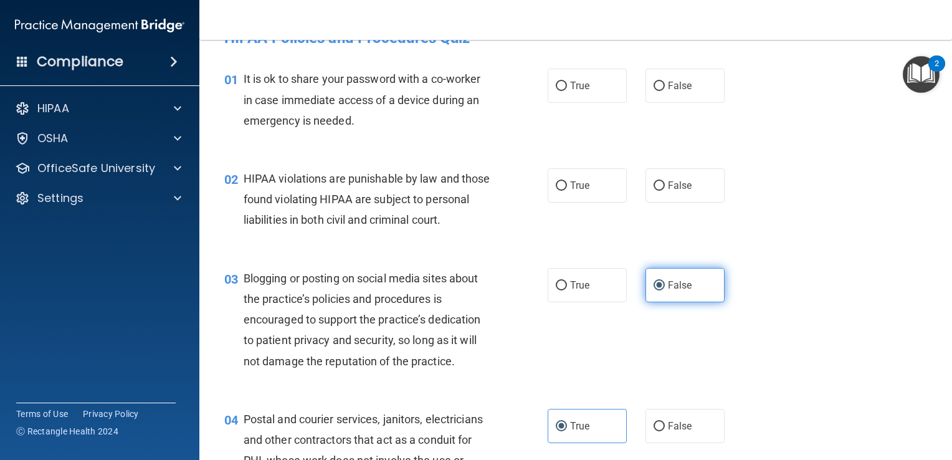
scroll to position [23, 0]
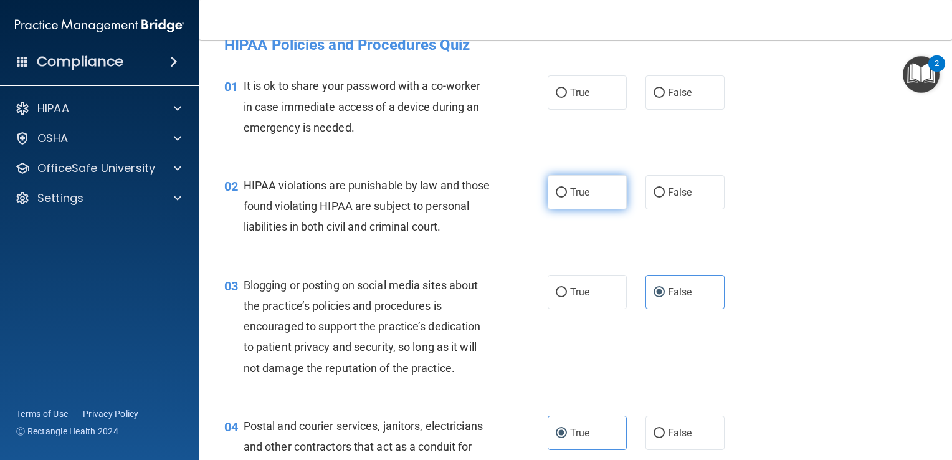
click at [591, 202] on label "True" at bounding box center [586, 192] width 79 height 34
click at [567, 197] on input "True" at bounding box center [561, 192] width 11 height 9
radio input "true"
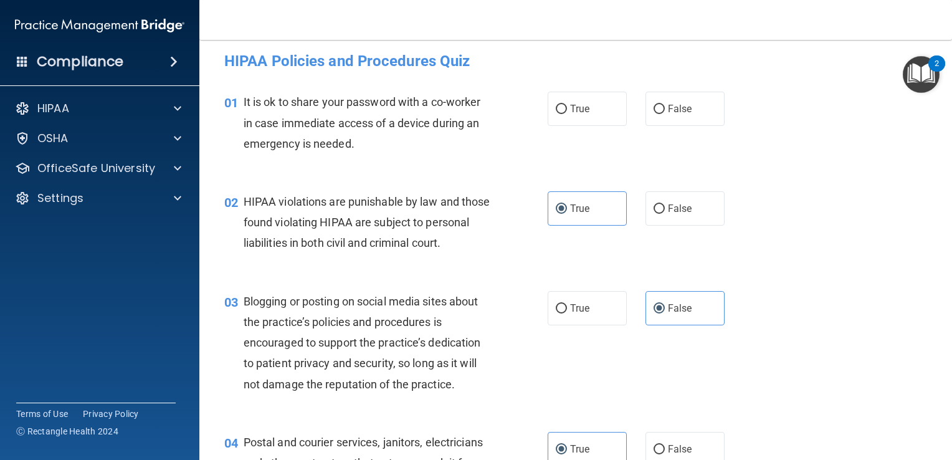
scroll to position [0, 0]
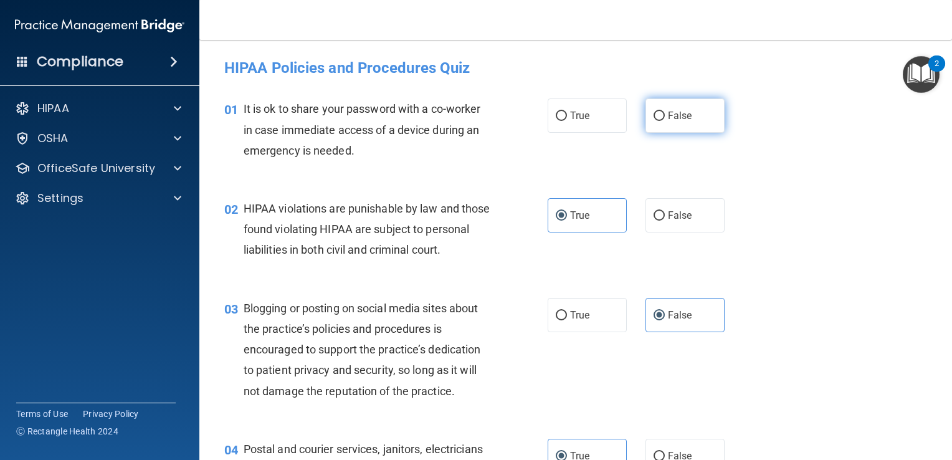
click at [685, 130] on label "False" at bounding box center [684, 115] width 79 height 34
click at [665, 121] on input "False" at bounding box center [658, 115] width 11 height 9
radio input "true"
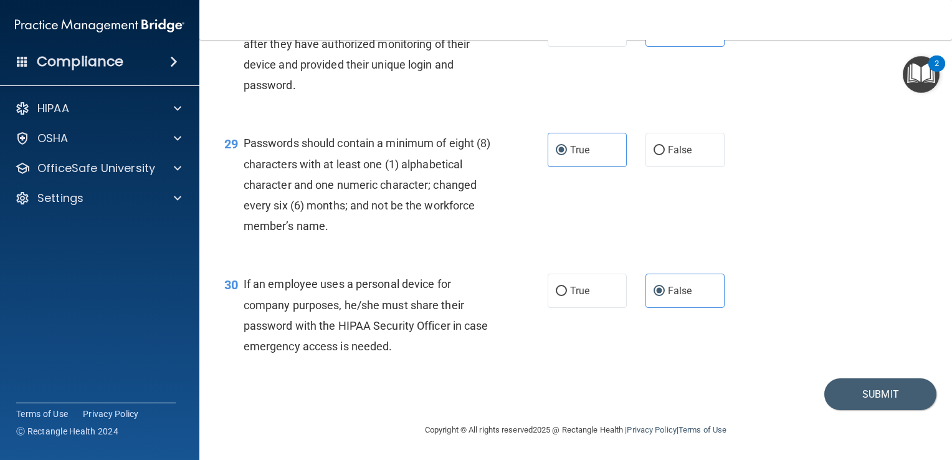
scroll to position [3246, 0]
click at [863, 397] on button "Submit" at bounding box center [880, 394] width 112 height 32
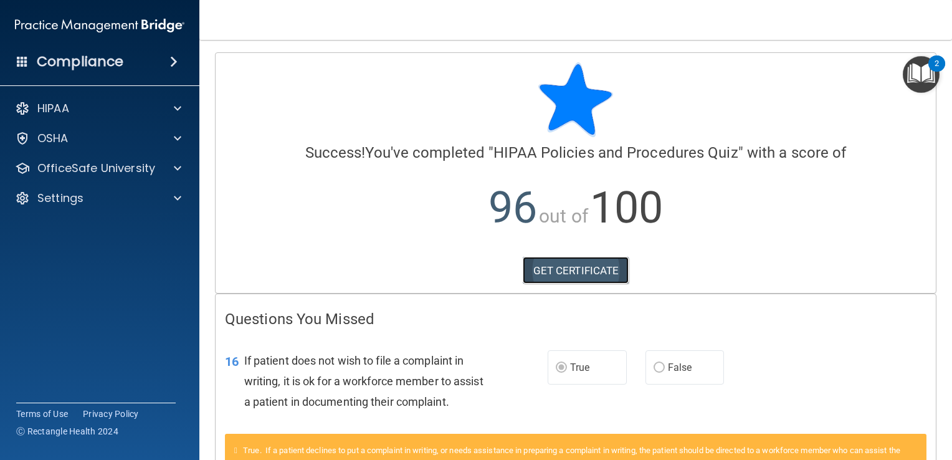
click at [526, 259] on link "GET CERTIFICATE" at bounding box center [576, 270] width 107 height 27
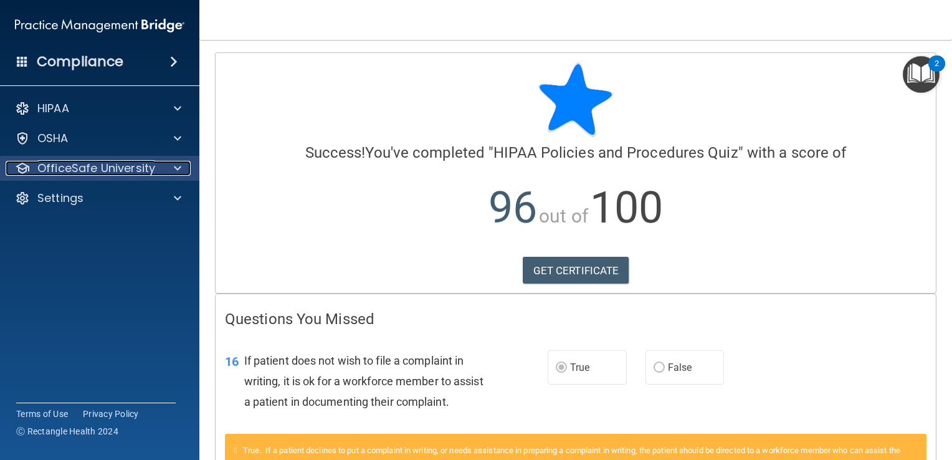
click at [164, 173] on div at bounding box center [175, 168] width 31 height 15
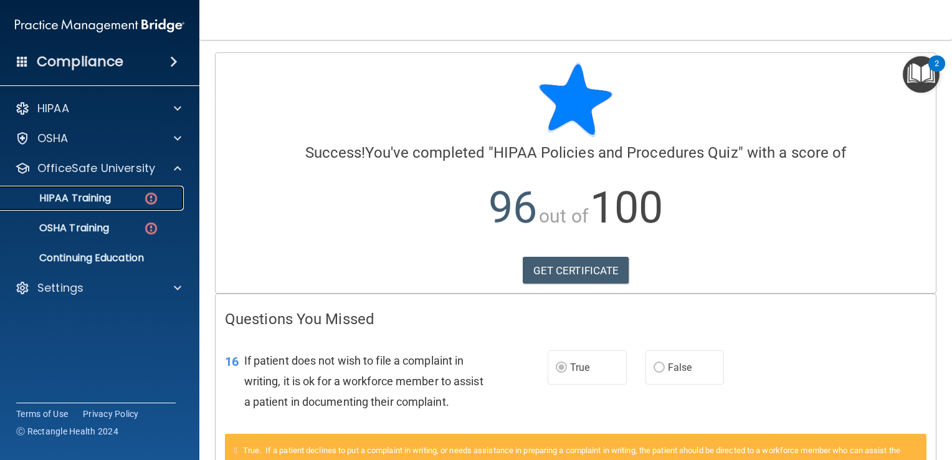
click at [94, 186] on link "HIPAA Training" at bounding box center [86, 198] width 196 height 25
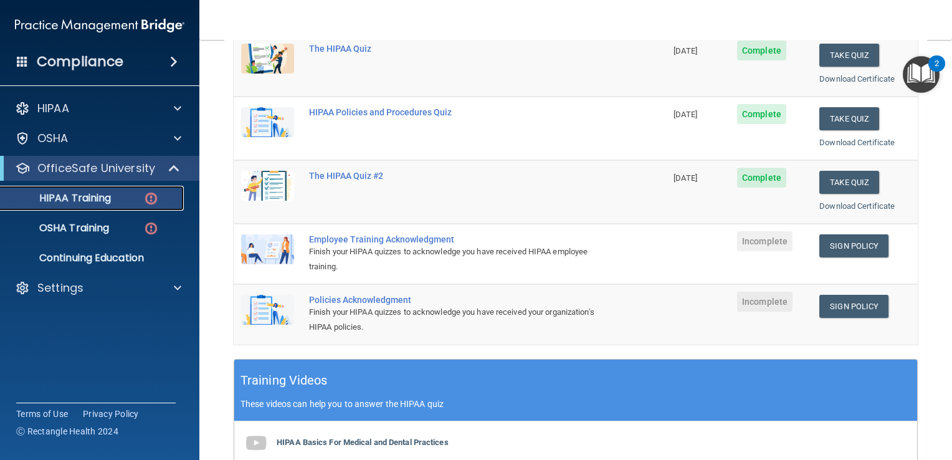
scroll to position [187, 0]
click at [831, 239] on link "Sign Policy" at bounding box center [853, 245] width 69 height 23
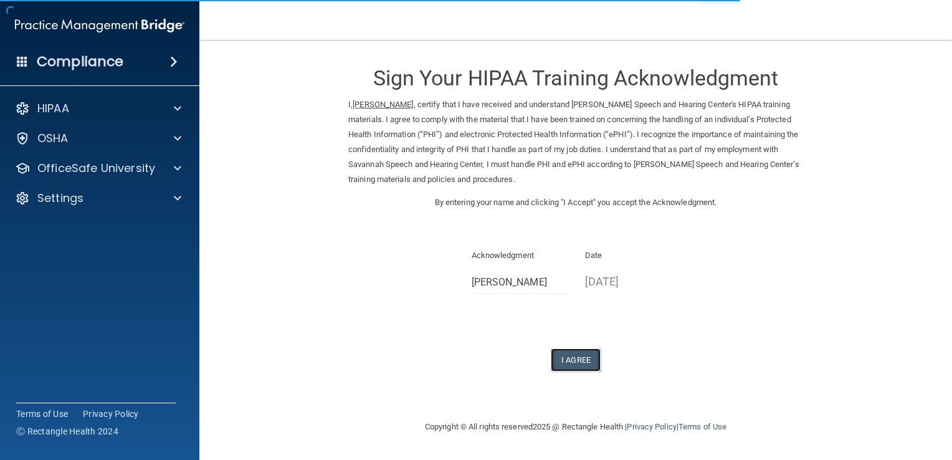
click at [577, 351] on button "I Agree" at bounding box center [576, 359] width 50 height 23
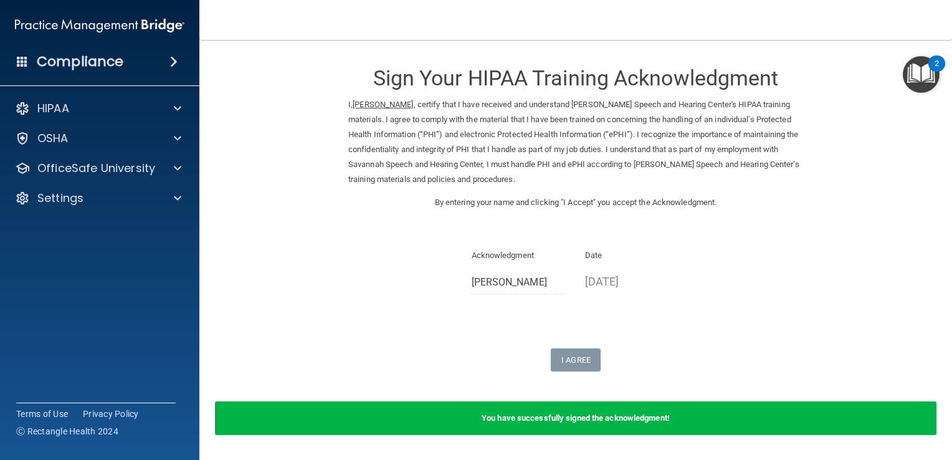
scroll to position [39, 0]
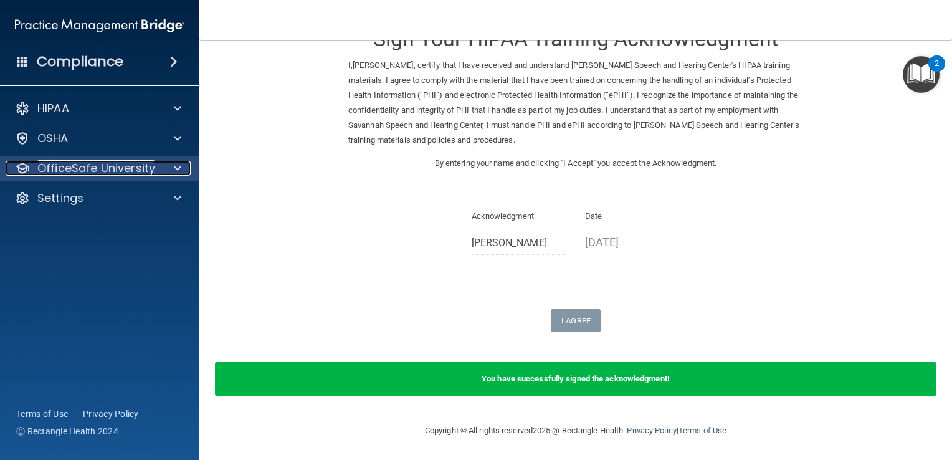
click at [80, 170] on p "OfficeSafe University" at bounding box center [96, 168] width 118 height 15
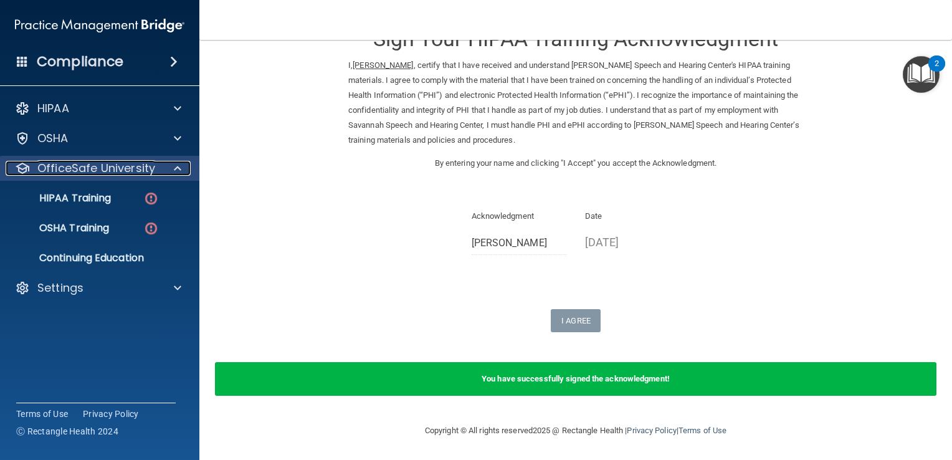
click at [85, 173] on p "OfficeSafe University" at bounding box center [96, 168] width 118 height 15
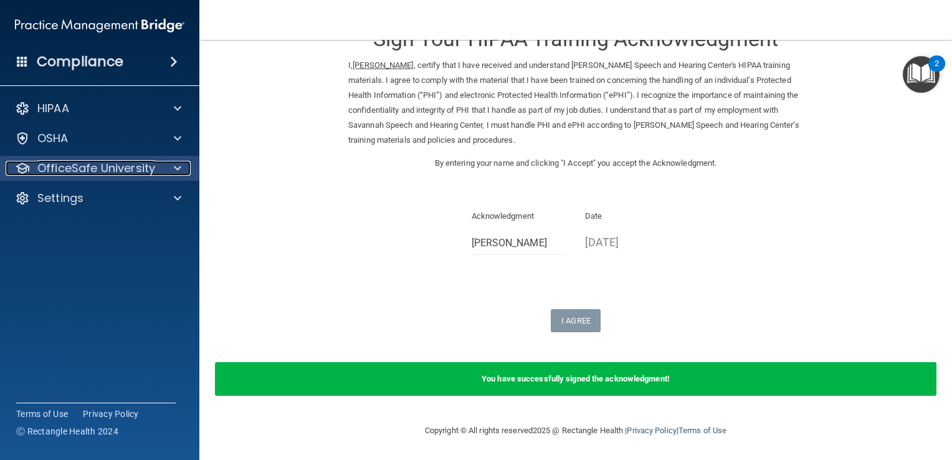
click at [26, 164] on div at bounding box center [22, 168] width 15 height 15
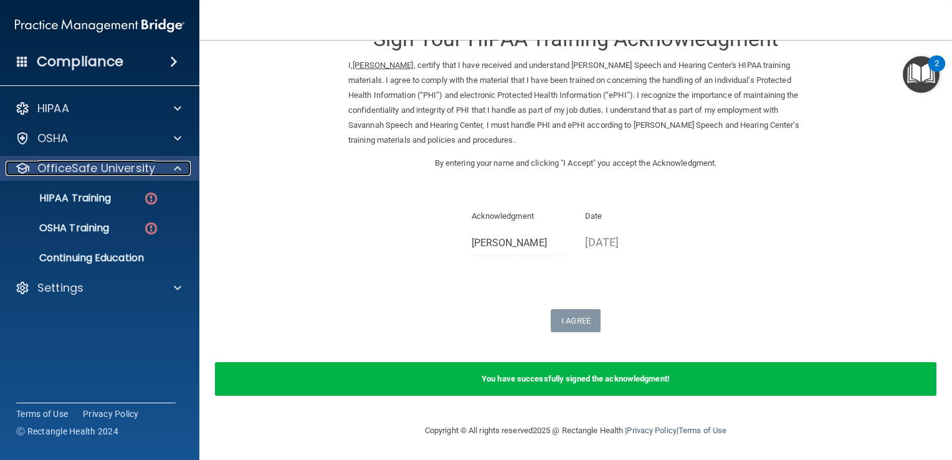
click at [32, 165] on div "OfficeSafe University" at bounding box center [83, 168] width 154 height 15
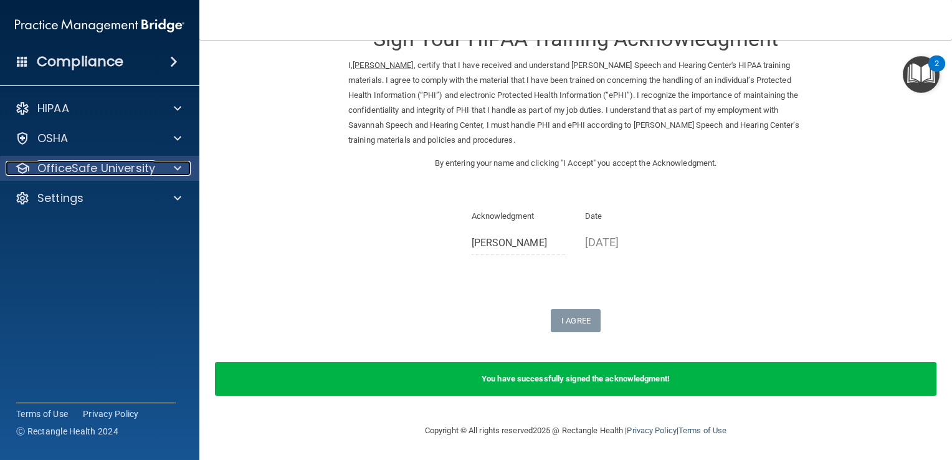
click at [89, 164] on p "OfficeSafe University" at bounding box center [96, 168] width 118 height 15
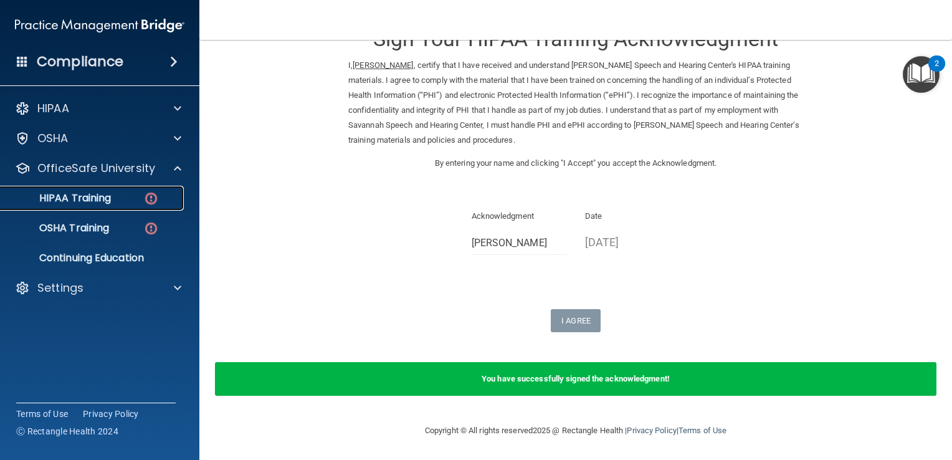
click at [101, 196] on p "HIPAA Training" at bounding box center [59, 198] width 103 height 12
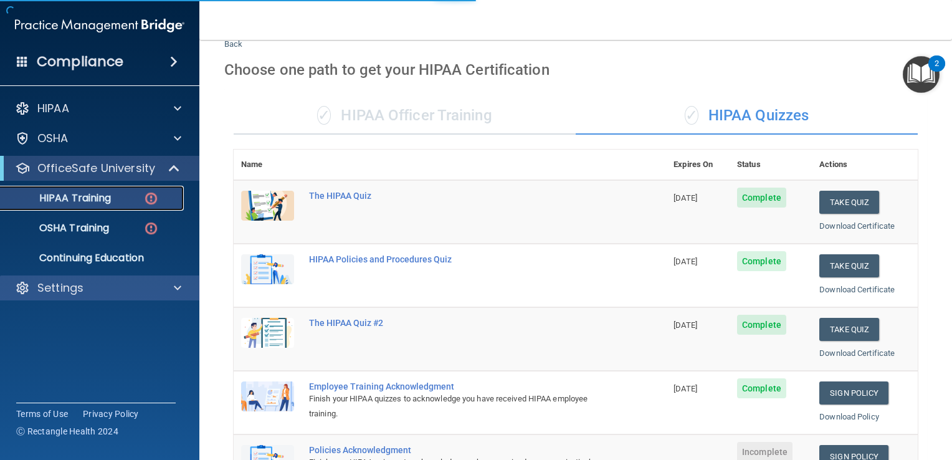
scroll to position [473, 0]
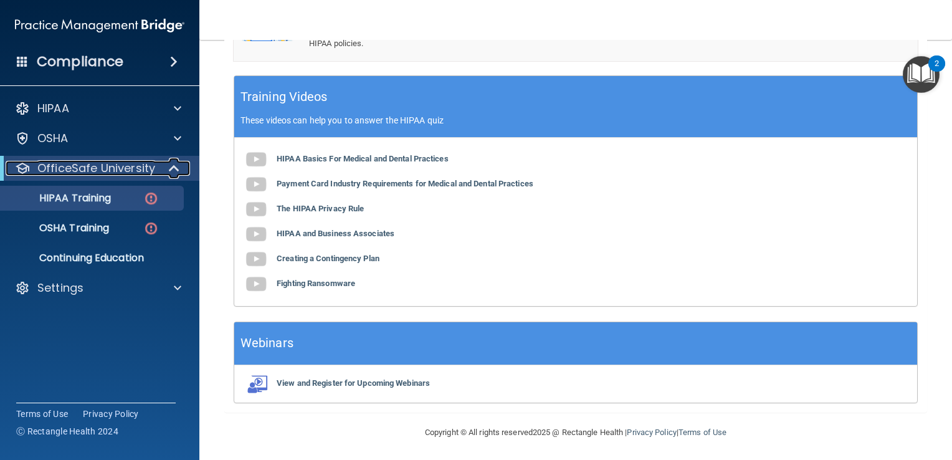
click at [7, 173] on div "OfficeSafe University" at bounding box center [83, 168] width 154 height 15
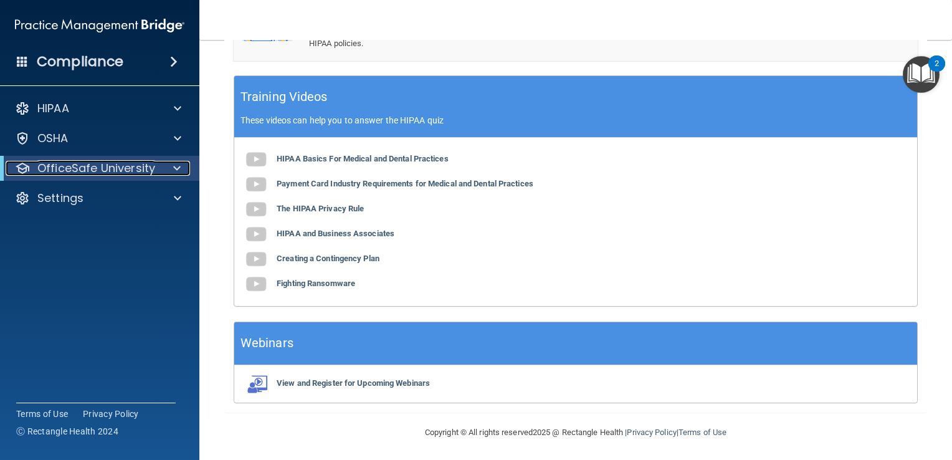
click at [7, 173] on div "OfficeSafe University" at bounding box center [83, 168] width 154 height 15
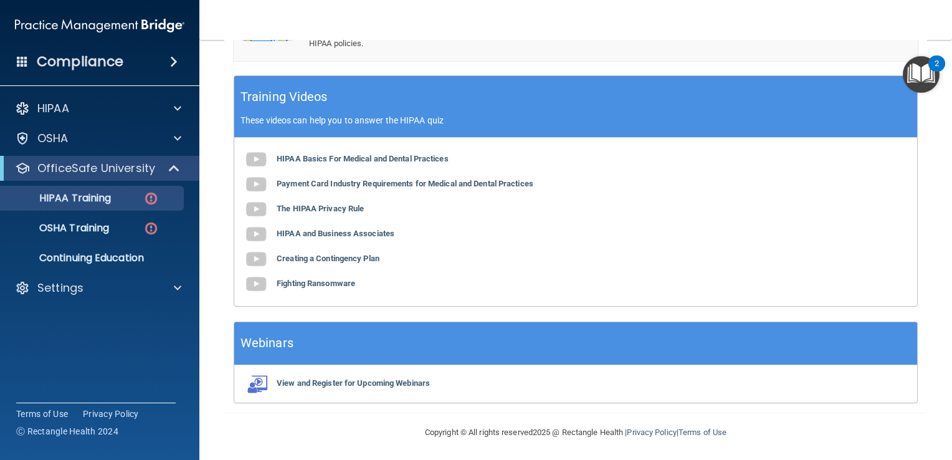
click at [118, 70] on h4 "Compliance" at bounding box center [80, 61] width 87 height 17
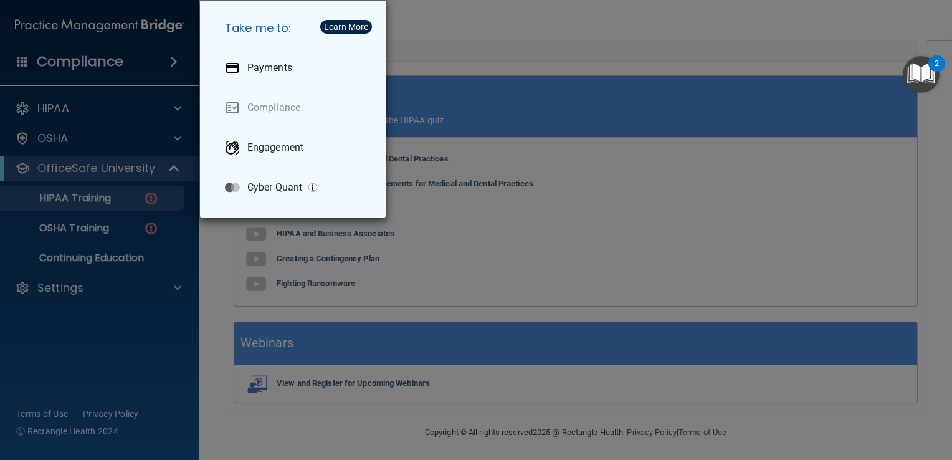
click at [474, 179] on div "Take me to: Payments Compliance Engagement Cyber Quant" at bounding box center [476, 230] width 952 height 460
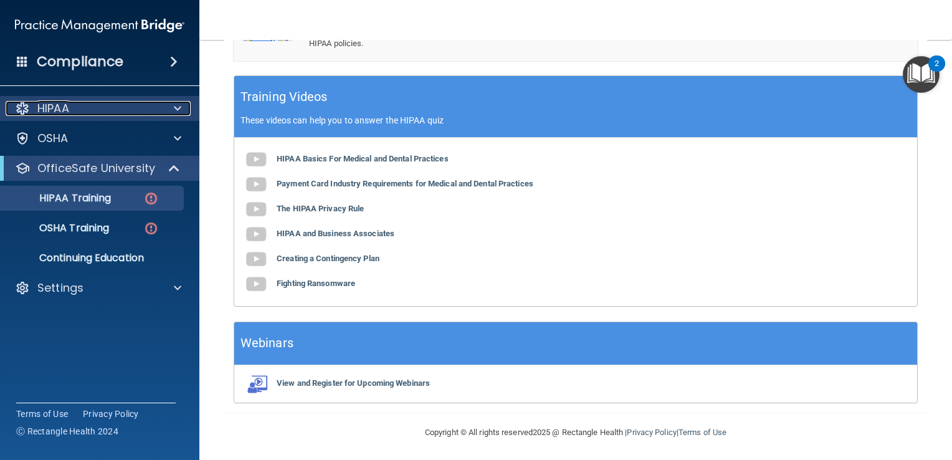
click at [125, 102] on div "HIPAA" at bounding box center [83, 108] width 154 height 15
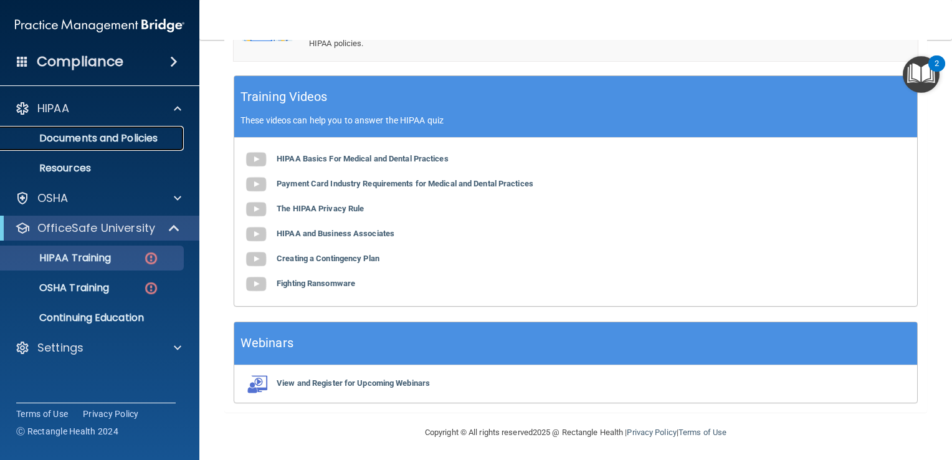
click at [126, 146] on link "Documents and Policies" at bounding box center [86, 138] width 196 height 25
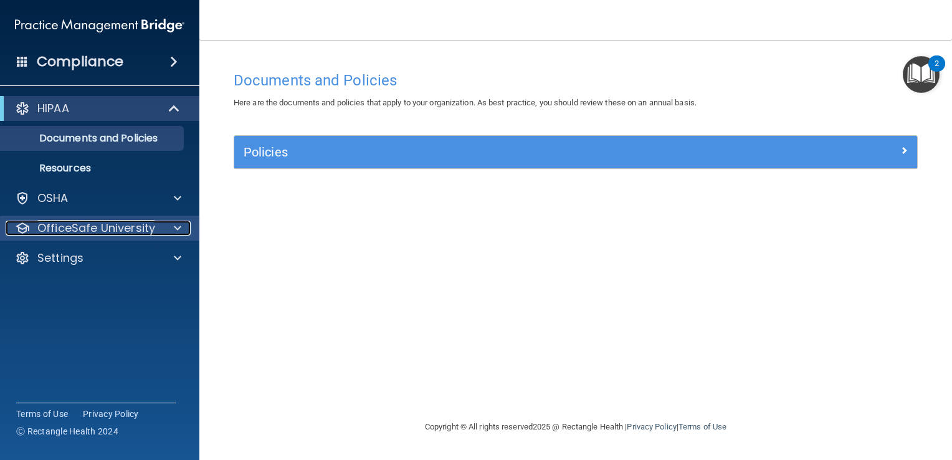
click at [24, 224] on div at bounding box center [22, 227] width 15 height 15
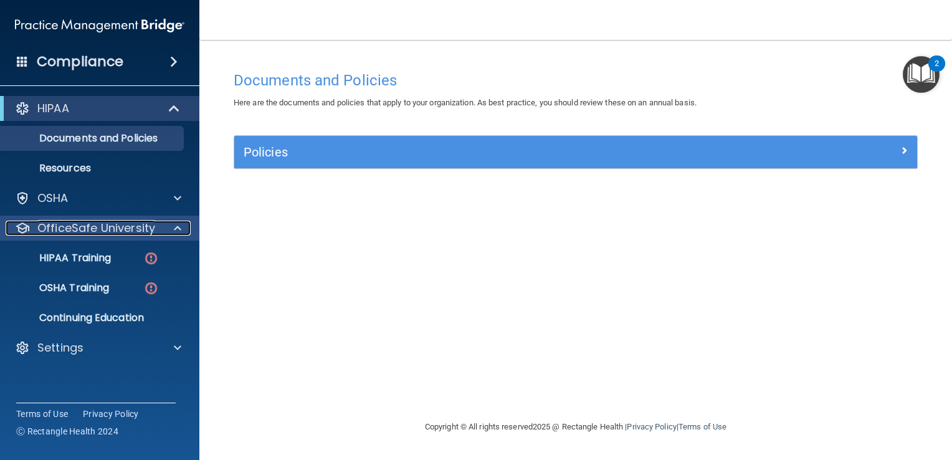
click at [53, 229] on p "OfficeSafe University" at bounding box center [96, 227] width 118 height 15
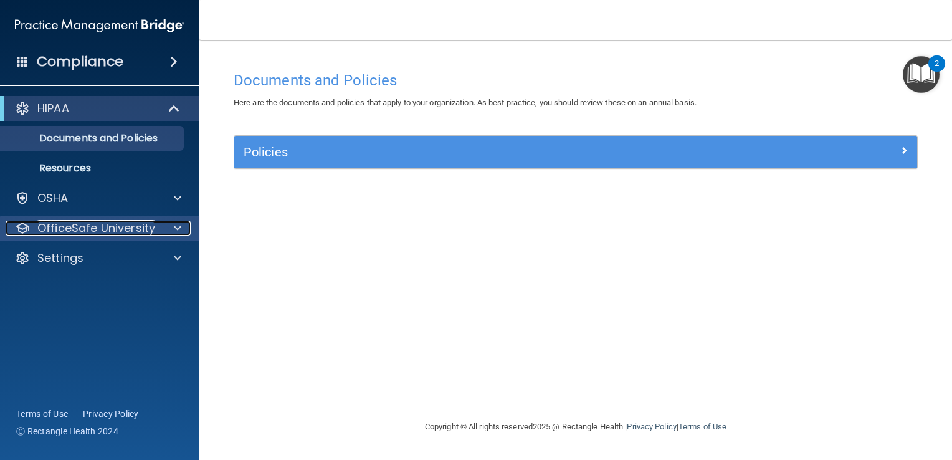
click at [53, 229] on p "OfficeSafe University" at bounding box center [96, 227] width 118 height 15
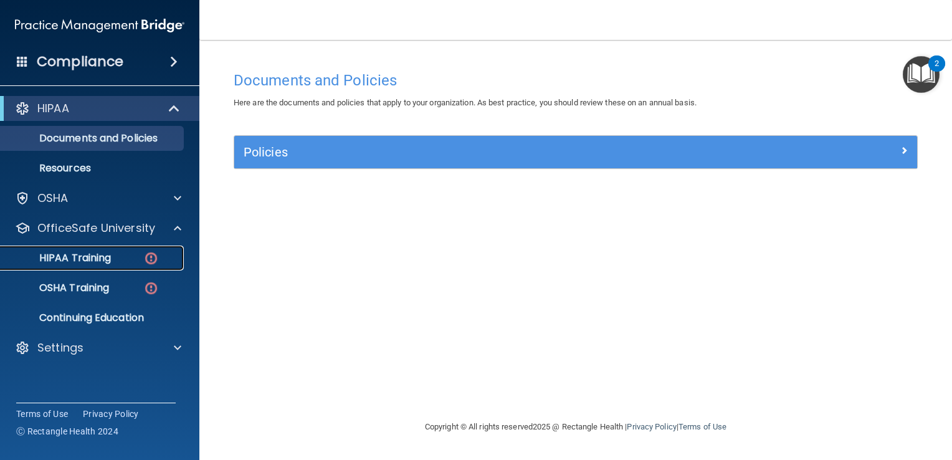
click at [82, 260] on p "HIPAA Training" at bounding box center [59, 258] width 103 height 12
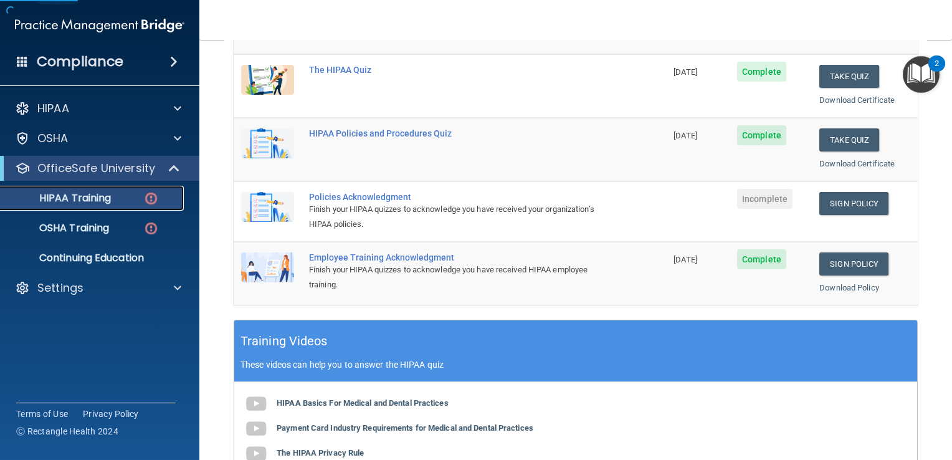
scroll to position [229, 0]
click at [842, 193] on link "Sign Policy" at bounding box center [853, 202] width 69 height 23
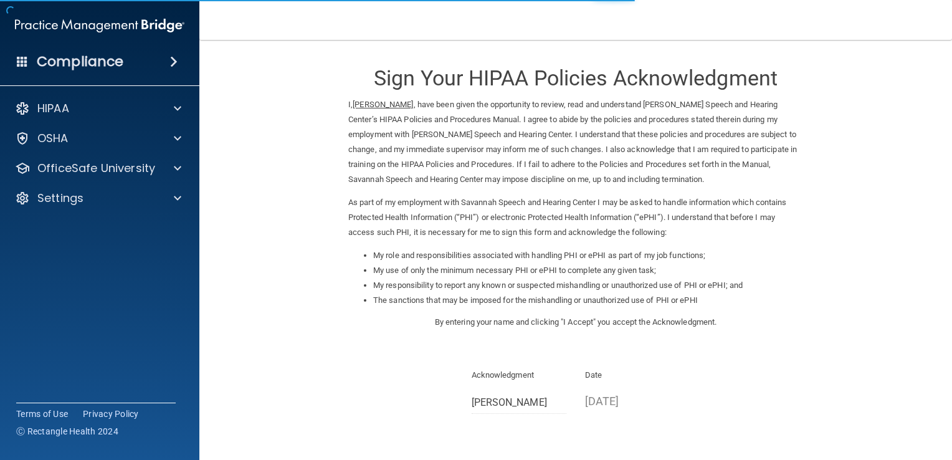
scroll to position [110, 0]
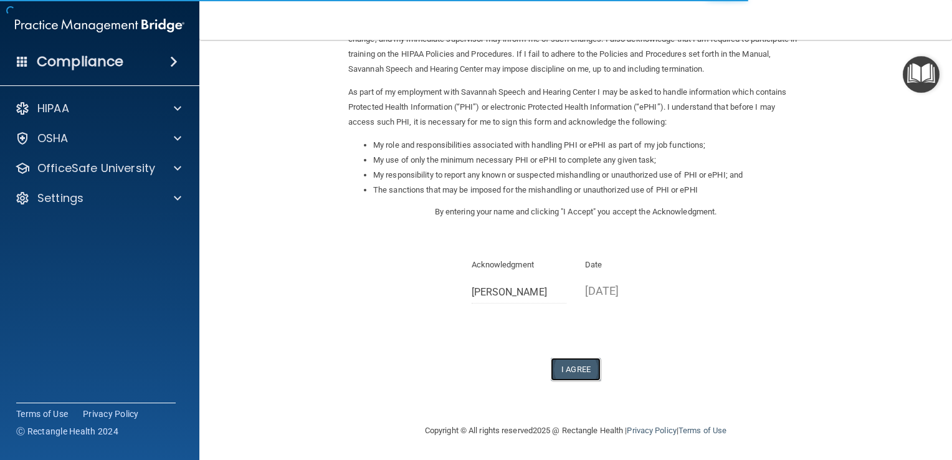
click at [577, 370] on button "I Agree" at bounding box center [576, 369] width 50 height 23
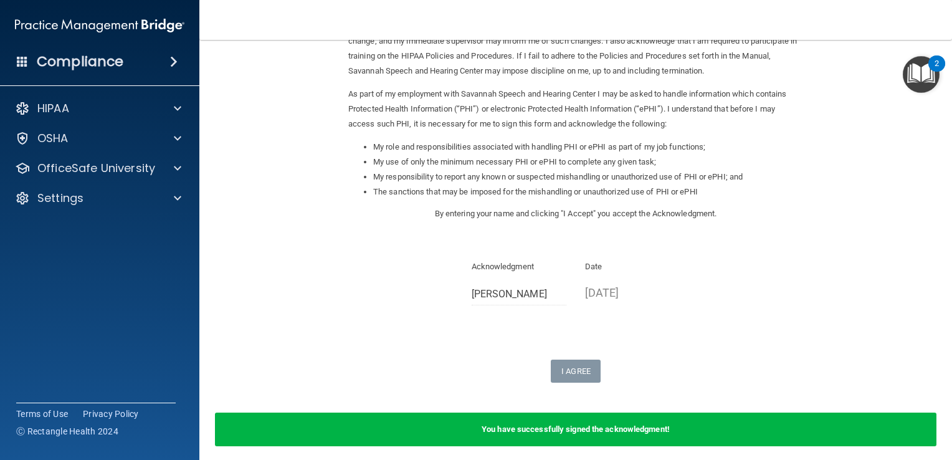
scroll to position [108, 0]
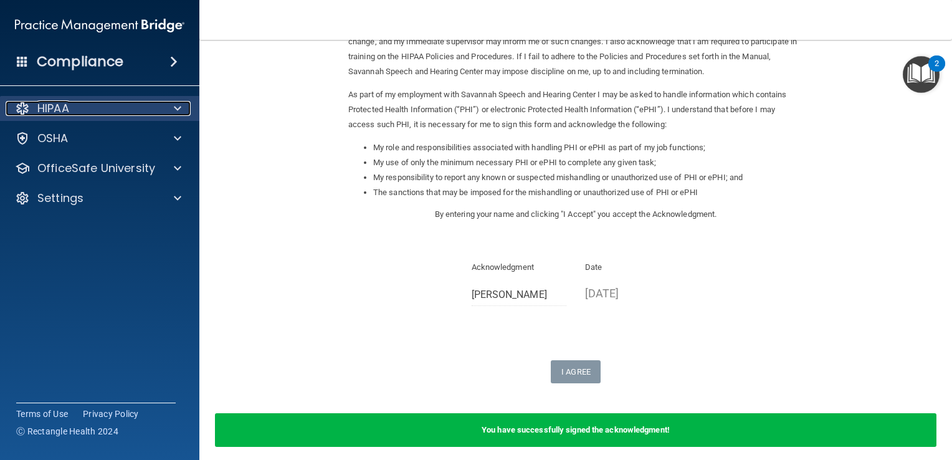
click at [93, 113] on div "HIPAA" at bounding box center [83, 108] width 154 height 15
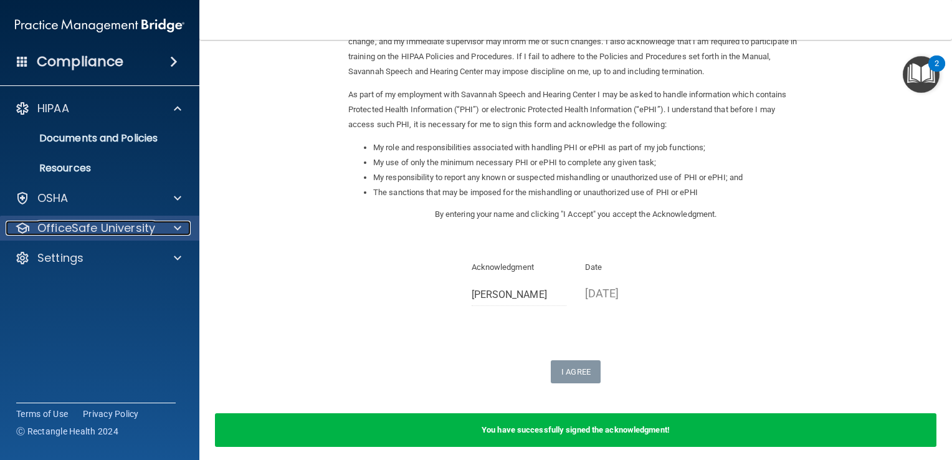
click at [146, 226] on p "OfficeSafe University" at bounding box center [96, 227] width 118 height 15
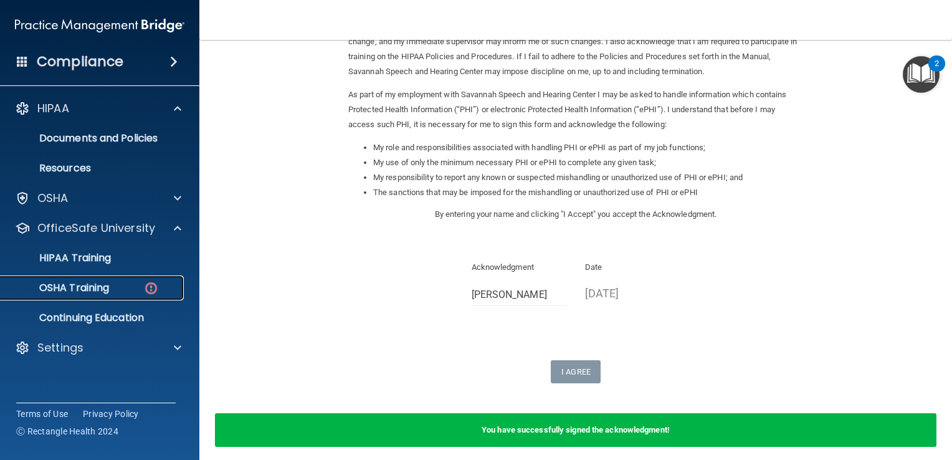
click at [101, 290] on p "OSHA Training" at bounding box center [58, 288] width 101 height 12
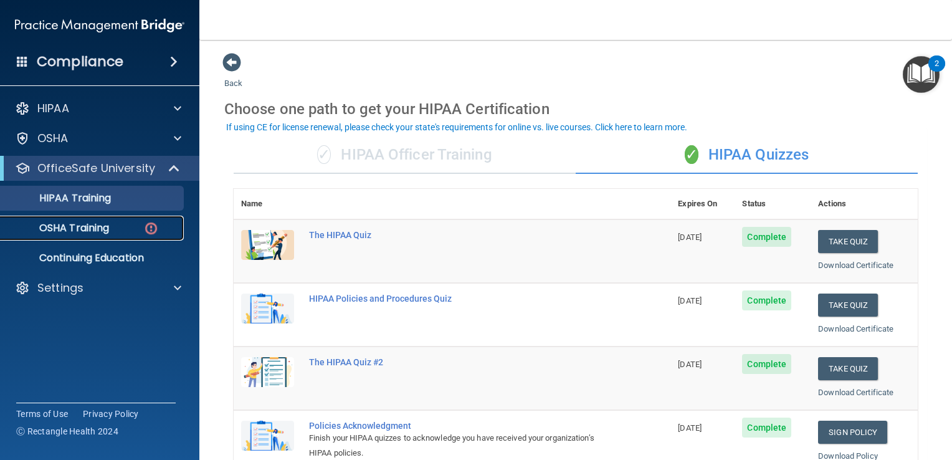
click at [85, 230] on p "OSHA Training" at bounding box center [58, 228] width 101 height 12
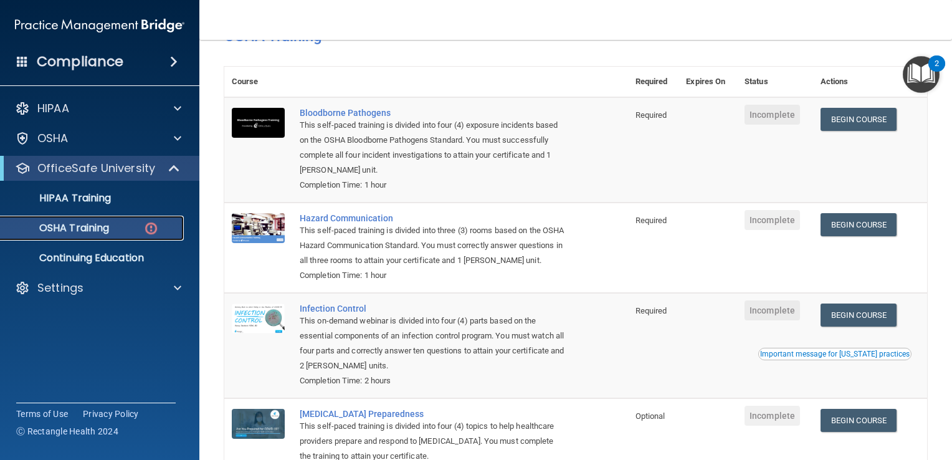
scroll to position [72, 0]
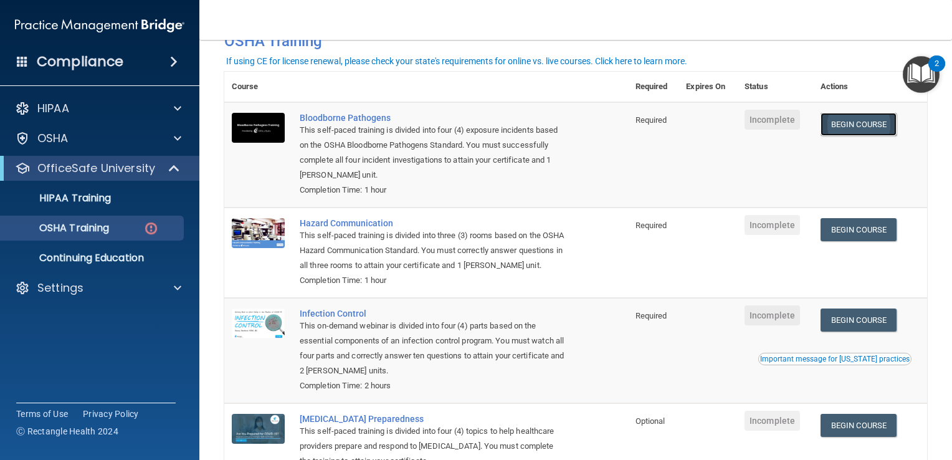
click at [851, 125] on link "Begin Course" at bounding box center [858, 124] width 76 height 23
